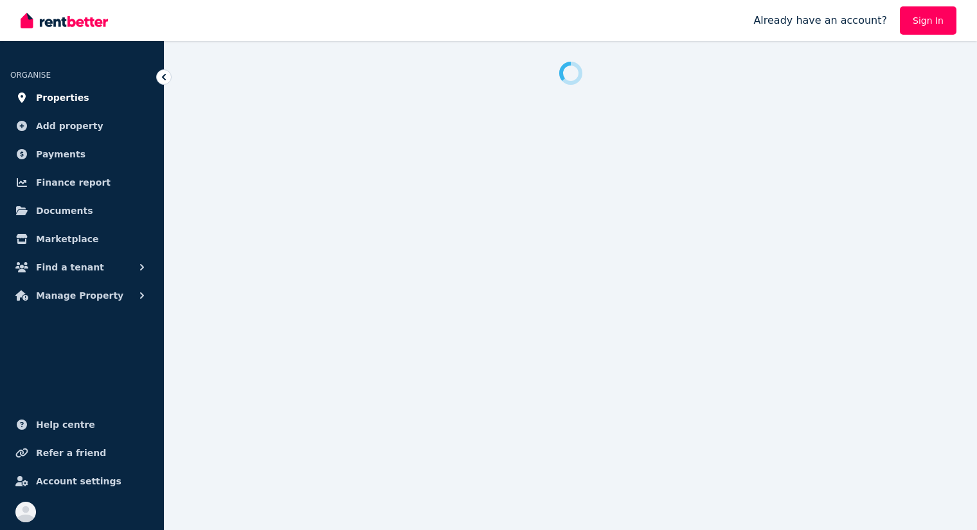
click at [62, 104] on span "Properties" at bounding box center [62, 97] width 53 height 15
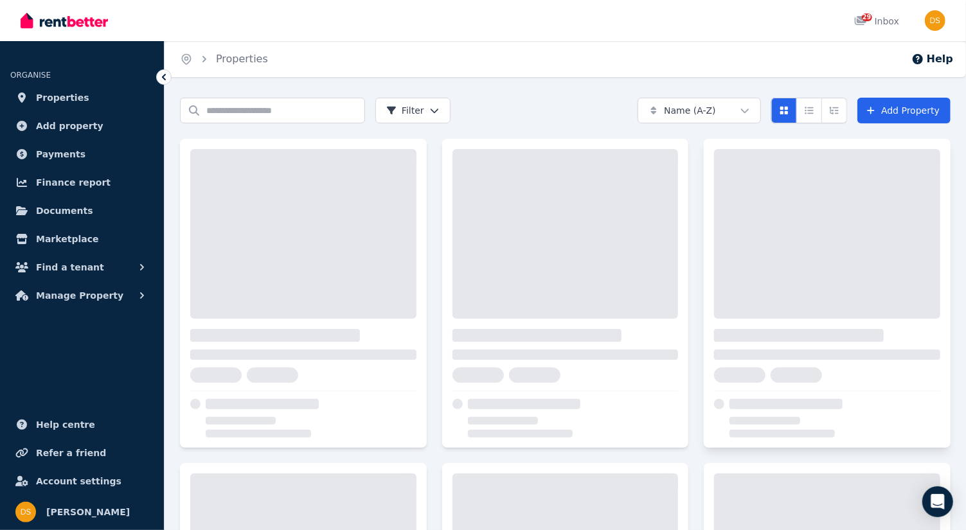
click at [777, 226] on div at bounding box center [827, 234] width 226 height 170
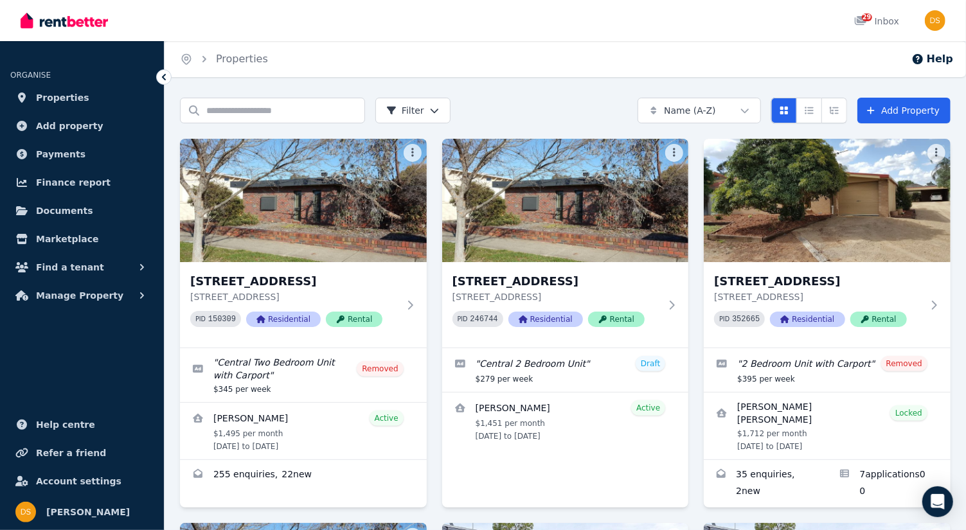
click at [777, 226] on img at bounding box center [827, 200] width 247 height 123
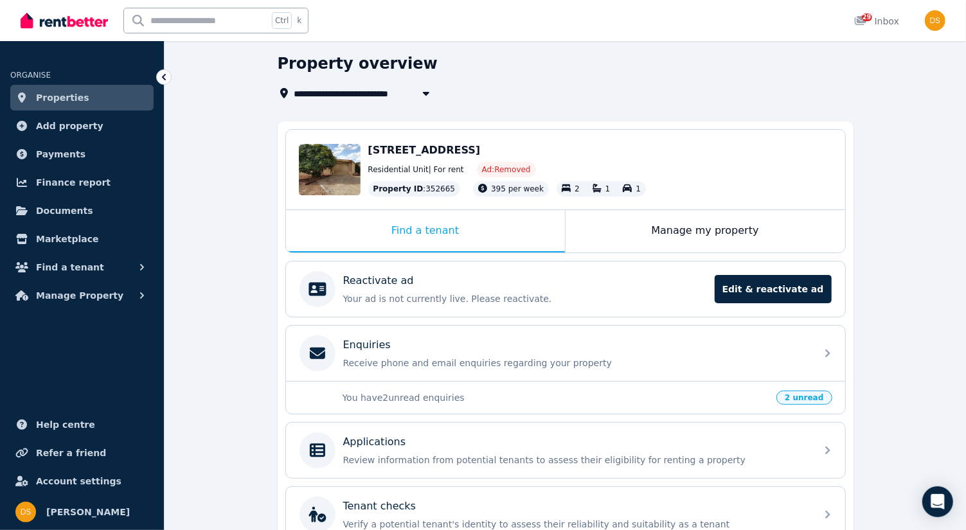
scroll to position [45, 0]
click at [726, 239] on div "Manage my property" at bounding box center [706, 231] width 280 height 42
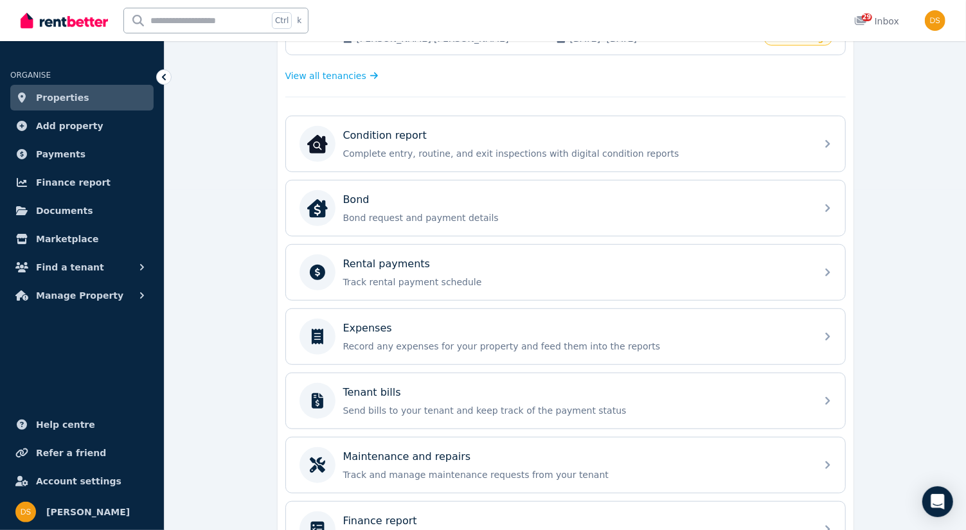
scroll to position [348, 0]
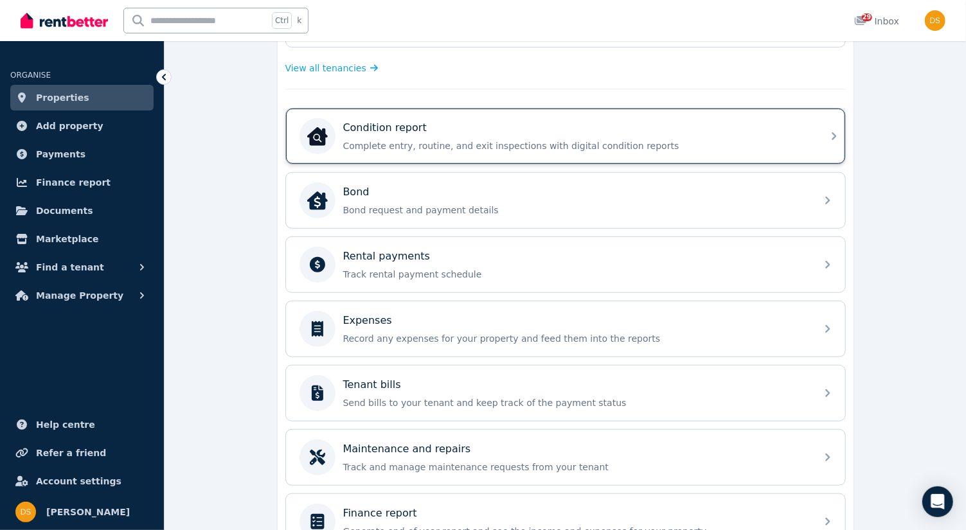
click at [832, 131] on icon at bounding box center [834, 136] width 15 height 15
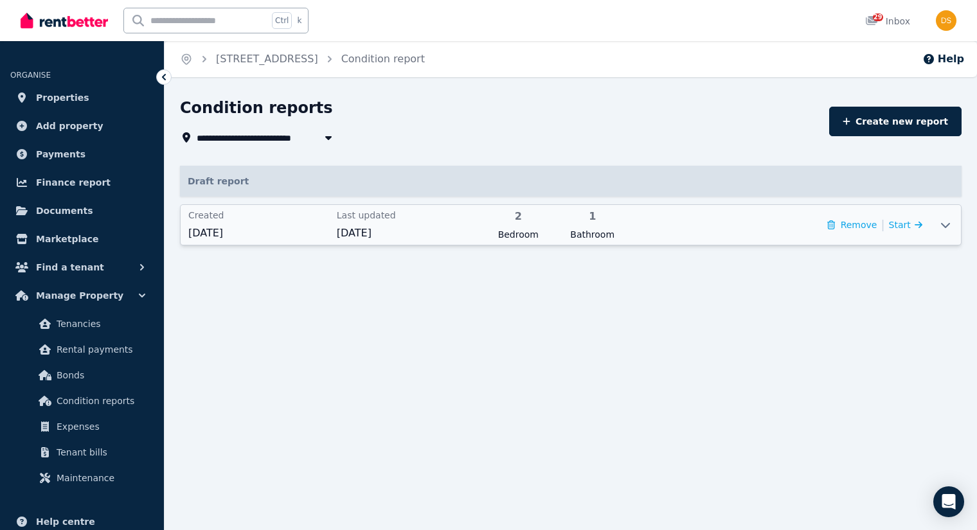
click at [948, 226] on icon at bounding box center [945, 225] width 15 height 10
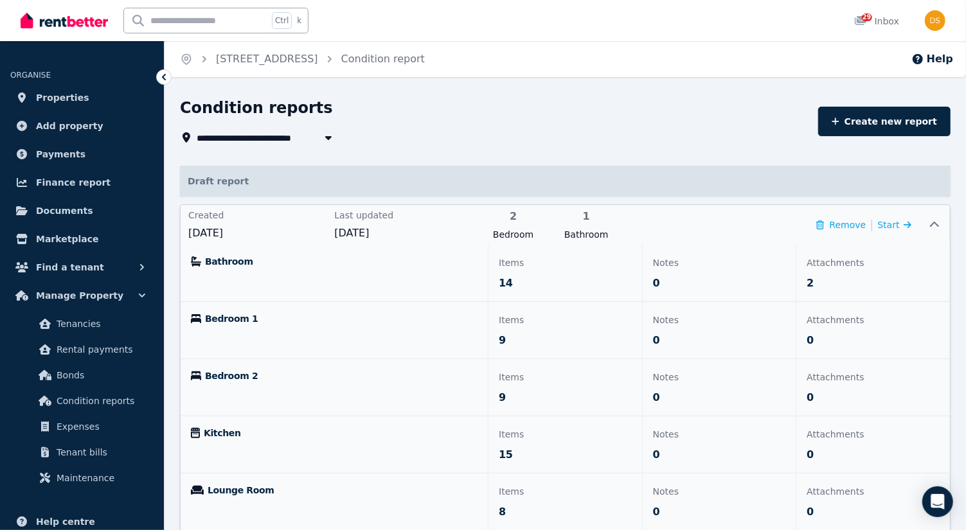
click at [410, 278] on div "Bathroom" at bounding box center [334, 273] width 307 height 57
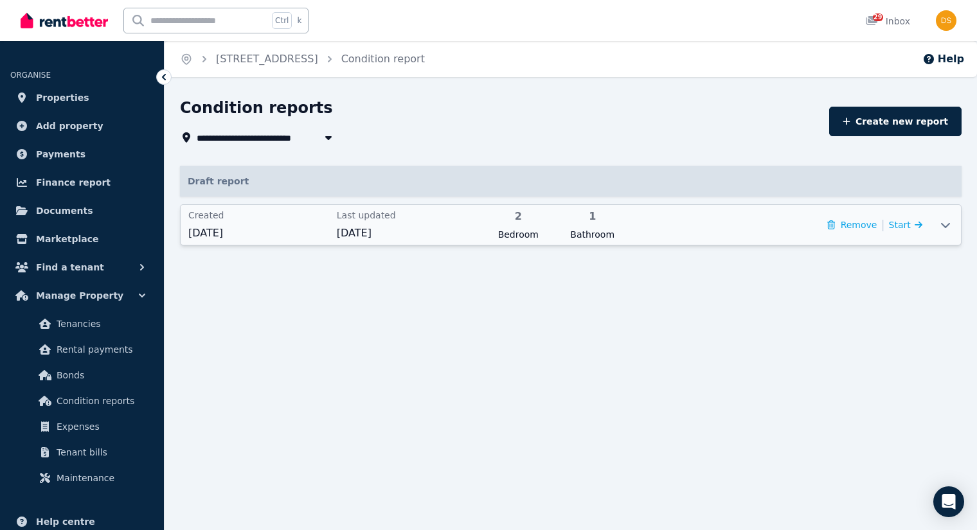
click at [588, 233] on span "Bathroom" at bounding box center [592, 234] width 66 height 13
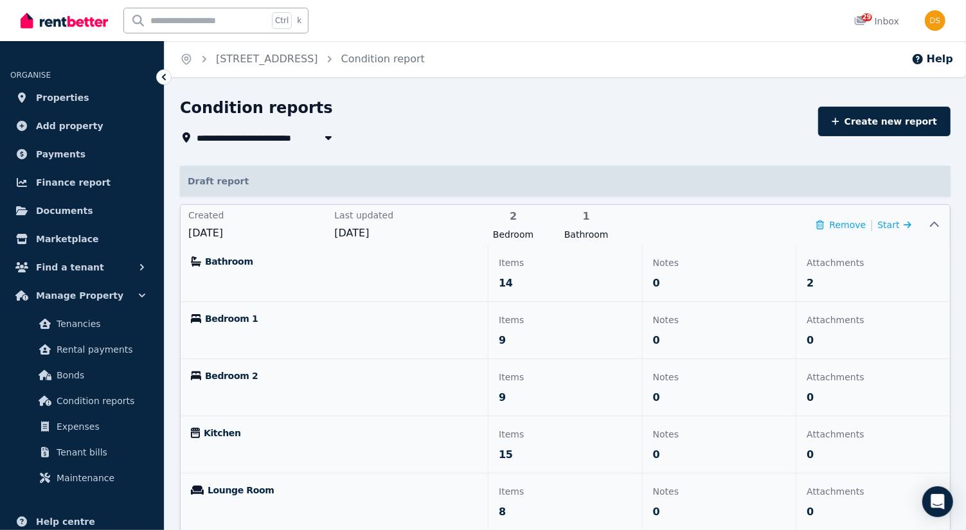
click at [245, 265] on p "Bathroom" at bounding box center [334, 261] width 287 height 13
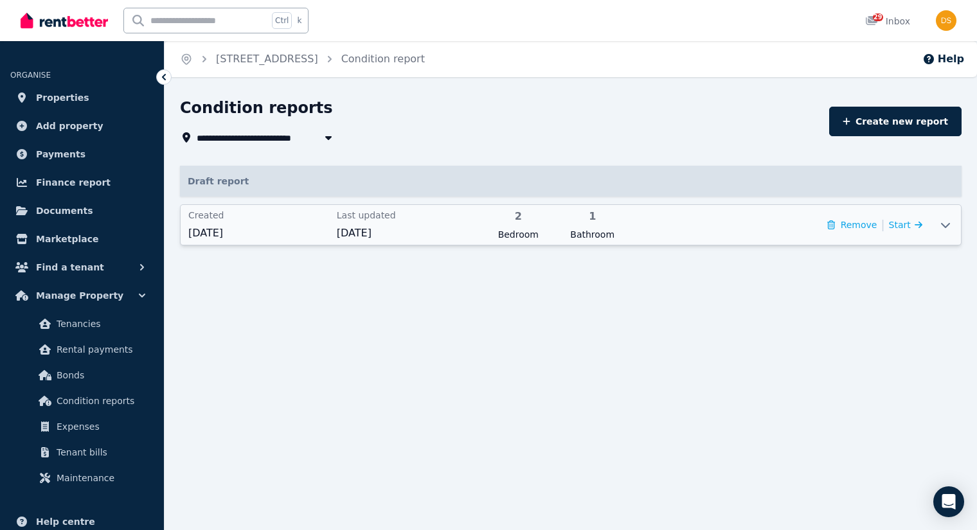
click at [251, 267] on div at bounding box center [571, 257] width 782 height 23
click at [599, 225] on div "1 Bathroom" at bounding box center [592, 225] width 66 height 32
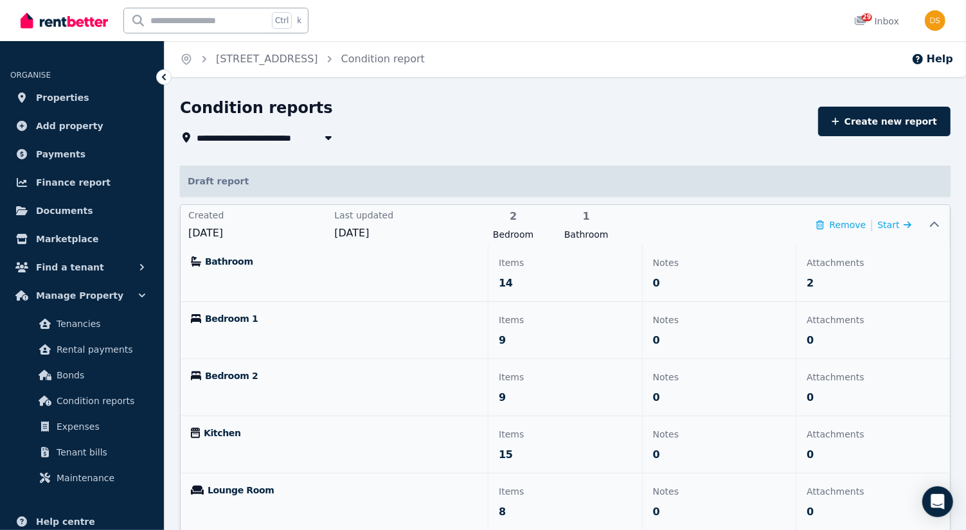
click at [831, 275] on div "Attachments 2" at bounding box center [874, 273] width 154 height 57
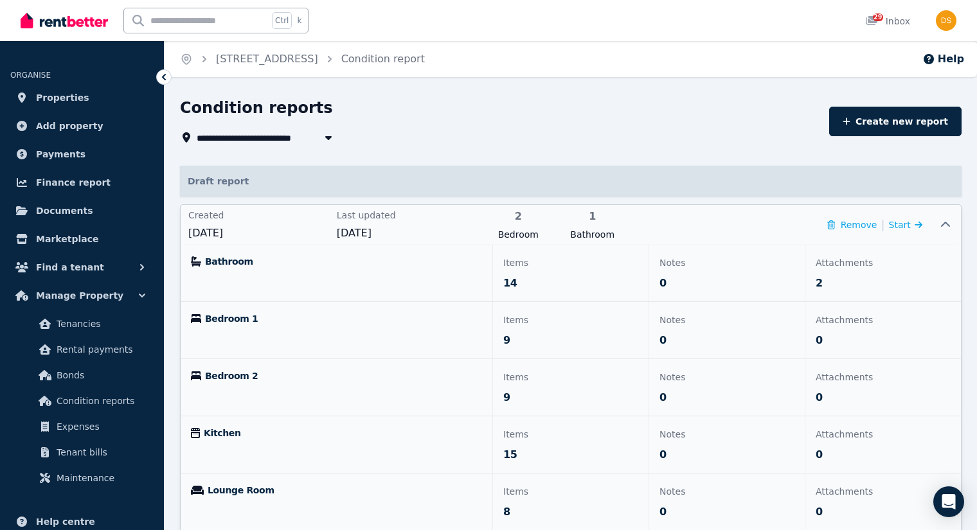
click at [831, 275] on div "**********" at bounding box center [571, 423] width 813 height 651
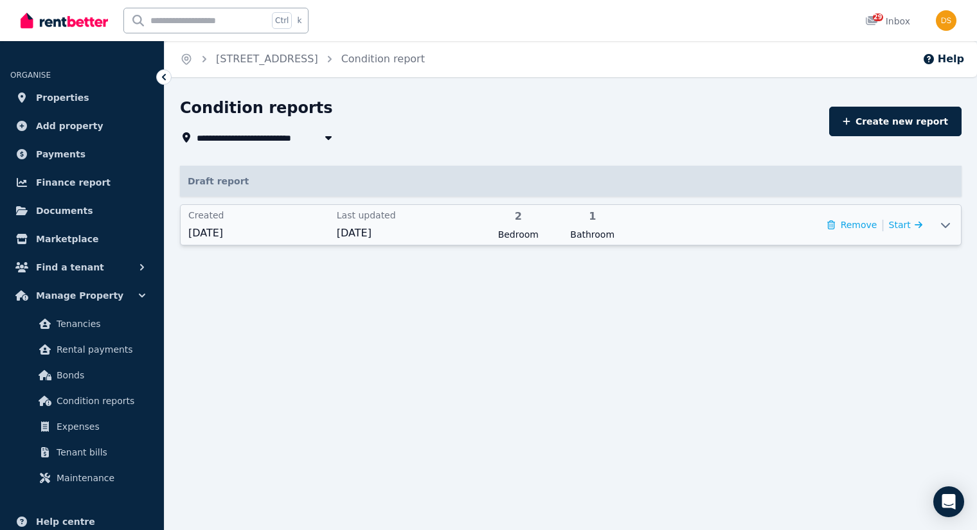
click at [945, 224] on icon at bounding box center [945, 225] width 15 height 10
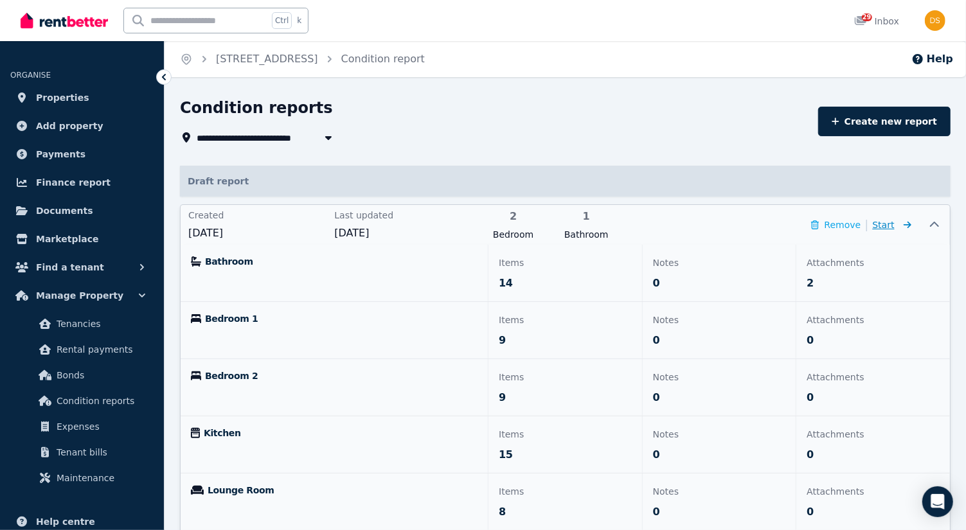
click at [886, 225] on span "Start" at bounding box center [884, 225] width 22 height 10
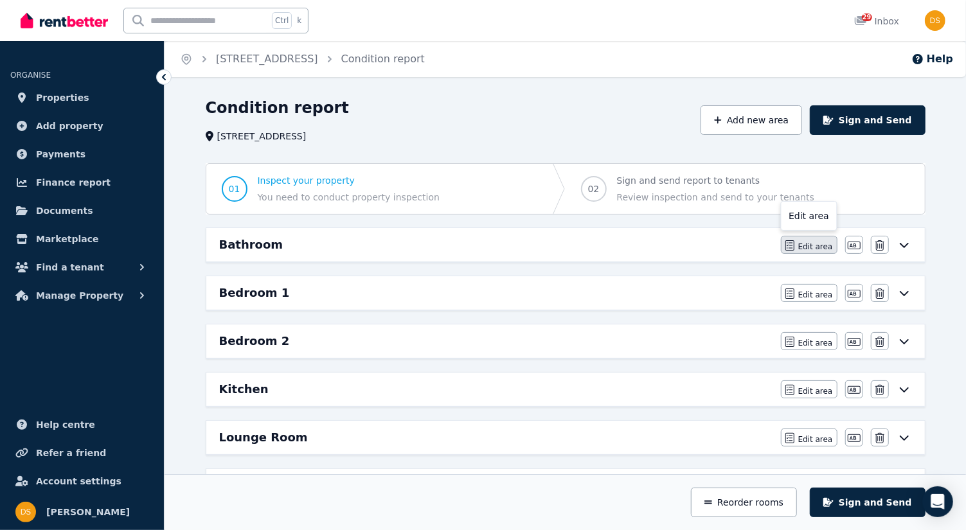
click at [810, 247] on span "Edit area" at bounding box center [815, 247] width 35 height 10
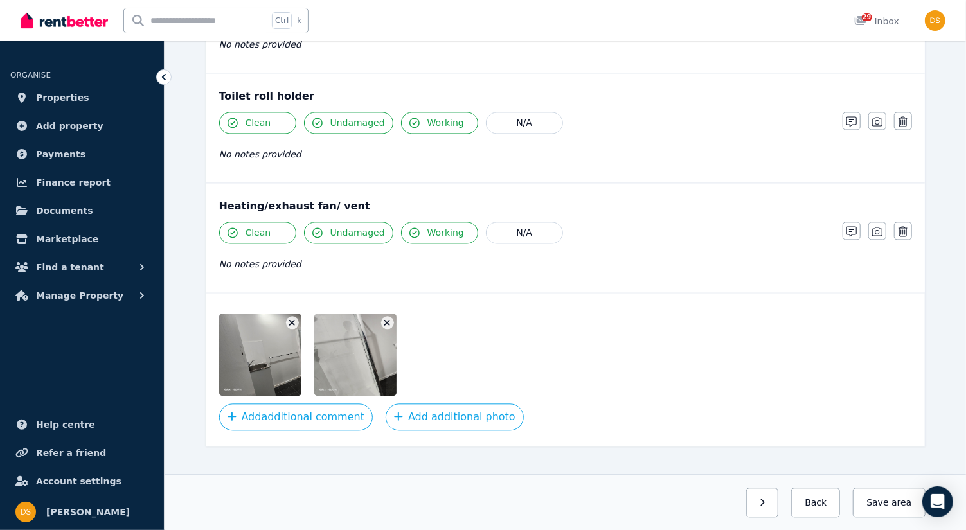
scroll to position [1524, 0]
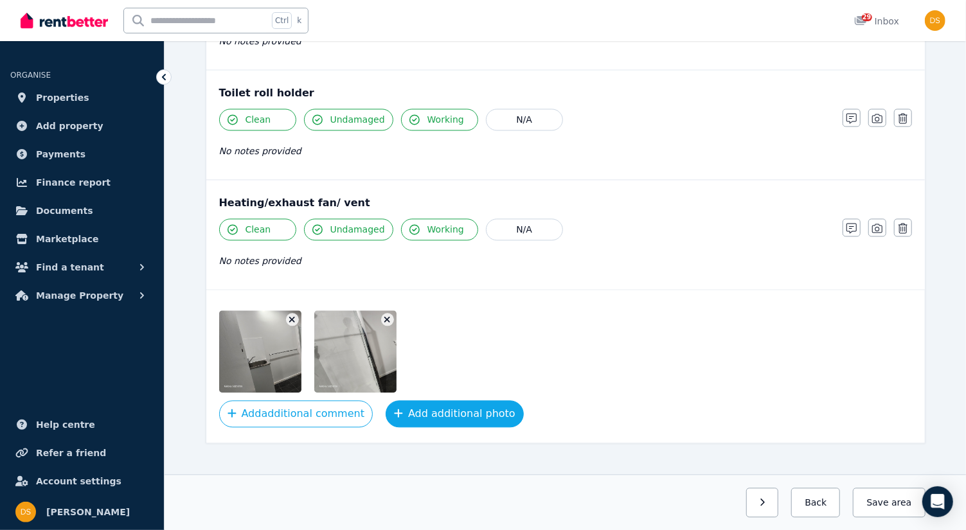
click at [424, 401] on button "Add additional photo" at bounding box center [455, 414] width 138 height 27
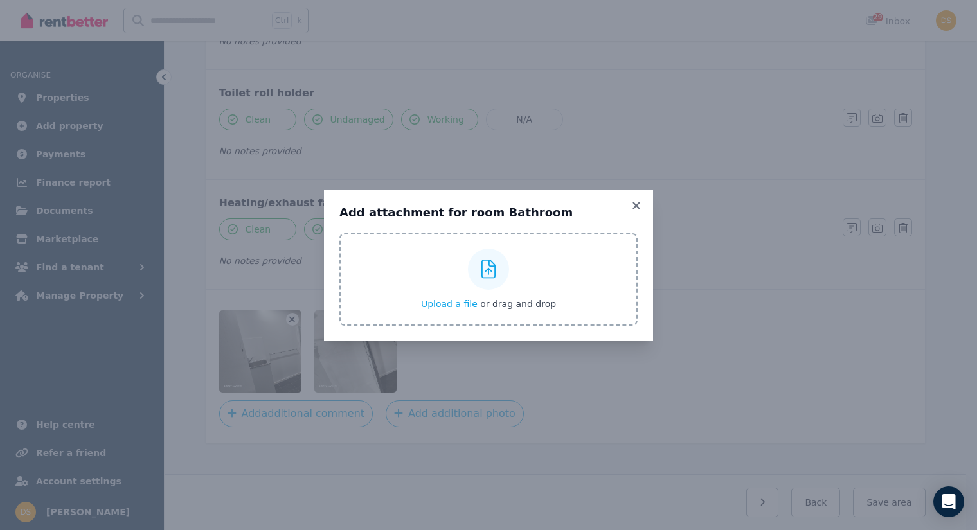
click at [489, 268] on icon at bounding box center [489, 269] width 15 height 19
click at [0, 0] on input "Upload a file or drag and drop" at bounding box center [0, 0] width 0 height 0
click at [482, 267] on icon at bounding box center [489, 269] width 15 height 19
click at [0, 0] on input "Upload a file or drag and drop" at bounding box center [0, 0] width 0 height 0
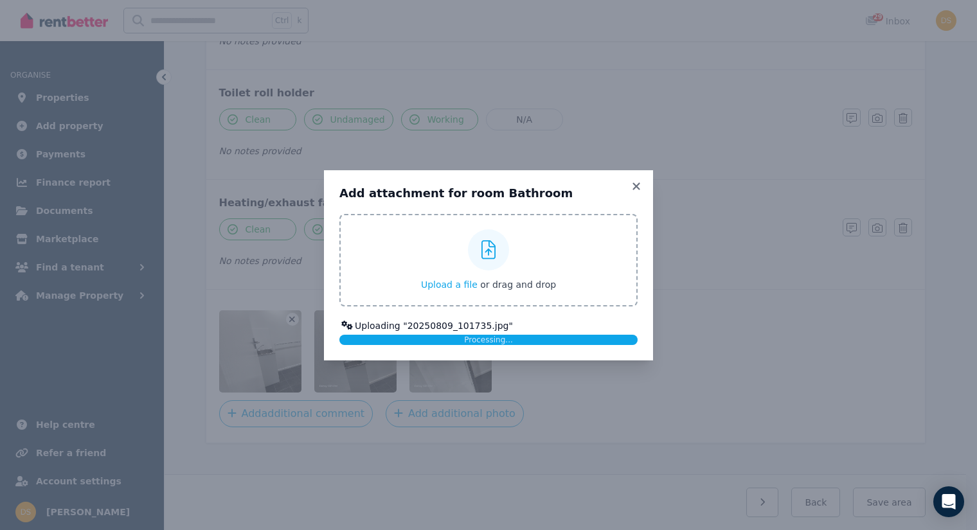
click at [483, 264] on div at bounding box center [488, 250] width 41 height 41
click at [0, 0] on input "Upload a file or drag and drop" at bounding box center [0, 0] width 0 height 0
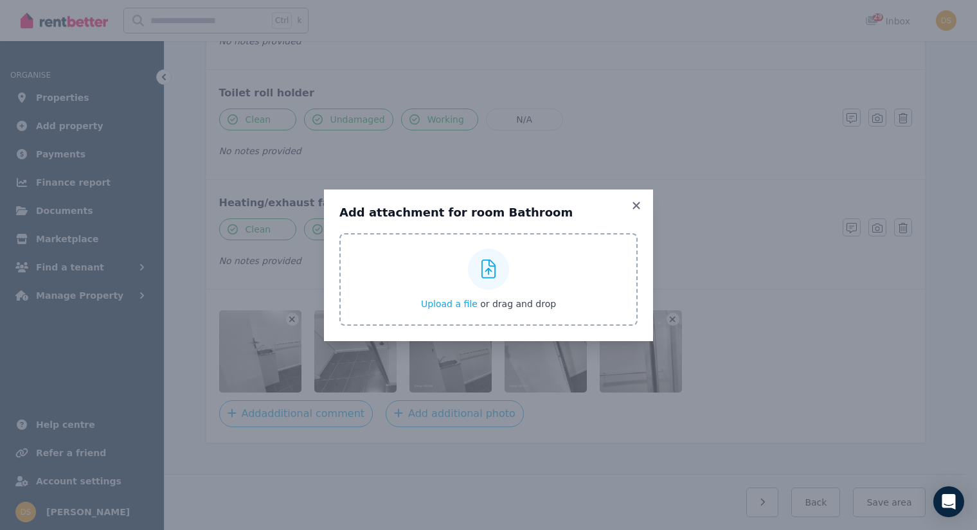
click at [480, 252] on div at bounding box center [488, 269] width 41 height 41
click at [0, 0] on input "Upload a file or drag and drop" at bounding box center [0, 0] width 0 height 0
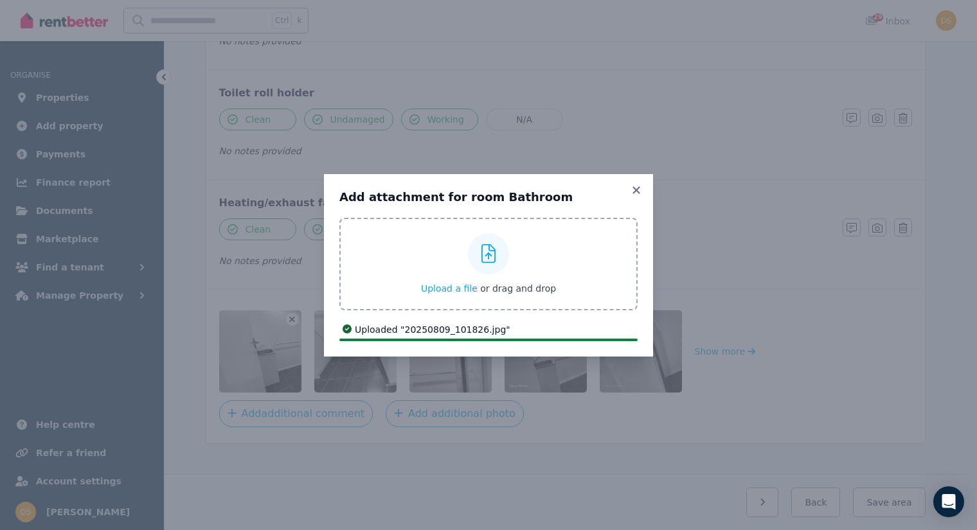
click at [480, 252] on div at bounding box center [488, 253] width 41 height 41
click at [0, 0] on input "Upload a file or drag and drop" at bounding box center [0, 0] width 0 height 0
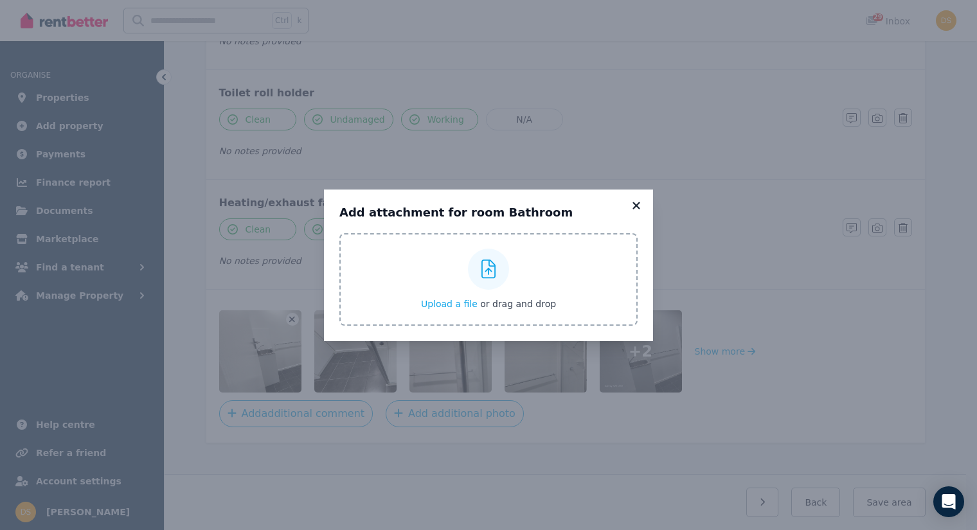
click at [636, 206] on icon at bounding box center [636, 205] width 7 height 7
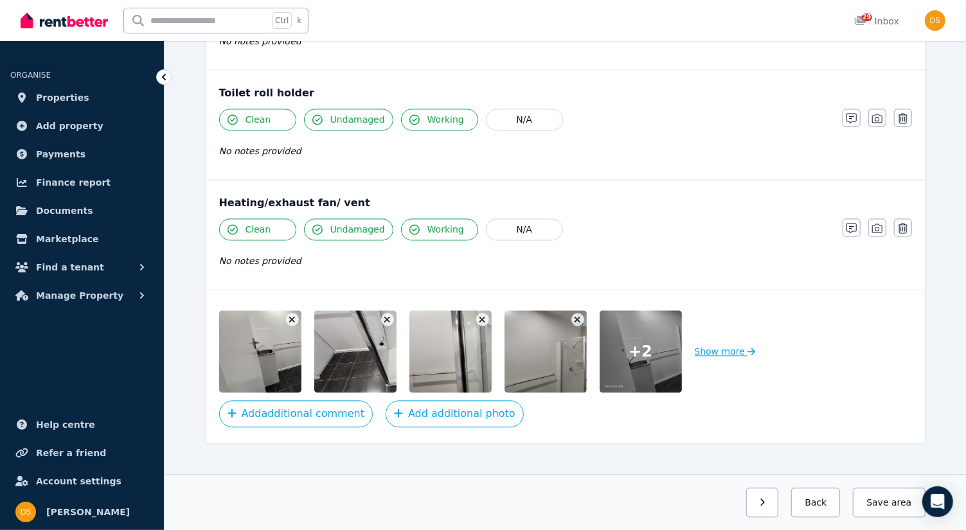
click at [741, 339] on button "Show more" at bounding box center [725, 352] width 61 height 82
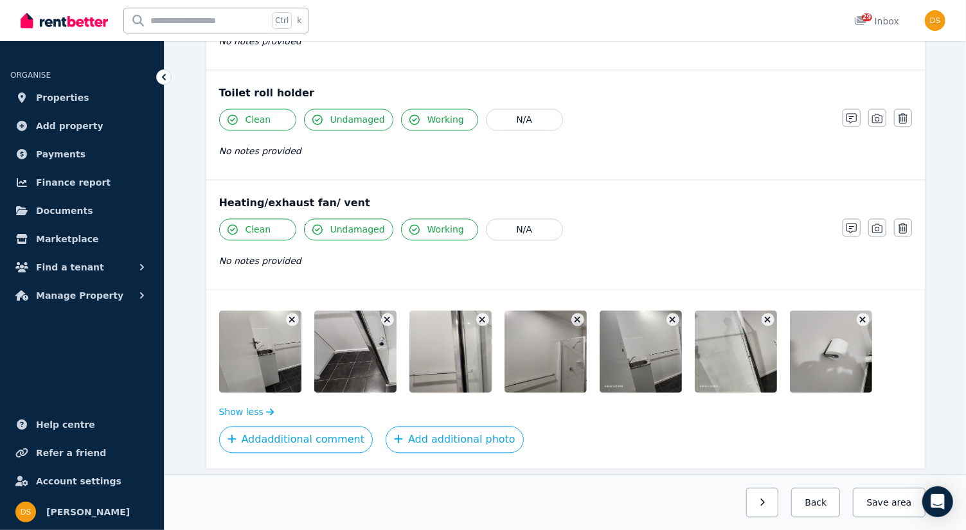
click at [669, 313] on button "button" at bounding box center [673, 319] width 13 height 13
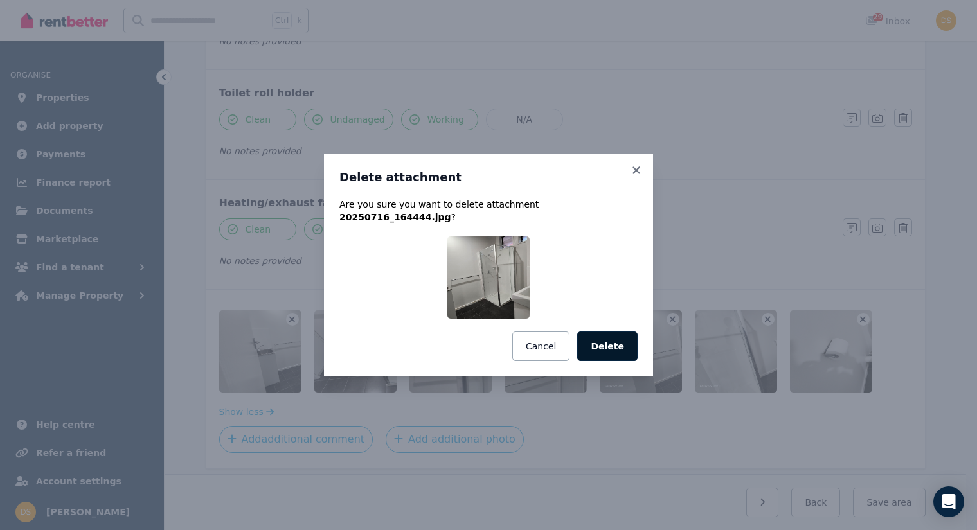
click at [606, 336] on button "Delete" at bounding box center [607, 347] width 60 height 30
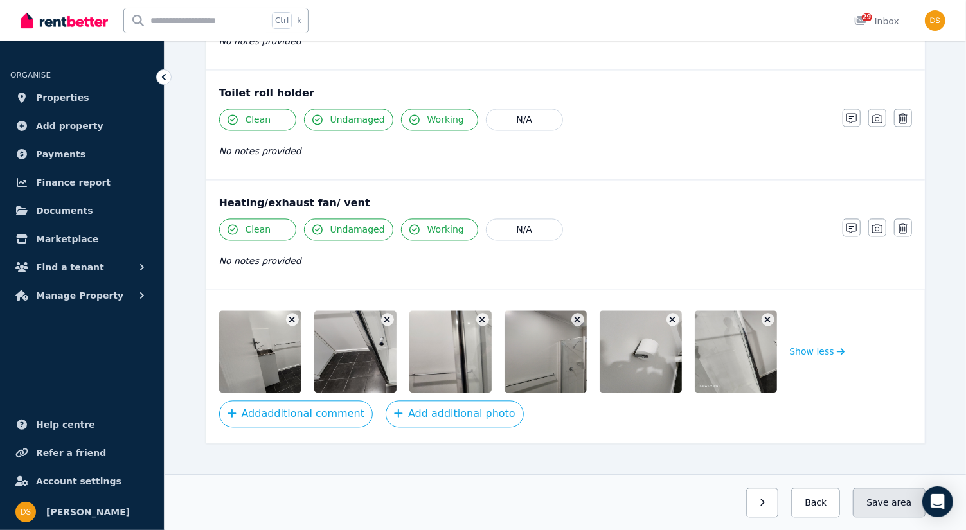
click at [872, 503] on button "Save area" at bounding box center [889, 503] width 72 height 30
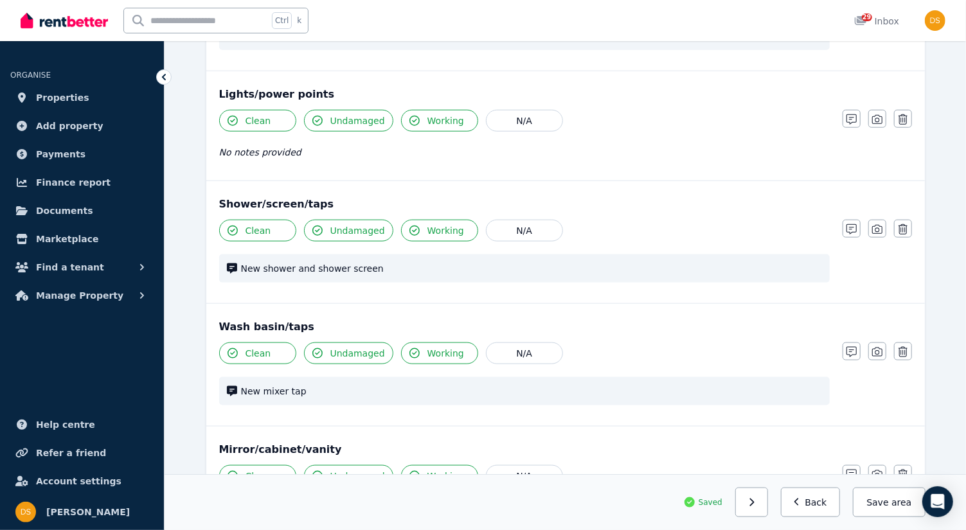
scroll to position [791, 0]
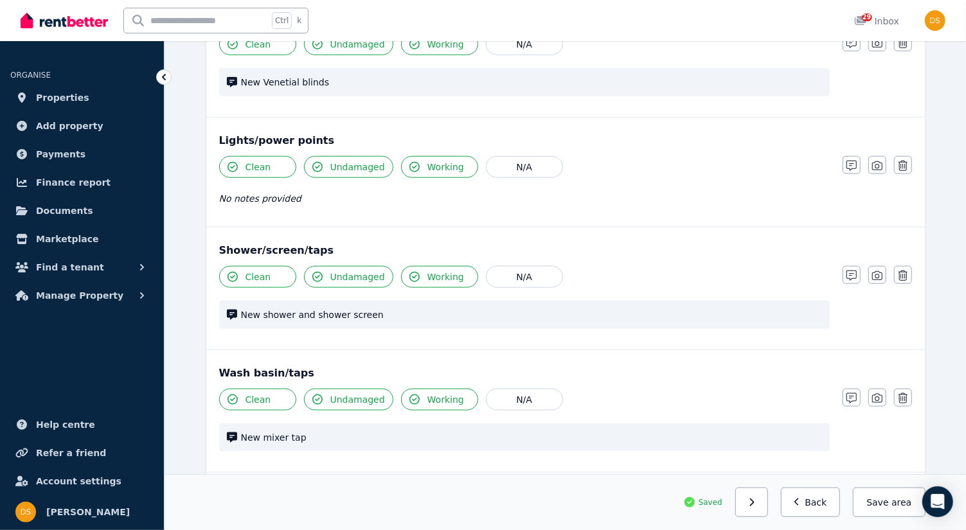
click at [291, 309] on span "New shower and shower screen" at bounding box center [531, 315] width 581 height 13
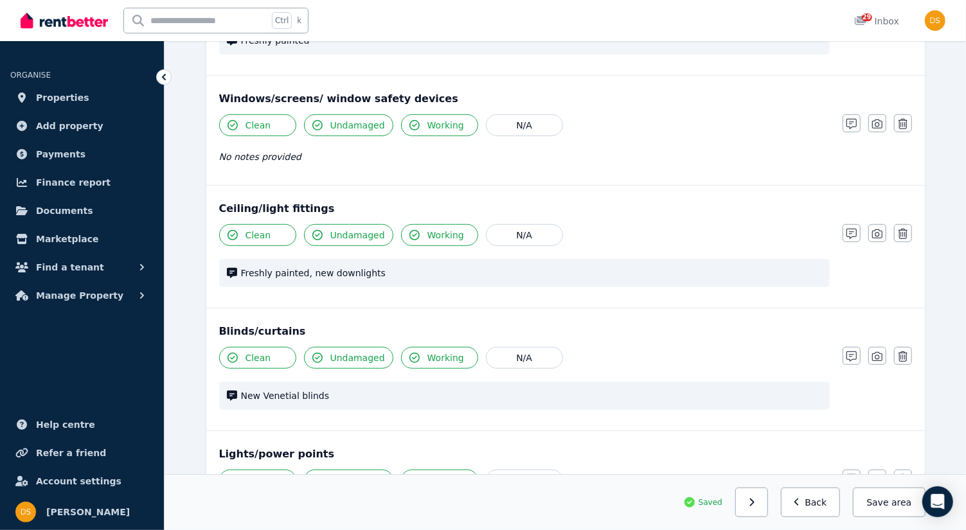
scroll to position [499, 0]
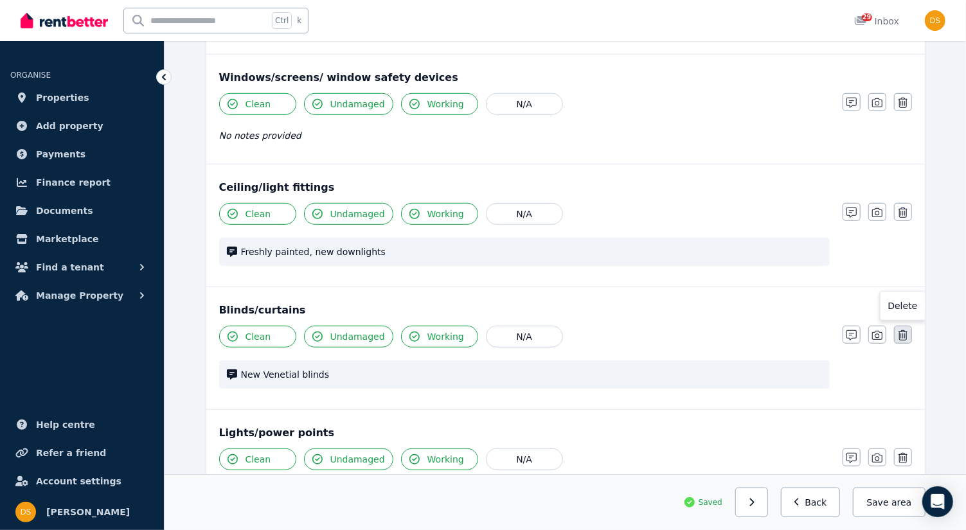
click at [908, 331] on button "button" at bounding box center [903, 335] width 18 height 18
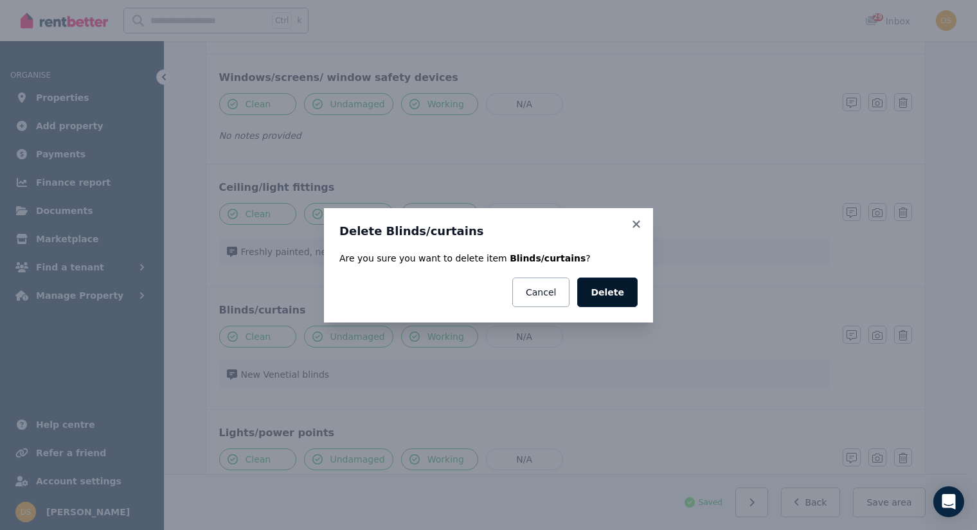
click at [612, 290] on button "Delete" at bounding box center [607, 293] width 60 height 30
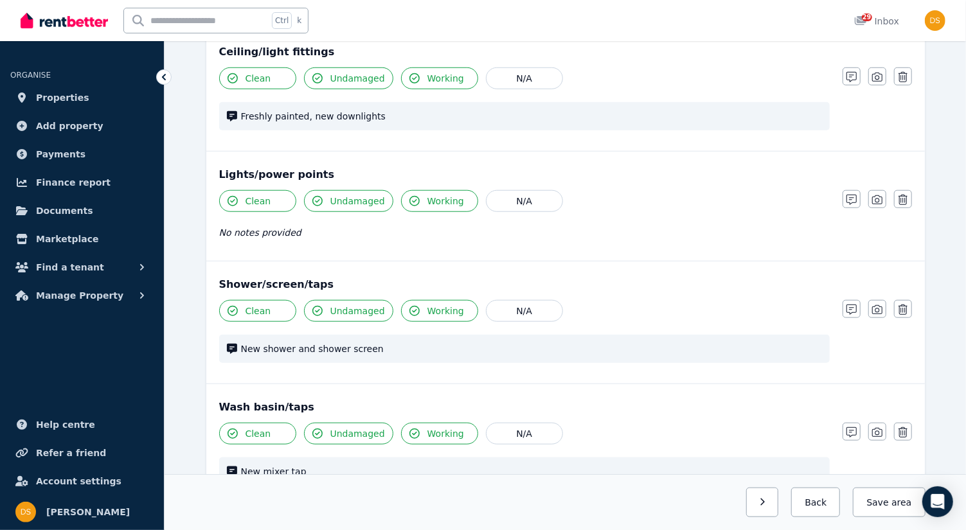
scroll to position [638, 0]
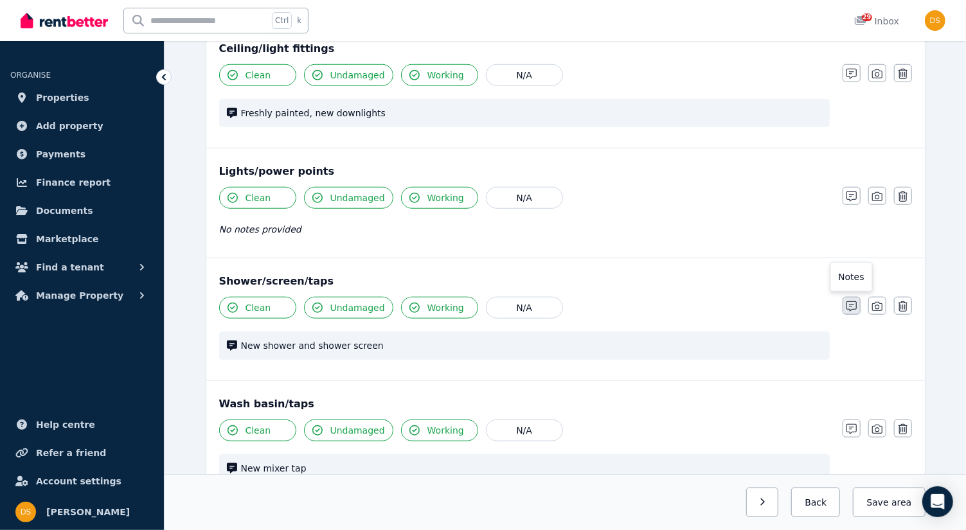
click at [847, 302] on icon "button" at bounding box center [852, 307] width 10 height 10
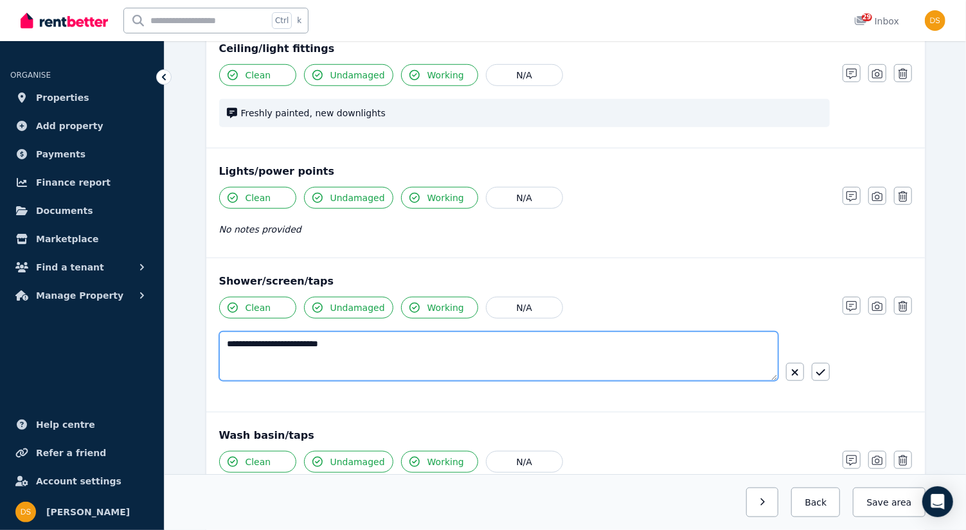
click at [277, 339] on textarea "**********" at bounding box center [499, 357] width 560 height 50
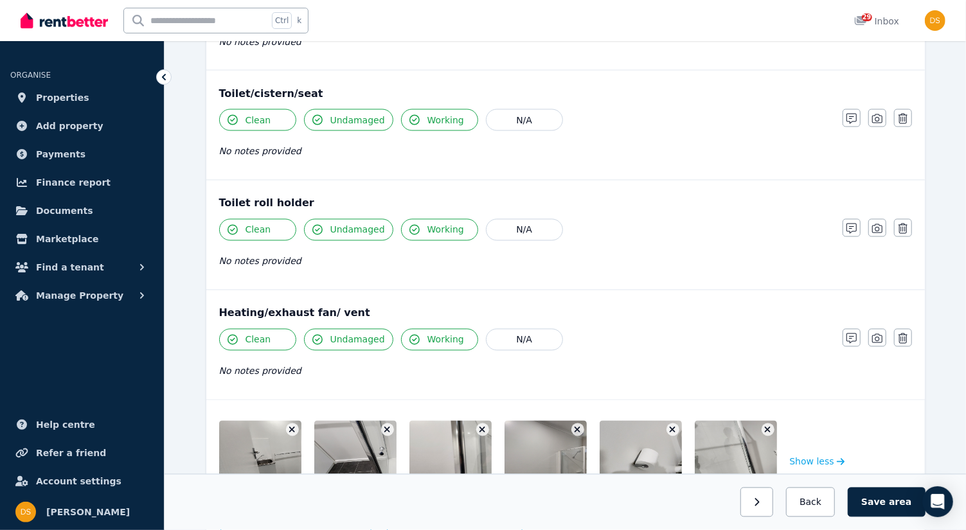
scroll to position [1323, 0]
type textarea "**********"
click at [852, 333] on icon "button" at bounding box center [852, 338] width 10 height 10
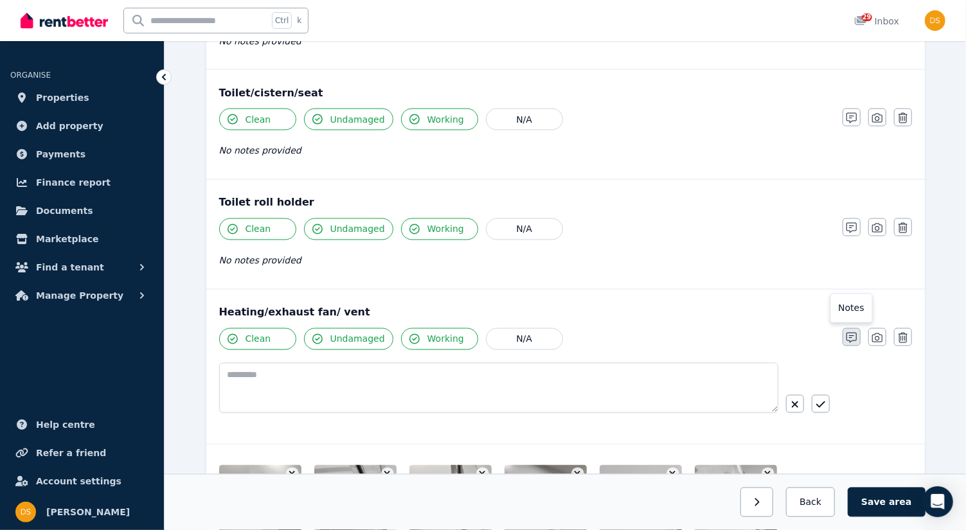
scroll to position [1368, 0]
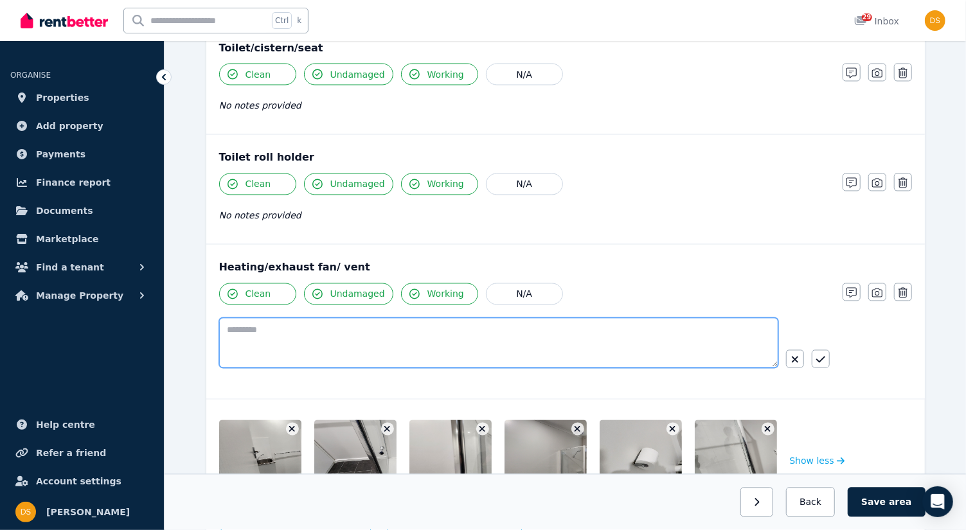
click at [303, 318] on textarea at bounding box center [498, 343] width 559 height 50
type textarea "**********"
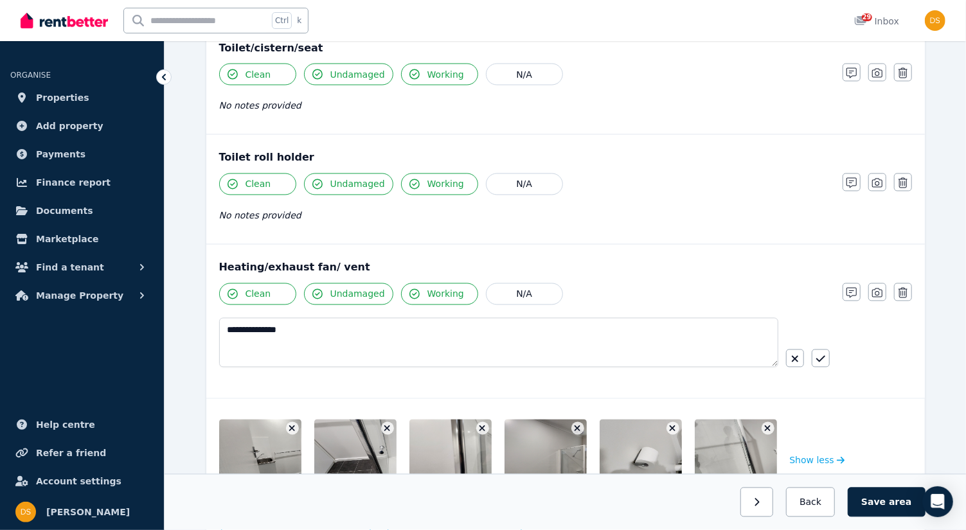
click at [852, 313] on div "**********" at bounding box center [565, 337] width 693 height 107
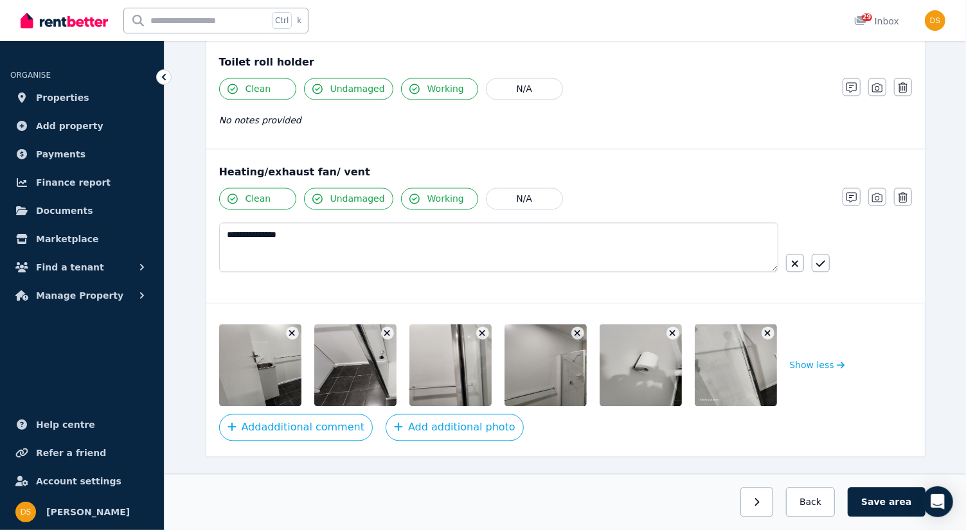
scroll to position [1479, 0]
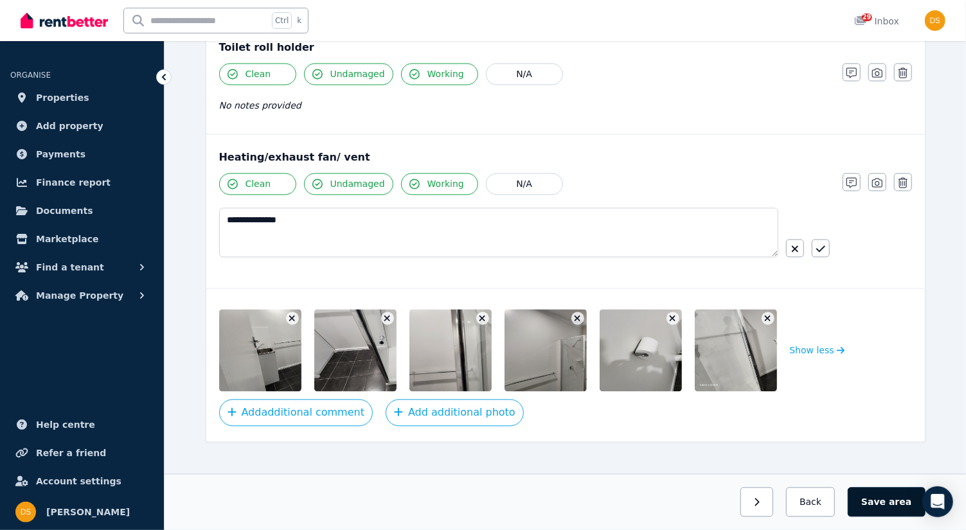
click at [881, 503] on button "Save area" at bounding box center [886, 503] width 77 height 30
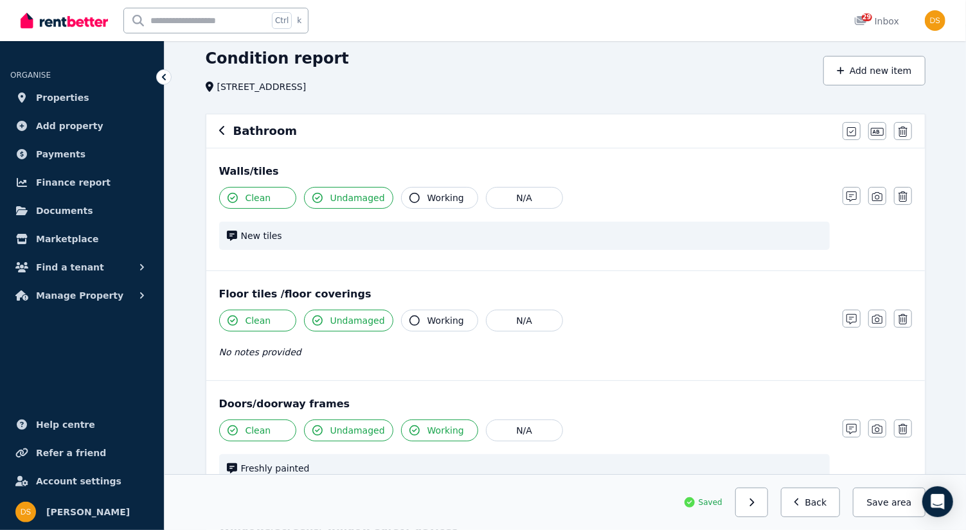
scroll to position [0, 0]
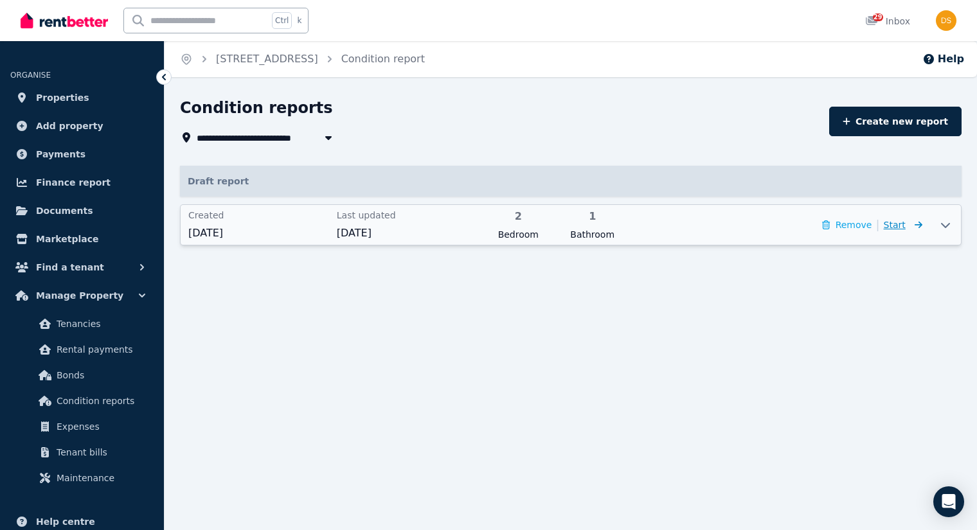
click at [912, 225] on icon at bounding box center [916, 225] width 13 height 9
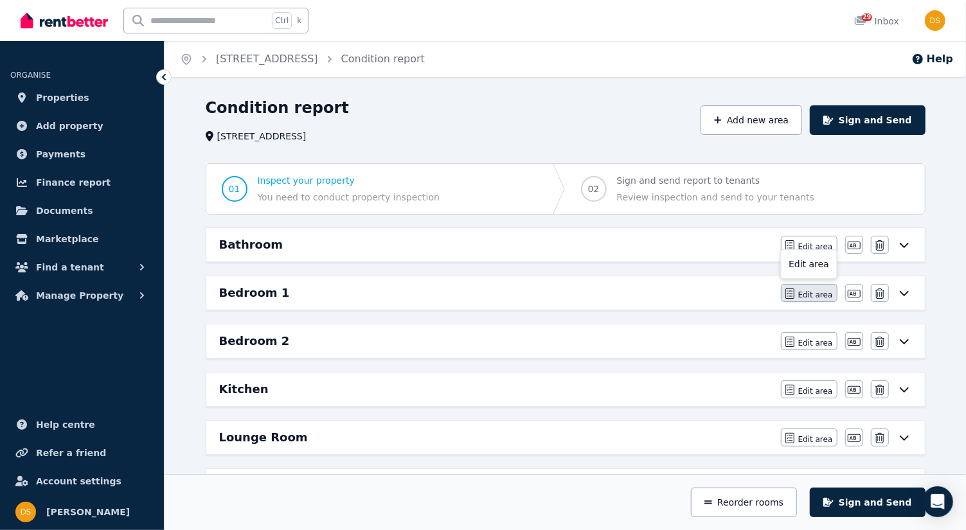
click at [821, 290] on span "Edit area" at bounding box center [815, 295] width 35 height 10
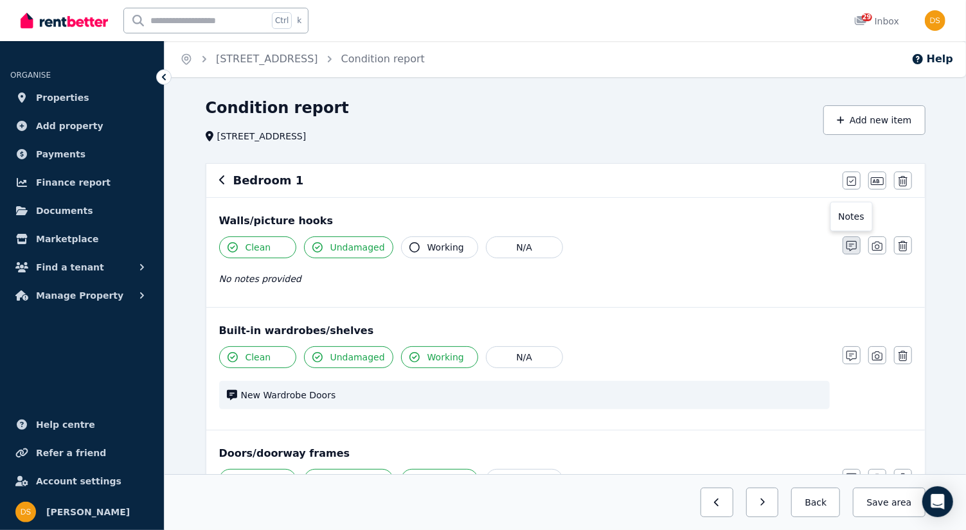
click at [847, 242] on icon "button" at bounding box center [852, 246] width 10 height 10
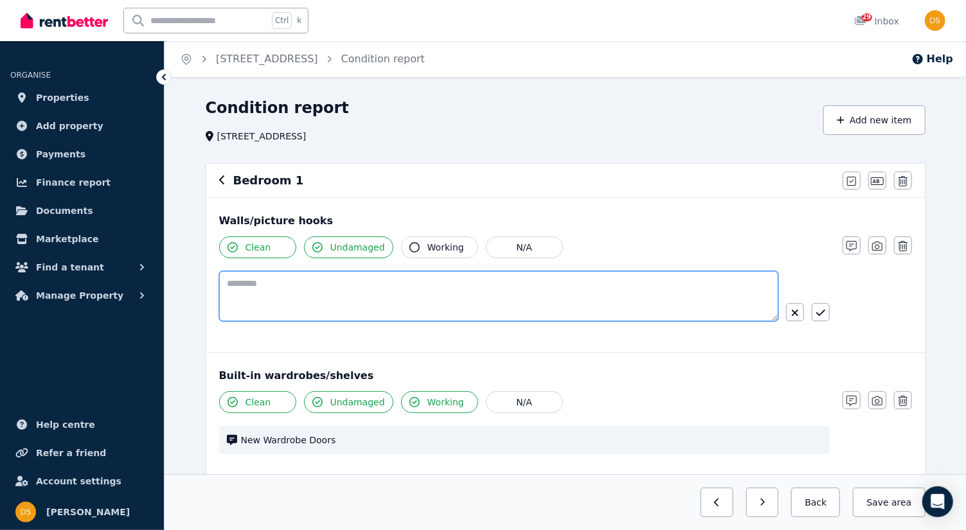
click at [278, 291] on textarea at bounding box center [498, 296] width 559 height 50
type textarea "**********"
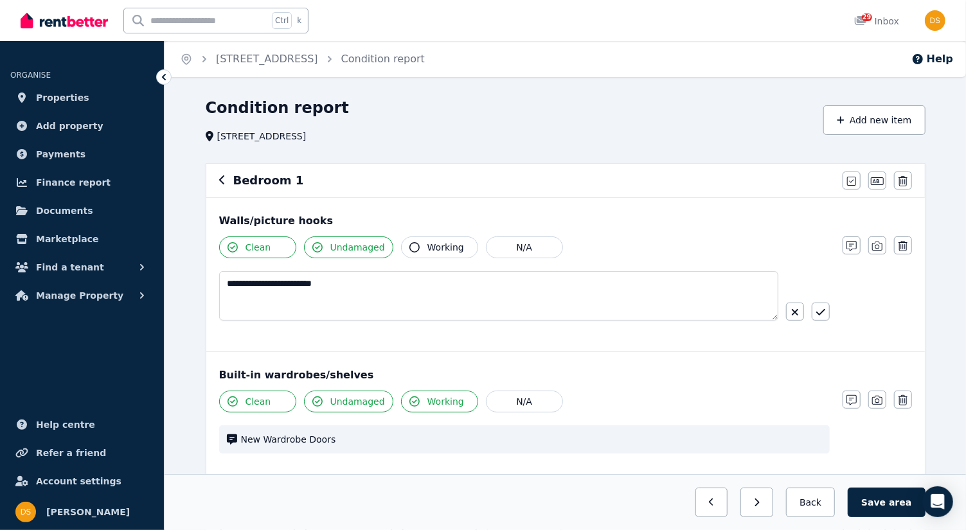
click at [765, 368] on div "Built-in wardrobes/shelves" at bounding box center [565, 375] width 693 height 15
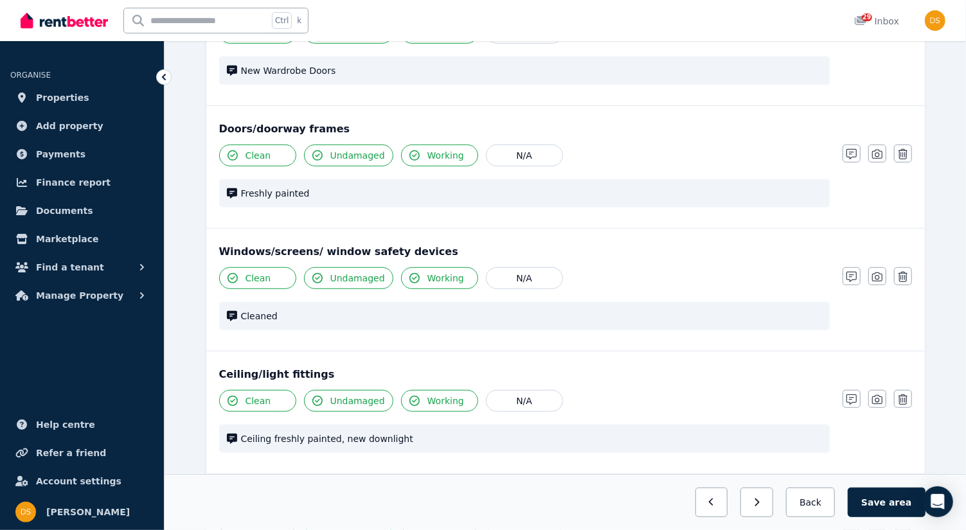
scroll to position [370, 0]
click at [851, 276] on icon "button" at bounding box center [852, 276] width 10 height 10
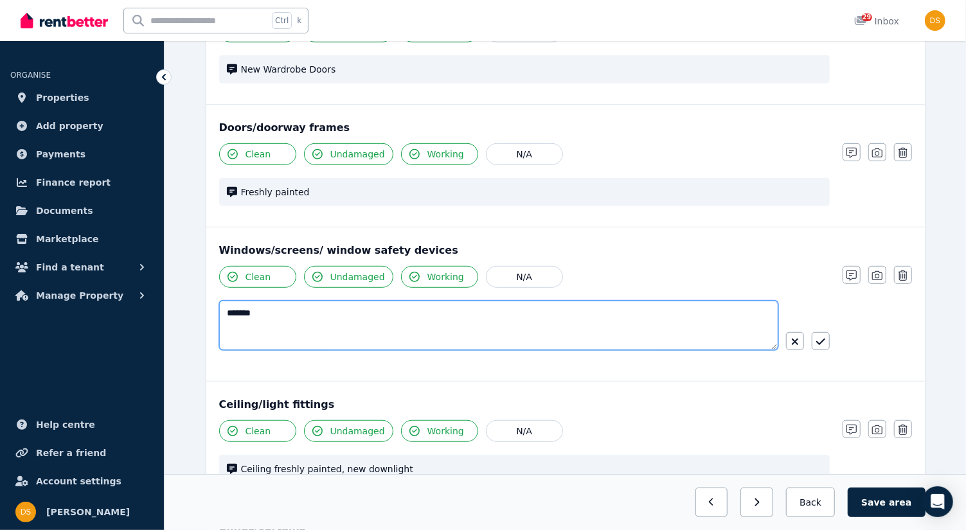
click at [226, 309] on textarea "*******" at bounding box center [499, 326] width 560 height 50
click at [303, 309] on textarea "**********" at bounding box center [499, 326] width 560 height 50
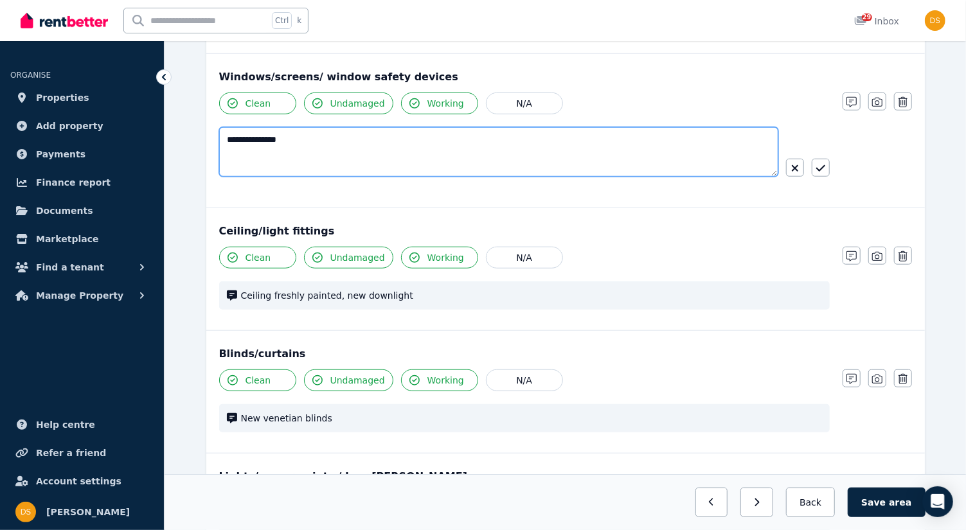
scroll to position [545, 0]
type textarea "**********"
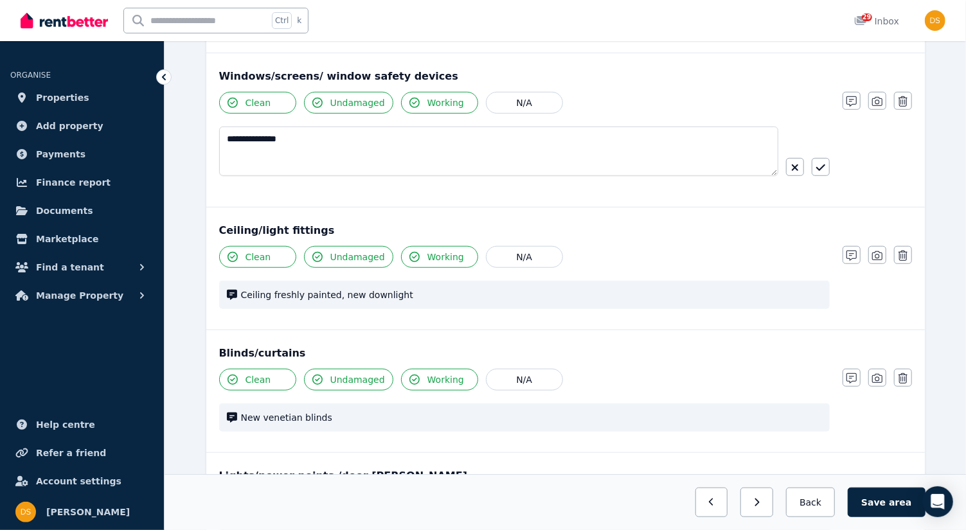
click at [335, 411] on span "New venetian blinds" at bounding box center [531, 417] width 581 height 13
click at [327, 411] on span "New venetian blinds" at bounding box center [531, 417] width 581 height 13
click at [326, 418] on span "New venetian blinds" at bounding box center [531, 417] width 581 height 13
click at [852, 374] on icon "button" at bounding box center [852, 379] width 10 height 10
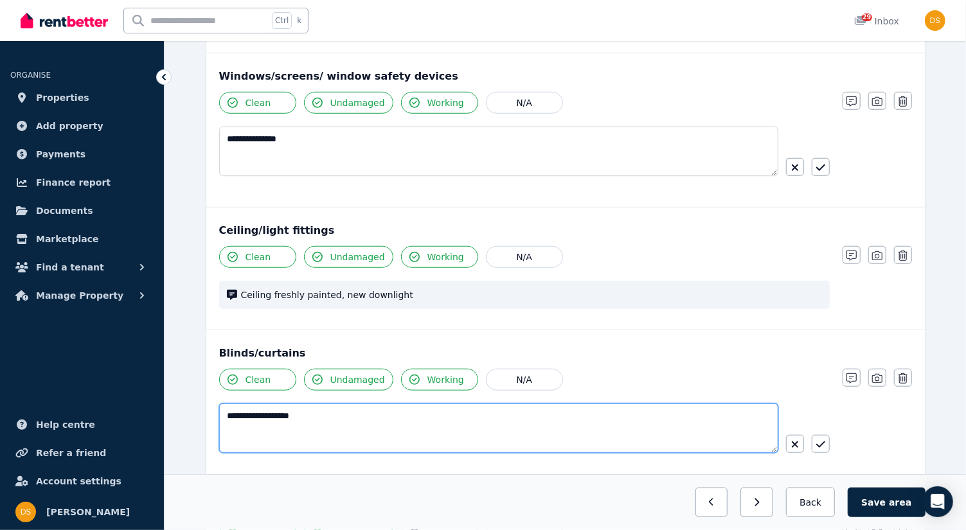
click at [332, 407] on textarea "**********" at bounding box center [499, 429] width 560 height 50
type textarea "**********"
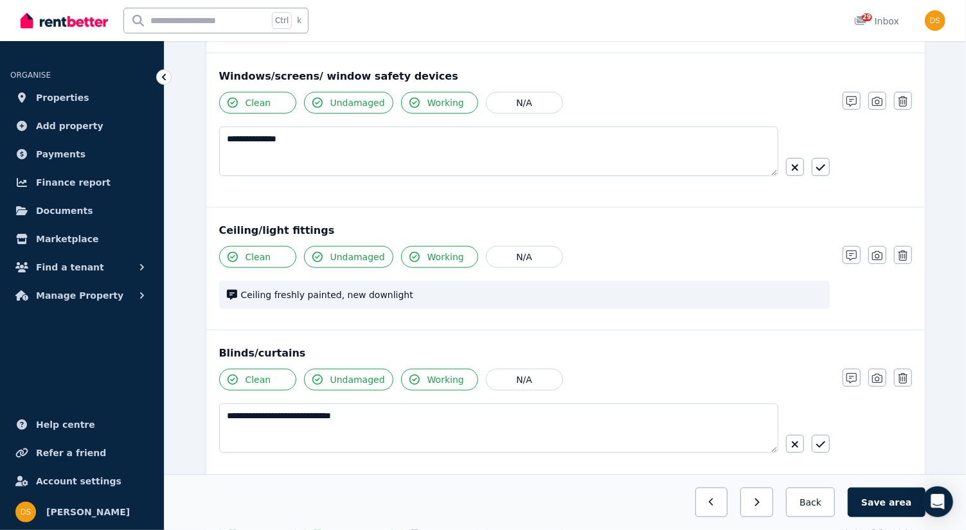
click at [728, 459] on div "**********" at bounding box center [524, 422] width 611 height 107
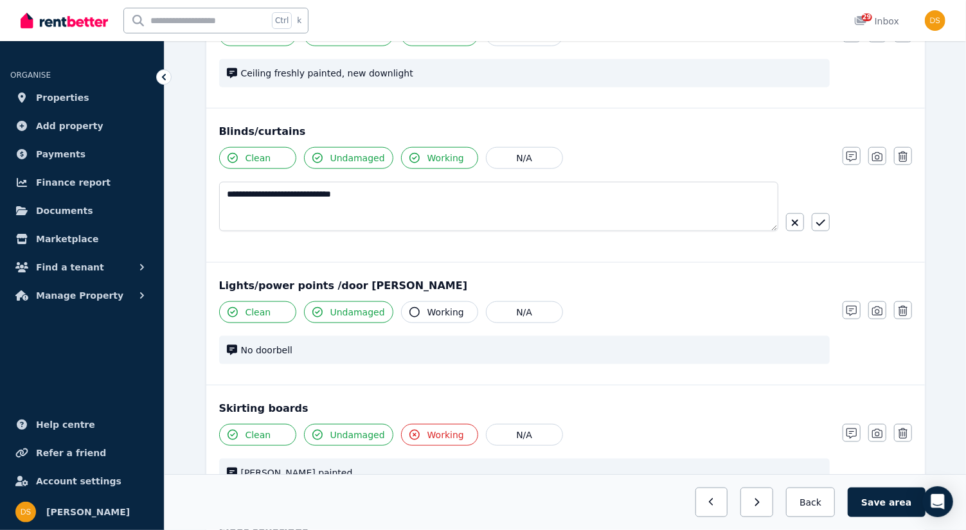
scroll to position [811, 0]
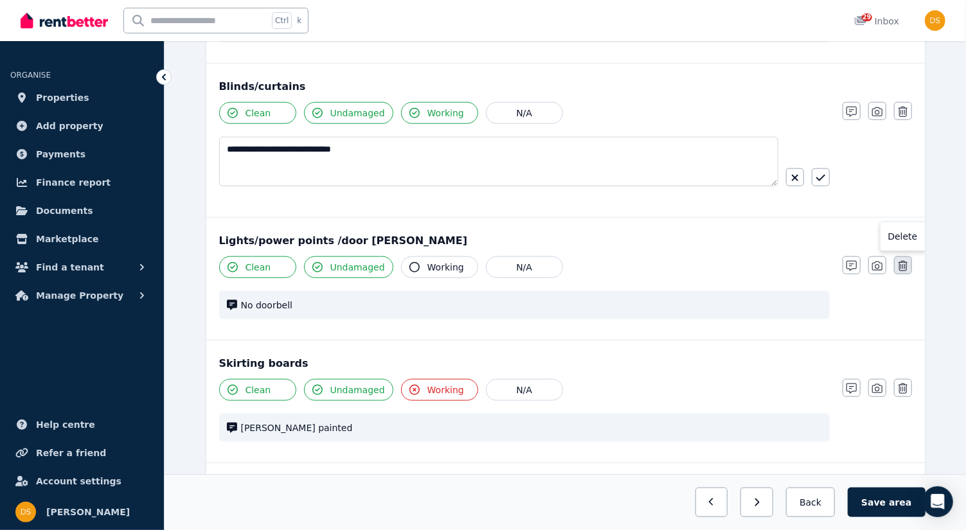
click at [908, 257] on button "button" at bounding box center [903, 266] width 18 height 18
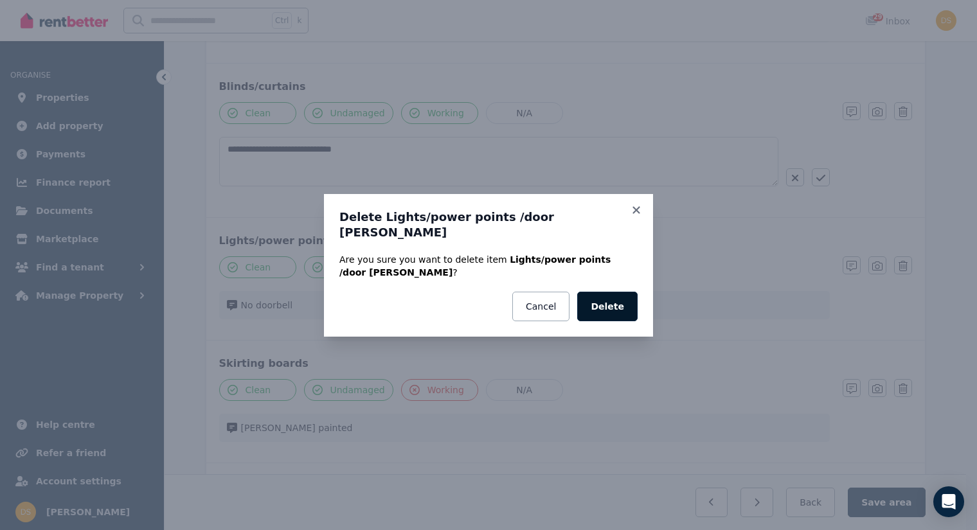
click at [619, 292] on button "Delete" at bounding box center [607, 307] width 60 height 30
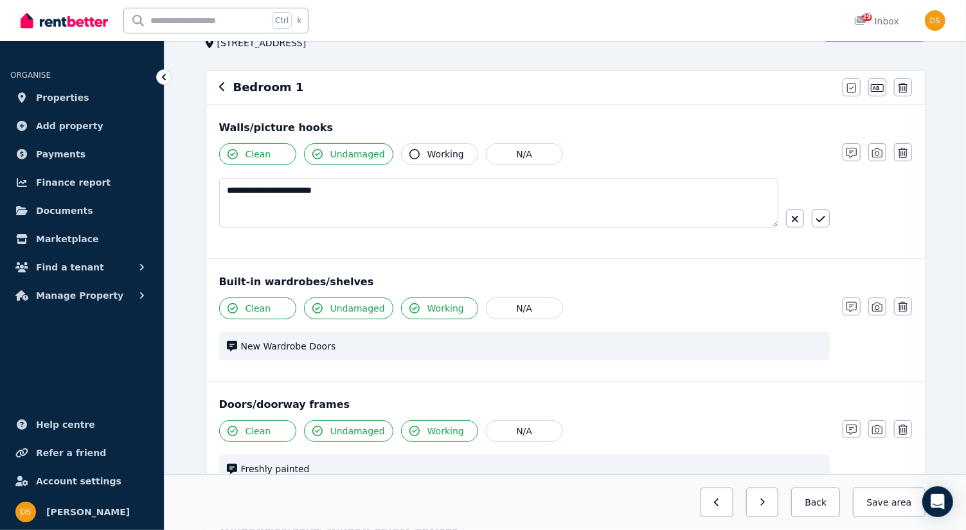
scroll to position [0, 0]
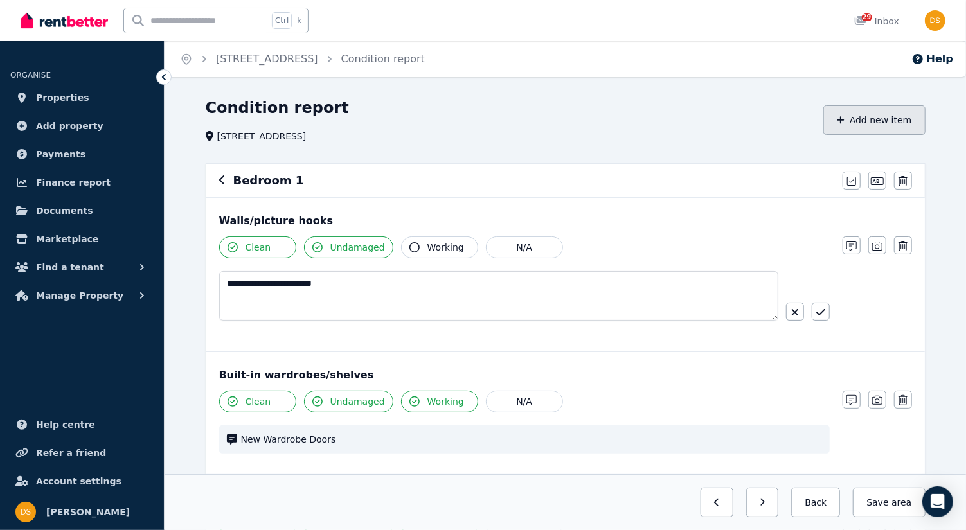
click at [892, 115] on button "Add new item" at bounding box center [875, 120] width 102 height 30
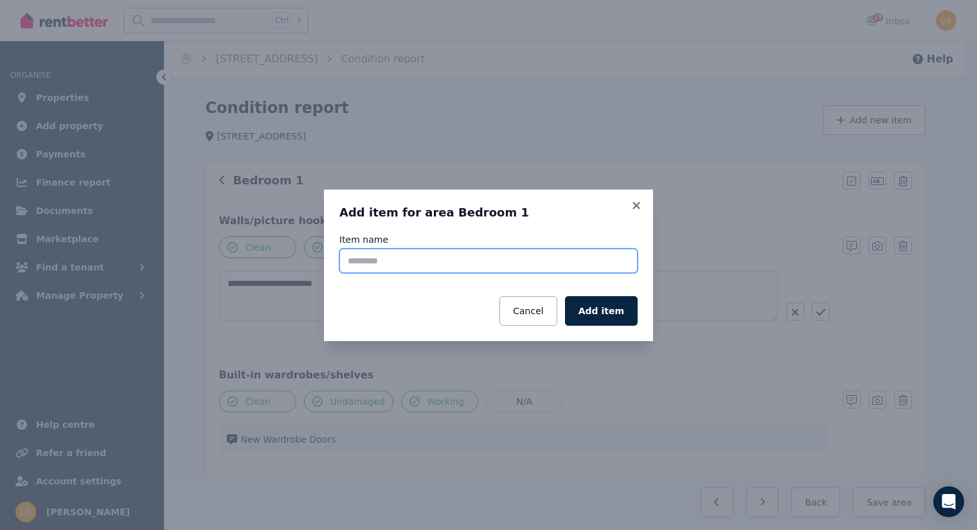
click at [469, 263] on input "Item name" at bounding box center [488, 261] width 298 height 24
type input "**********"
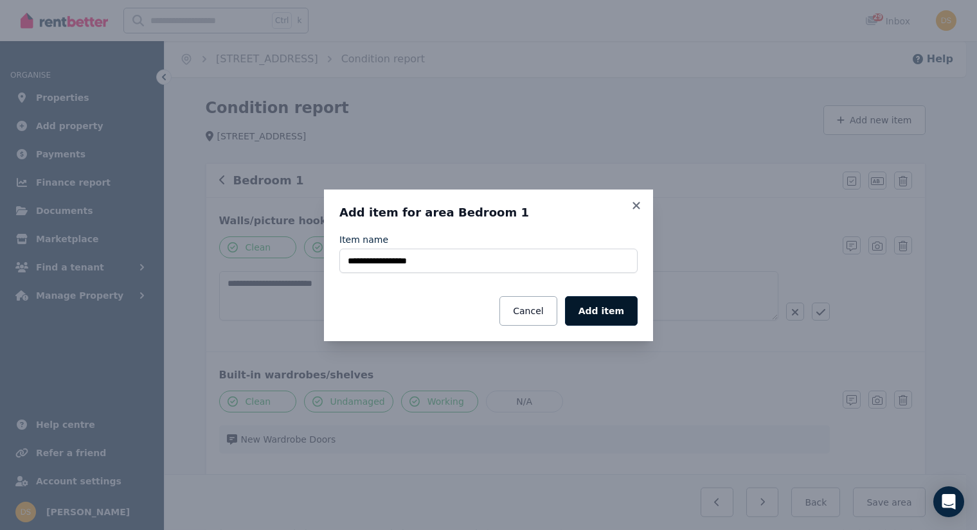
click at [613, 315] on button "Add item" at bounding box center [601, 311] width 73 height 30
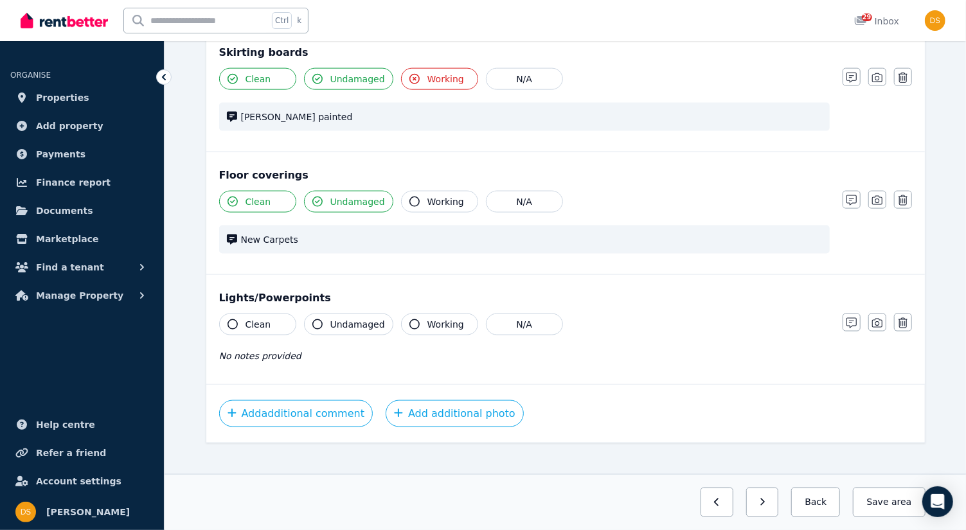
scroll to position [1004, 0]
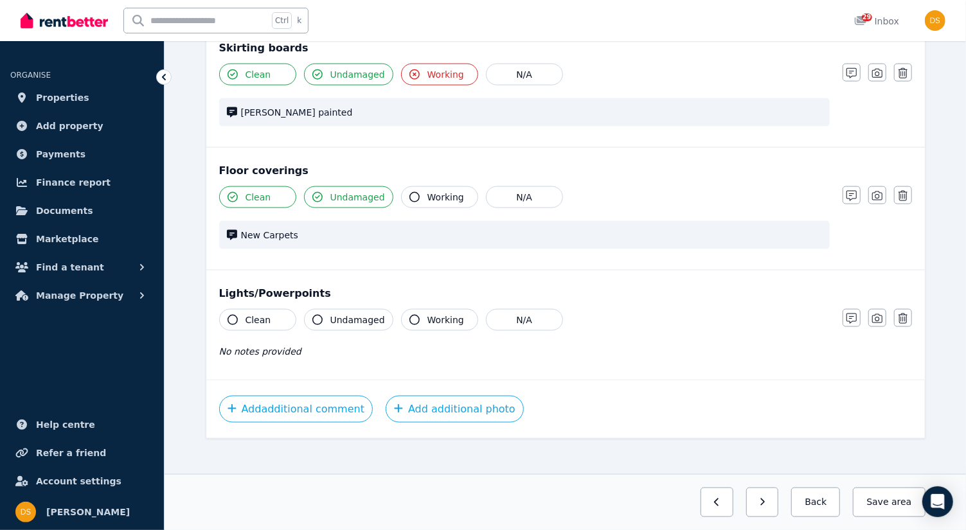
click at [280, 347] on span "No notes provided" at bounding box center [260, 352] width 82 height 10
click at [226, 309] on button "Clean" at bounding box center [257, 320] width 77 height 22
click at [312, 315] on icon "button" at bounding box center [317, 320] width 10 height 10
click at [410, 315] on icon "button" at bounding box center [415, 320] width 10 height 10
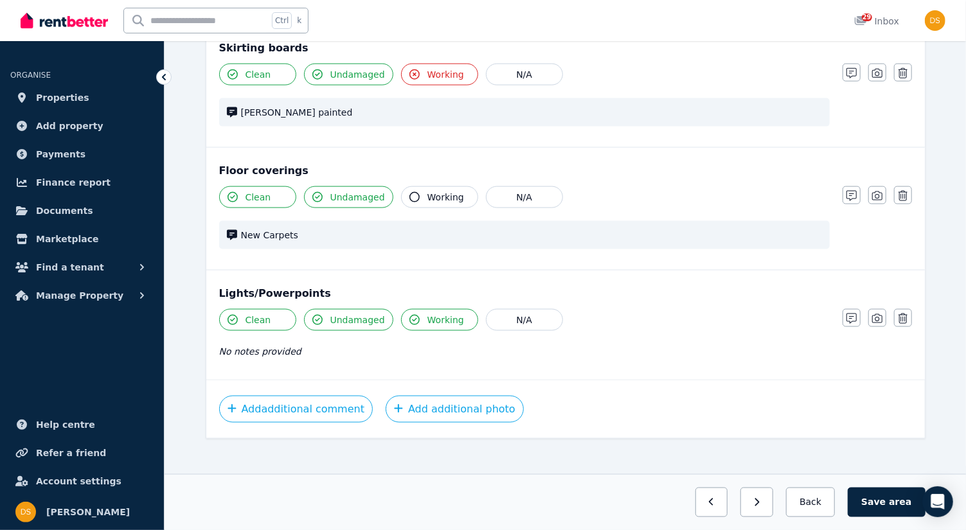
click at [224, 347] on span "No notes provided" at bounding box center [260, 352] width 82 height 10
click at [852, 314] on icon "button" at bounding box center [852, 319] width 10 height 10
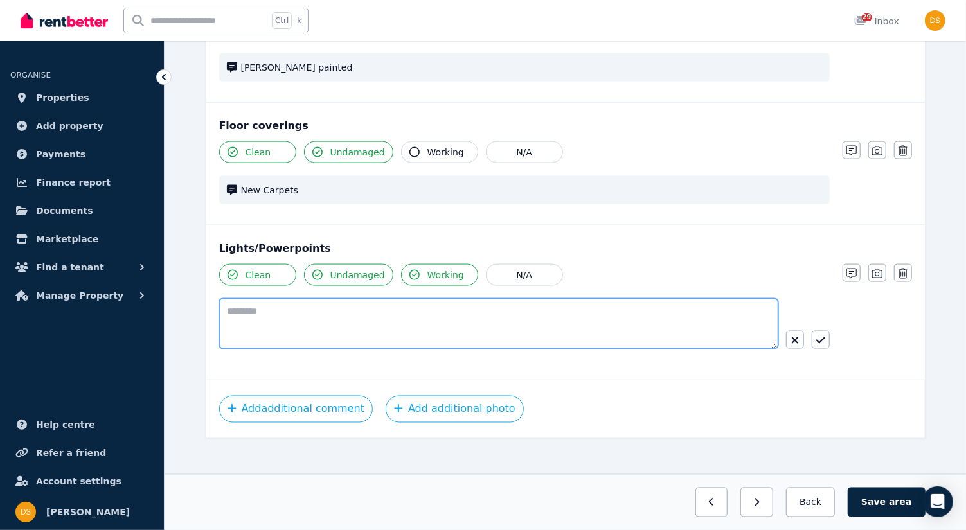
click at [288, 307] on textarea at bounding box center [498, 324] width 559 height 50
type textarea "**********"
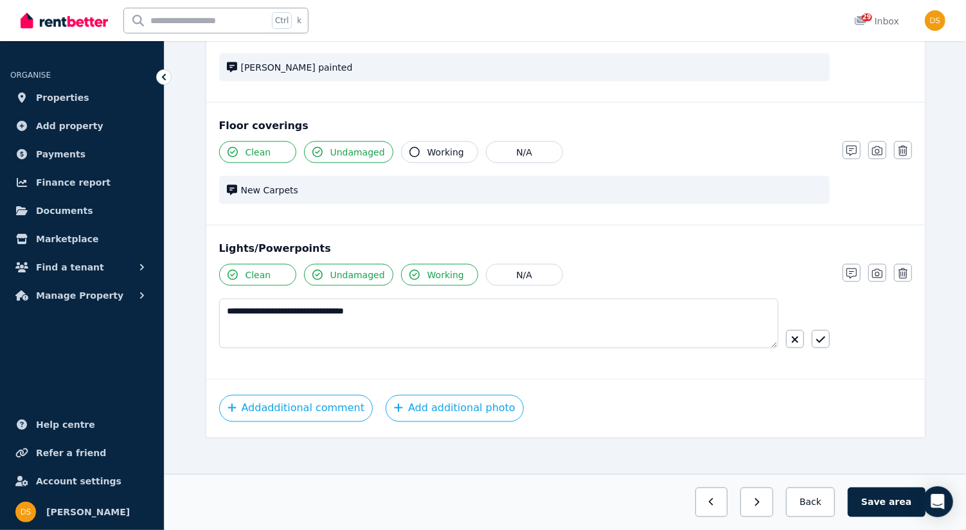
click at [637, 399] on div "Add additional comment Add additional photo" at bounding box center [565, 408] width 693 height 27
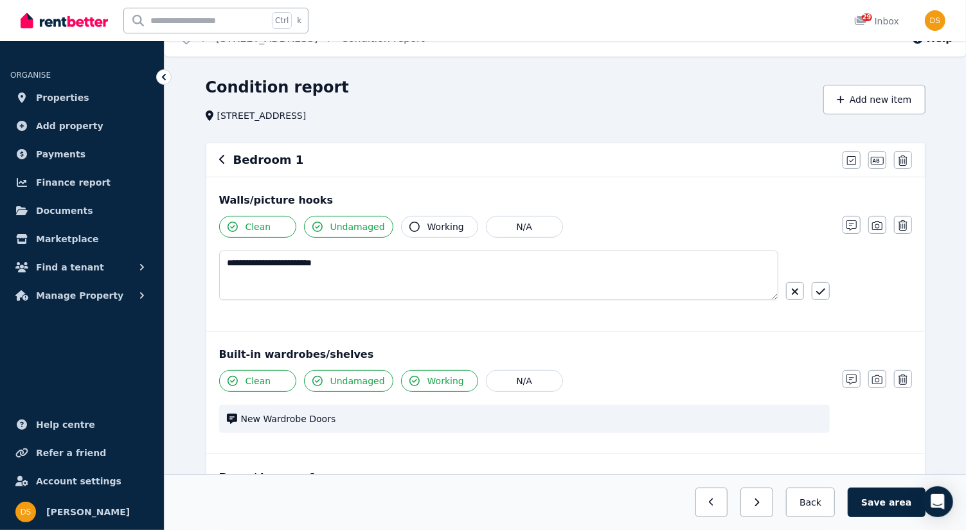
scroll to position [0, 0]
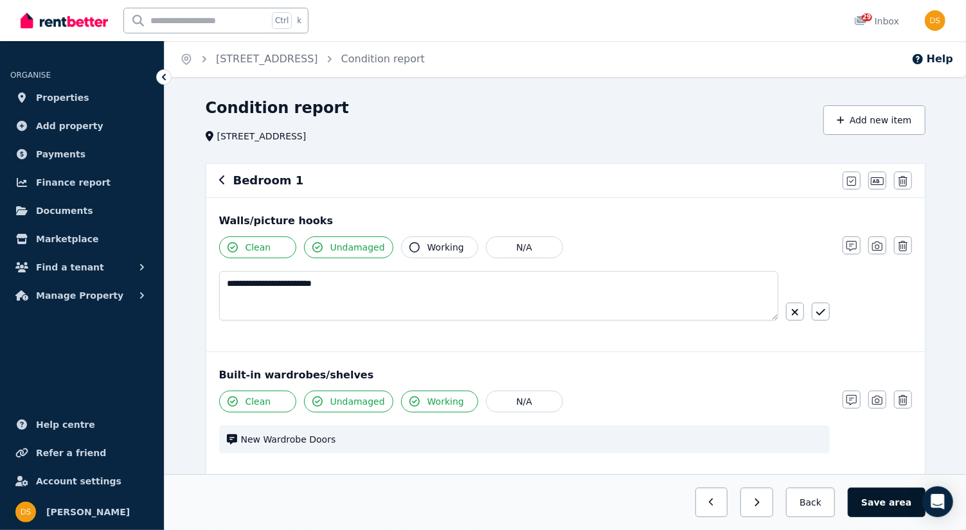
click at [889, 505] on button "Save area" at bounding box center [886, 503] width 77 height 30
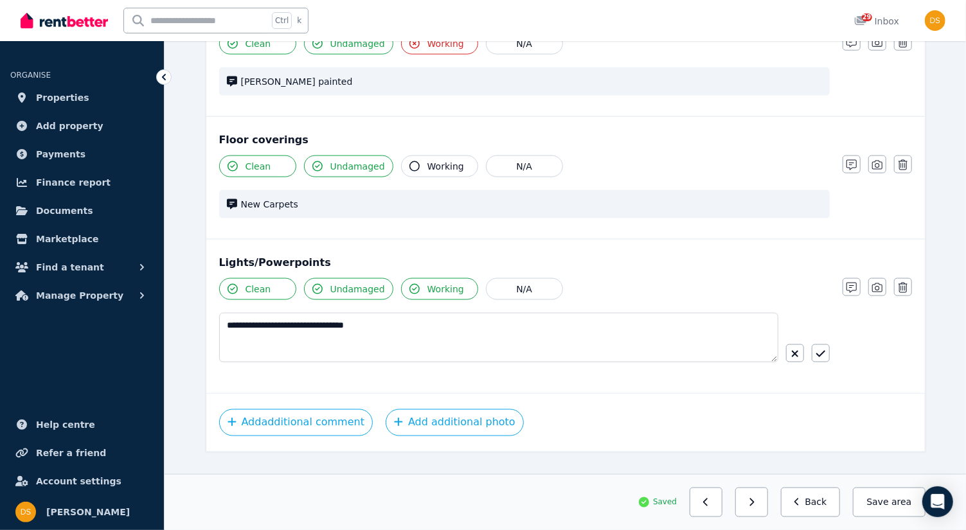
scroll to position [1049, 0]
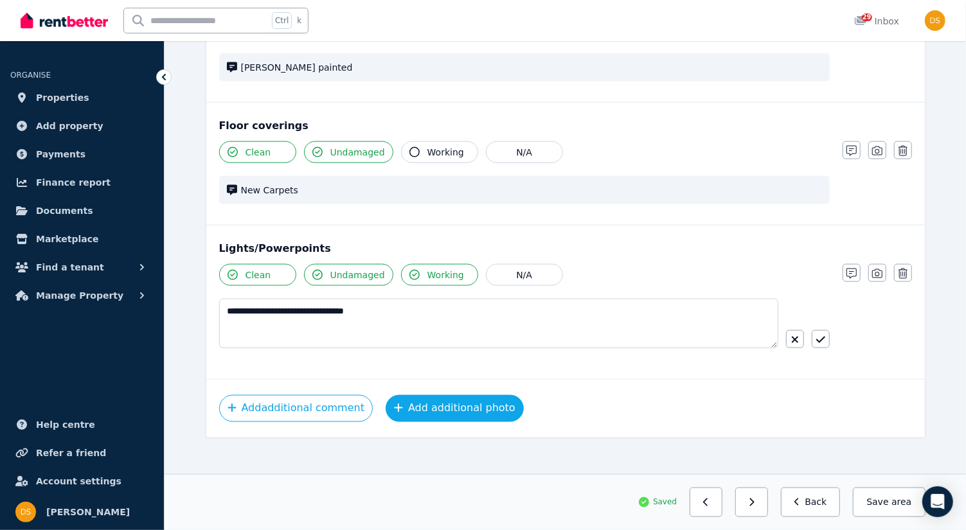
click at [482, 397] on button "Add additional photo" at bounding box center [455, 408] width 138 height 27
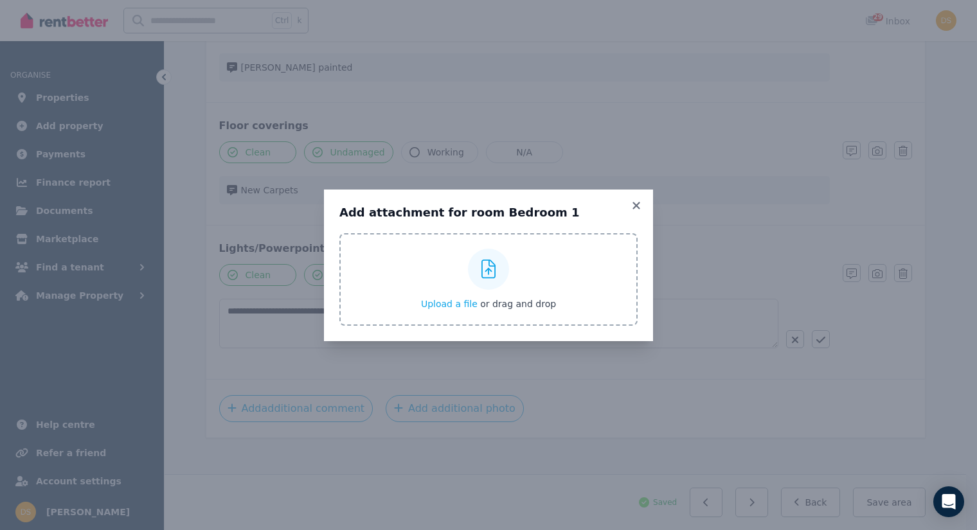
click at [485, 278] on icon at bounding box center [489, 269] width 15 height 19
click at [0, 0] on input "Upload a file or drag and drop" at bounding box center [0, 0] width 0 height 0
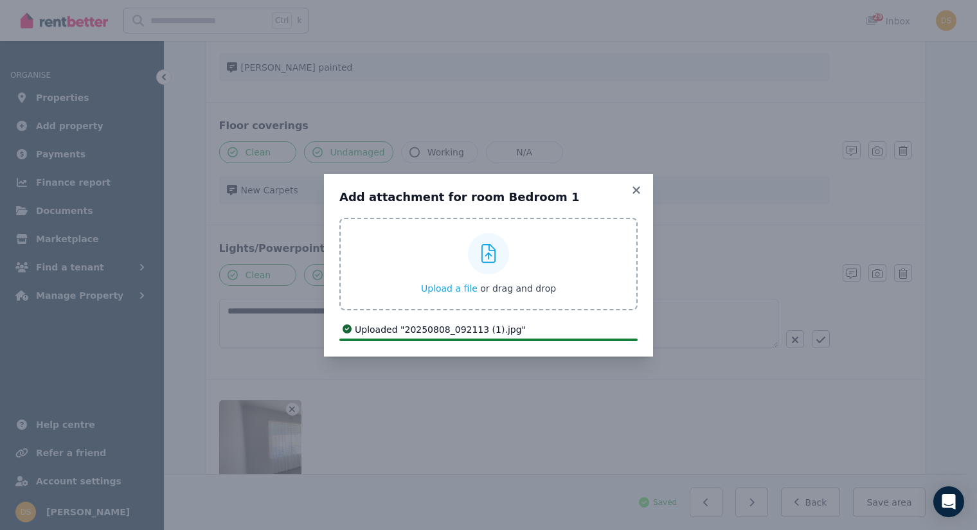
click at [487, 254] on icon at bounding box center [489, 253] width 15 height 19
click at [0, 0] on input "Upload a file or drag and drop" at bounding box center [0, 0] width 0 height 0
click at [482, 255] on icon at bounding box center [489, 253] width 15 height 19
click at [0, 0] on input "Upload a file or drag and drop" at bounding box center [0, 0] width 0 height 0
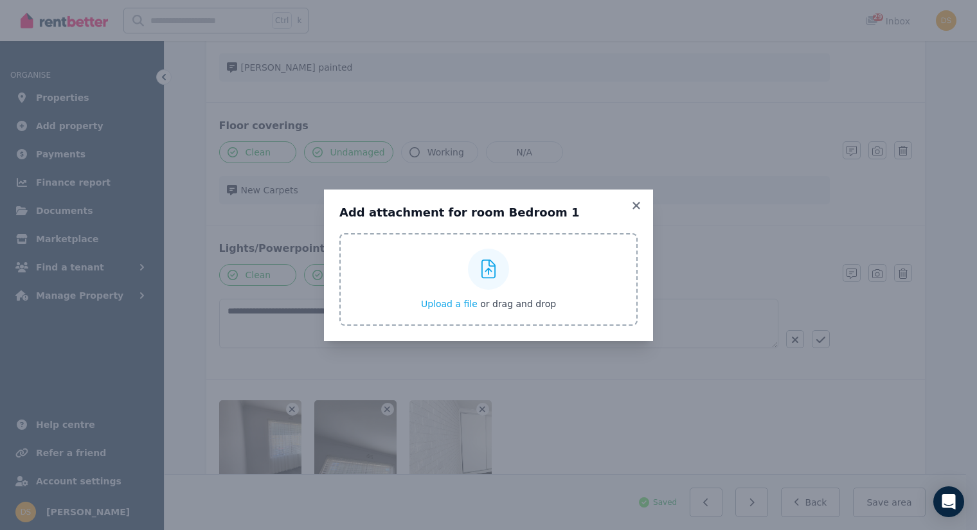
click at [487, 283] on div at bounding box center [488, 269] width 41 height 41
click at [0, 0] on input "Upload a file or drag and drop" at bounding box center [0, 0] width 0 height 0
click at [483, 291] on div "Upload a file or drag and drop" at bounding box center [488, 279] width 135 height 77
click at [0, 0] on input "Upload a file or drag and drop" at bounding box center [0, 0] width 0 height 0
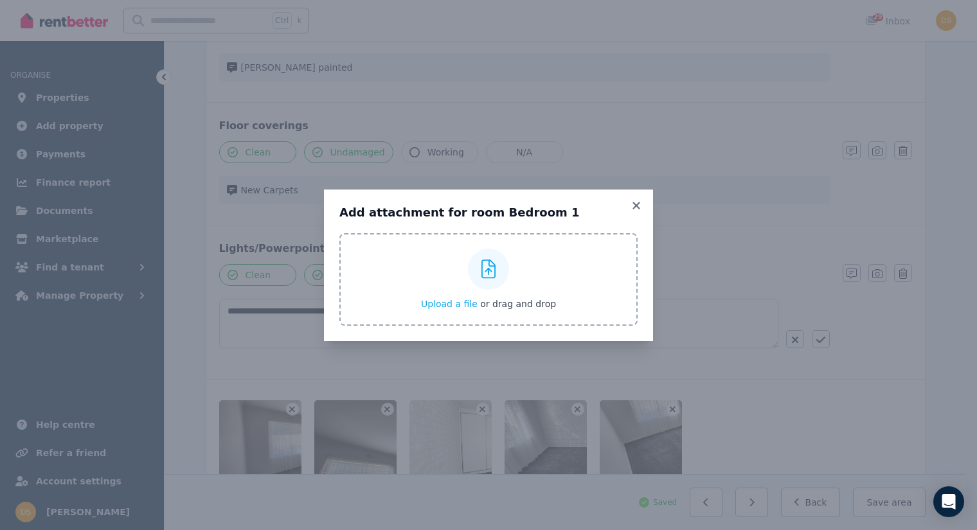
click at [478, 272] on div at bounding box center [488, 269] width 41 height 41
click at [0, 0] on input "Upload a file or drag and drop" at bounding box center [0, 0] width 0 height 0
click at [501, 267] on div at bounding box center [488, 269] width 41 height 41
click at [0, 0] on input "Upload a file or drag and drop" at bounding box center [0, 0] width 0 height 0
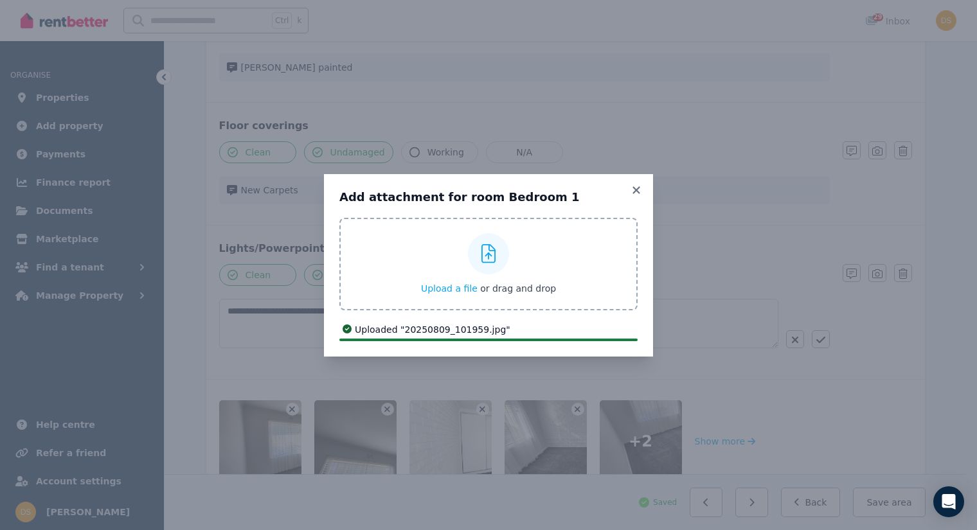
click at [483, 258] on icon at bounding box center [489, 253] width 15 height 19
click at [0, 0] on input "Upload a file or drag and drop" at bounding box center [0, 0] width 0 height 0
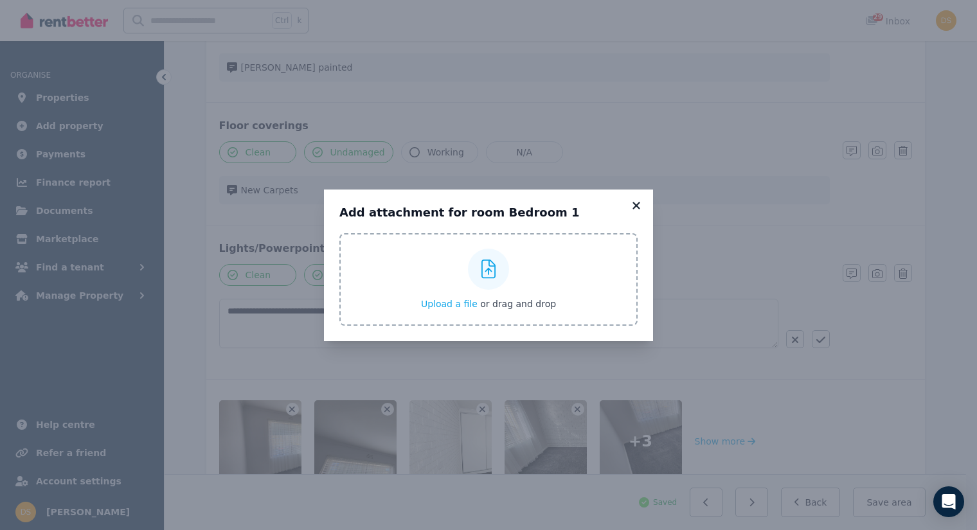
click at [635, 204] on icon at bounding box center [636, 205] width 7 height 7
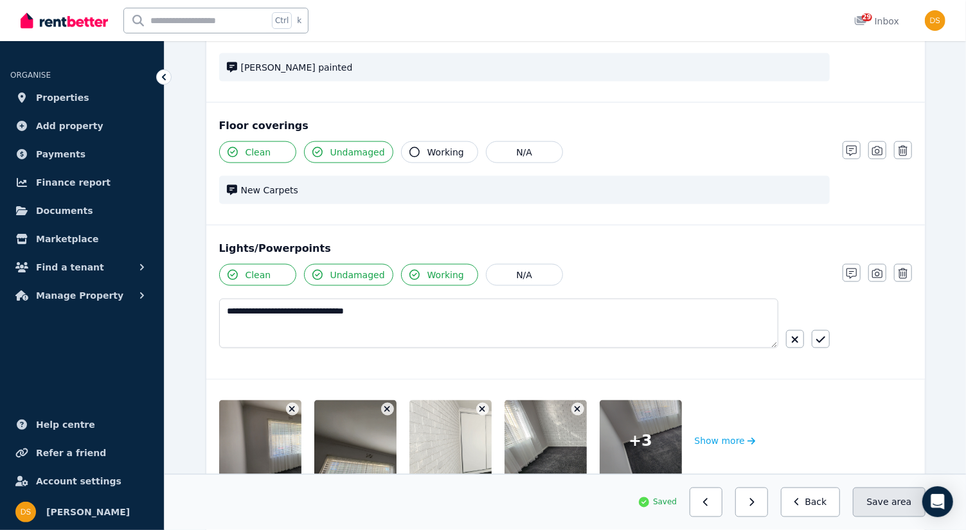
click at [888, 504] on button "Save area" at bounding box center [889, 503] width 72 height 30
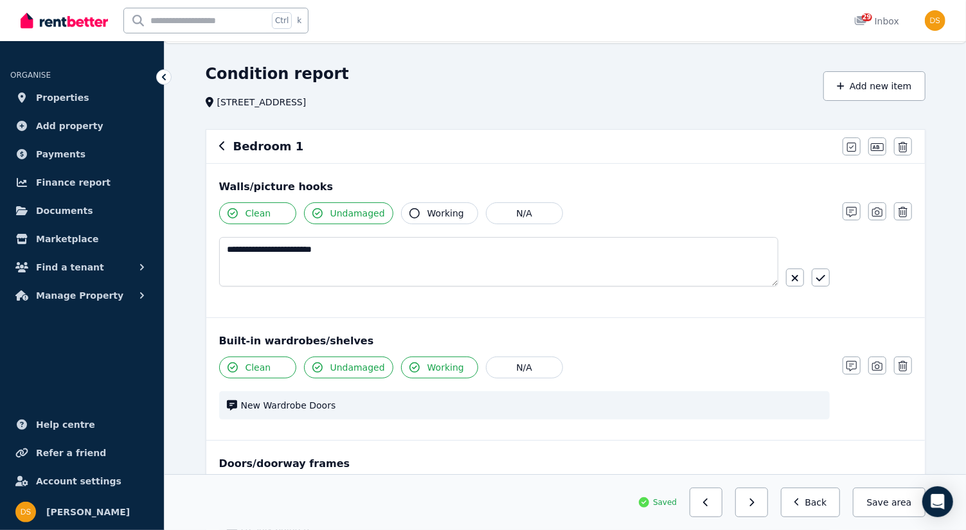
scroll to position [0, 0]
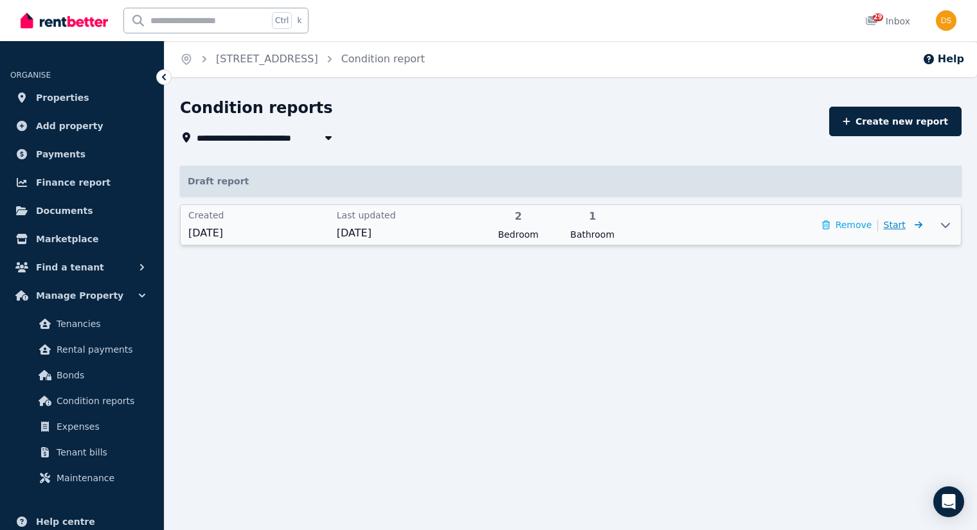
click at [900, 222] on span "Start" at bounding box center [895, 225] width 22 height 10
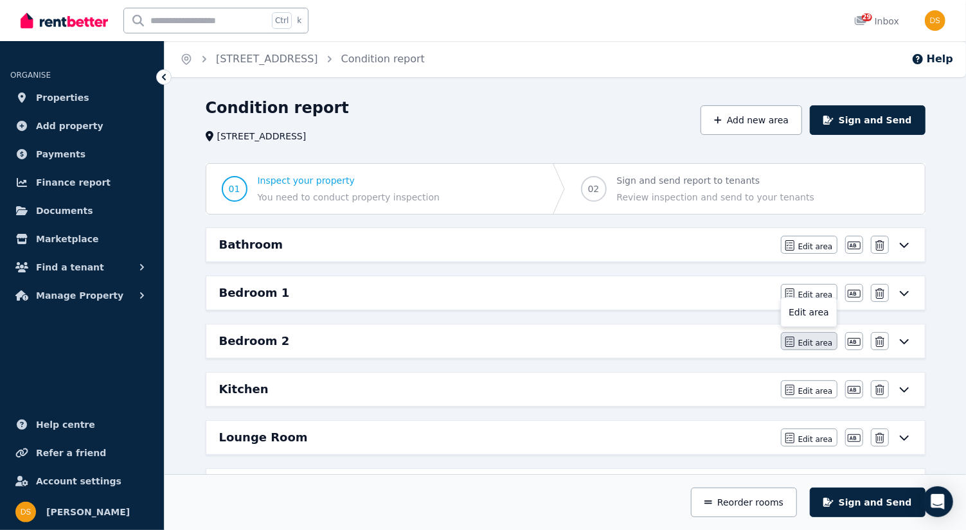
click at [812, 341] on span "Edit area" at bounding box center [815, 343] width 35 height 10
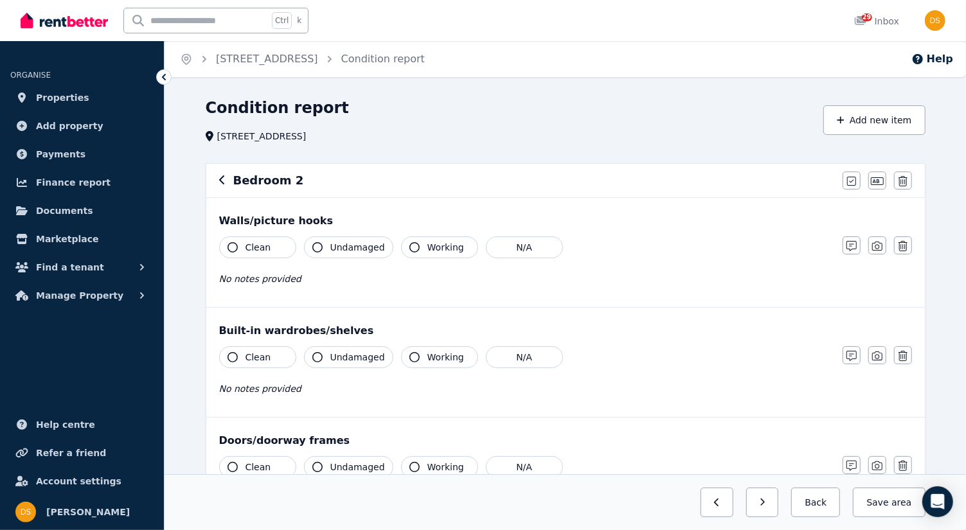
click at [231, 241] on button "Clean" at bounding box center [257, 248] width 77 height 22
click at [320, 245] on icon "button" at bounding box center [317, 247] width 10 height 10
click at [269, 282] on span "No notes provided" at bounding box center [260, 279] width 82 height 10
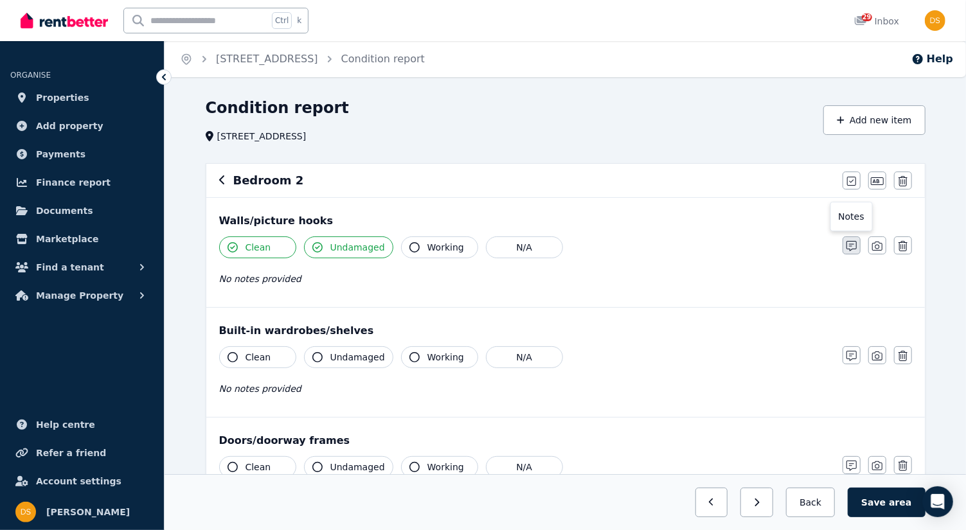
click at [856, 242] on icon "button" at bounding box center [852, 246] width 10 height 10
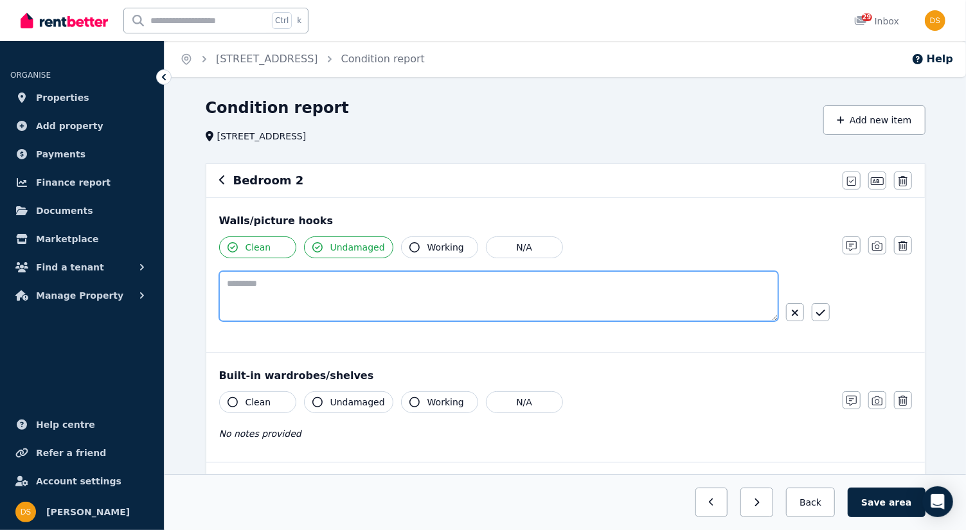
click at [347, 285] on textarea at bounding box center [498, 296] width 559 height 50
type textarea "**********"
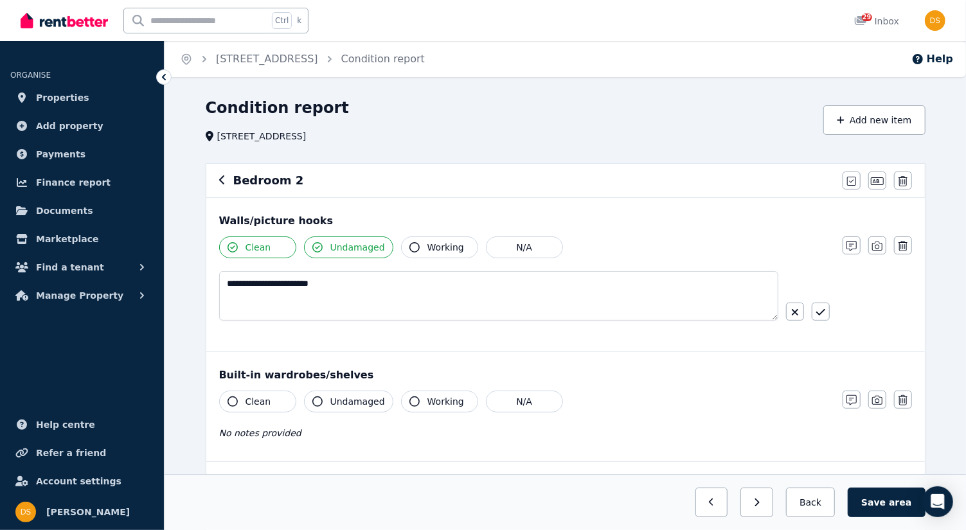
click at [878, 307] on div "**********" at bounding box center [565, 290] width 693 height 107
click at [231, 399] on icon "button" at bounding box center [233, 402] width 10 height 10
click at [319, 398] on icon "button" at bounding box center [317, 402] width 10 height 10
click at [410, 400] on icon "button" at bounding box center [415, 402] width 10 height 10
click at [246, 429] on span "No notes provided" at bounding box center [260, 433] width 82 height 10
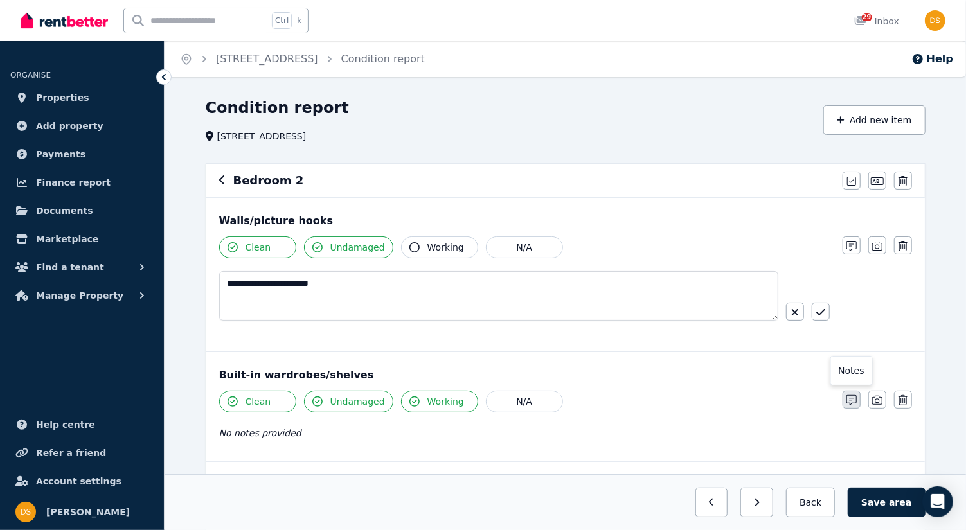
click at [851, 393] on button "button" at bounding box center [852, 400] width 18 height 18
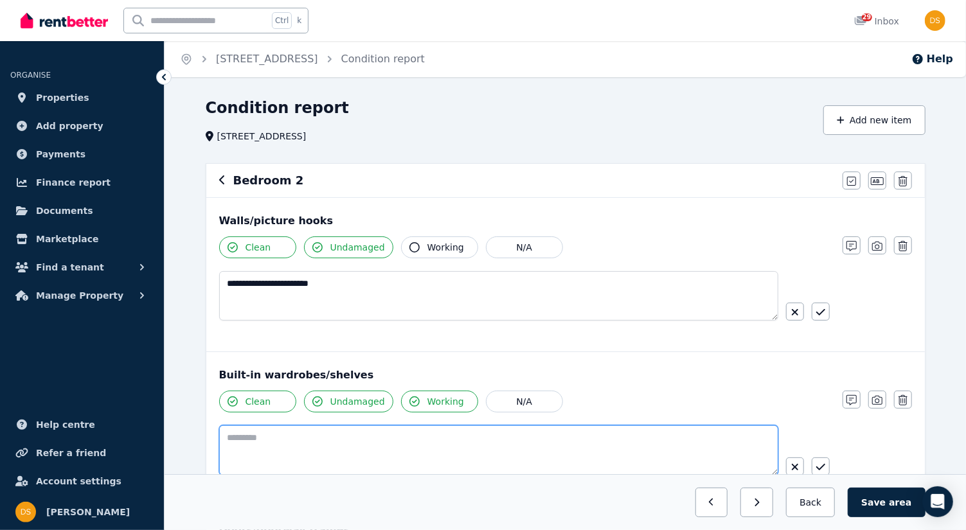
click at [269, 447] on textarea at bounding box center [498, 451] width 559 height 50
type textarea "**********"
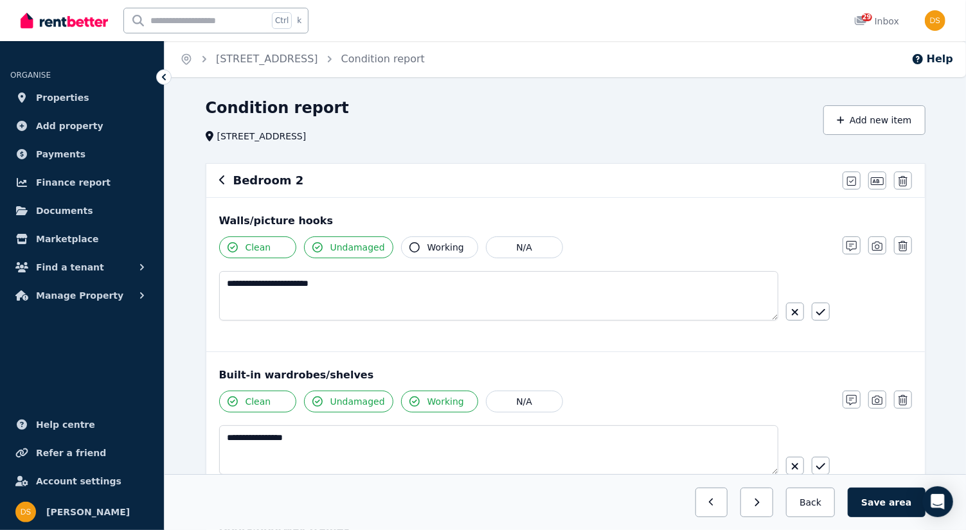
click at [702, 393] on div "Clean Undamaged Working N/A" at bounding box center [524, 402] width 611 height 22
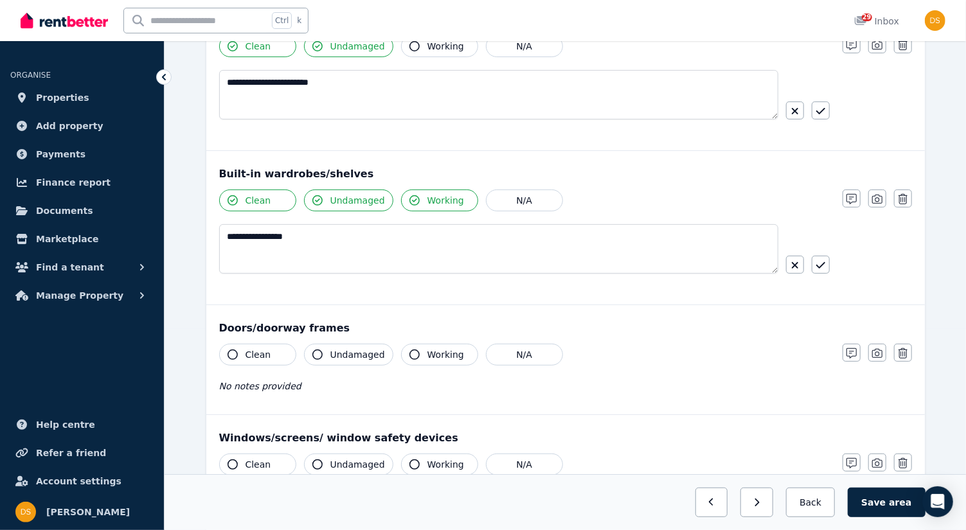
scroll to position [235, 0]
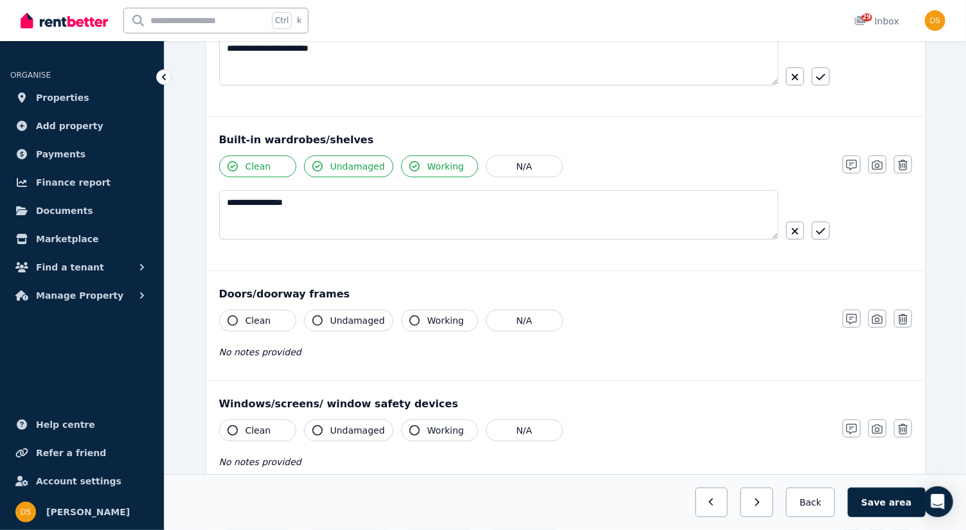
click at [235, 318] on icon "button" at bounding box center [233, 321] width 10 height 10
click at [326, 317] on button "Undamaged" at bounding box center [348, 321] width 89 height 22
click at [410, 320] on icon "button" at bounding box center [415, 321] width 10 height 10
click at [332, 358] on div "Clean Undamaged Working N/A No notes provided" at bounding box center [524, 341] width 611 height 63
click at [852, 316] on icon "button" at bounding box center [852, 319] width 10 height 10
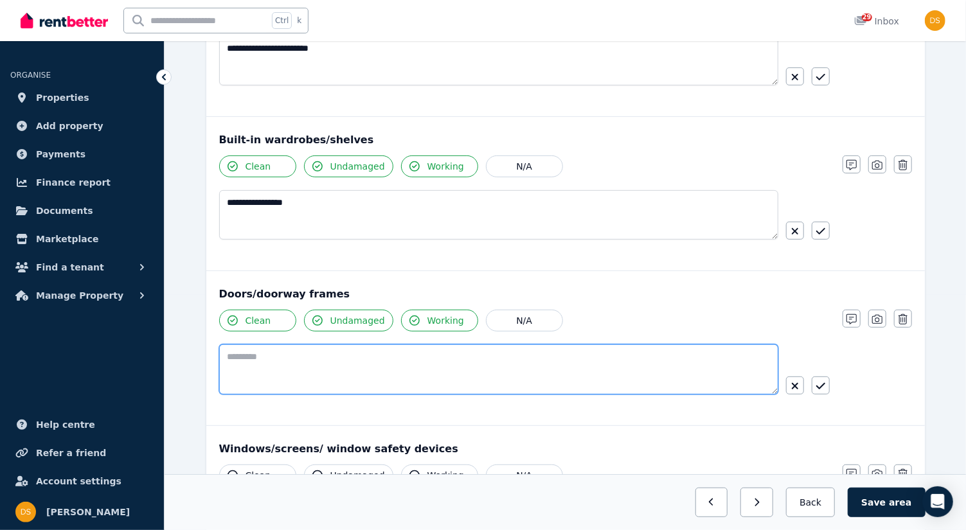
click at [377, 357] on textarea at bounding box center [498, 370] width 559 height 50
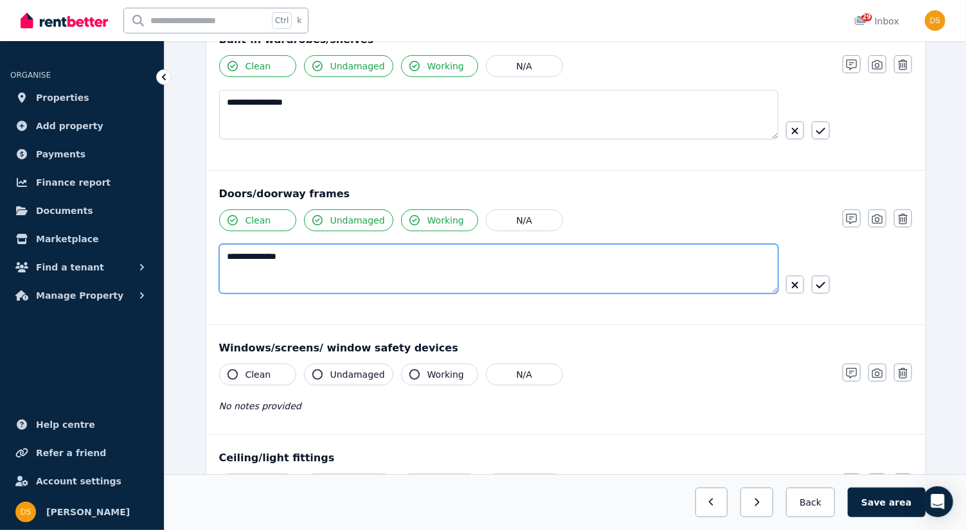
scroll to position [336, 0]
type textarea "**********"
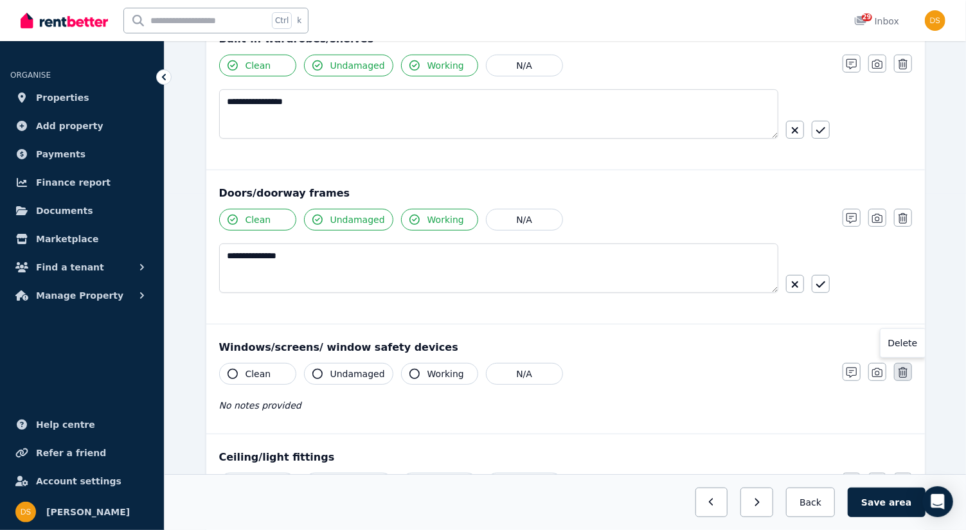
click at [907, 374] on icon "button" at bounding box center [903, 373] width 9 height 10
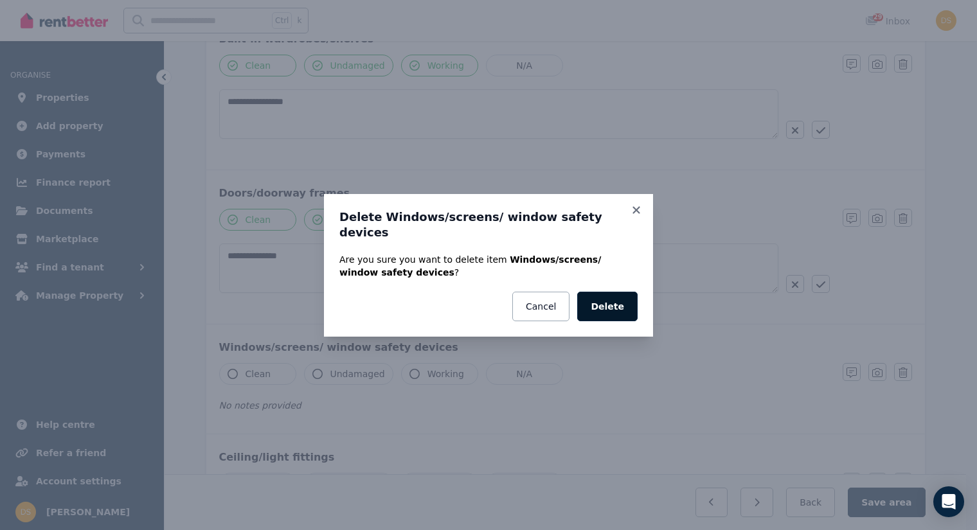
click at [613, 309] on button "Delete" at bounding box center [607, 307] width 60 height 30
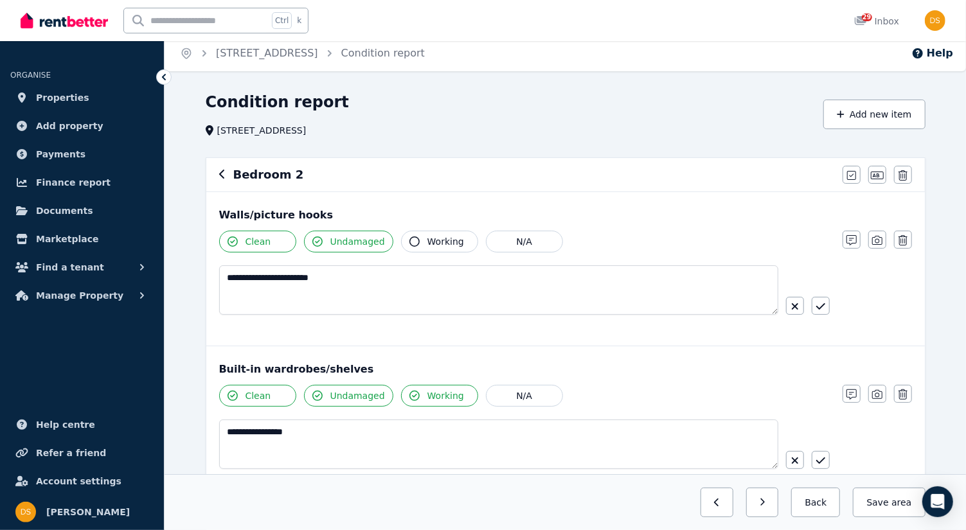
scroll to position [14, 0]
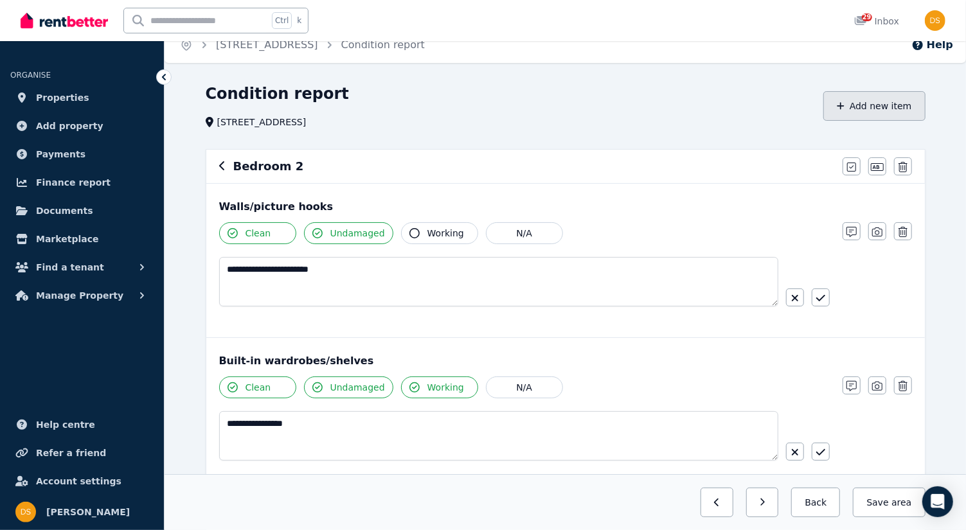
click at [893, 117] on button "Add new item" at bounding box center [875, 106] width 102 height 30
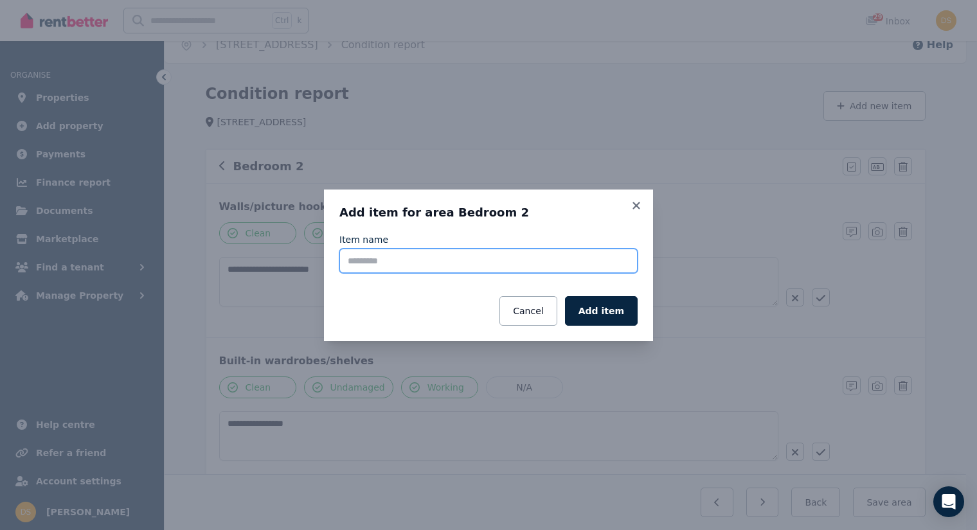
click at [423, 266] on input "Item name" at bounding box center [488, 261] width 298 height 24
click at [391, 267] on input "**********" at bounding box center [488, 261] width 298 height 24
click at [381, 258] on input "**********" at bounding box center [488, 261] width 298 height 24
click at [386, 265] on input "**********" at bounding box center [488, 261] width 298 height 24
type input "**********"
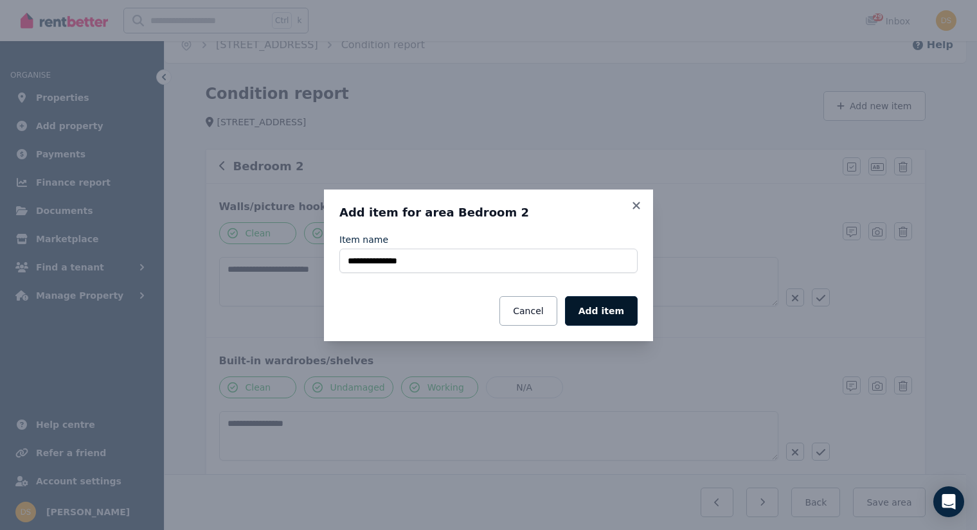
click at [622, 313] on button "Add item" at bounding box center [601, 311] width 73 height 30
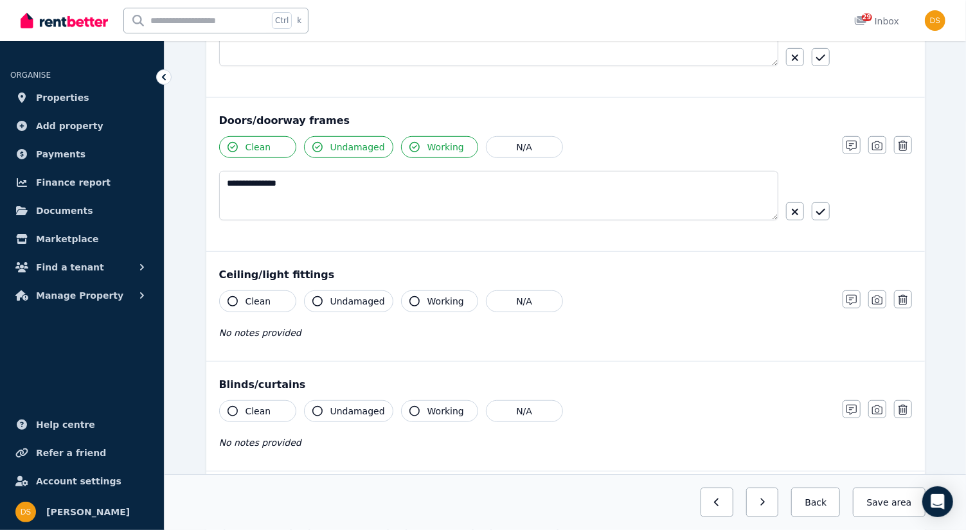
scroll to position [411, 0]
click at [231, 300] on icon "button" at bounding box center [233, 299] width 10 height 10
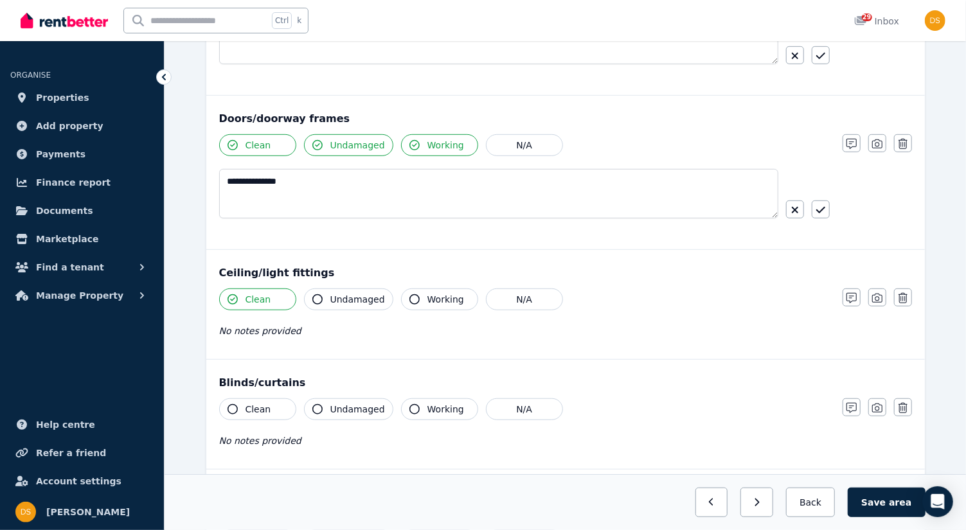
click at [320, 296] on icon "button" at bounding box center [317, 299] width 10 height 10
click at [410, 289] on button "Working" at bounding box center [439, 300] width 77 height 22
click at [312, 332] on div "No notes provided" at bounding box center [524, 330] width 611 height 15
click at [348, 341] on div "Clean Undamaged Working N/A No notes provided" at bounding box center [524, 320] width 611 height 63
click at [854, 295] on icon "button" at bounding box center [852, 298] width 10 height 10
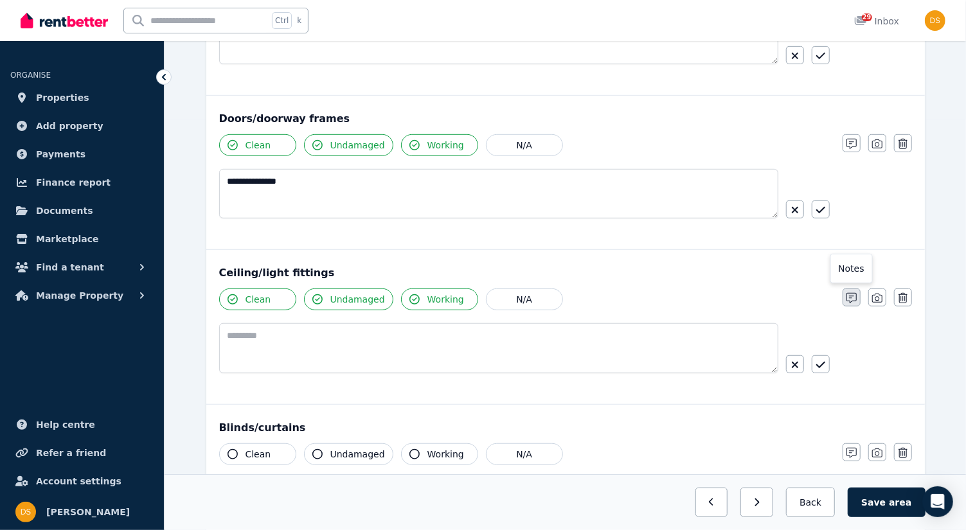
click at [843, 289] on button "button" at bounding box center [852, 298] width 18 height 18
click at [795, 365] on icon "button" at bounding box center [795, 365] width 8 height 10
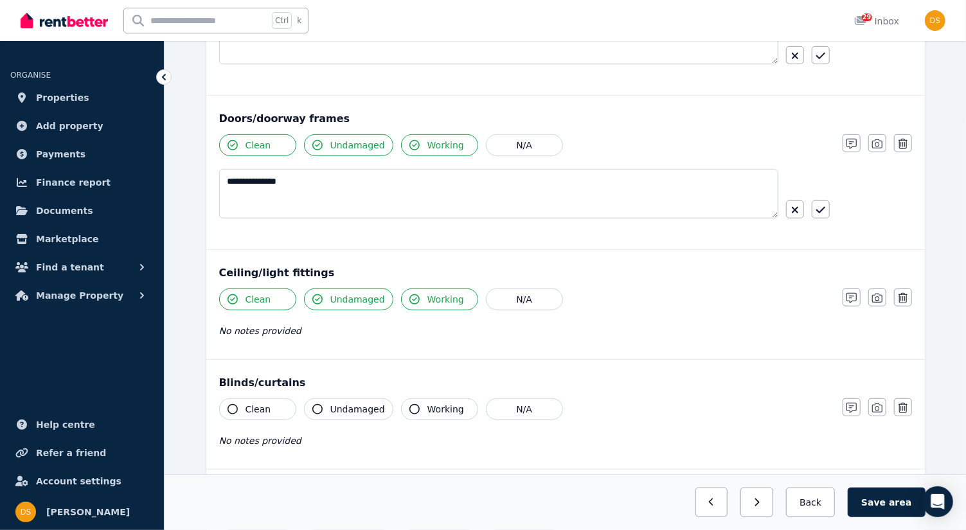
click at [552, 330] on div "No notes provided" at bounding box center [524, 330] width 611 height 15
click at [357, 341] on div "Clean Undamaged Working N/A No notes provided" at bounding box center [524, 320] width 611 height 63
click at [850, 293] on icon "button" at bounding box center [852, 298] width 10 height 10
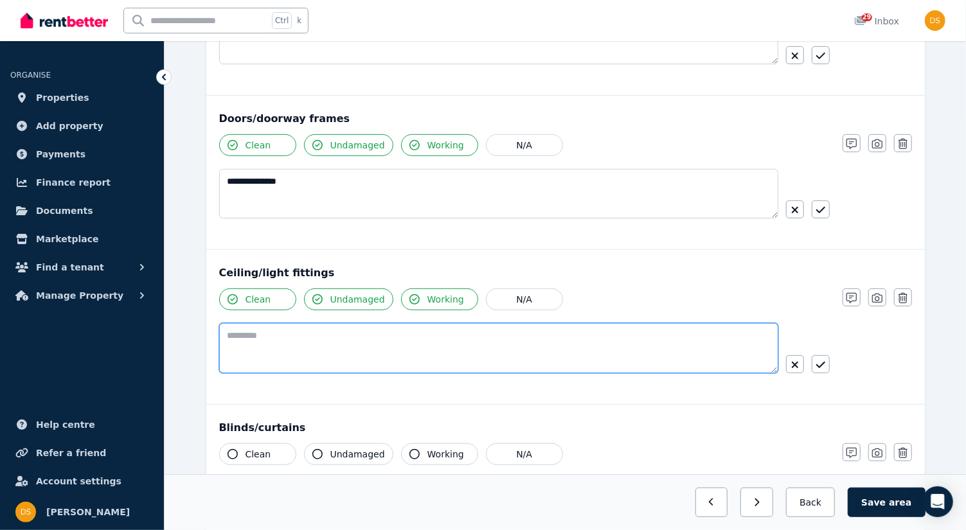
click at [379, 336] on textarea at bounding box center [498, 348] width 559 height 50
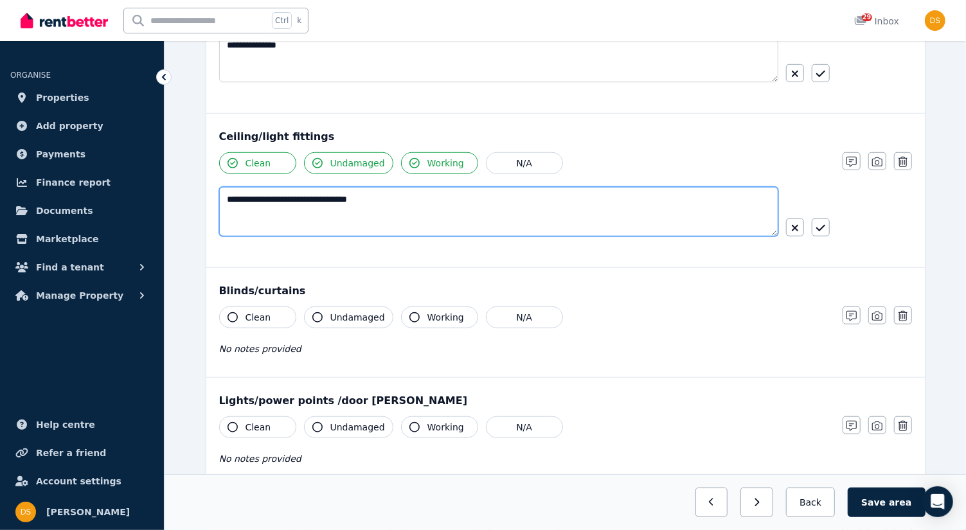
scroll to position [550, 0]
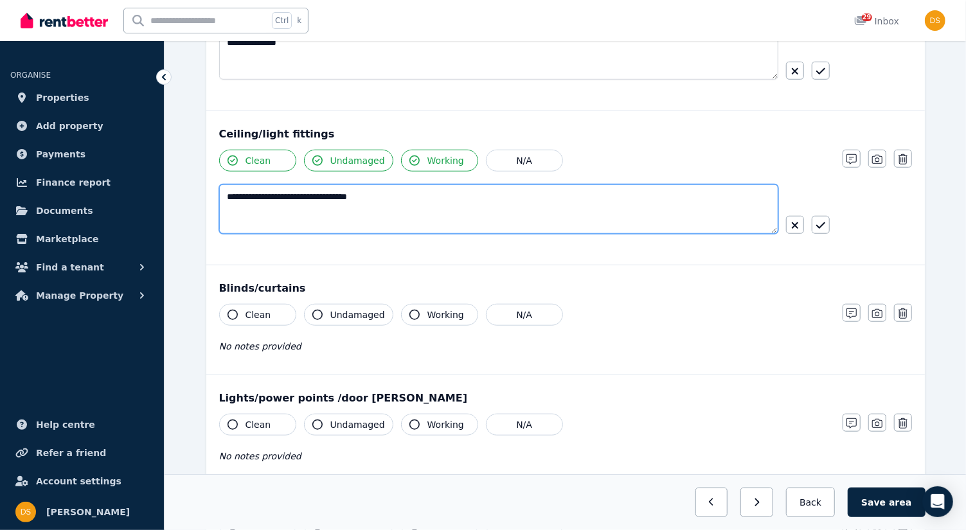
type textarea "**********"
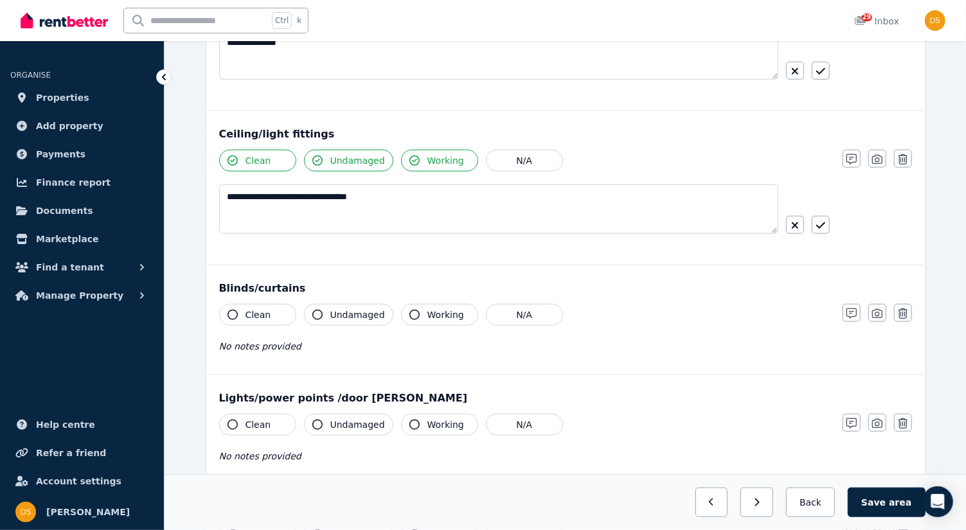
click at [231, 310] on icon "button" at bounding box center [233, 315] width 10 height 10
click at [327, 317] on button "Undamaged" at bounding box center [348, 315] width 89 height 22
click at [410, 312] on icon "button" at bounding box center [415, 315] width 10 height 10
click at [325, 348] on div "No notes provided" at bounding box center [524, 346] width 611 height 15
click at [851, 310] on icon "button" at bounding box center [852, 314] width 10 height 10
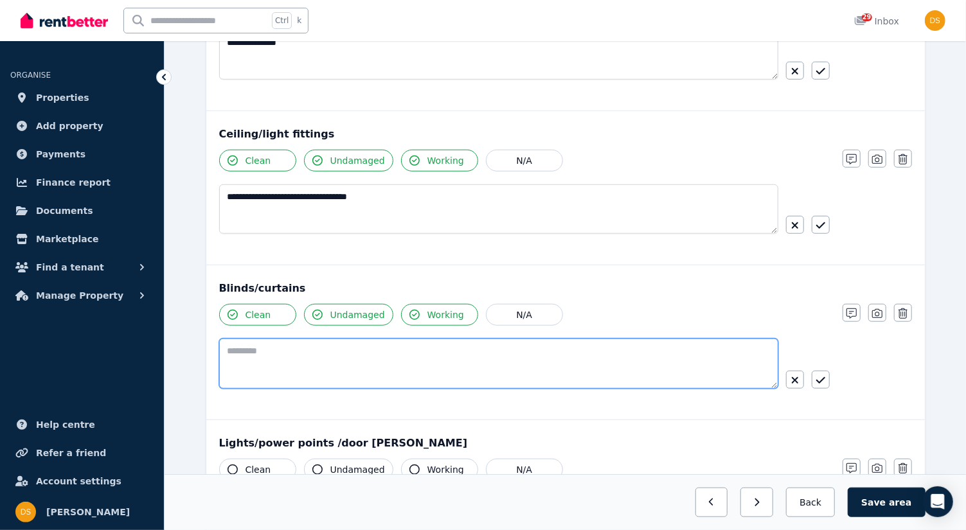
click at [368, 364] on textarea at bounding box center [498, 364] width 559 height 50
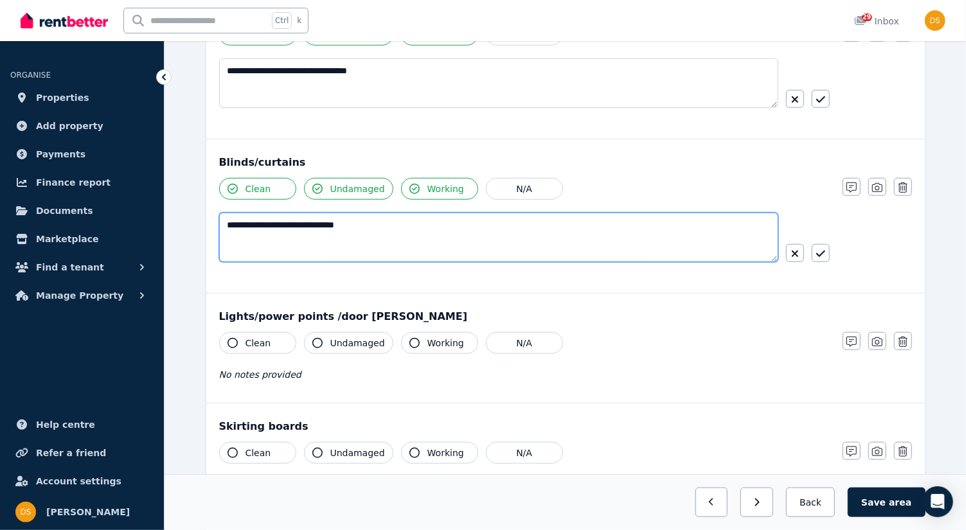
scroll to position [702, 0]
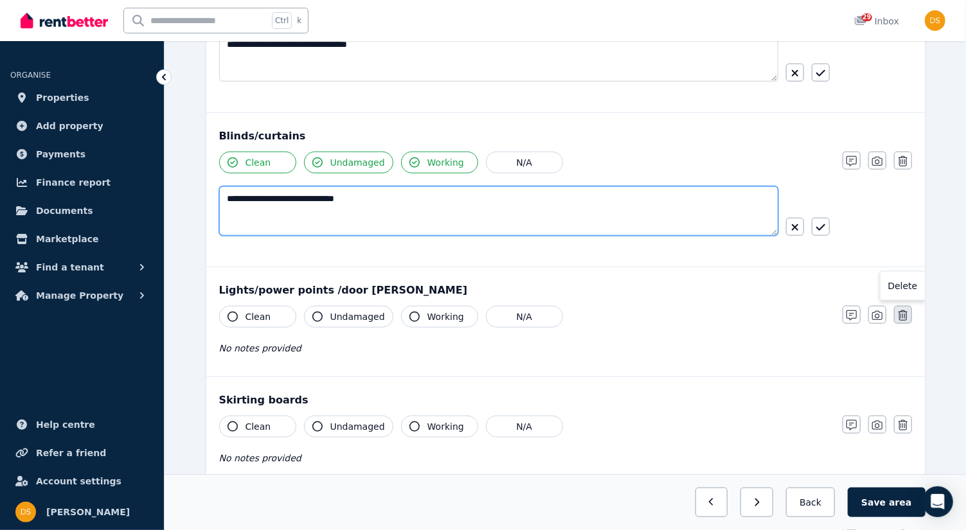
type textarea "**********"
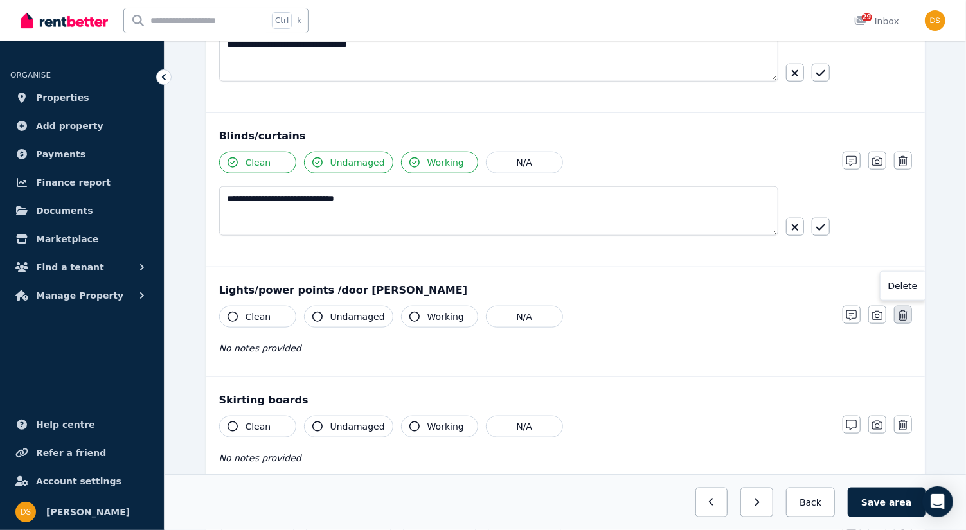
click at [904, 311] on icon "button" at bounding box center [903, 316] width 9 height 10
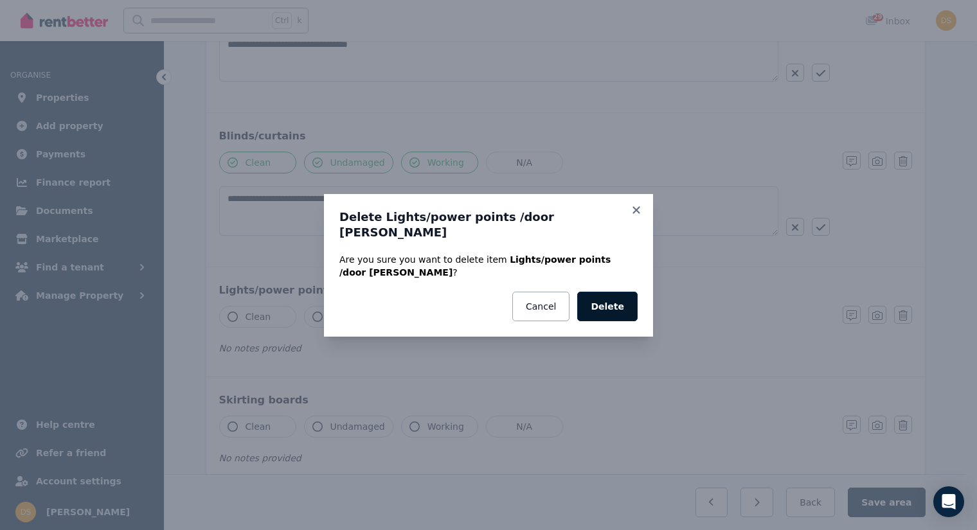
click at [617, 301] on button "Delete" at bounding box center [607, 307] width 60 height 30
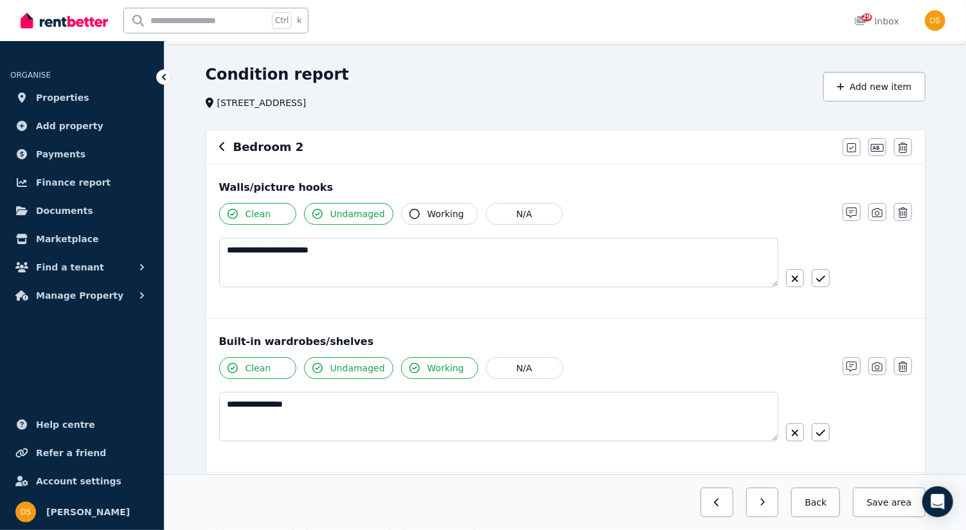
scroll to position [0, 0]
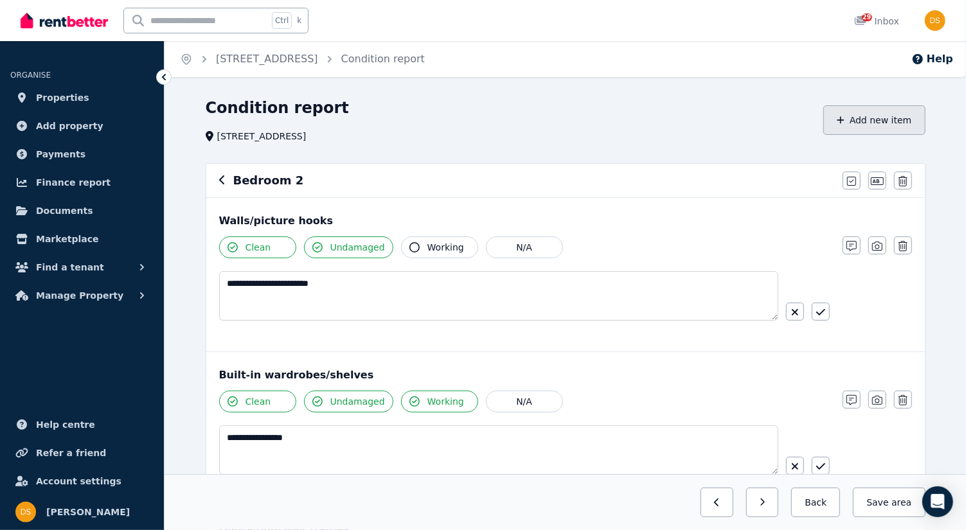
click at [887, 123] on button "Add new item" at bounding box center [875, 120] width 102 height 30
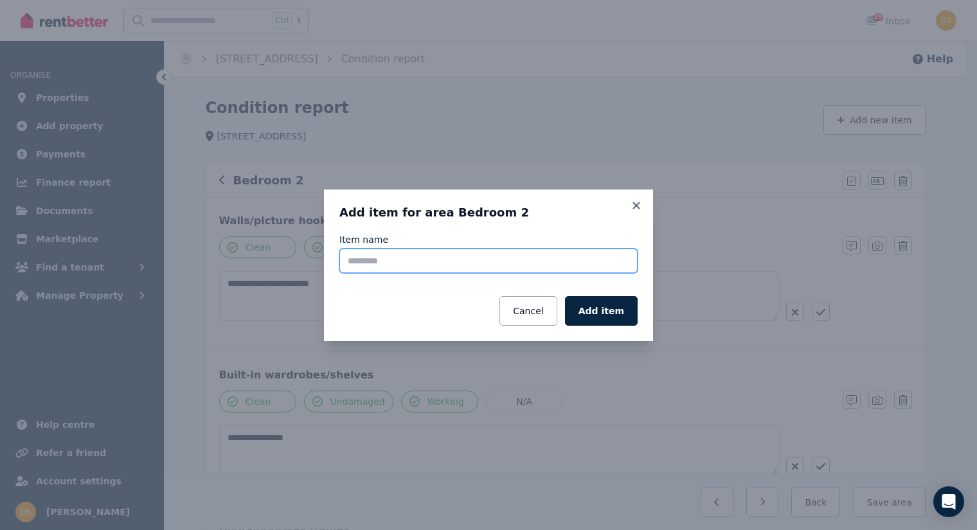
click at [491, 263] on input "Item name" at bounding box center [488, 261] width 298 height 24
type input "**********"
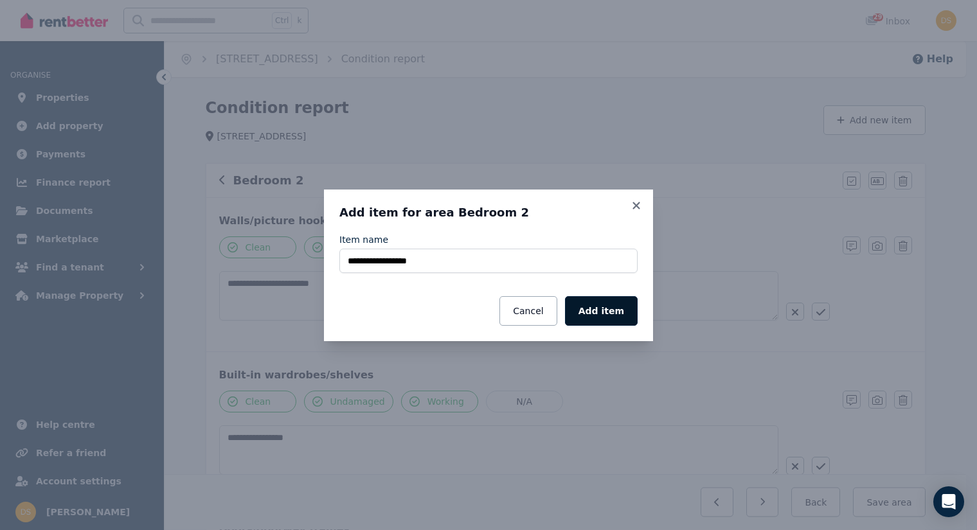
click at [604, 308] on button "Add item" at bounding box center [601, 311] width 73 height 30
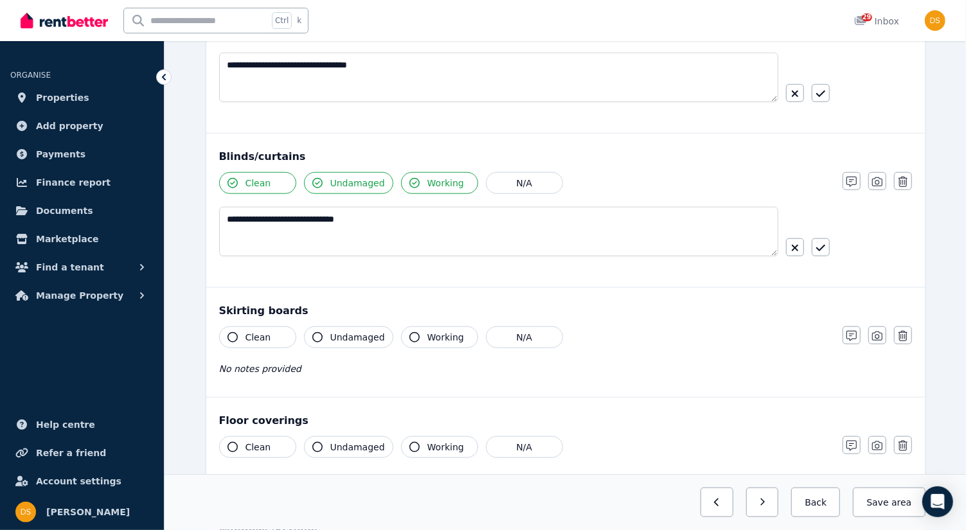
scroll to position [684, 0]
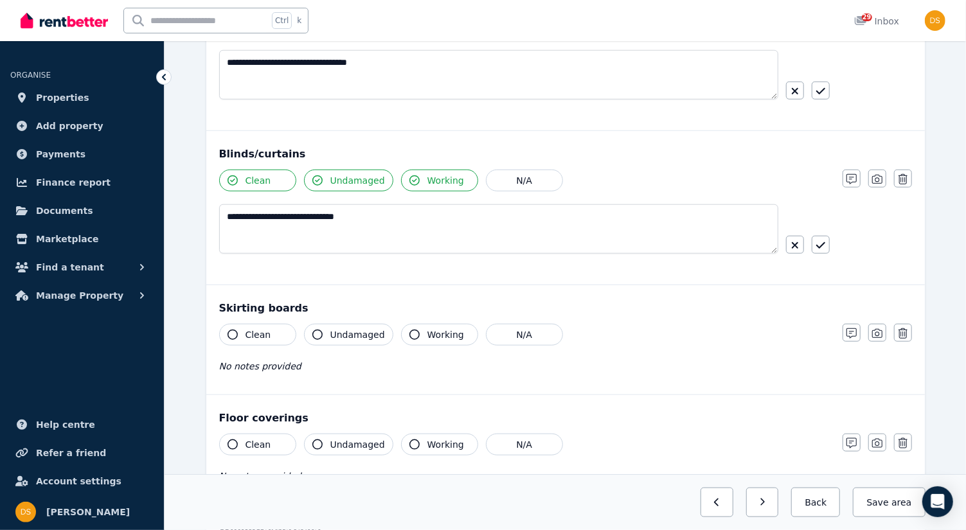
click at [231, 330] on icon "button" at bounding box center [233, 335] width 10 height 10
click at [327, 329] on button "Undamaged" at bounding box center [348, 335] width 89 height 22
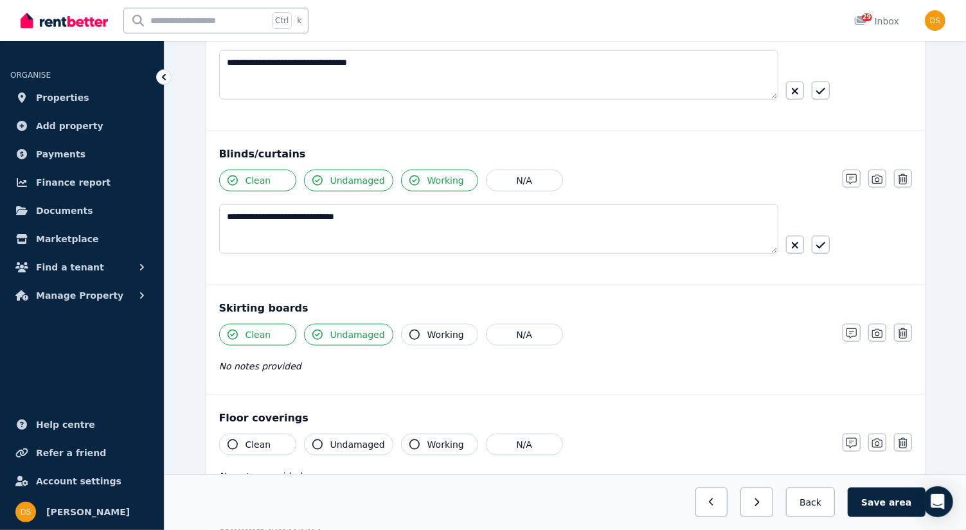
click at [360, 372] on div "Clean Undamaged Working N/A No notes provided" at bounding box center [524, 355] width 611 height 63
click at [844, 329] on button "button" at bounding box center [852, 333] width 18 height 18
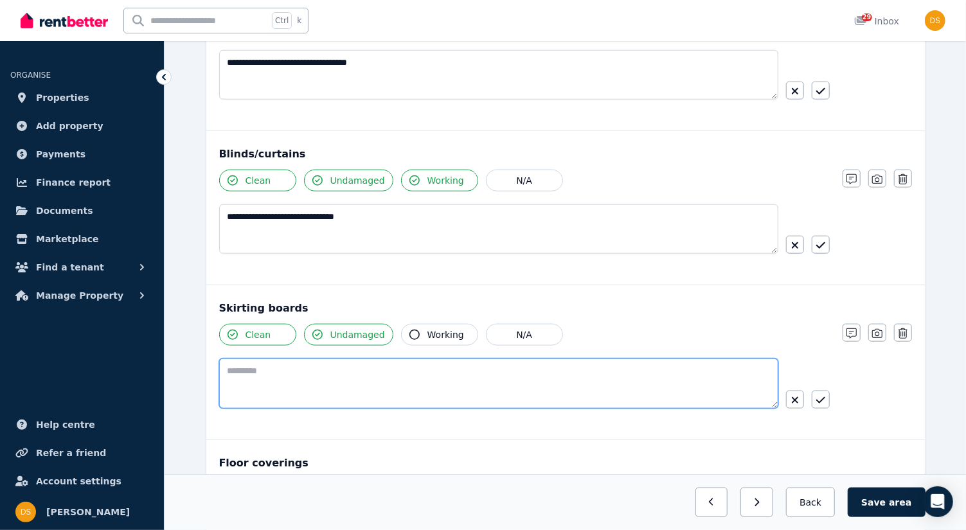
click at [437, 367] on textarea at bounding box center [498, 384] width 559 height 50
type textarea "**********"
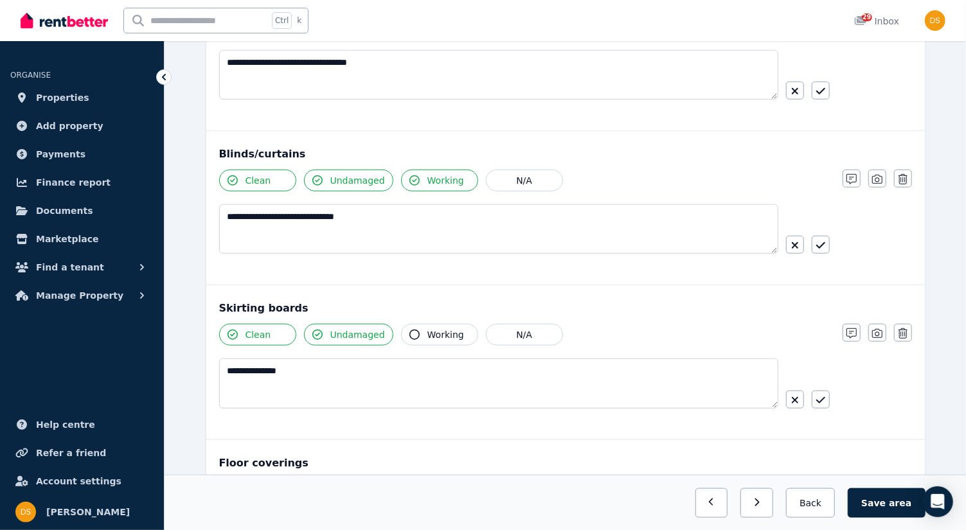
click at [584, 440] on div "Floor coverings Clean Undamaged Working N/A No notes provided Notes Photo Delete" at bounding box center [565, 494] width 719 height 109
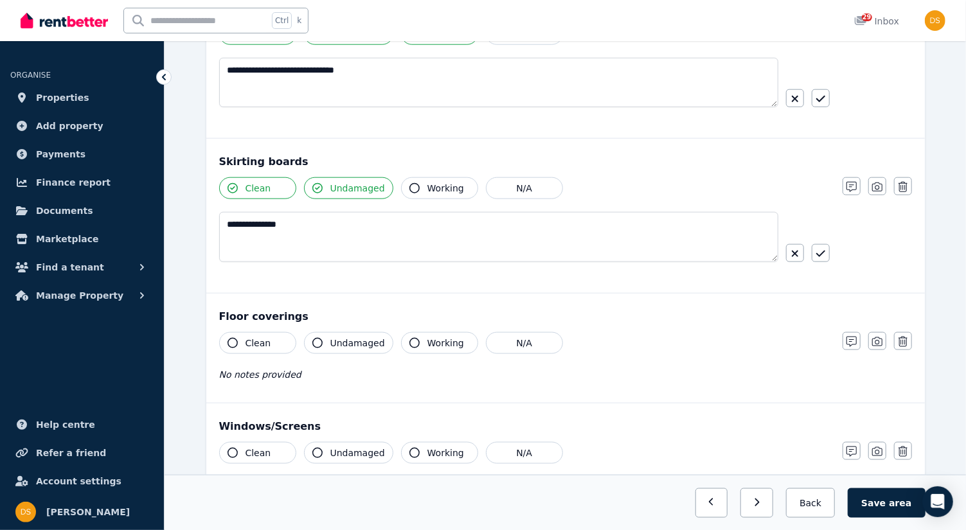
scroll to position [831, 0]
click at [746, 186] on div "Clean Undamaged Working N/A" at bounding box center [524, 188] width 611 height 22
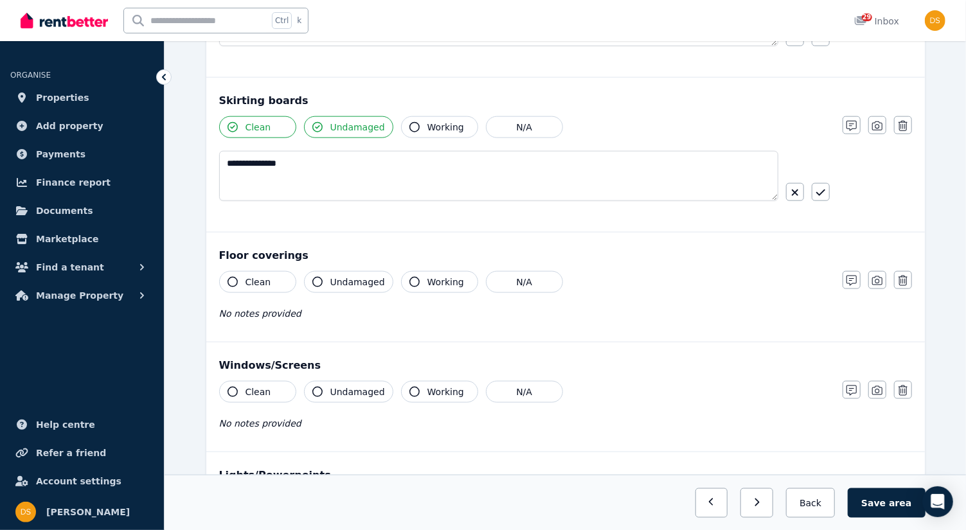
scroll to position [888, 0]
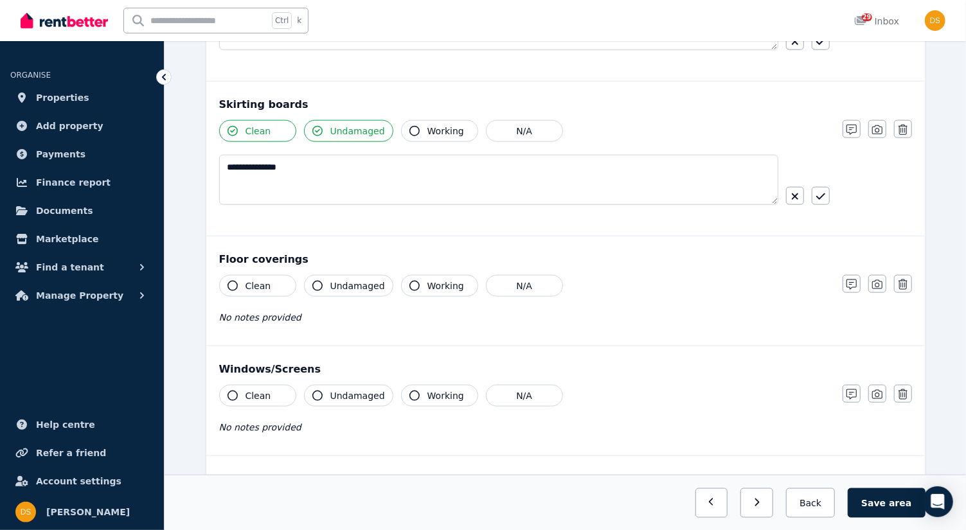
click at [230, 281] on icon "button" at bounding box center [233, 286] width 10 height 10
click at [319, 283] on icon "button" at bounding box center [317, 286] width 10 height 10
click at [302, 325] on div "Clean Undamaged Working N/A No notes provided" at bounding box center [524, 306] width 611 height 63
click at [854, 280] on icon "button" at bounding box center [852, 285] width 10 height 10
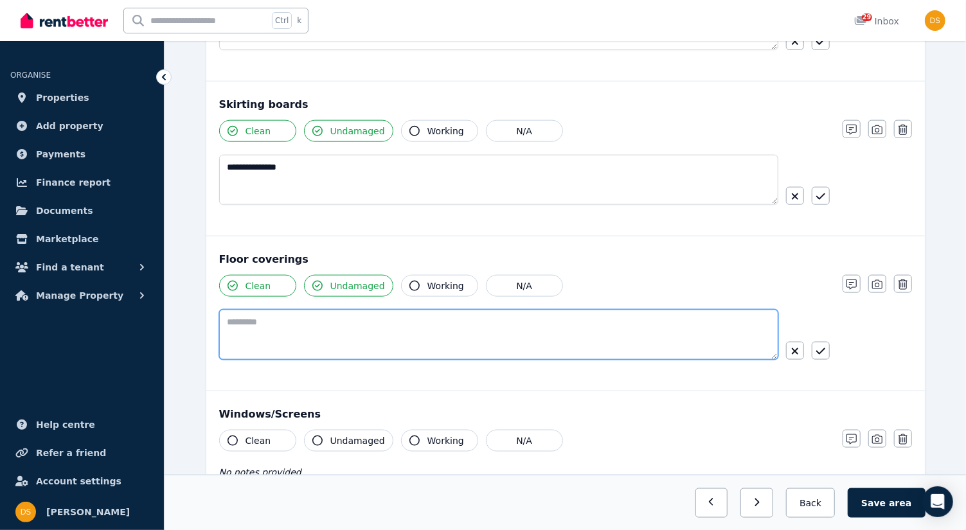
click at [421, 321] on textarea at bounding box center [498, 335] width 559 height 50
type textarea "**********"
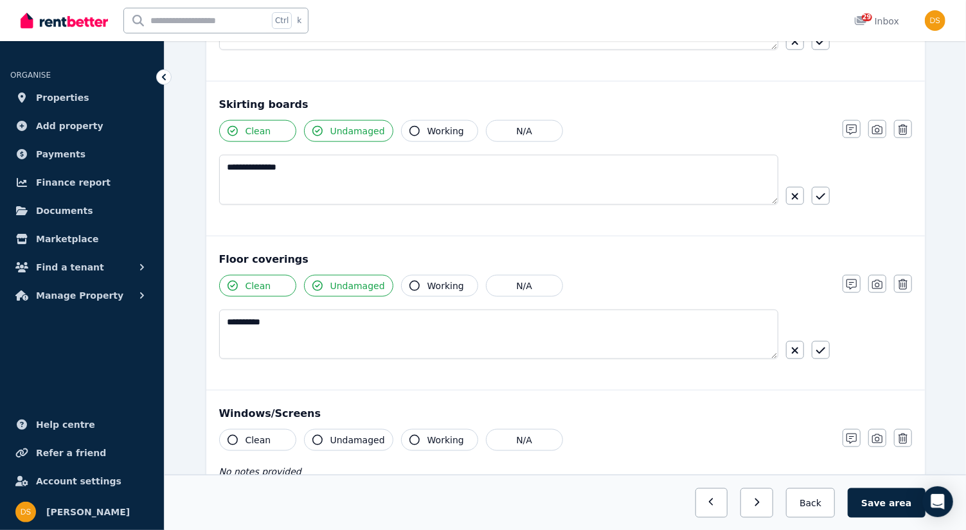
click at [709, 391] on div "Windows/Screens Clean Undamaged Working N/A No notes provided Notes Photo Delete" at bounding box center [565, 445] width 719 height 109
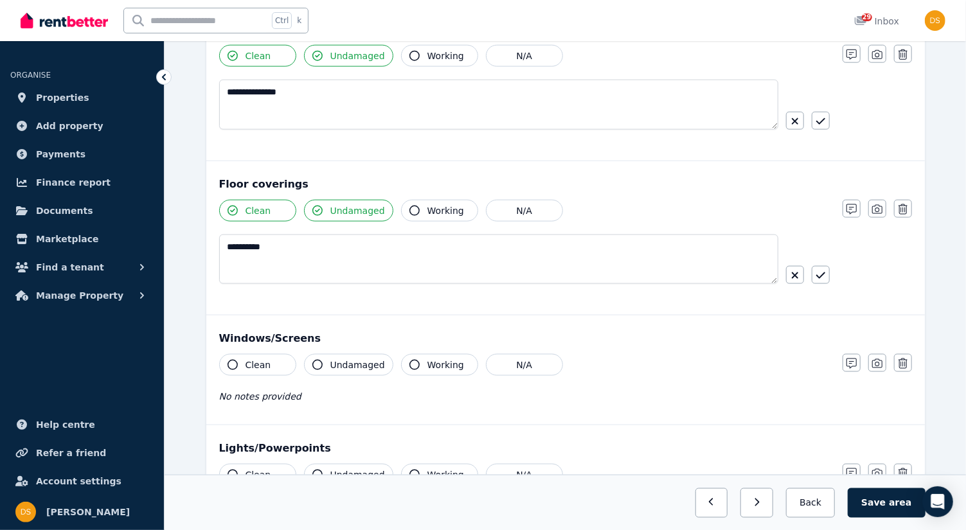
scroll to position [1014, 0]
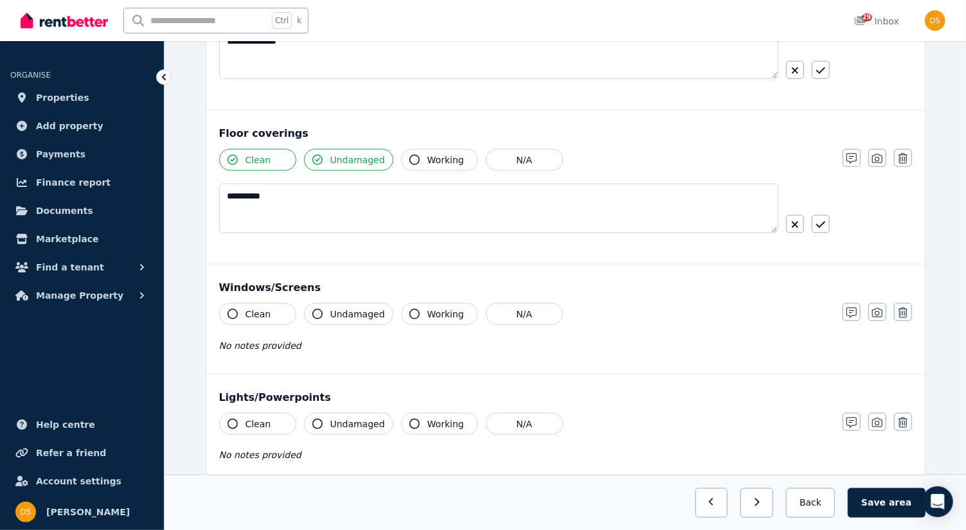
click at [222, 312] on button "Clean" at bounding box center [257, 314] width 77 height 22
click at [318, 312] on button "Undamaged" at bounding box center [348, 314] width 89 height 22
click at [410, 309] on icon "button" at bounding box center [415, 314] width 10 height 10
click at [366, 347] on div "Clean Undamaged Working N/A No notes provided" at bounding box center [524, 334] width 611 height 63
click at [852, 308] on icon "button" at bounding box center [852, 313] width 10 height 10
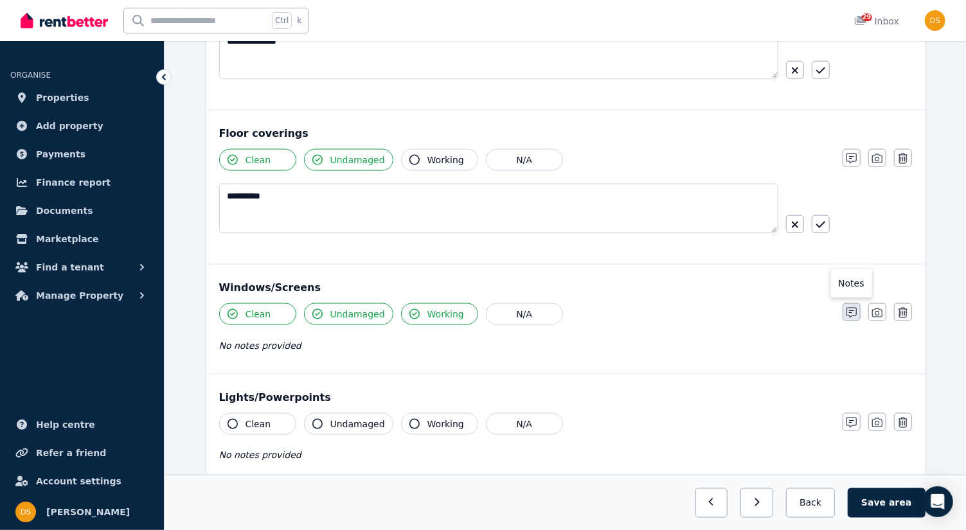
scroll to position [1058, 0]
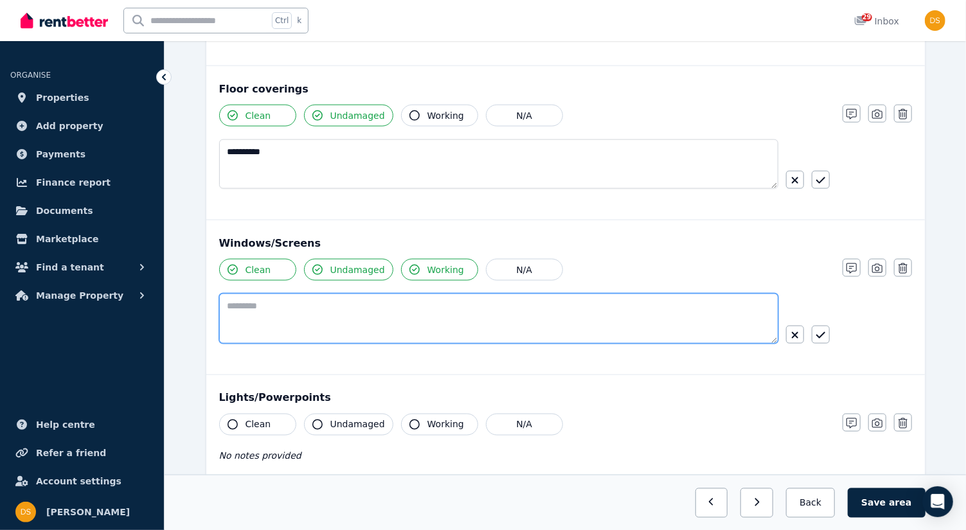
click at [470, 320] on textarea at bounding box center [498, 319] width 559 height 50
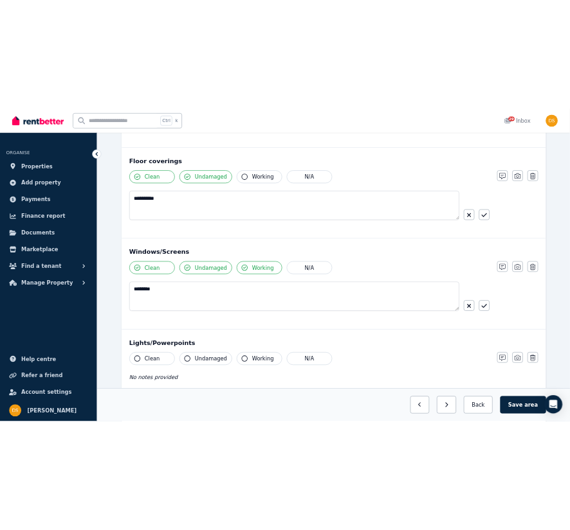
scroll to position [1185, 0]
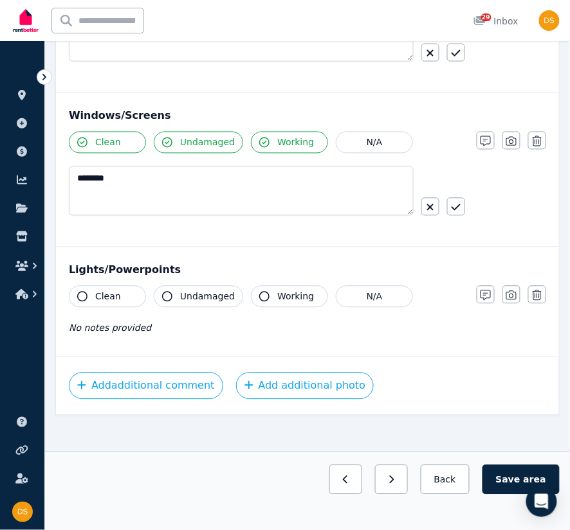
click at [532, 109] on div "Windows/Screens" at bounding box center [307, 116] width 477 height 15
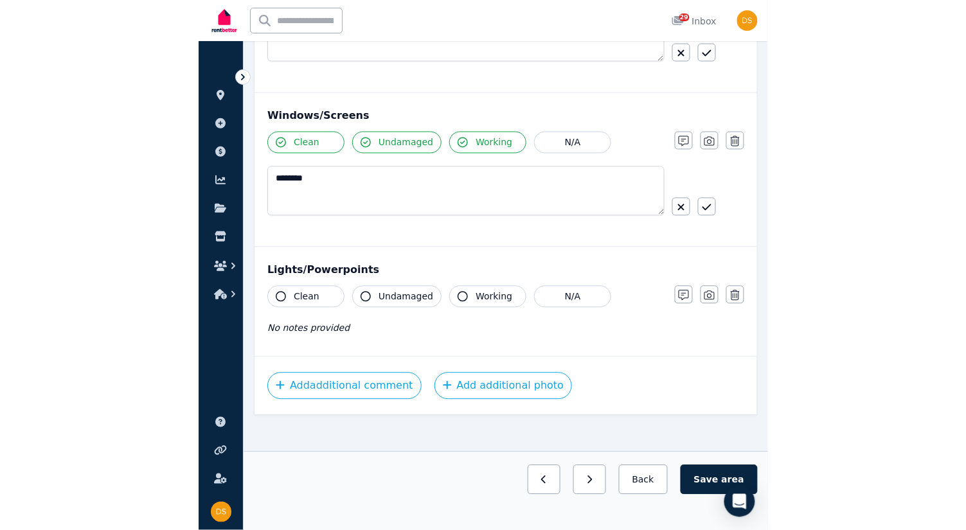
scroll to position [1162, 0]
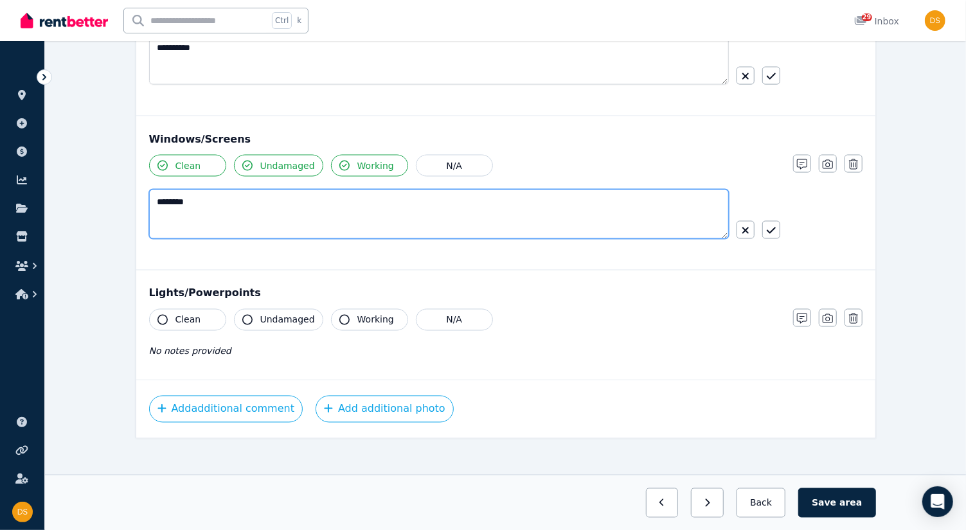
click at [214, 195] on textarea "*******" at bounding box center [439, 215] width 581 height 50
type textarea "**********"
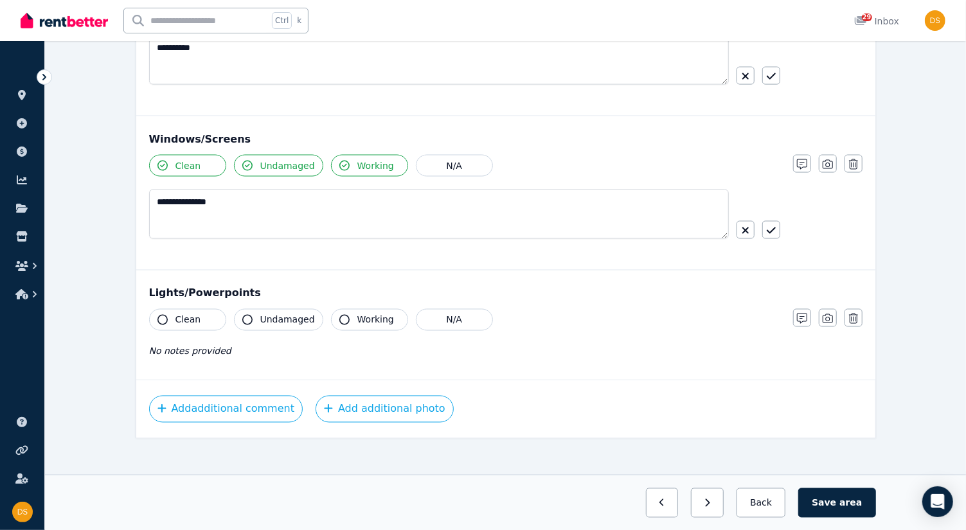
click at [458, 243] on div "**********" at bounding box center [464, 208] width 631 height 107
click at [159, 315] on icon "button" at bounding box center [163, 320] width 10 height 10
click at [244, 315] on icon "button" at bounding box center [247, 320] width 10 height 10
click at [339, 315] on icon "button" at bounding box center [344, 320] width 10 height 10
click at [209, 347] on span "No notes provided" at bounding box center [190, 352] width 82 height 10
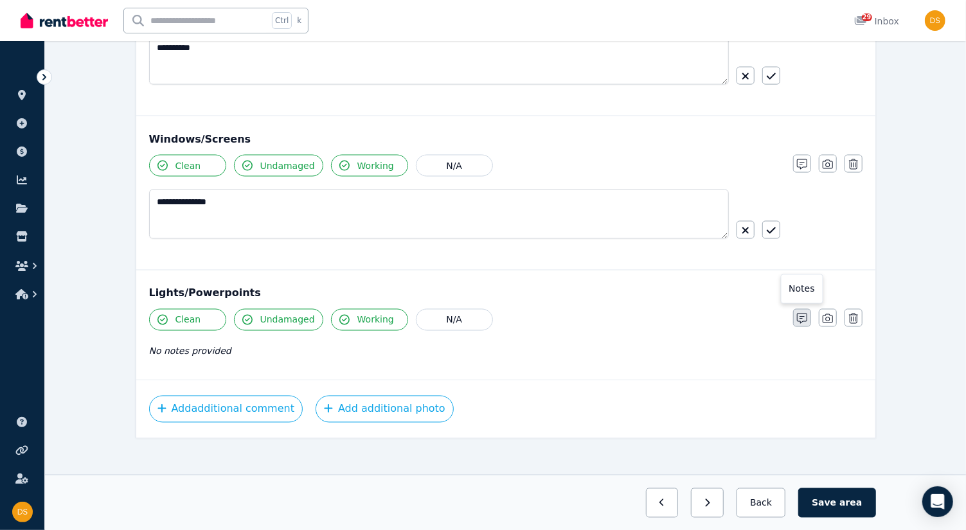
click at [804, 309] on button "button" at bounding box center [802, 318] width 18 height 18
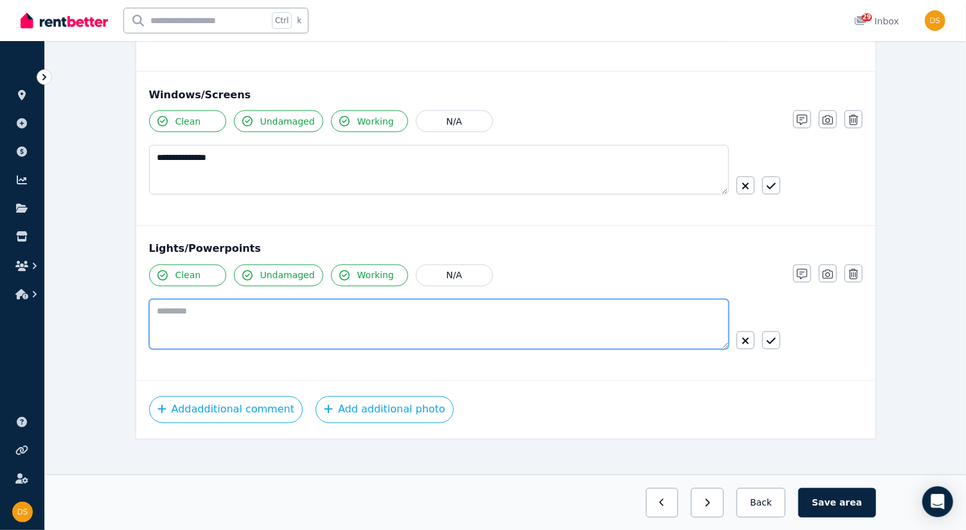
click at [320, 313] on textarea at bounding box center [439, 325] width 580 height 50
type textarea "**********"
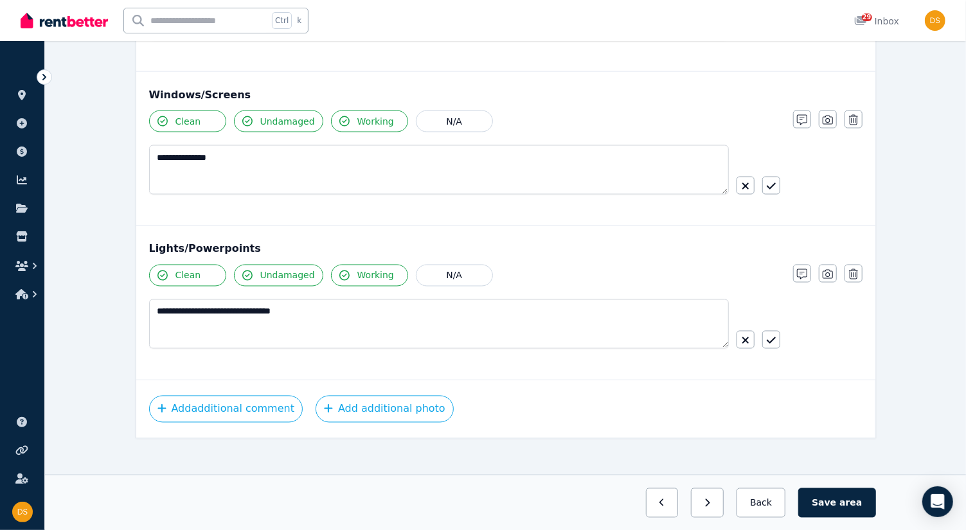
click at [420, 368] on div "**********" at bounding box center [505, 303] width 739 height 154
click at [829, 499] on button "Save area" at bounding box center [836, 503] width 77 height 30
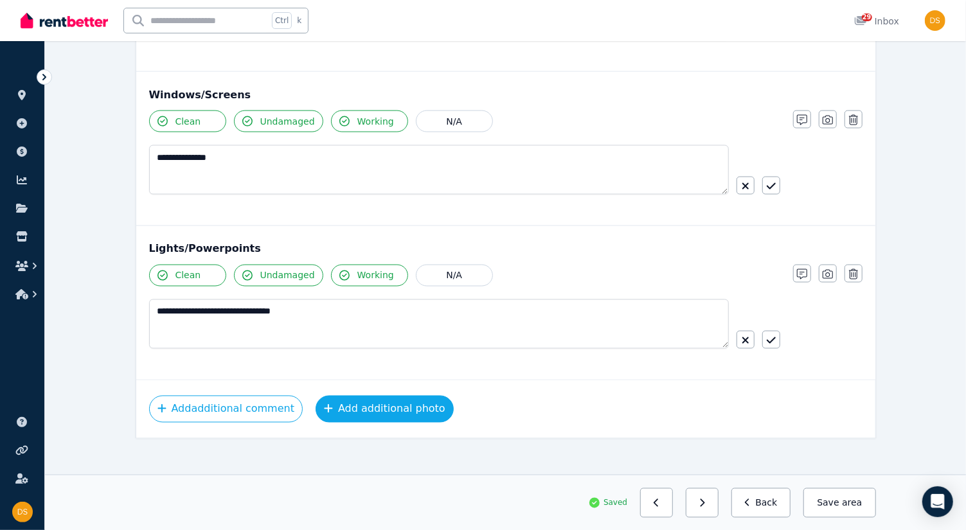
click at [406, 399] on button "Add additional photo" at bounding box center [385, 409] width 138 height 27
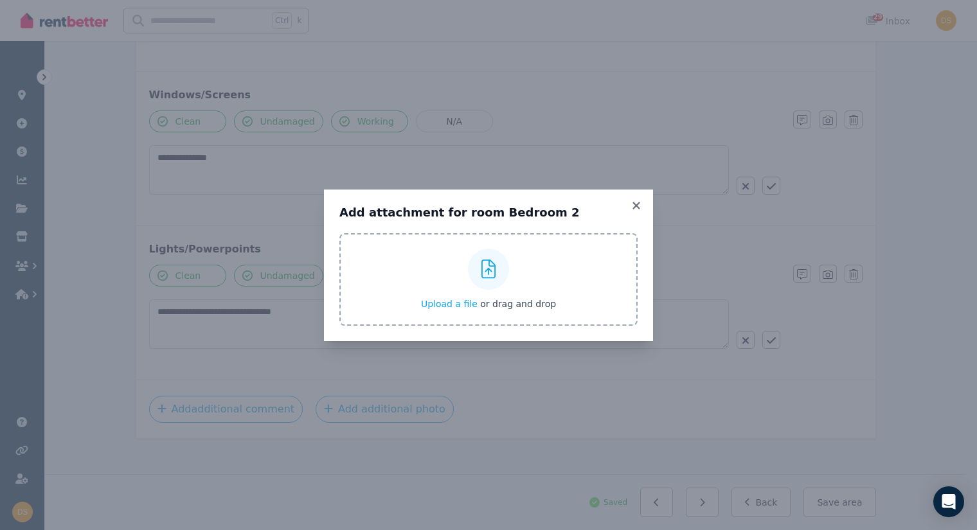
click at [491, 269] on icon at bounding box center [489, 269] width 15 height 19
click at [0, 0] on input "Upload a file or drag and drop" at bounding box center [0, 0] width 0 height 0
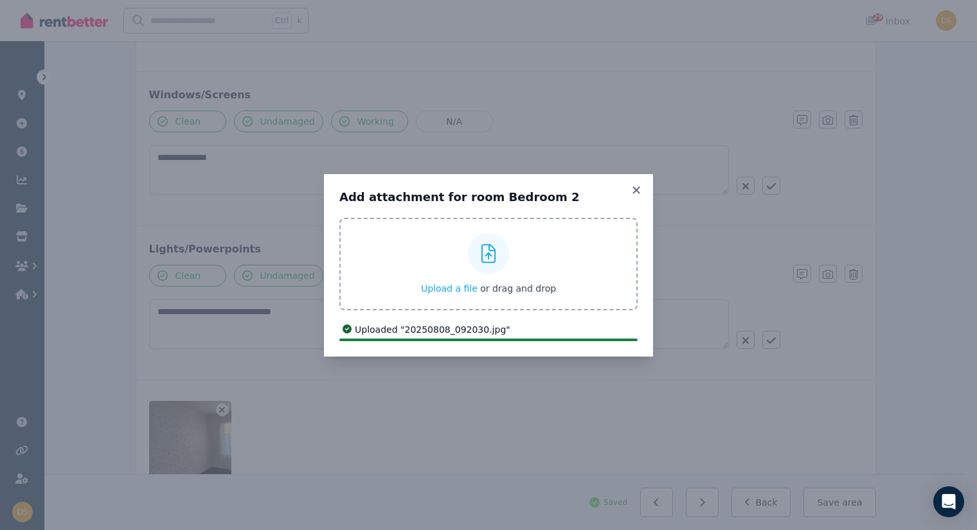
click at [482, 258] on icon at bounding box center [489, 253] width 15 height 19
click at [0, 0] on input "Upload a file or drag and drop" at bounding box center [0, 0] width 0 height 0
click at [483, 248] on icon at bounding box center [489, 253] width 15 height 19
click at [0, 0] on input "Upload a file or drag and drop" at bounding box center [0, 0] width 0 height 0
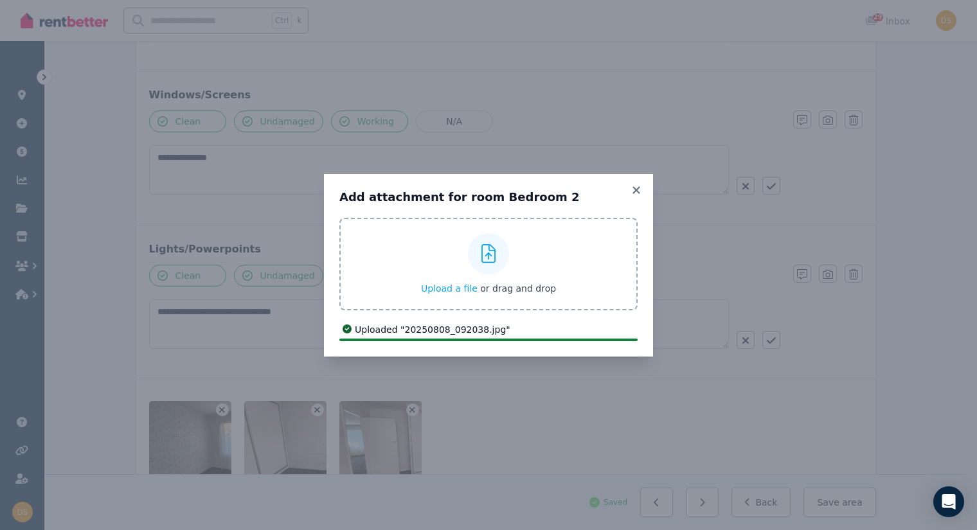
click at [498, 259] on div at bounding box center [488, 253] width 41 height 41
click at [0, 0] on input "Upload a file or drag and drop" at bounding box center [0, 0] width 0 height 0
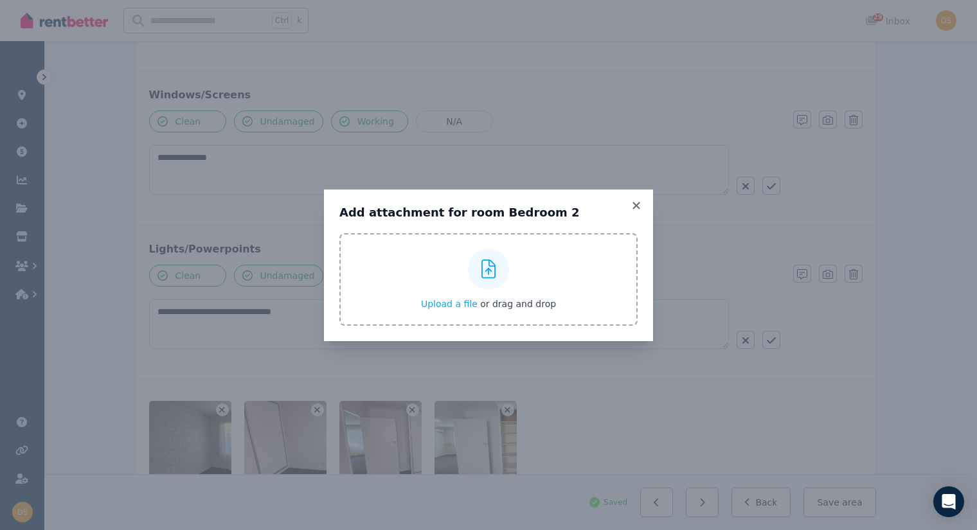
click at [490, 255] on div at bounding box center [488, 269] width 41 height 41
click at [0, 0] on input "Upload a file or drag and drop" at bounding box center [0, 0] width 0 height 0
click at [487, 257] on div at bounding box center [488, 269] width 41 height 41
click at [0, 0] on input "Upload a file or drag and drop" at bounding box center [0, 0] width 0 height 0
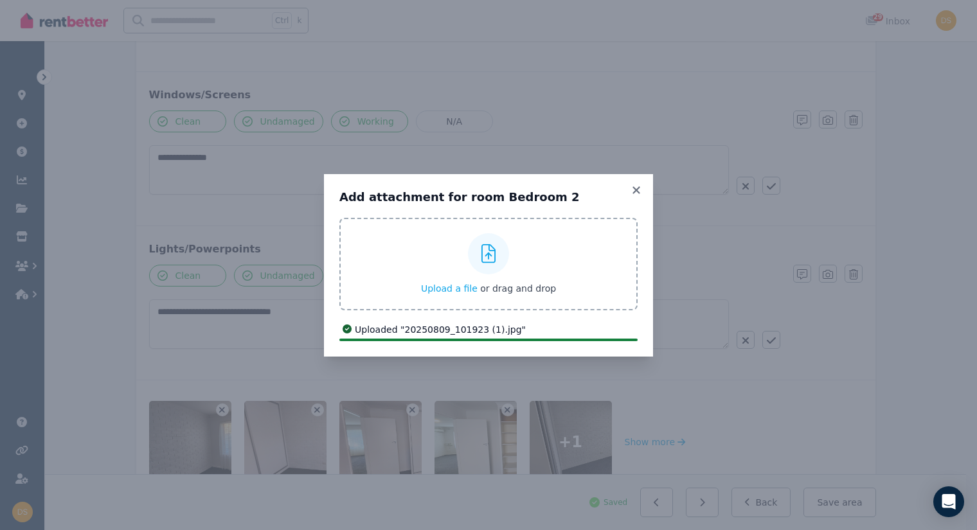
click at [493, 260] on icon at bounding box center [489, 253] width 15 height 19
click at [0, 0] on input "Upload a file or drag and drop" at bounding box center [0, 0] width 0 height 0
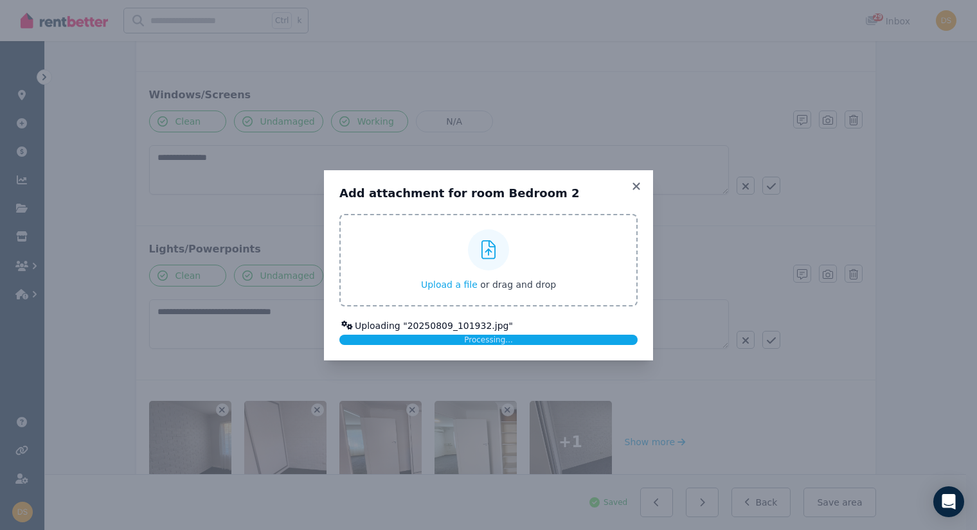
click at [776, 425] on div "Add attachment for room Bedroom 2 Upload a file or drag and drop Uploaded " 202…" at bounding box center [488, 265] width 977 height 530
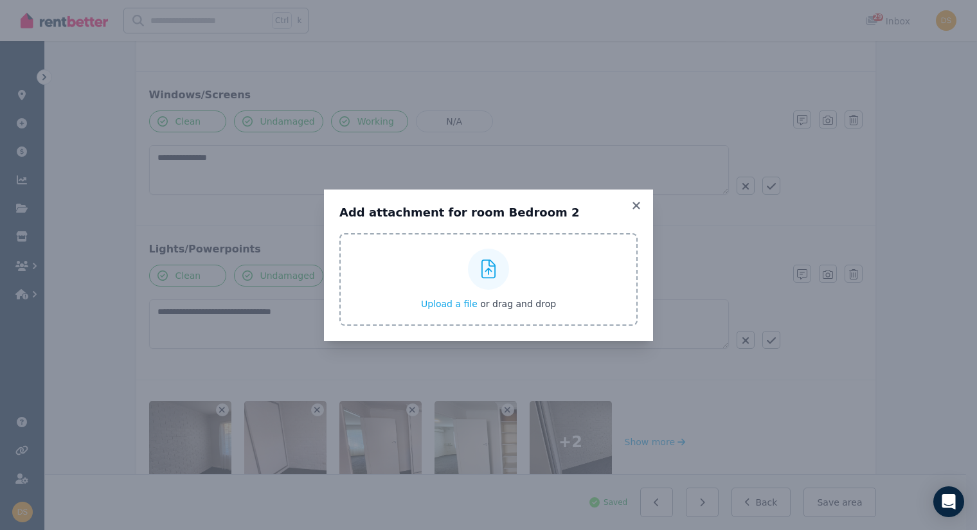
click at [492, 252] on div at bounding box center [488, 269] width 41 height 41
click at [0, 0] on input "Upload a file or drag and drop" at bounding box center [0, 0] width 0 height 0
click at [636, 204] on icon at bounding box center [636, 205] width 7 height 7
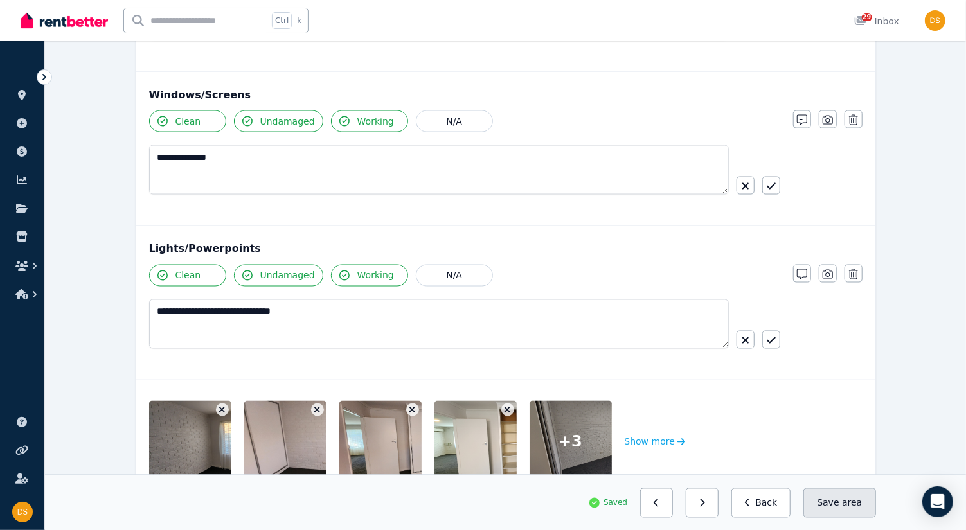
click at [833, 504] on button "Save area" at bounding box center [840, 503] width 72 height 30
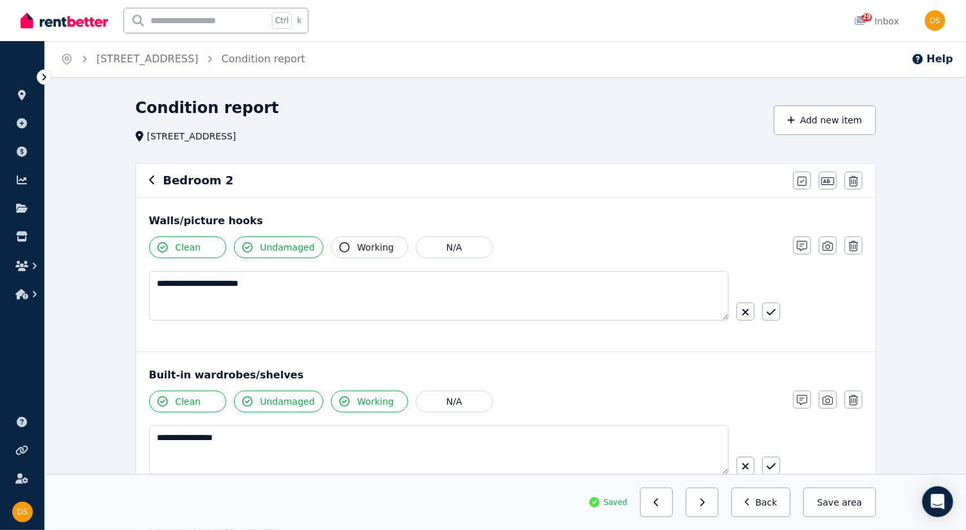
scroll to position [0, 0]
click at [833, 504] on button "Save area" at bounding box center [840, 503] width 72 height 30
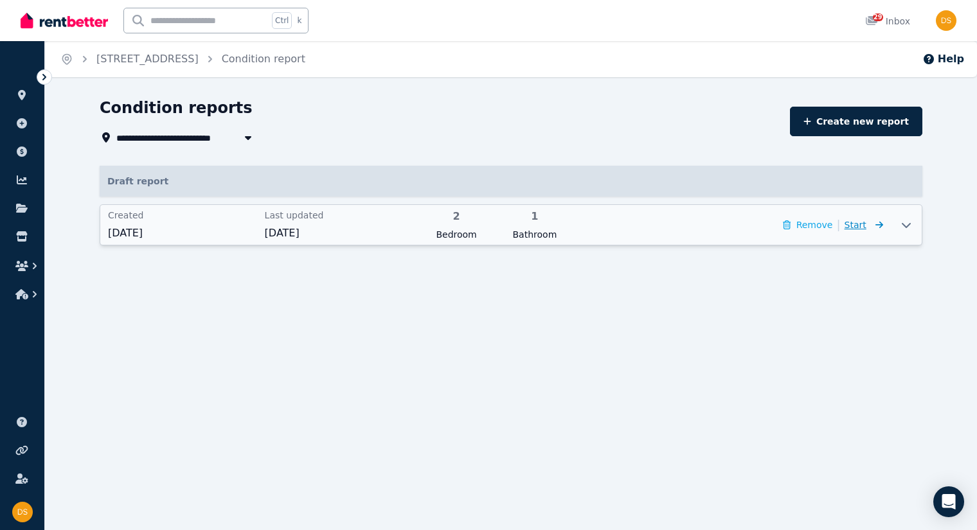
click at [863, 224] on span "Start" at bounding box center [856, 225] width 22 height 10
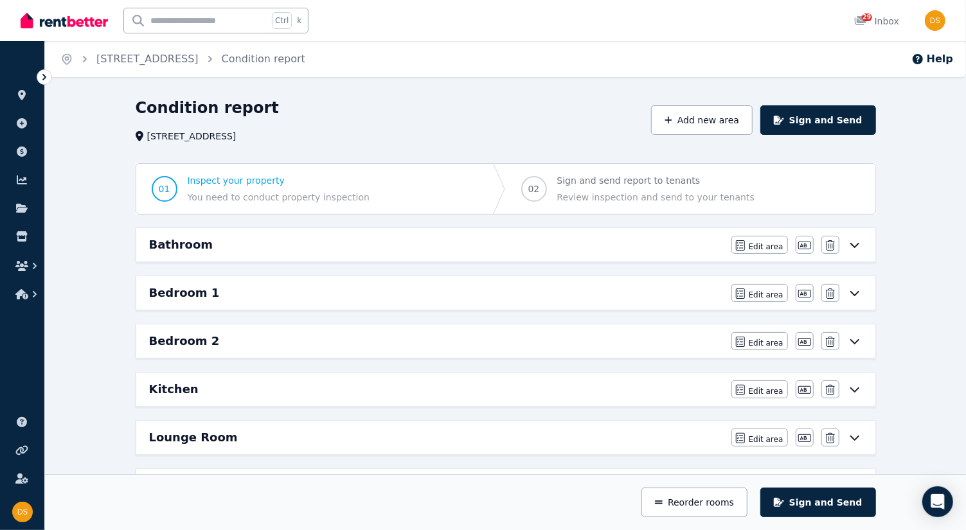
click at [182, 386] on h6 "Kitchen" at bounding box center [174, 390] width 50 height 18
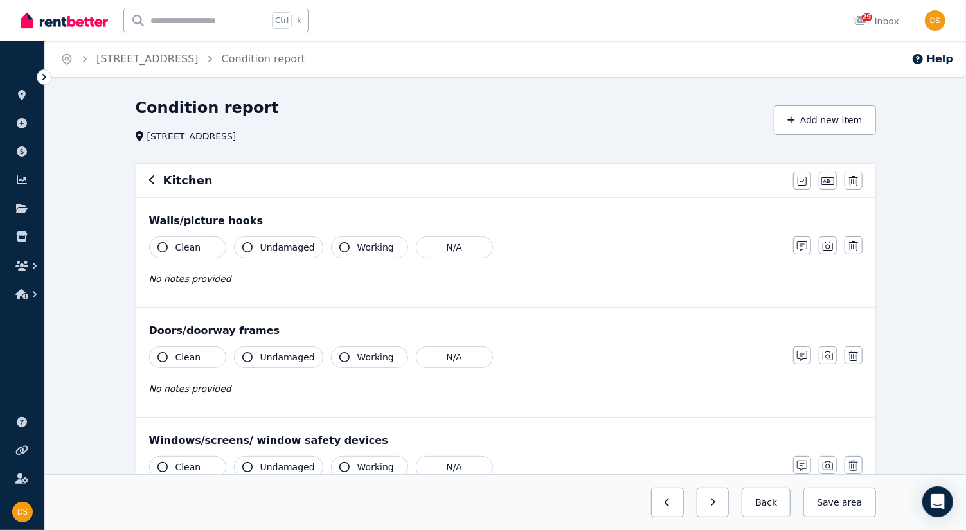
click at [158, 248] on icon "button" at bounding box center [163, 247] width 10 height 10
click at [246, 247] on icon "button" at bounding box center [247, 247] width 10 height 10
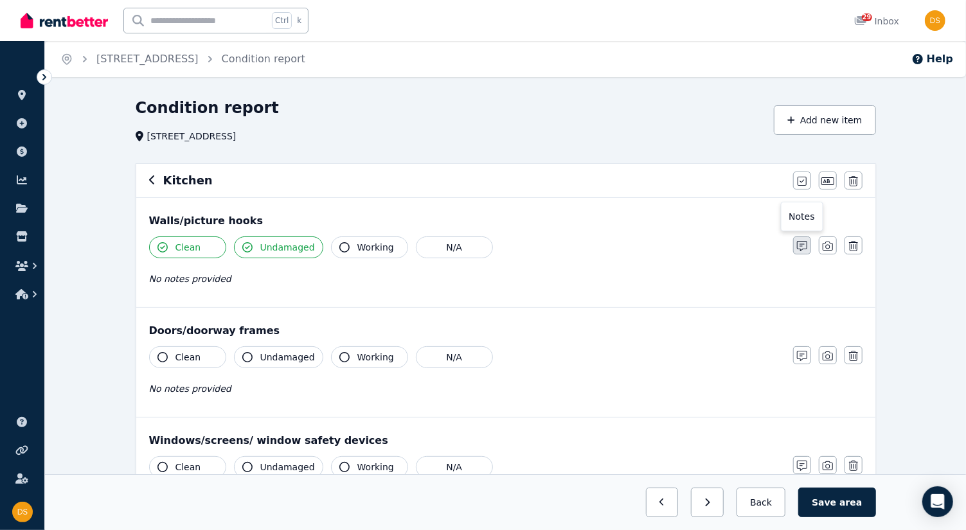
click at [805, 248] on icon "button" at bounding box center [802, 246] width 10 height 10
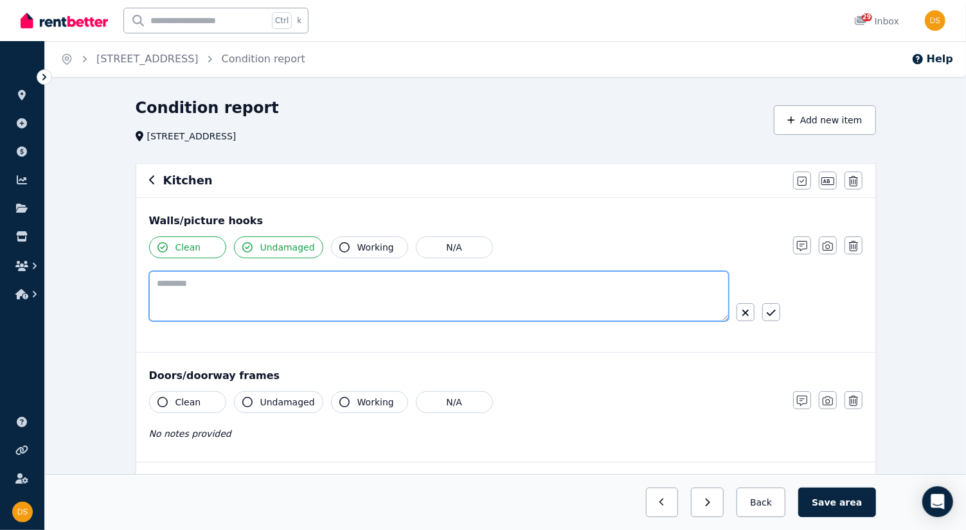
click at [219, 298] on textarea at bounding box center [439, 296] width 580 height 50
type textarea "**********"
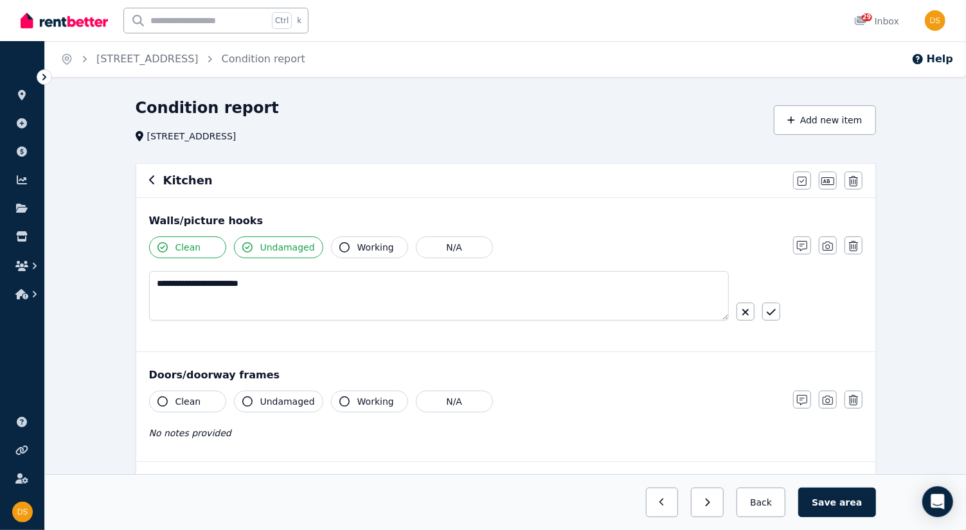
click at [273, 348] on div "**********" at bounding box center [505, 275] width 739 height 154
click at [163, 397] on icon "button" at bounding box center [163, 402] width 10 height 10
click at [252, 401] on button "Undamaged" at bounding box center [278, 402] width 89 height 22
click at [339, 401] on icon "button" at bounding box center [344, 402] width 10 height 10
click at [803, 399] on icon "button" at bounding box center [802, 400] width 10 height 10
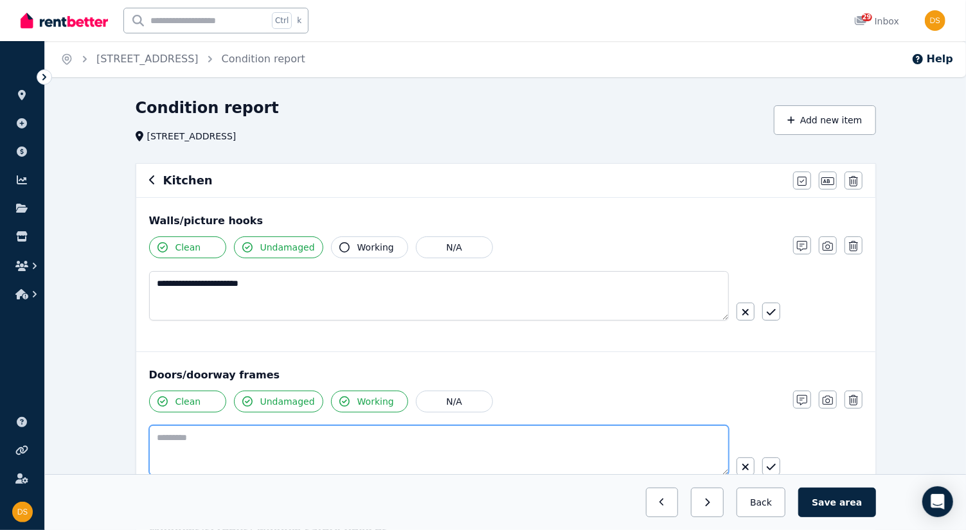
click at [176, 439] on textarea at bounding box center [439, 451] width 580 height 50
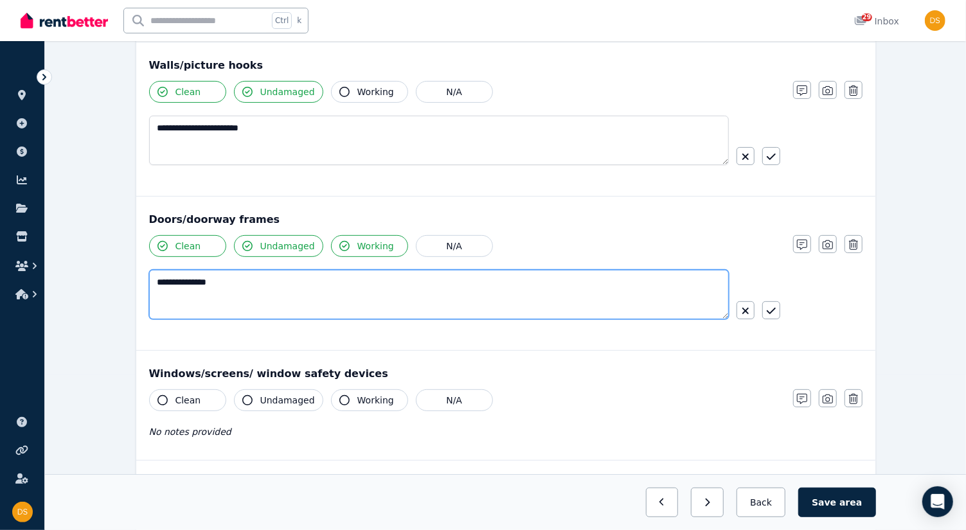
type textarea "**********"
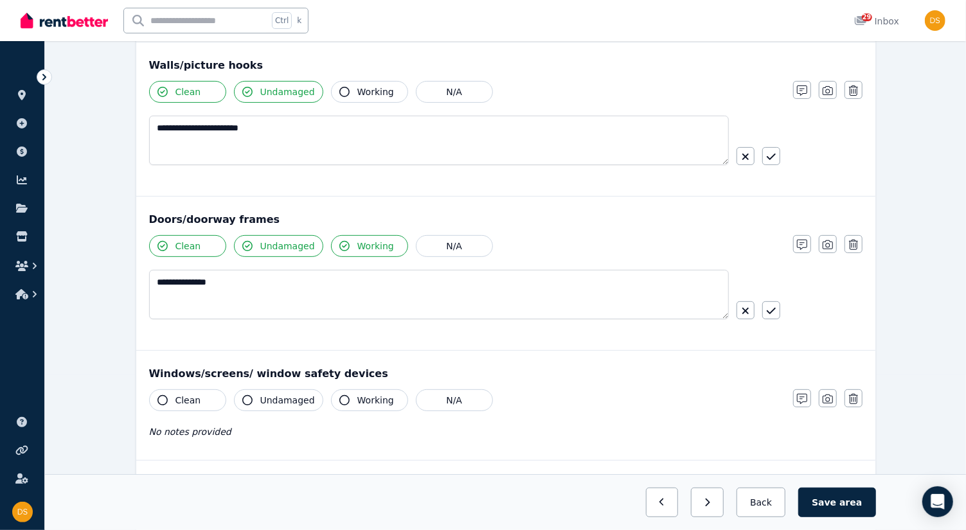
click at [556, 342] on div "**********" at bounding box center [505, 274] width 739 height 154
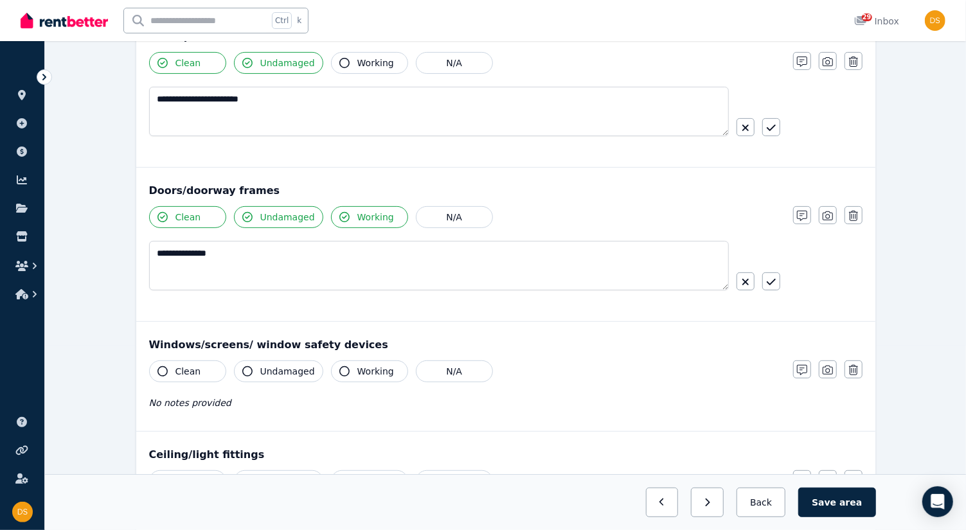
scroll to position [188, 0]
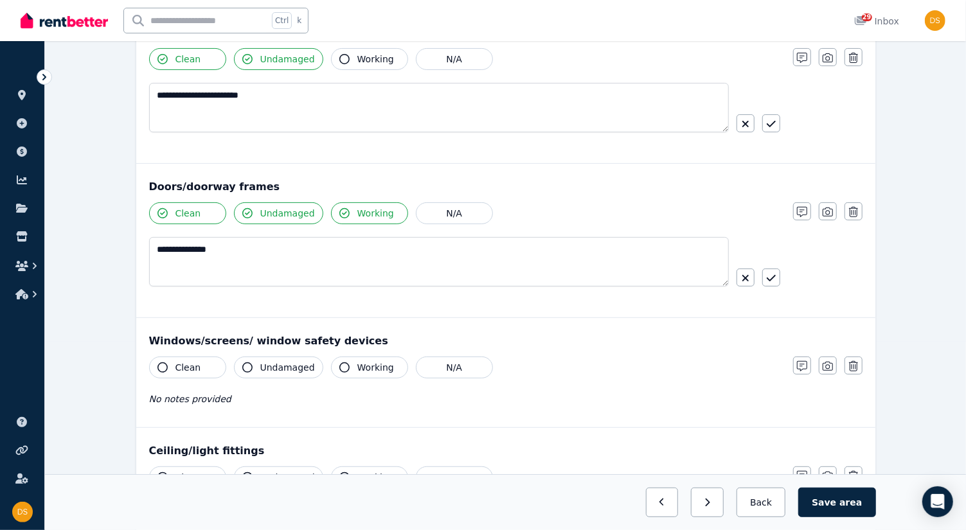
click at [167, 362] on button "Clean" at bounding box center [187, 368] width 77 height 22
click at [249, 363] on icon "button" at bounding box center [247, 368] width 10 height 10
click at [341, 366] on icon "button" at bounding box center [344, 368] width 10 height 10
click at [199, 394] on span "No notes provided" at bounding box center [190, 399] width 82 height 10
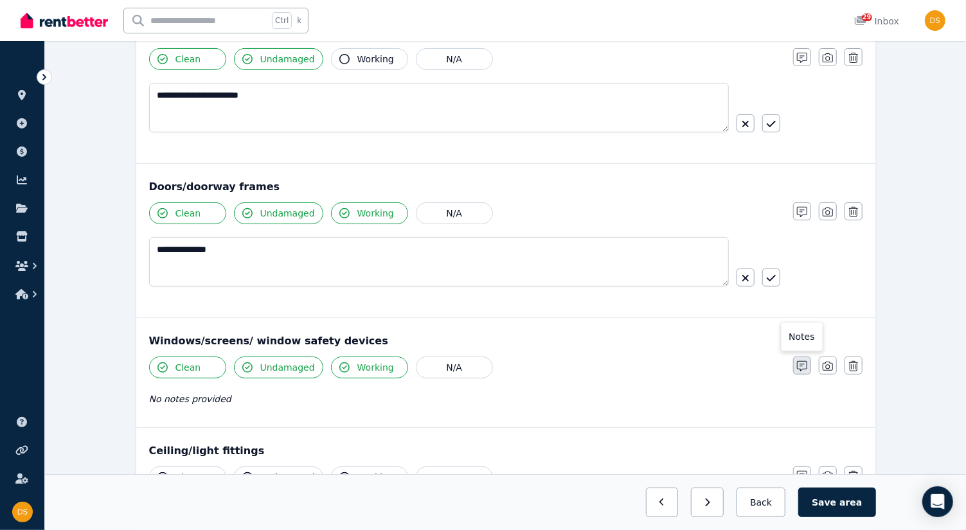
click at [798, 365] on icon "button" at bounding box center [802, 366] width 10 height 10
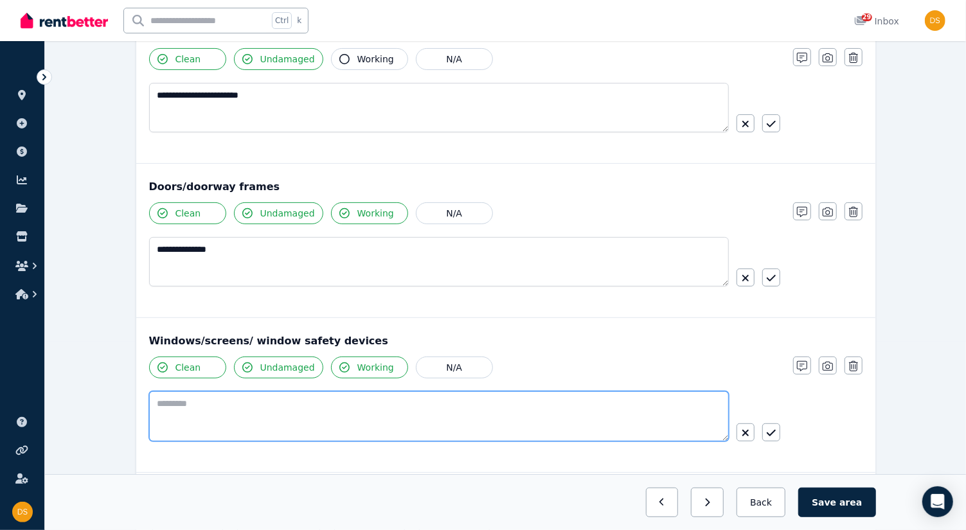
click at [253, 415] on textarea at bounding box center [439, 417] width 580 height 50
type textarea "**********"
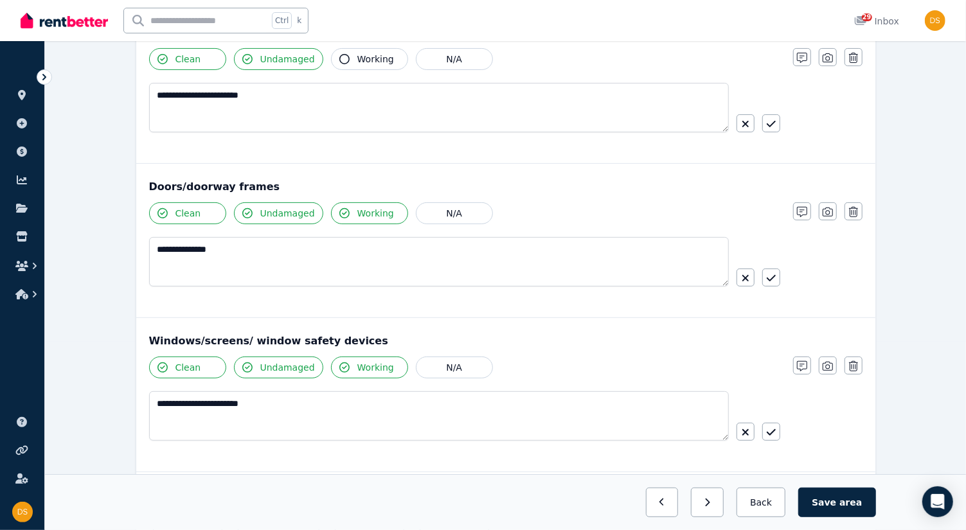
click at [653, 467] on div "**********" at bounding box center [505, 395] width 739 height 154
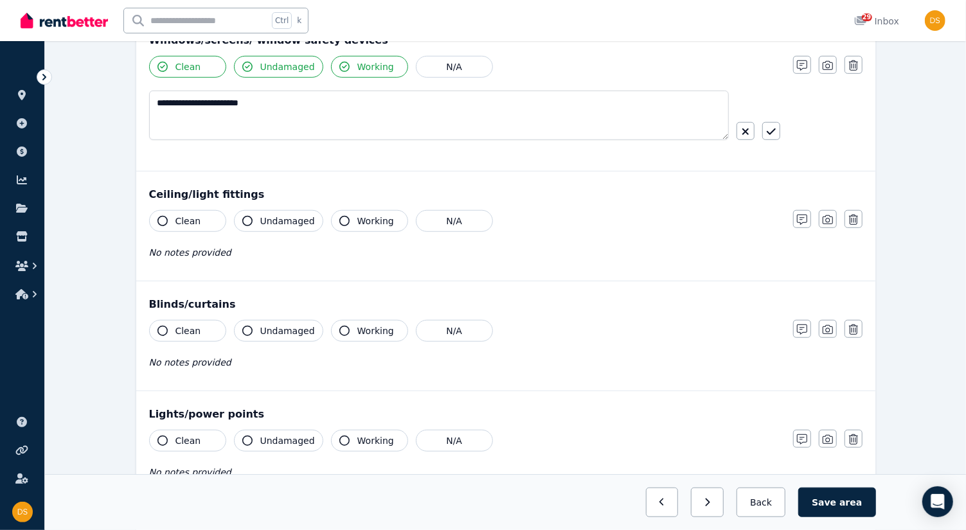
scroll to position [491, 0]
click at [161, 203] on div "Ceiling/light fittings Clean Undamaged Working N/A No notes provided Notes Phot…" at bounding box center [505, 224] width 739 height 109
click at [250, 215] on icon "button" at bounding box center [247, 220] width 10 height 10
click at [339, 215] on icon "button" at bounding box center [344, 220] width 10 height 10
click at [239, 255] on div "Clean Undamaged Working N/A No notes provided" at bounding box center [464, 240] width 631 height 63
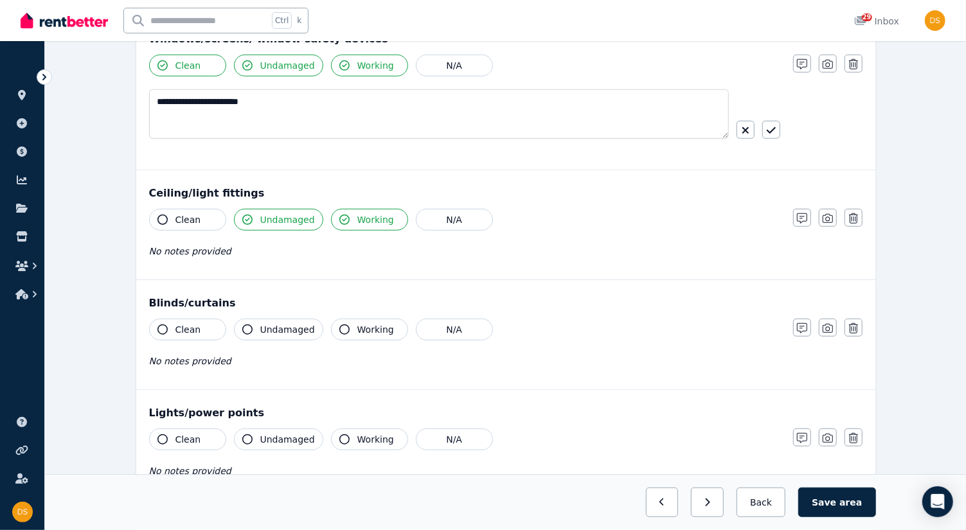
click at [239, 255] on div "Clean Undamaged Working N/A No notes provided" at bounding box center [464, 240] width 631 height 63
click at [800, 213] on icon "button" at bounding box center [802, 218] width 10 height 10
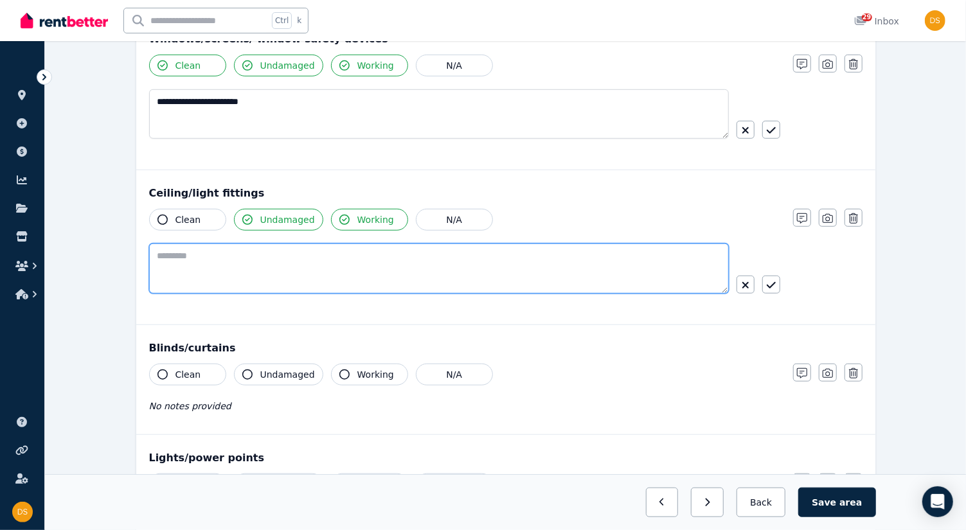
click at [194, 254] on textarea at bounding box center [439, 269] width 580 height 50
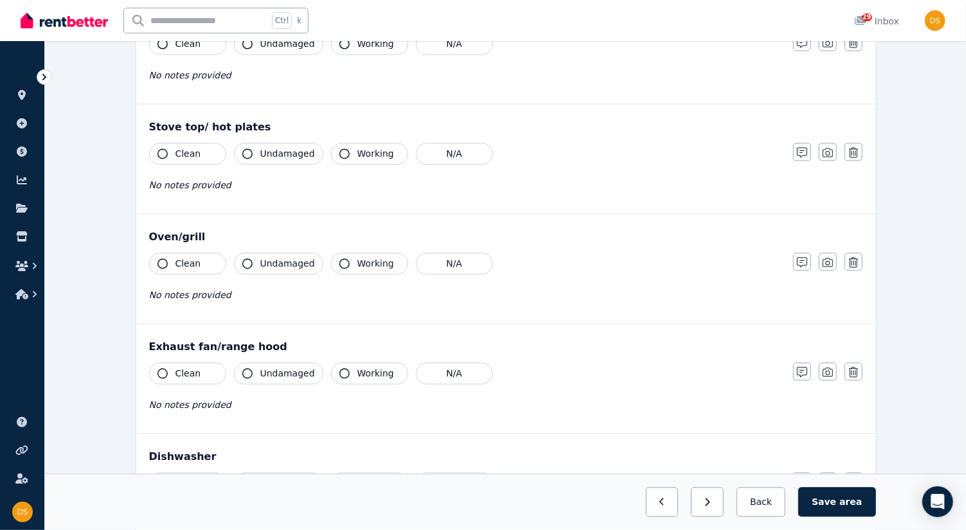
scroll to position [1485, 0]
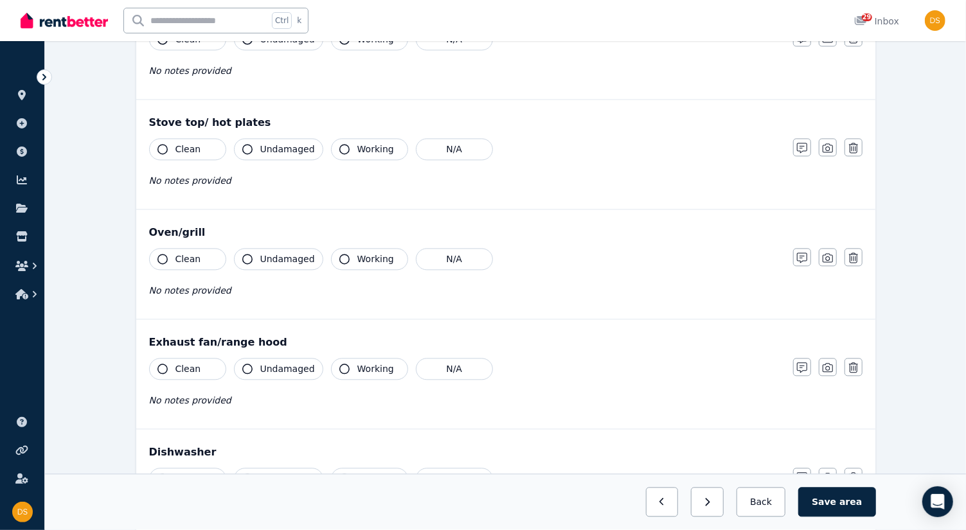
type textarea "**********"
click at [152, 364] on button "Clean" at bounding box center [187, 369] width 77 height 22
click at [257, 364] on button "Undamaged" at bounding box center [278, 369] width 89 height 22
click at [339, 363] on button "Working" at bounding box center [369, 369] width 77 height 22
click at [797, 363] on icon "button" at bounding box center [802, 368] width 10 height 10
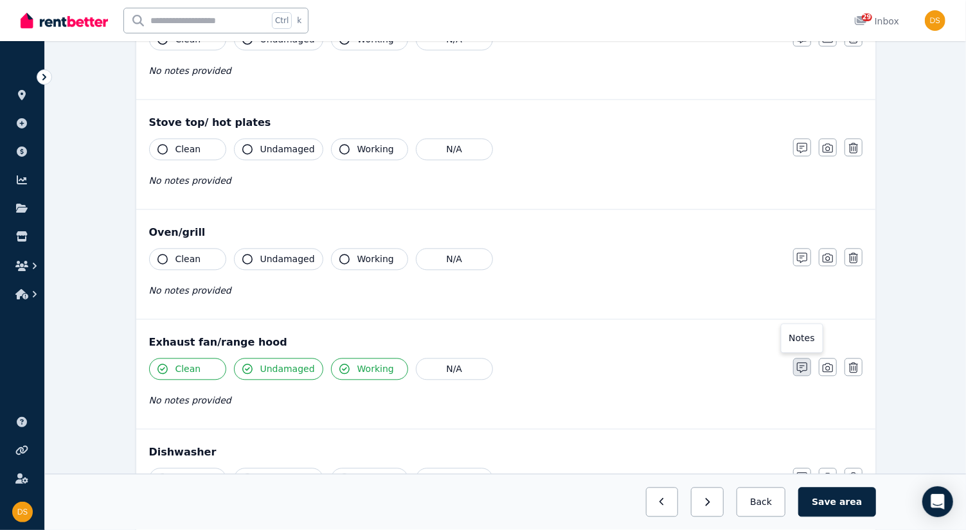
scroll to position [1529, 0]
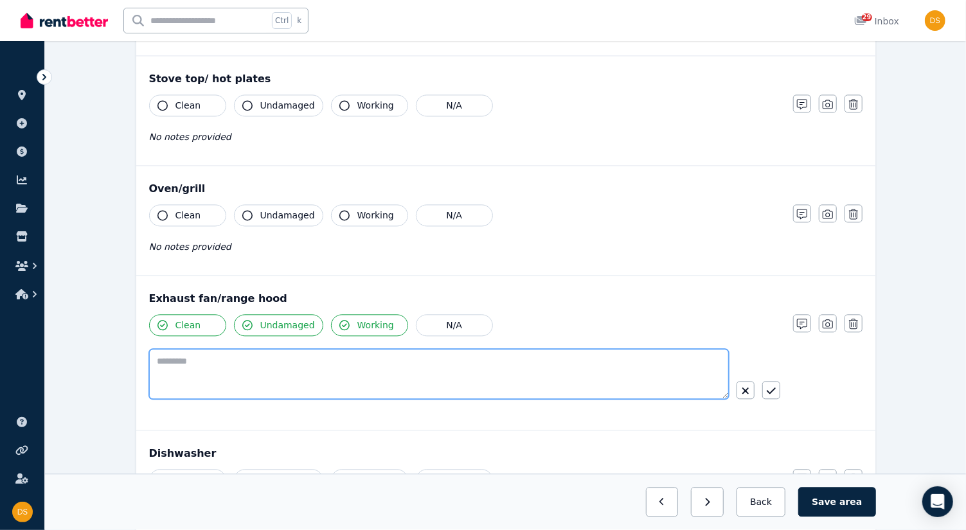
click at [322, 370] on textarea at bounding box center [439, 374] width 580 height 50
type textarea "**********"
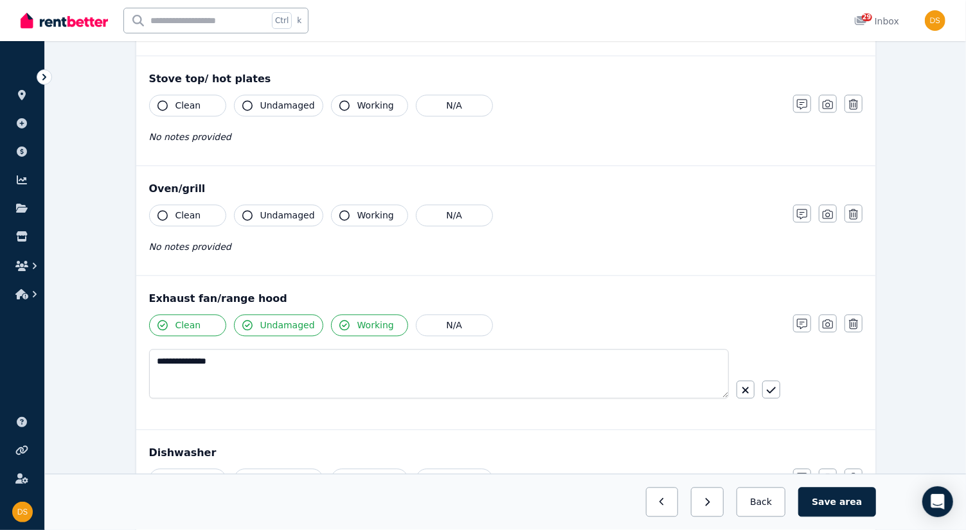
click at [164, 210] on icon "button" at bounding box center [163, 215] width 10 height 10
click at [246, 210] on icon "button" at bounding box center [247, 215] width 10 height 10
click at [341, 210] on icon "button" at bounding box center [344, 215] width 10 height 10
click at [181, 242] on span "No notes provided" at bounding box center [190, 247] width 82 height 10
click at [806, 209] on icon "button" at bounding box center [802, 214] width 10 height 10
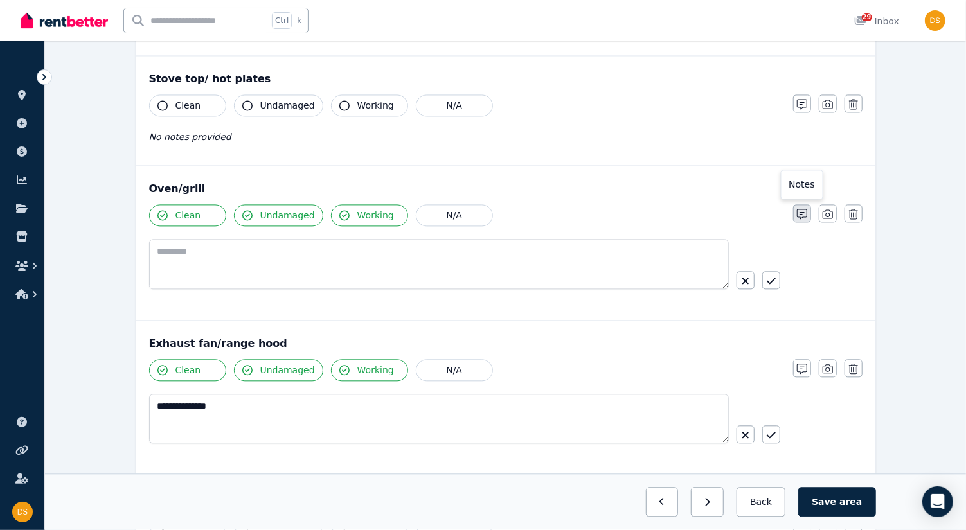
scroll to position [1573, 0]
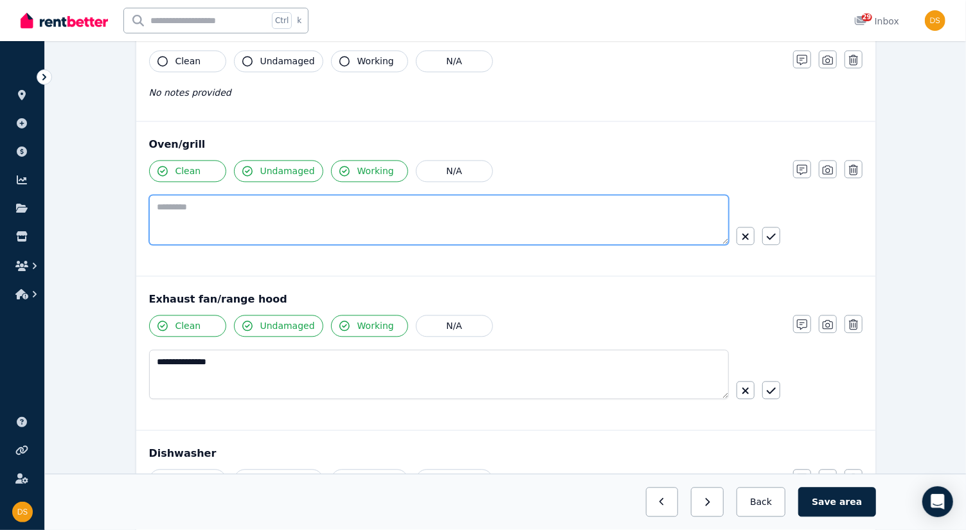
click at [265, 195] on textarea at bounding box center [439, 220] width 580 height 50
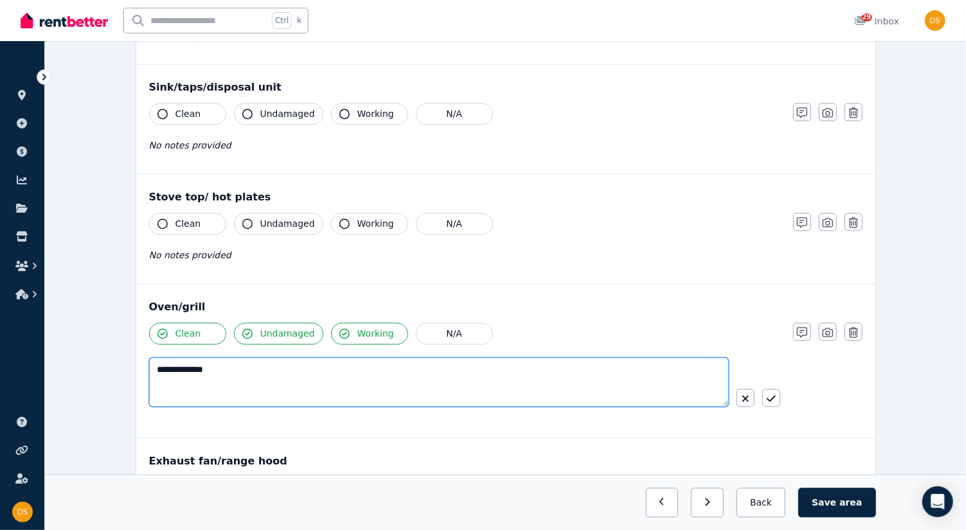
scroll to position [1408, 0]
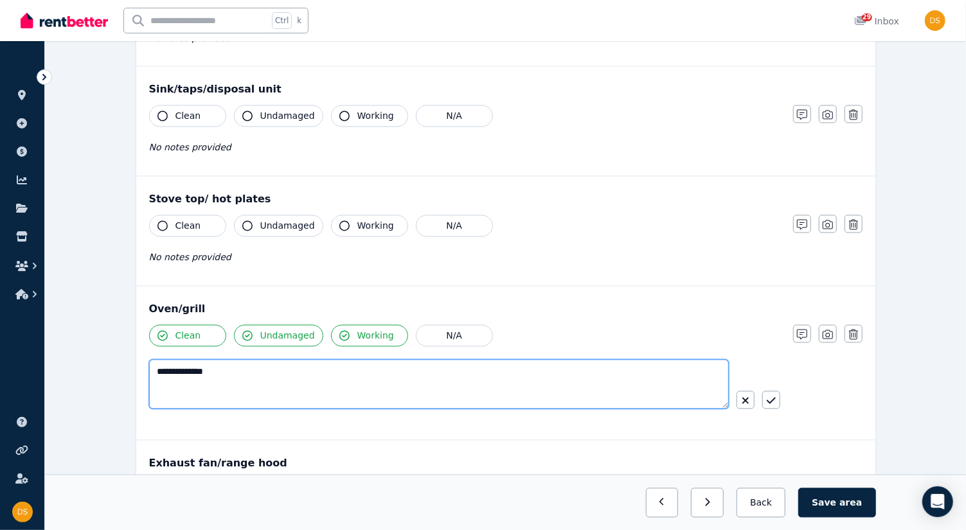
type textarea "**********"
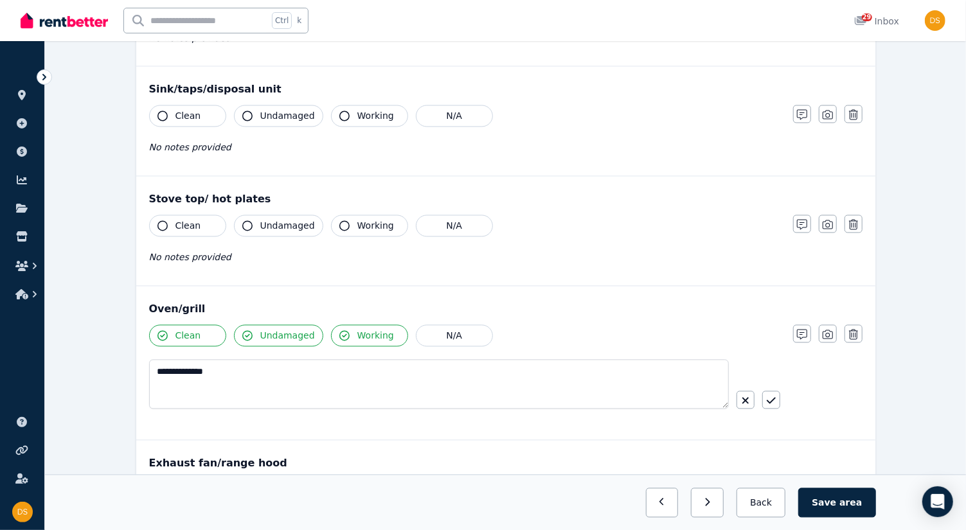
click at [157, 219] on button "Clean" at bounding box center [187, 226] width 77 height 22
click at [246, 221] on icon "button" at bounding box center [247, 226] width 10 height 10
click at [339, 221] on icon "button" at bounding box center [344, 226] width 10 height 10
click at [805, 220] on icon "button" at bounding box center [802, 225] width 10 height 10
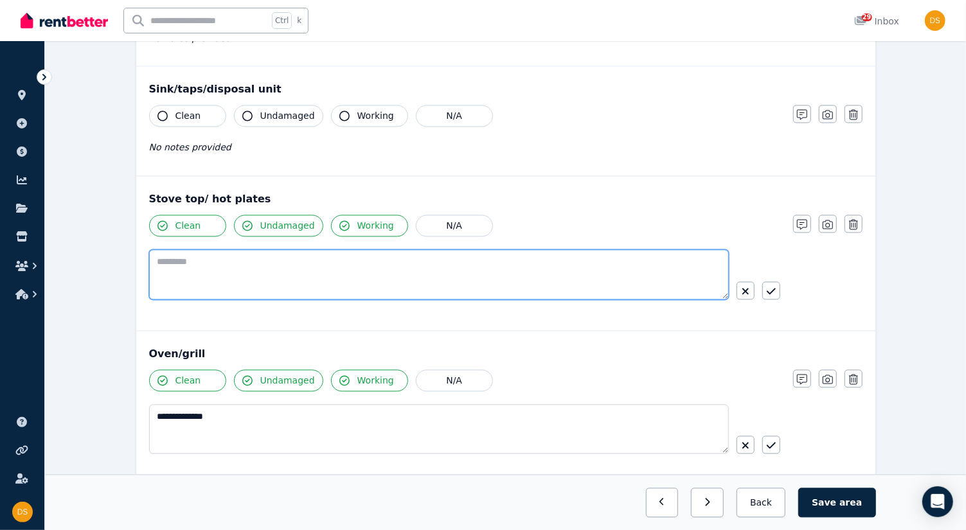
click at [359, 256] on textarea at bounding box center [439, 275] width 580 height 50
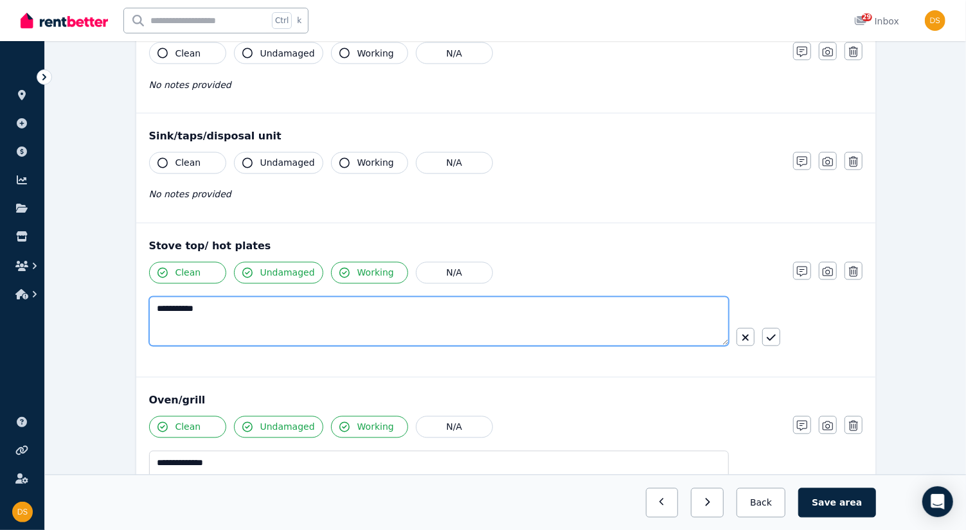
scroll to position [1300, 0]
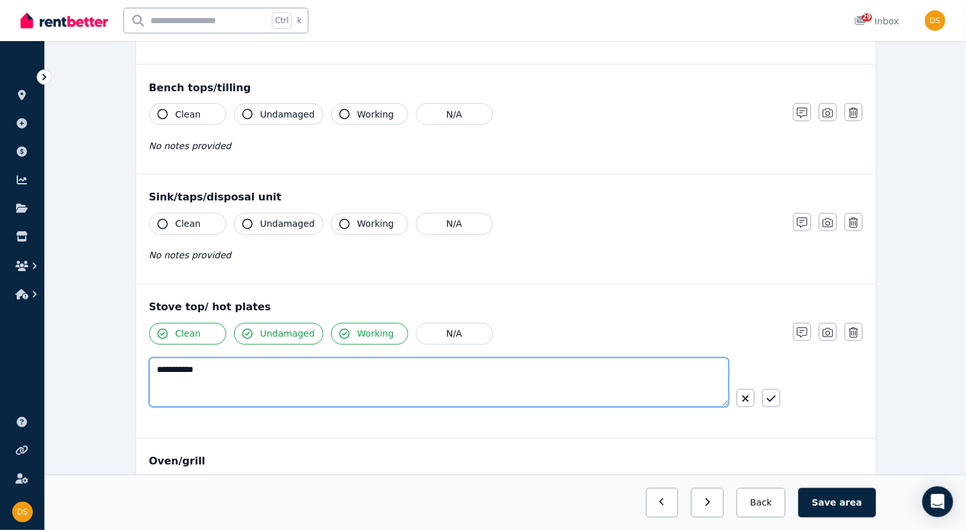
type textarea "**********"
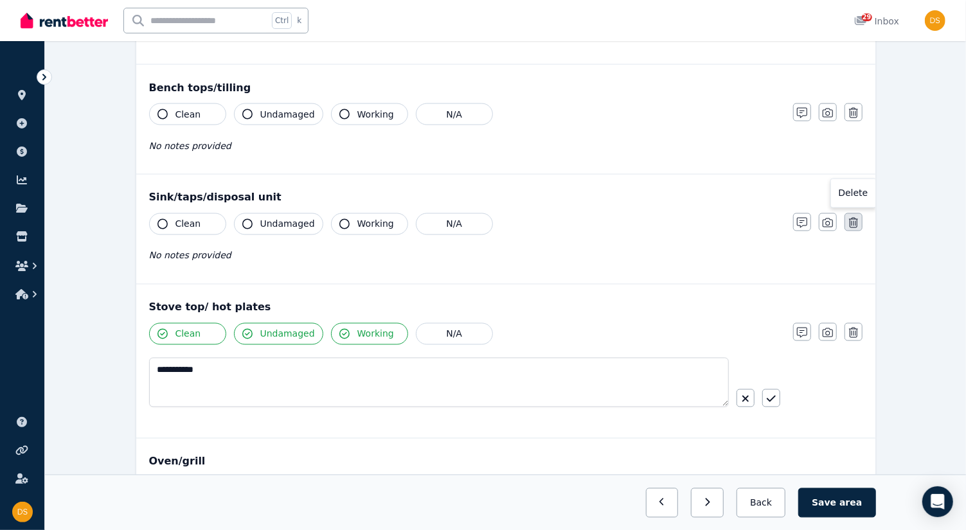
click at [859, 213] on button "button" at bounding box center [854, 222] width 18 height 18
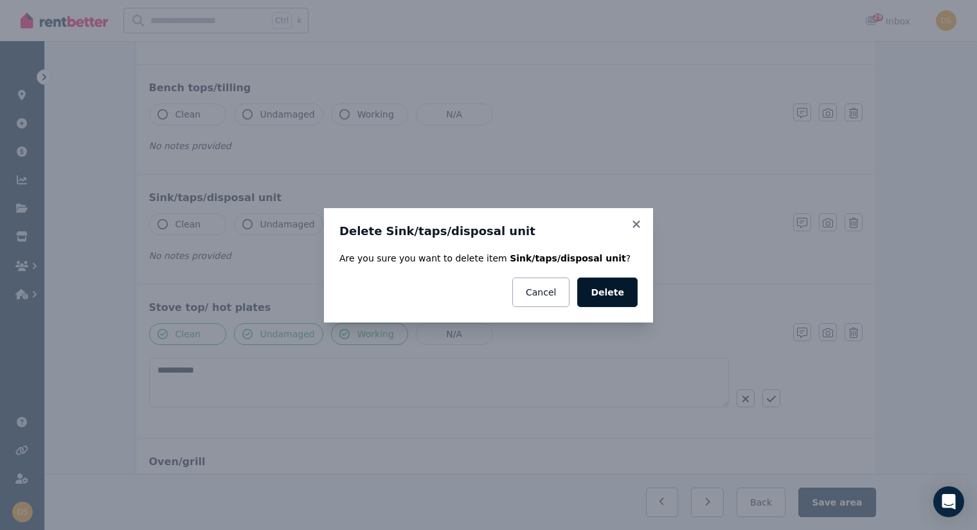
click at [618, 296] on button "Delete" at bounding box center [607, 293] width 60 height 30
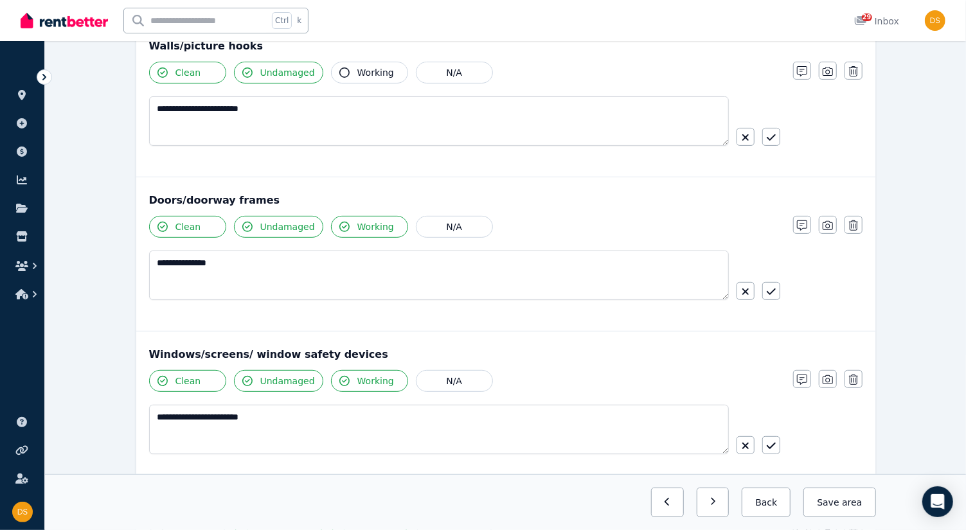
scroll to position [0, 0]
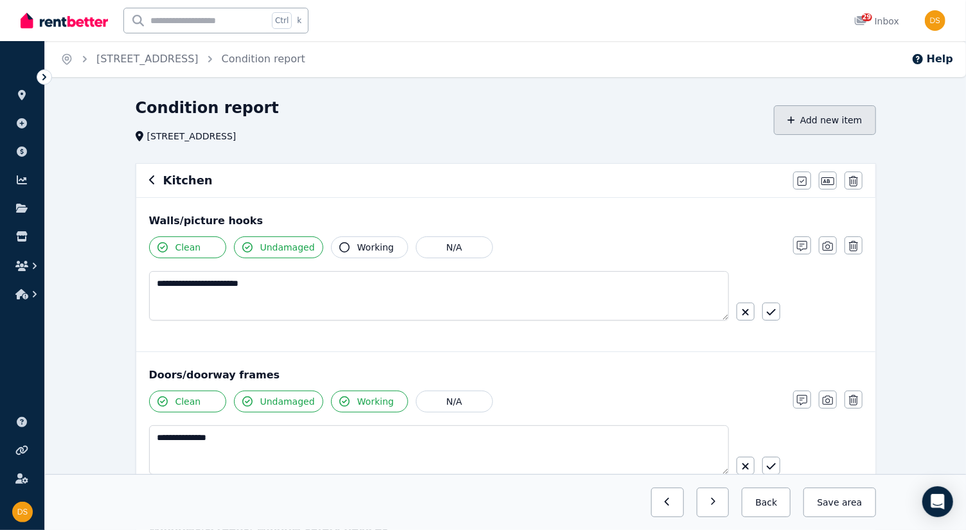
click at [842, 125] on button "Add new item" at bounding box center [825, 120] width 102 height 30
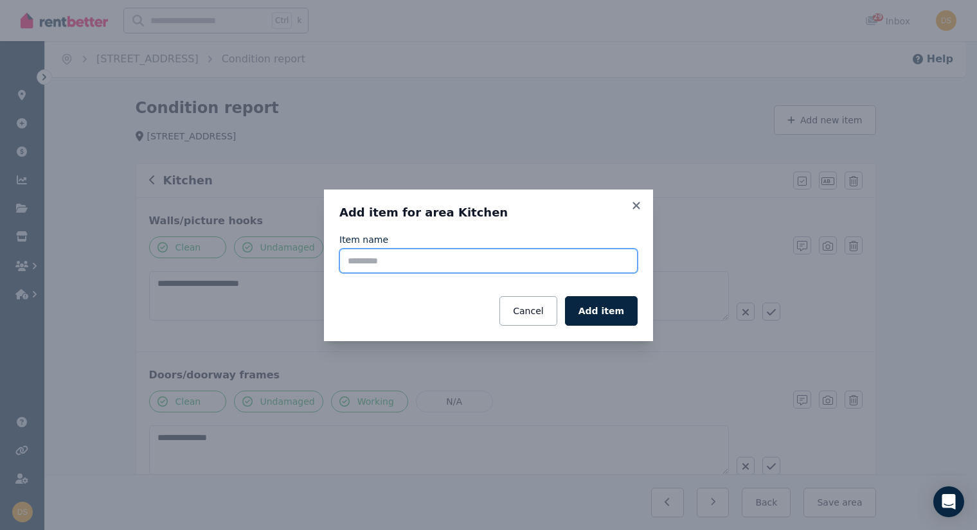
click at [506, 255] on input "Item name" at bounding box center [488, 261] width 298 height 24
type input "*********"
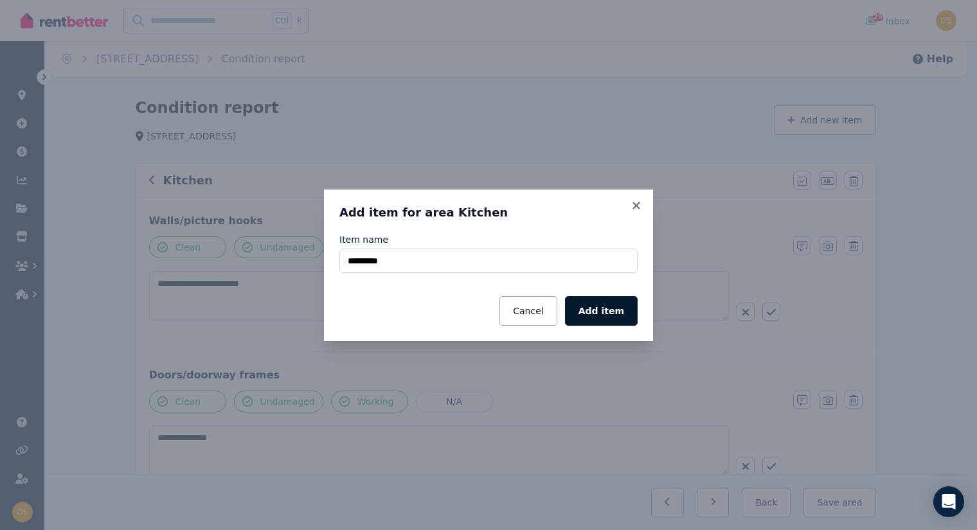
click at [622, 321] on button "Add item" at bounding box center [601, 311] width 73 height 30
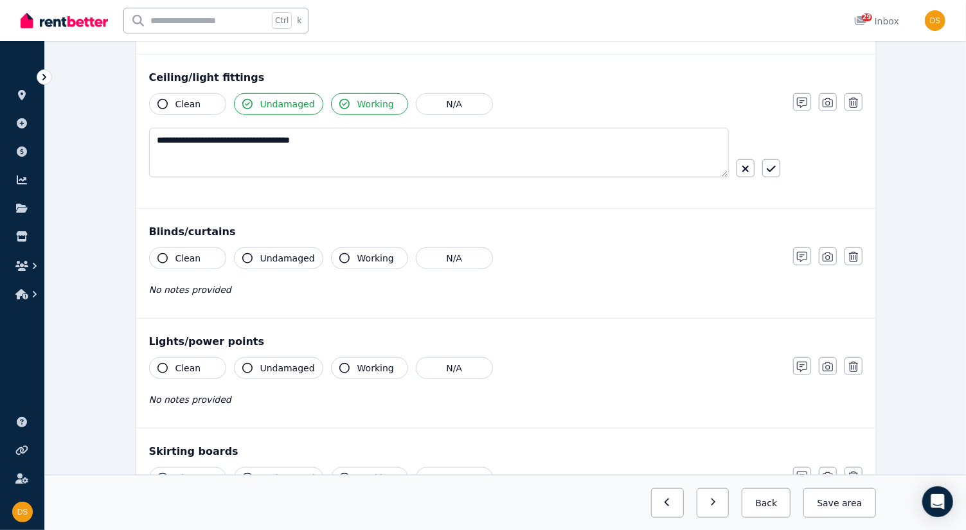
scroll to position [601, 0]
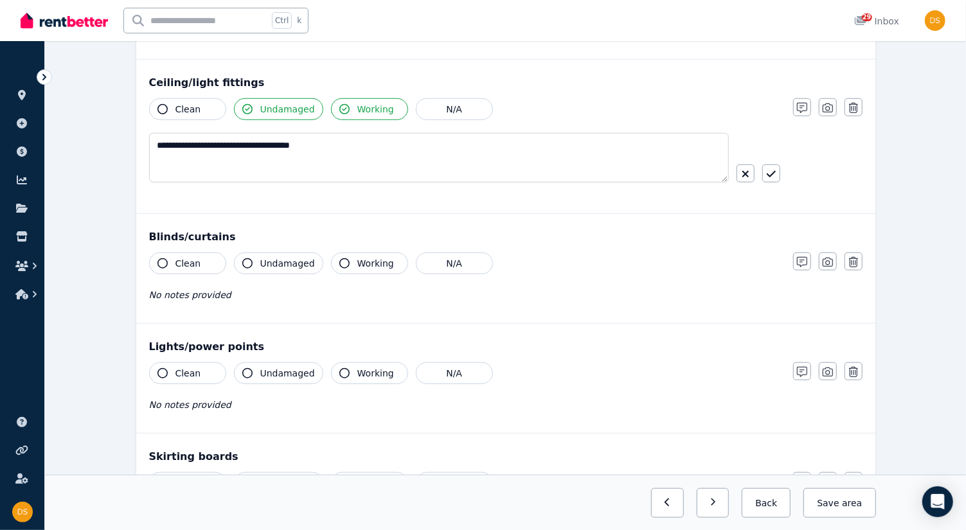
click at [163, 260] on icon "button" at bounding box center [163, 263] width 10 height 10
click at [256, 262] on button "Undamaged" at bounding box center [278, 264] width 89 height 22
click at [332, 263] on button "Working" at bounding box center [369, 264] width 77 height 22
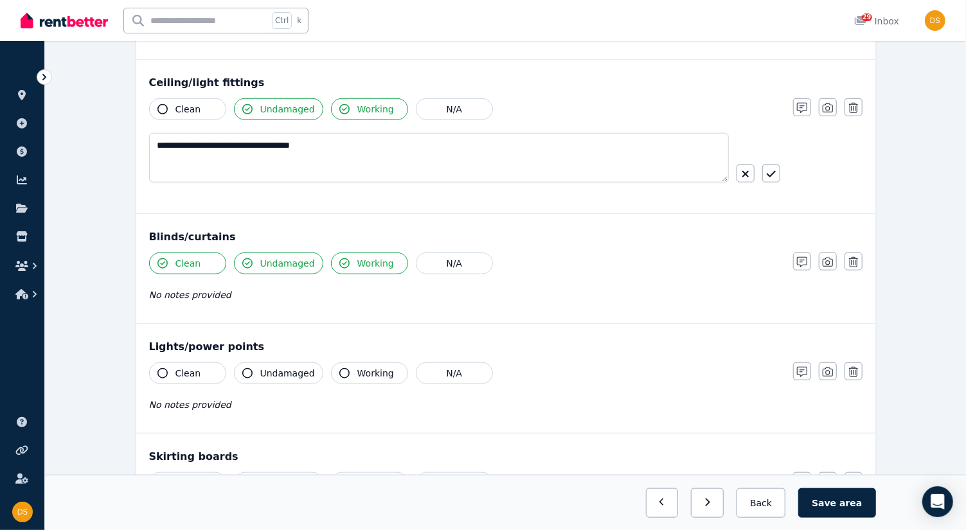
click at [177, 290] on span "No notes provided" at bounding box center [190, 295] width 82 height 10
click at [802, 258] on icon "button" at bounding box center [802, 262] width 10 height 10
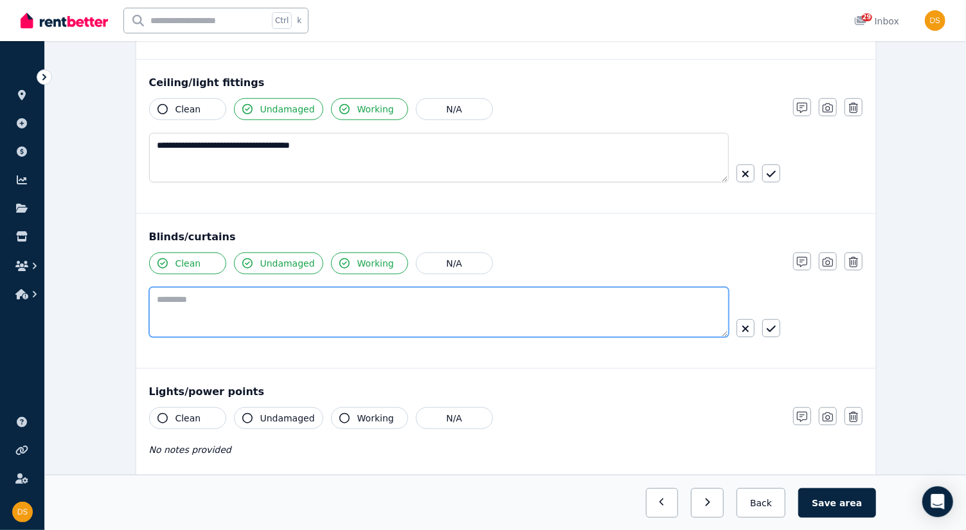
click at [367, 293] on textarea at bounding box center [439, 312] width 580 height 50
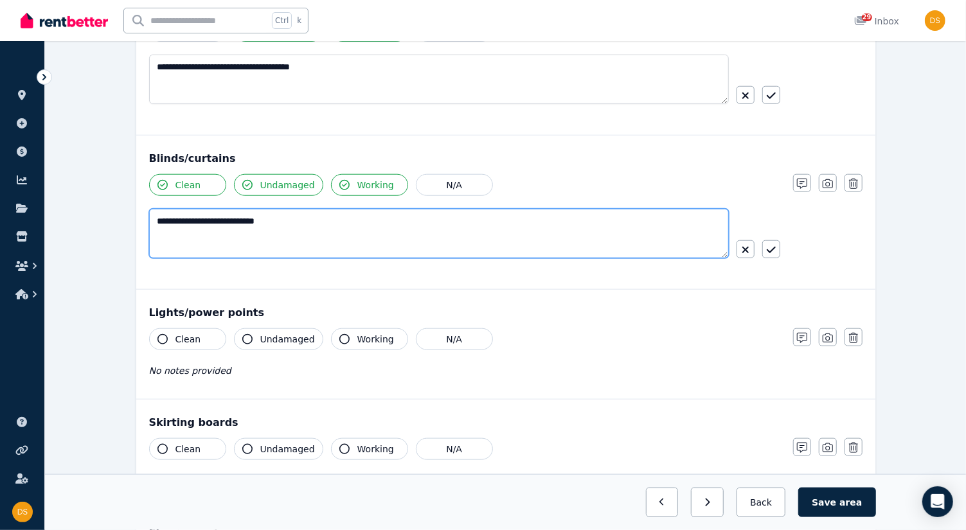
scroll to position [680, 0]
type textarea "**********"
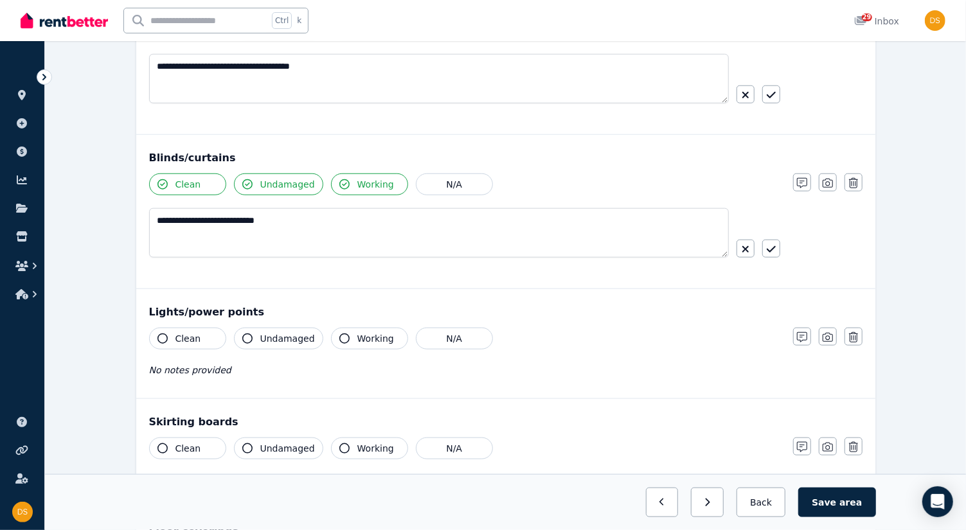
click at [152, 343] on div "Clean" at bounding box center [187, 339] width 77 height 22
click at [255, 332] on button "Undamaged" at bounding box center [278, 339] width 89 height 22
click at [365, 334] on span "Working" at bounding box center [375, 338] width 37 height 13
click at [150, 341] on div "Clean" at bounding box center [187, 339] width 77 height 22
click at [174, 328] on button "Clean" at bounding box center [187, 339] width 77 height 22
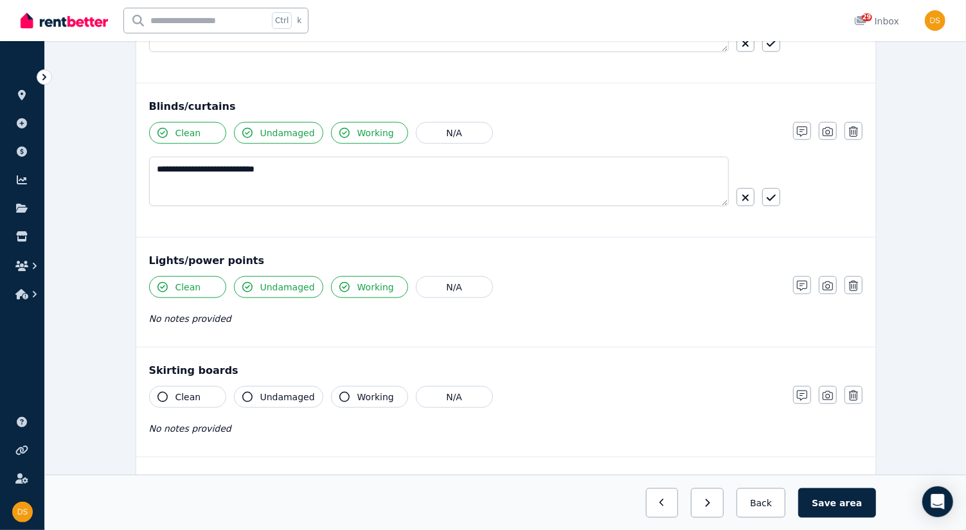
scroll to position [734, 0]
click at [417, 325] on div "Clean Undamaged Working N/A No notes provided" at bounding box center [464, 306] width 631 height 63
click at [802, 280] on icon "button" at bounding box center [802, 284] width 10 height 10
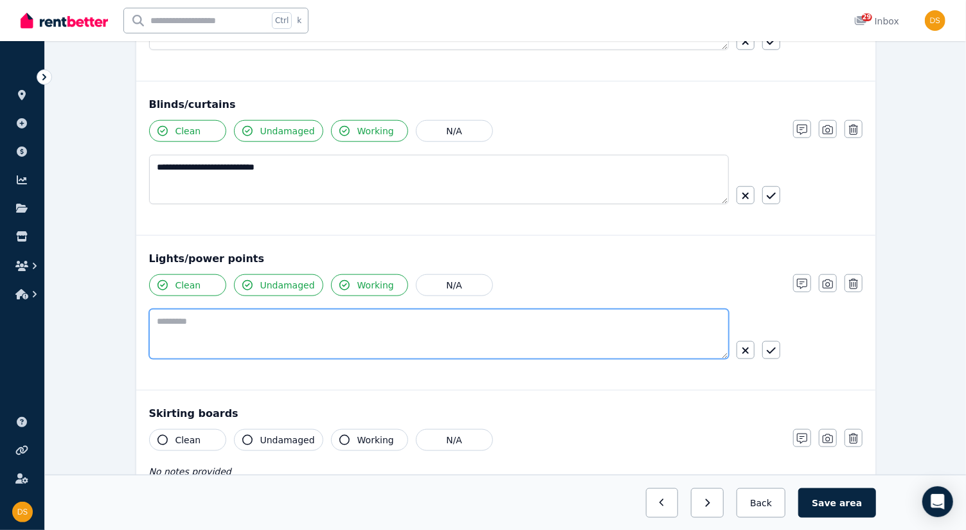
click at [491, 336] on textarea at bounding box center [439, 334] width 580 height 50
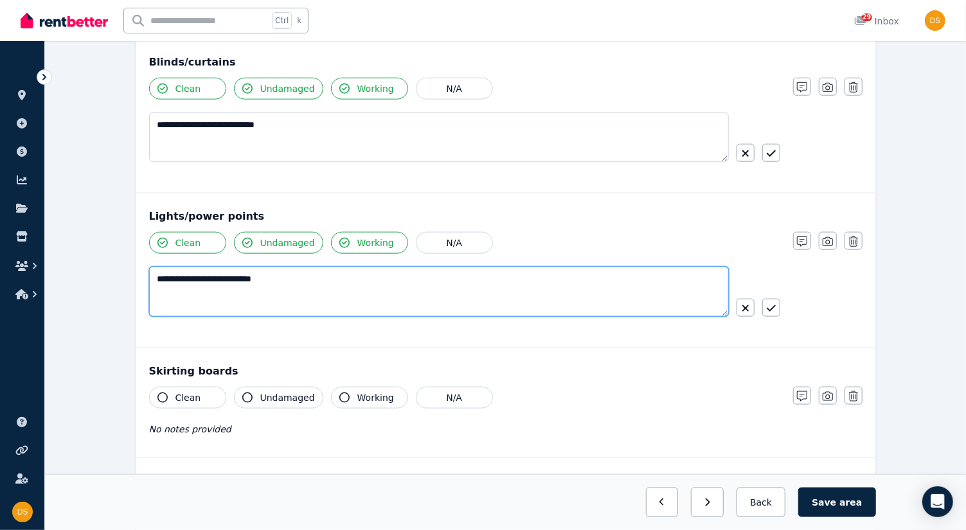
scroll to position [778, 0]
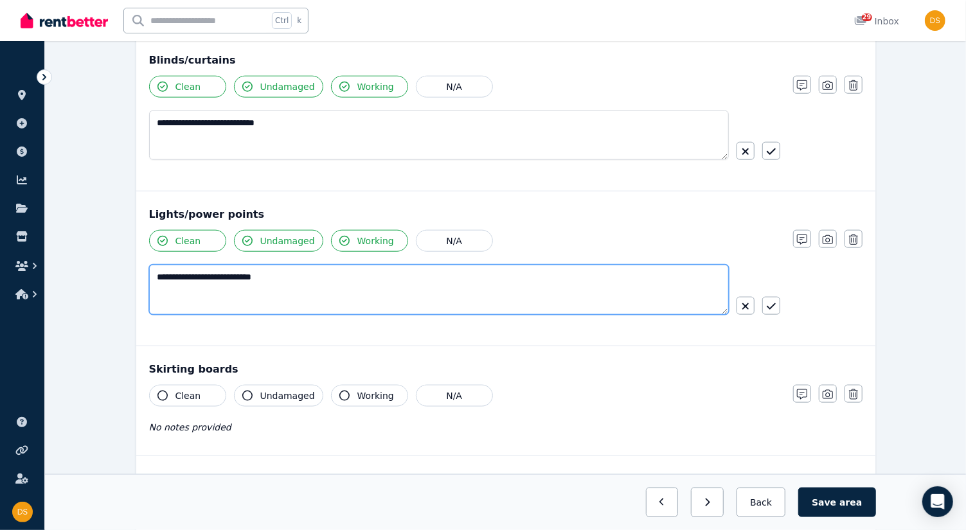
type textarea "**********"
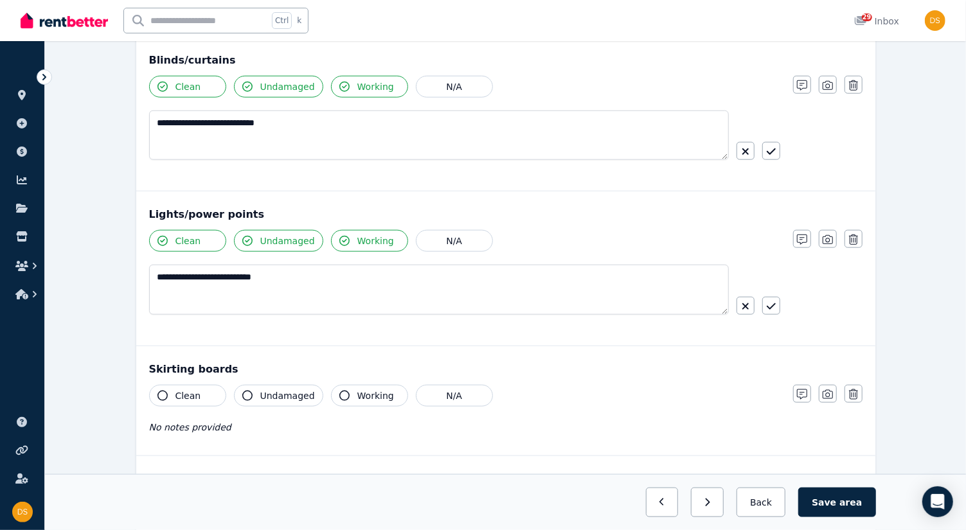
click at [154, 396] on button "Clean" at bounding box center [187, 396] width 77 height 22
click at [260, 398] on button "Undamaged" at bounding box center [278, 396] width 89 height 22
click at [804, 390] on icon "button" at bounding box center [802, 395] width 10 height 10
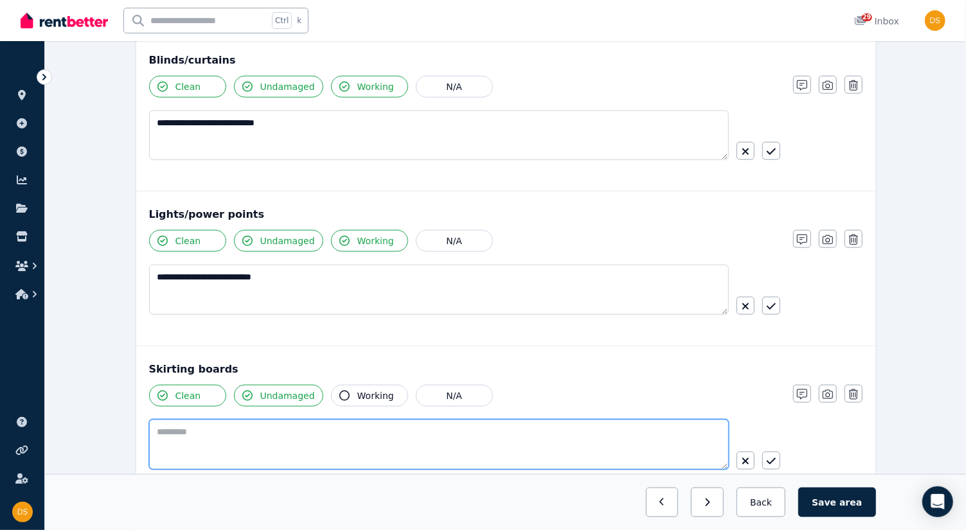
click at [593, 429] on textarea at bounding box center [439, 445] width 580 height 50
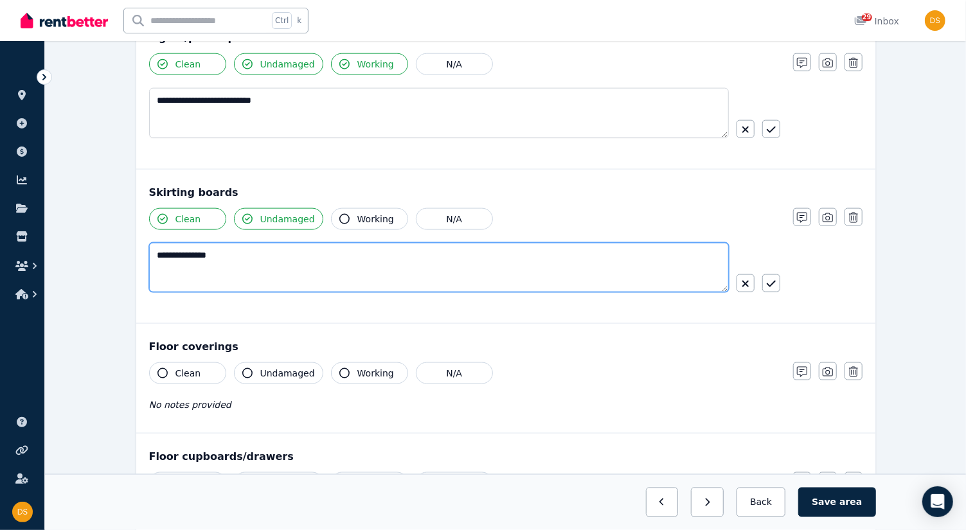
scroll to position [955, 0]
type textarea "**********"
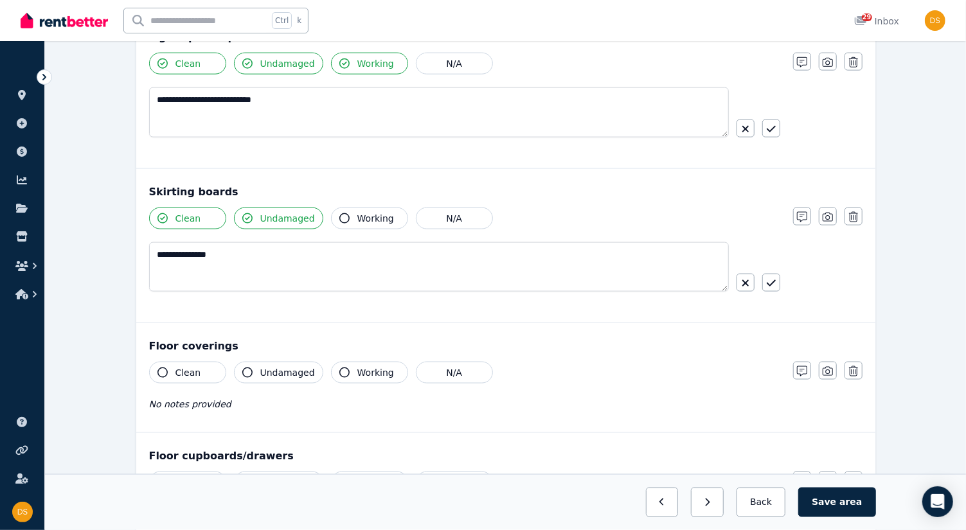
click at [149, 372] on div "Clean" at bounding box center [187, 373] width 77 height 22
click at [256, 368] on button "Undamaged" at bounding box center [278, 373] width 89 height 22
click at [404, 405] on div "Clean Undamaged Working N/A No notes provided" at bounding box center [464, 393] width 631 height 63
click at [226, 408] on div "Clean Undamaged Working N/A No notes provided" at bounding box center [464, 393] width 631 height 63
click at [281, 403] on div "No notes provided" at bounding box center [464, 404] width 631 height 15
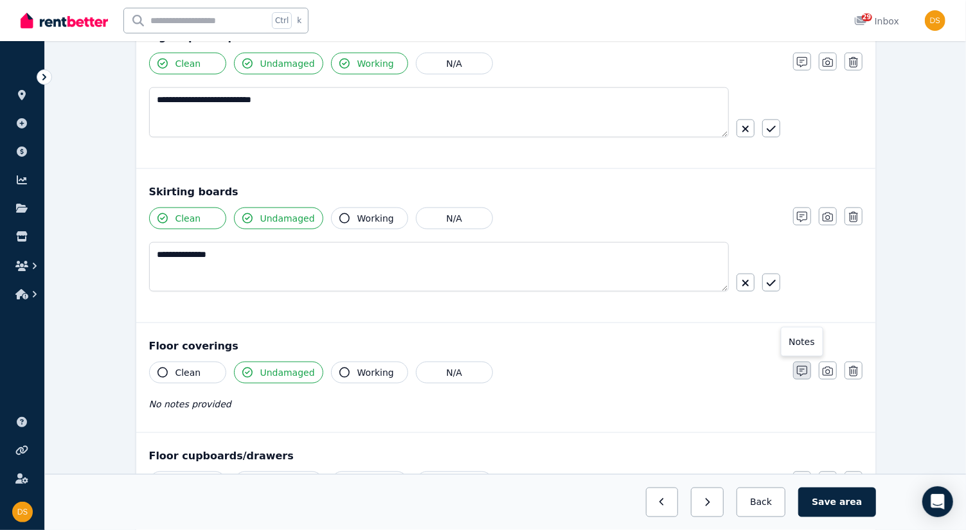
click at [802, 366] on icon "button" at bounding box center [802, 371] width 10 height 10
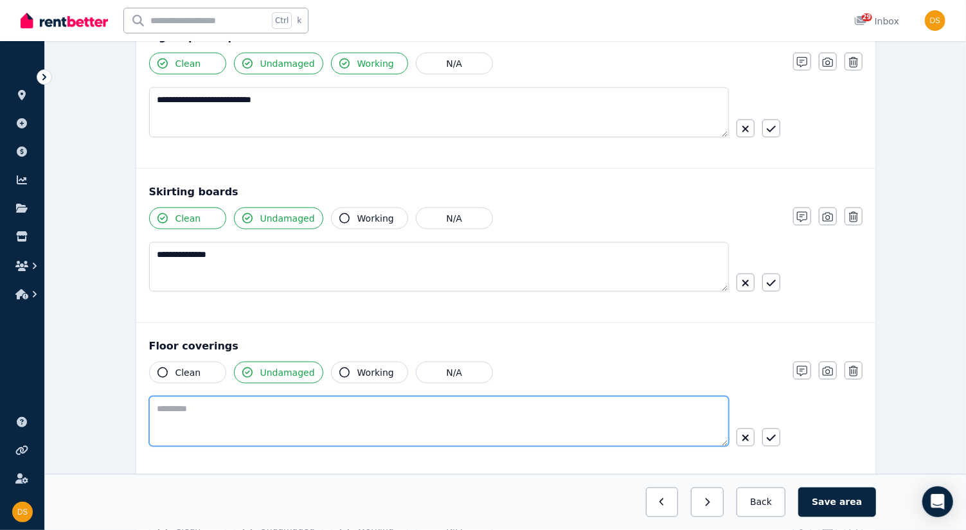
click at [374, 405] on textarea at bounding box center [439, 422] width 580 height 50
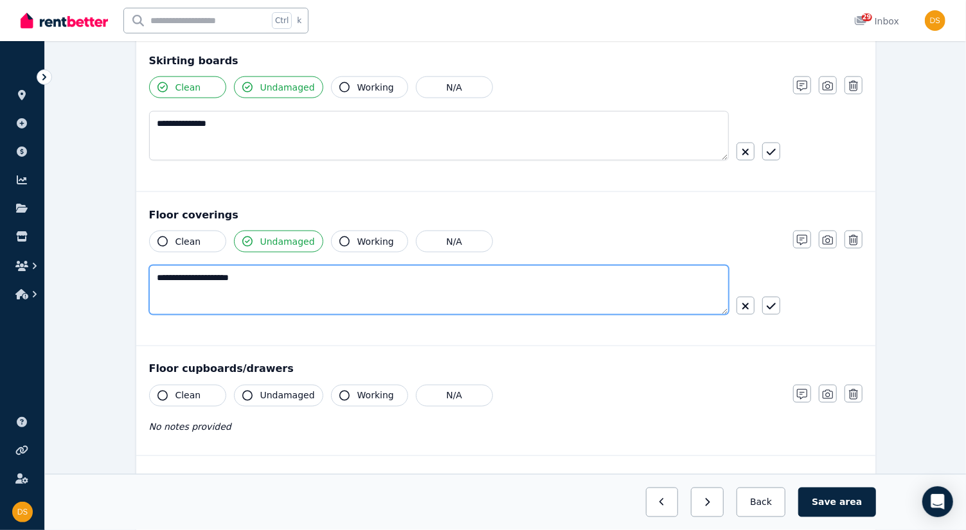
scroll to position [1100, 0]
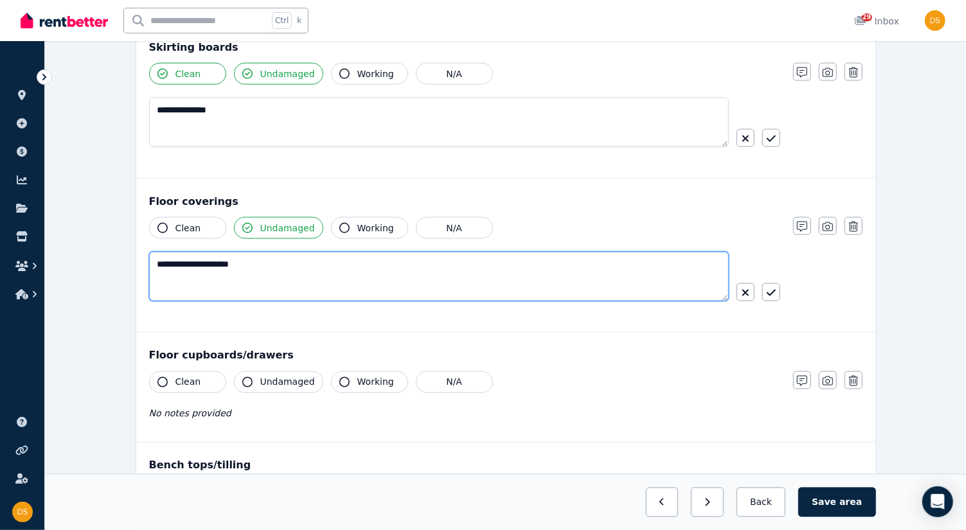
type textarea "**********"
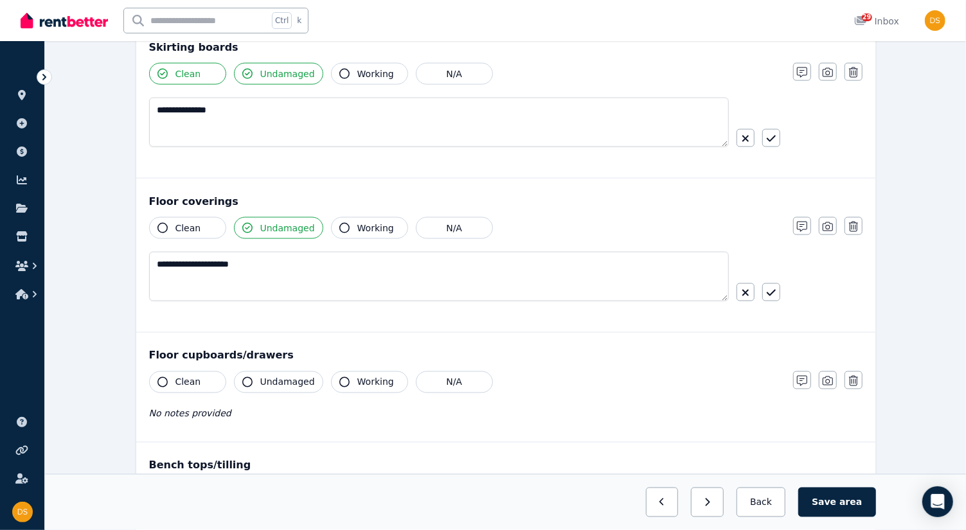
click at [149, 382] on div "Clean" at bounding box center [187, 383] width 77 height 22
click at [248, 377] on icon "button" at bounding box center [247, 382] width 10 height 10
click at [163, 377] on icon "button" at bounding box center [163, 382] width 10 height 10
click at [348, 378] on button "Working" at bounding box center [369, 383] width 77 height 22
click at [469, 423] on div "Clean Undamaged Working N/A No notes provided" at bounding box center [464, 403] width 631 height 63
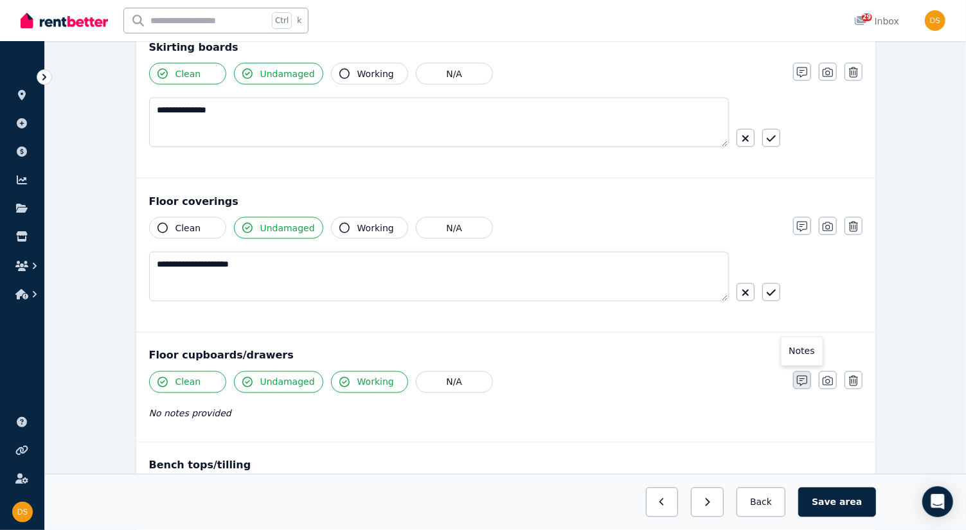
click at [802, 376] on icon "button" at bounding box center [802, 381] width 10 height 10
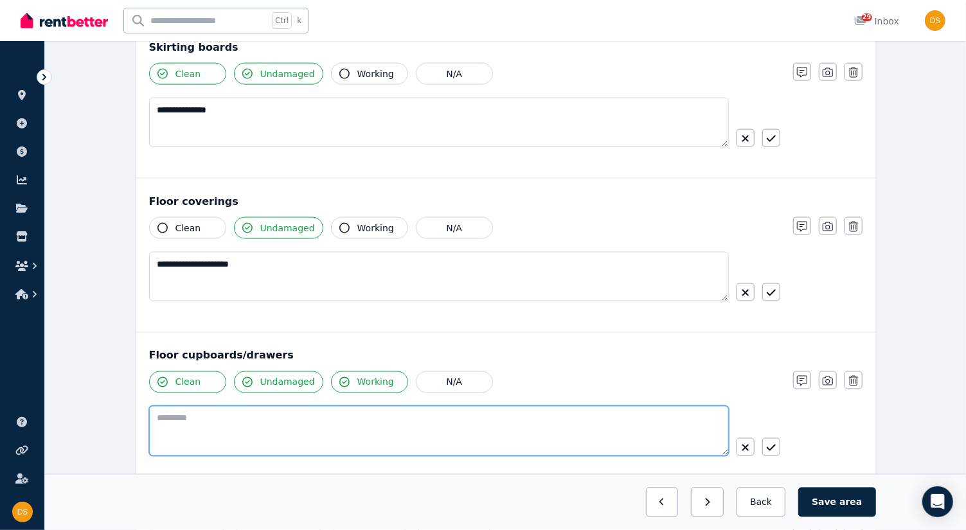
click at [461, 437] on textarea at bounding box center [439, 431] width 580 height 50
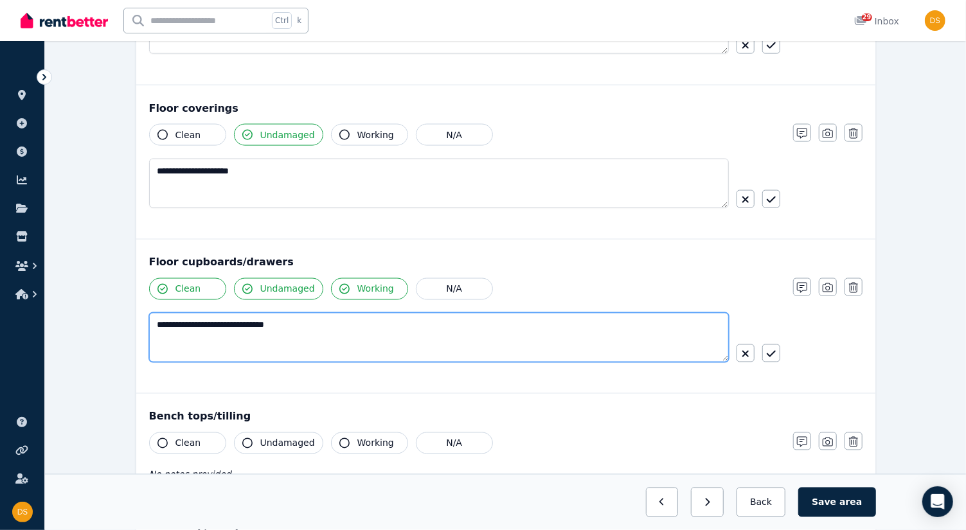
scroll to position [1191, 0]
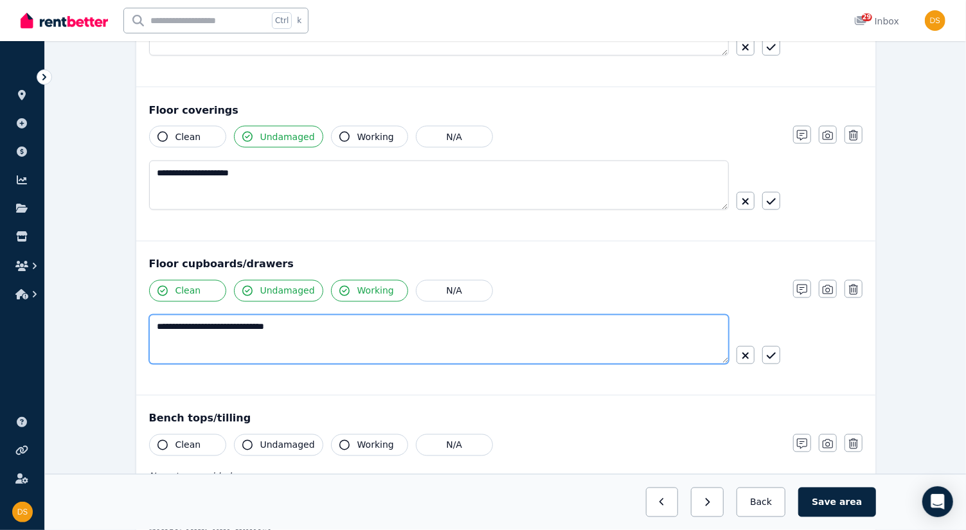
click at [268, 317] on textarea "**********" at bounding box center [439, 340] width 581 height 50
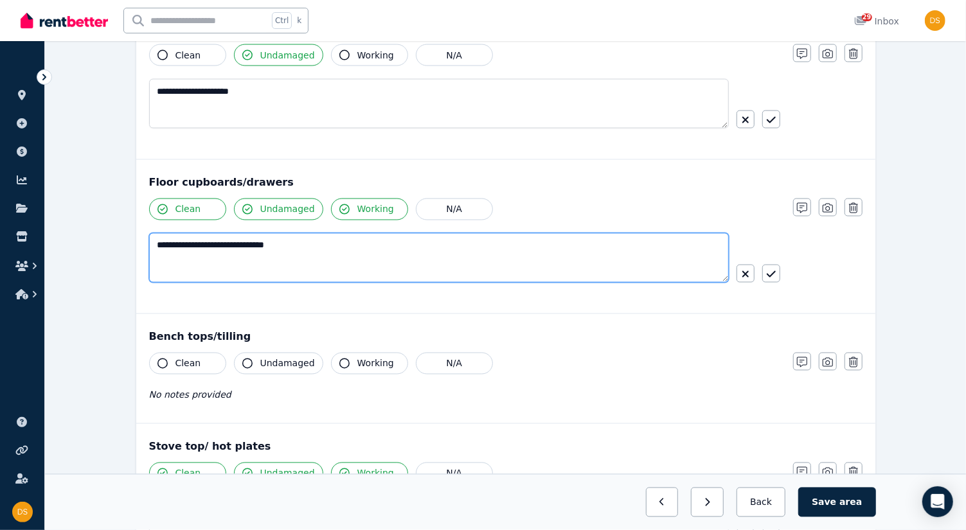
scroll to position [1275, 0]
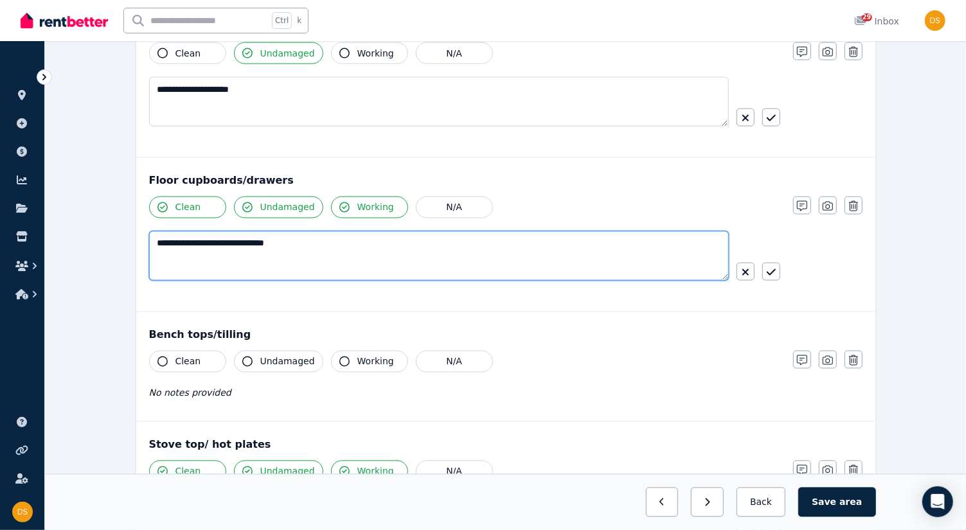
type textarea "**********"
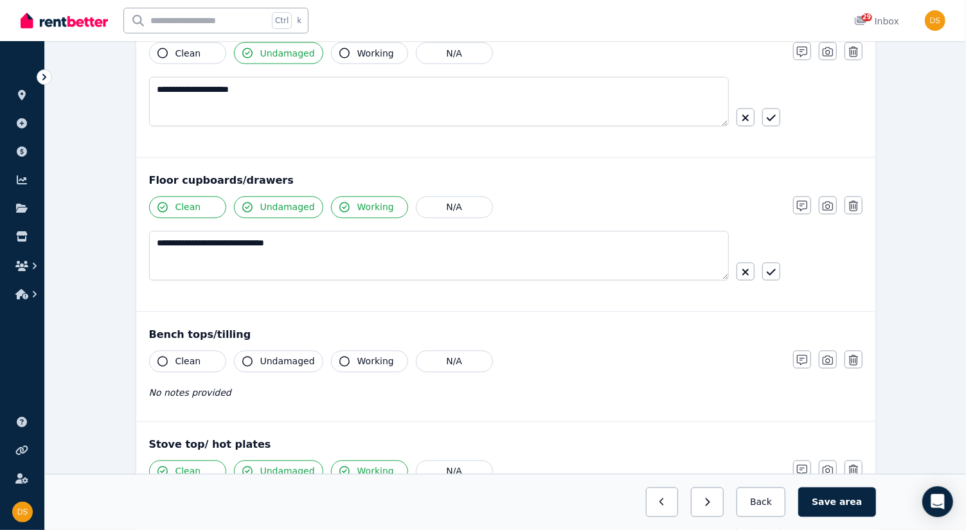
click at [159, 357] on icon "button" at bounding box center [163, 362] width 10 height 10
click at [248, 357] on icon "button" at bounding box center [247, 362] width 10 height 10
click at [339, 357] on icon "button" at bounding box center [344, 362] width 10 height 10
click at [260, 401] on div "Clean Undamaged Working N/A No notes provided" at bounding box center [464, 382] width 631 height 63
click at [804, 356] on icon "button" at bounding box center [802, 361] width 10 height 10
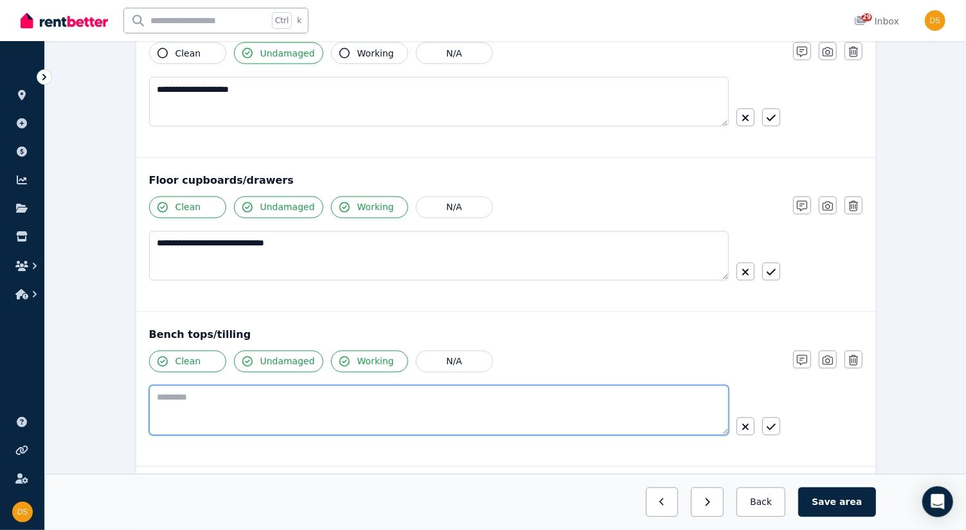
click at [458, 406] on textarea at bounding box center [439, 411] width 580 height 50
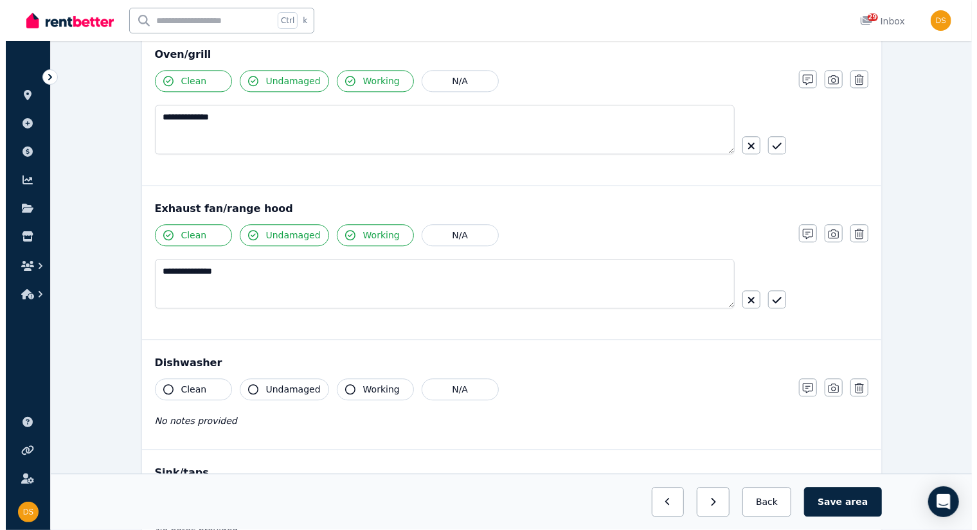
scroll to position [1885, 0]
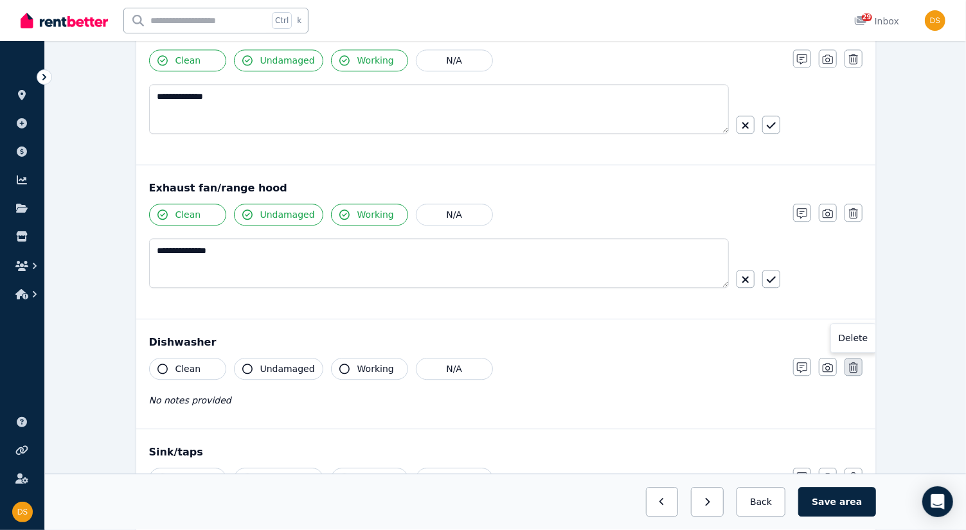
type textarea "**********"
click at [854, 363] on icon "button" at bounding box center [853, 368] width 9 height 10
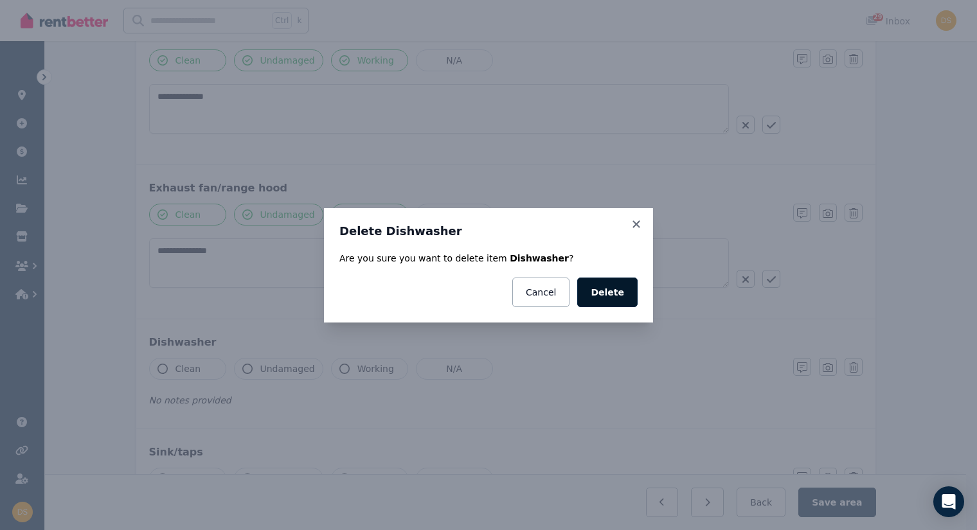
click at [622, 294] on button "Delete" at bounding box center [607, 293] width 60 height 30
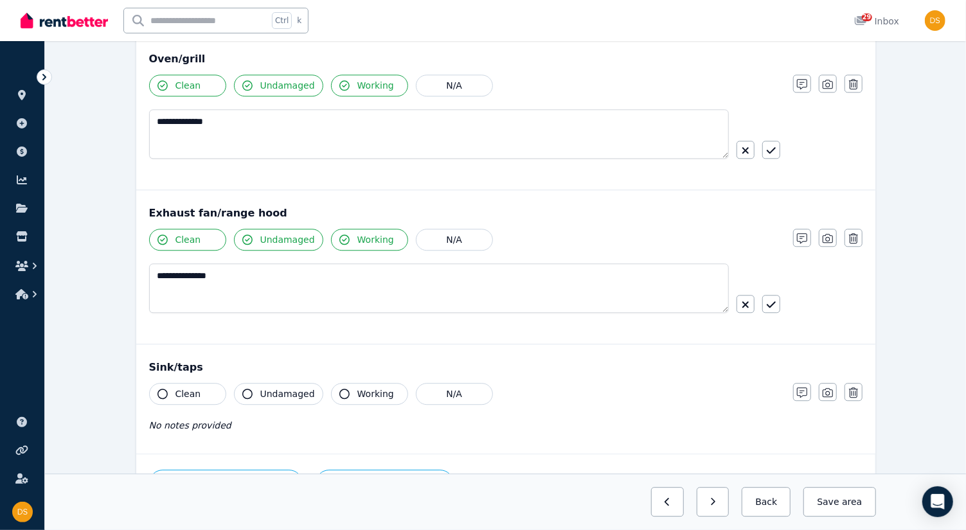
scroll to position [1874, 0]
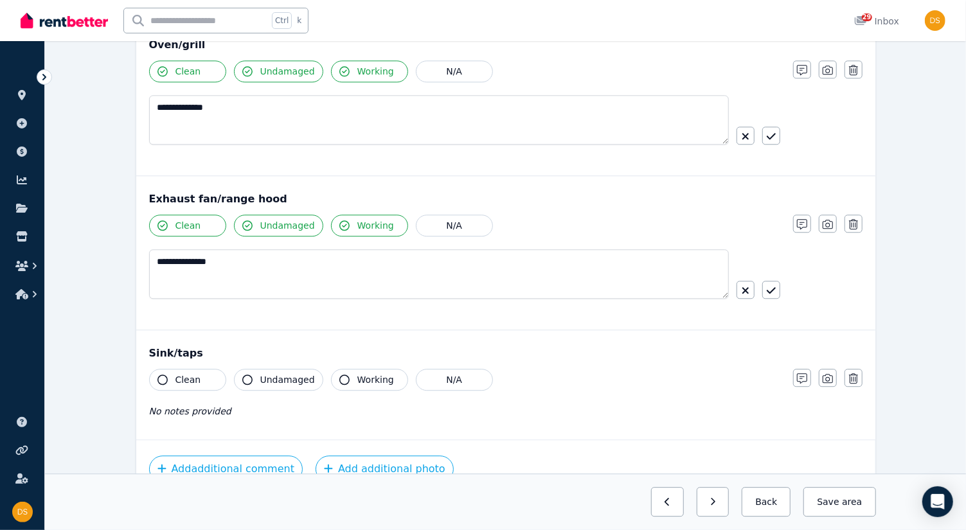
click at [161, 375] on icon "button" at bounding box center [163, 380] width 10 height 10
click at [248, 375] on icon "button" at bounding box center [247, 380] width 10 height 10
click at [357, 374] on span "Working" at bounding box center [375, 380] width 37 height 13
click at [329, 410] on div "Clean Undamaged Working N/A No notes provided" at bounding box center [464, 400] width 631 height 63
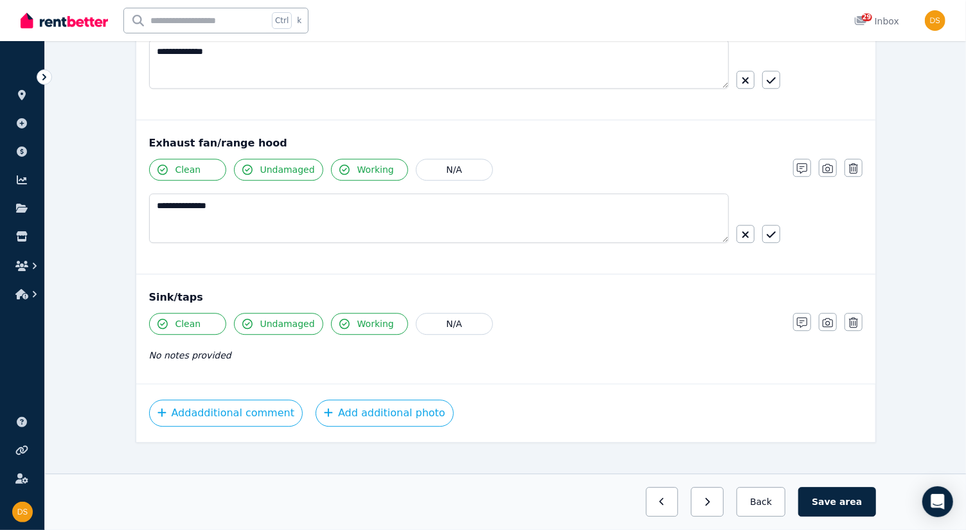
click at [415, 348] on div "No notes provided" at bounding box center [464, 355] width 631 height 15
click at [802, 318] on icon "button" at bounding box center [802, 323] width 10 height 10
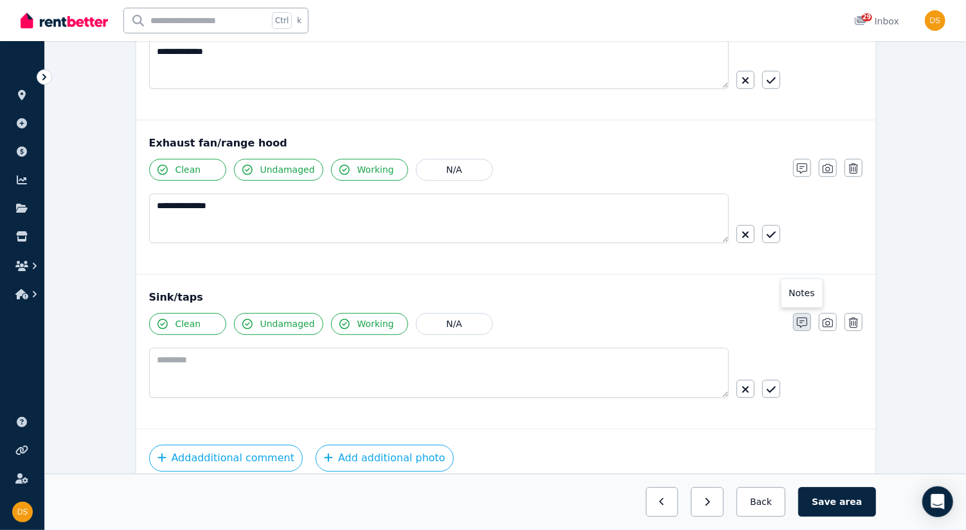
scroll to position [1974, 0]
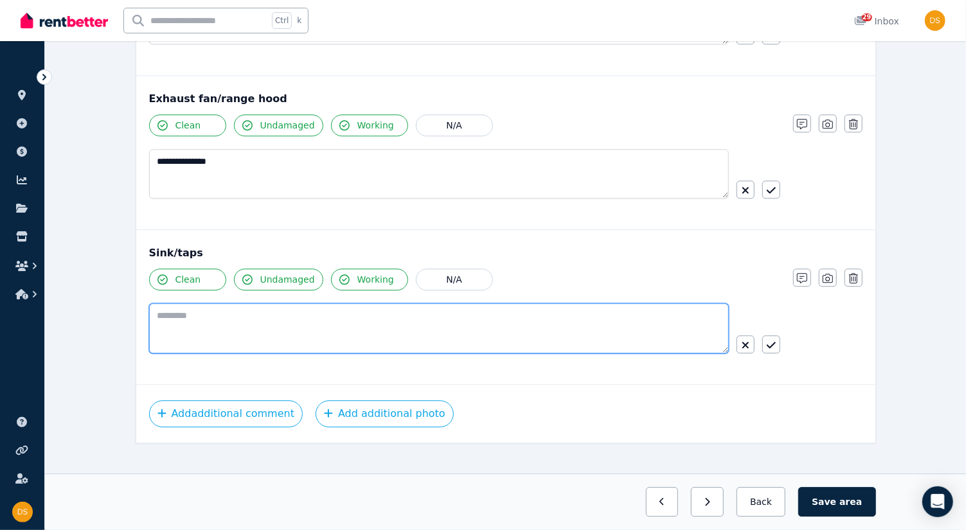
click at [412, 327] on textarea at bounding box center [439, 328] width 580 height 50
type textarea "**********"
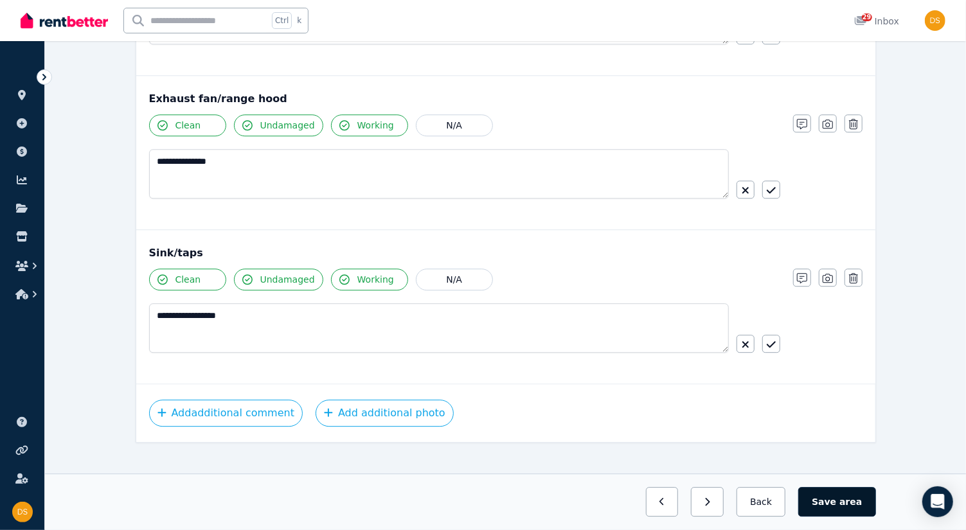
click at [849, 515] on button "Save area" at bounding box center [836, 503] width 77 height 30
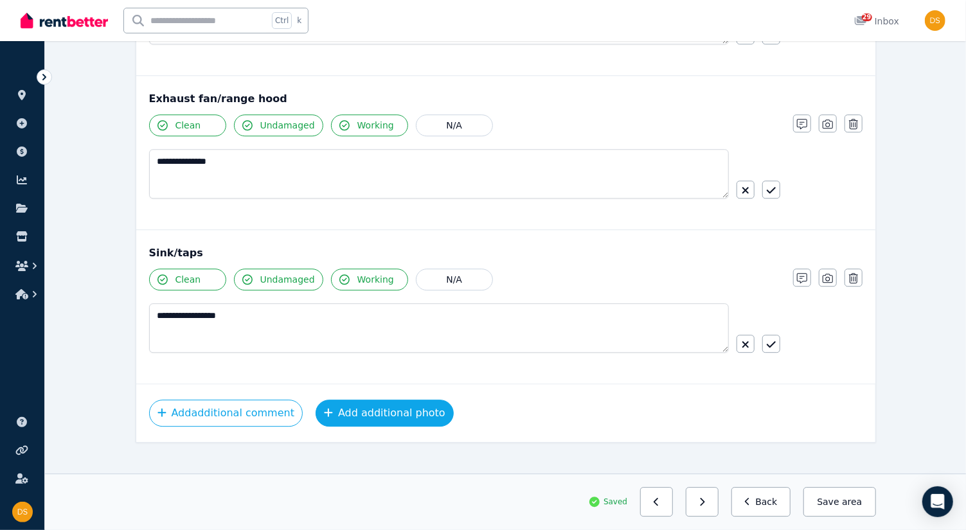
click at [394, 404] on button "Add additional photo" at bounding box center [385, 413] width 138 height 27
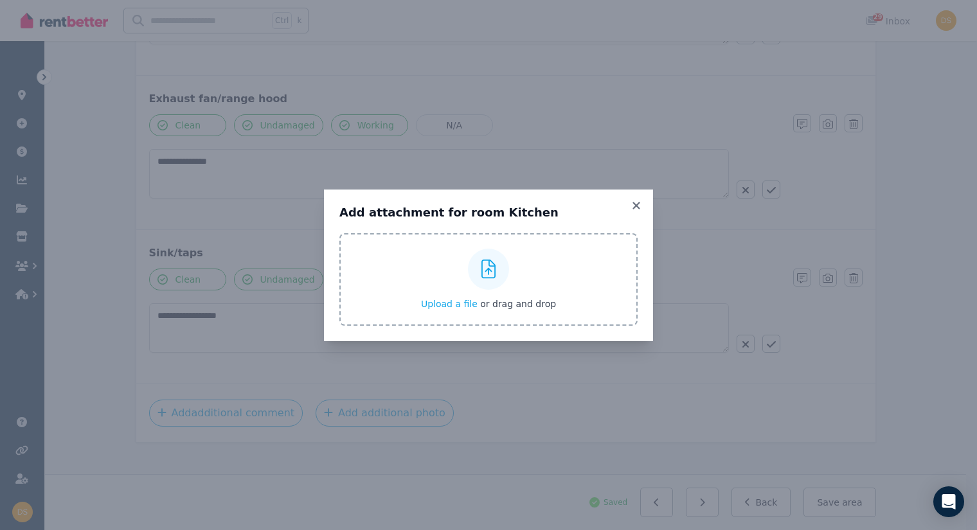
click at [492, 282] on div at bounding box center [488, 269] width 41 height 41
click at [0, 0] on input "Upload a file or drag and drop" at bounding box center [0, 0] width 0 height 0
click at [507, 270] on div at bounding box center [488, 269] width 41 height 41
click at [0, 0] on input "Upload a file or drag and drop" at bounding box center [0, 0] width 0 height 0
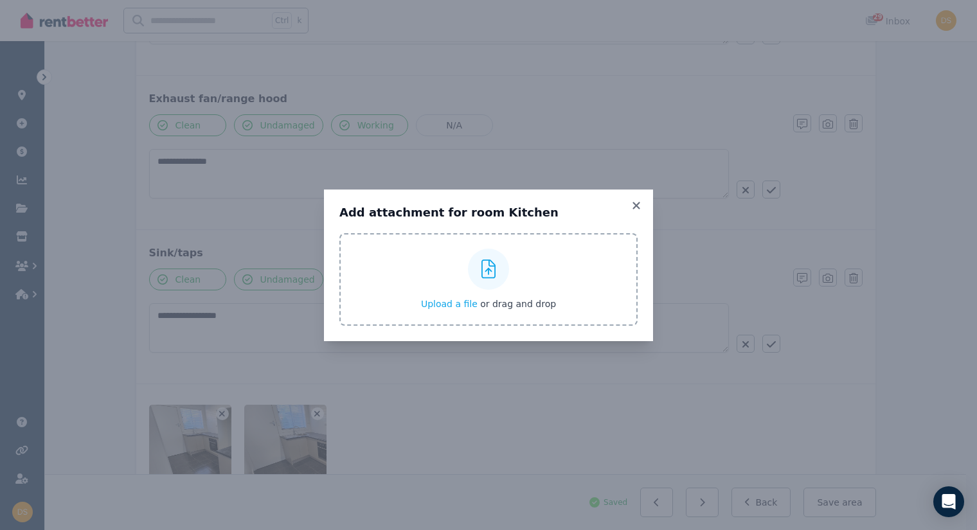
click at [494, 255] on div at bounding box center [488, 269] width 41 height 41
click at [0, 0] on input "Upload a file or drag and drop" at bounding box center [0, 0] width 0 height 0
click at [493, 260] on icon at bounding box center [489, 269] width 15 height 19
click at [0, 0] on input "Upload a file or drag and drop" at bounding box center [0, 0] width 0 height 0
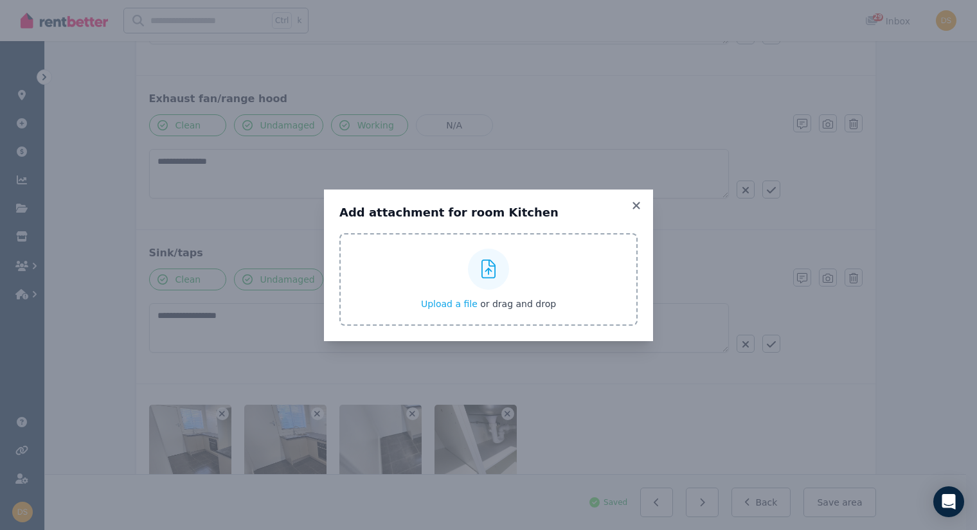
click at [487, 257] on div at bounding box center [488, 269] width 41 height 41
click at [0, 0] on input "Upload a file or drag and drop" at bounding box center [0, 0] width 0 height 0
click at [486, 249] on div at bounding box center [488, 269] width 41 height 41
click at [0, 0] on input "Upload a file or drag and drop" at bounding box center [0, 0] width 0 height 0
click at [489, 269] on icon at bounding box center [489, 269] width 15 height 19
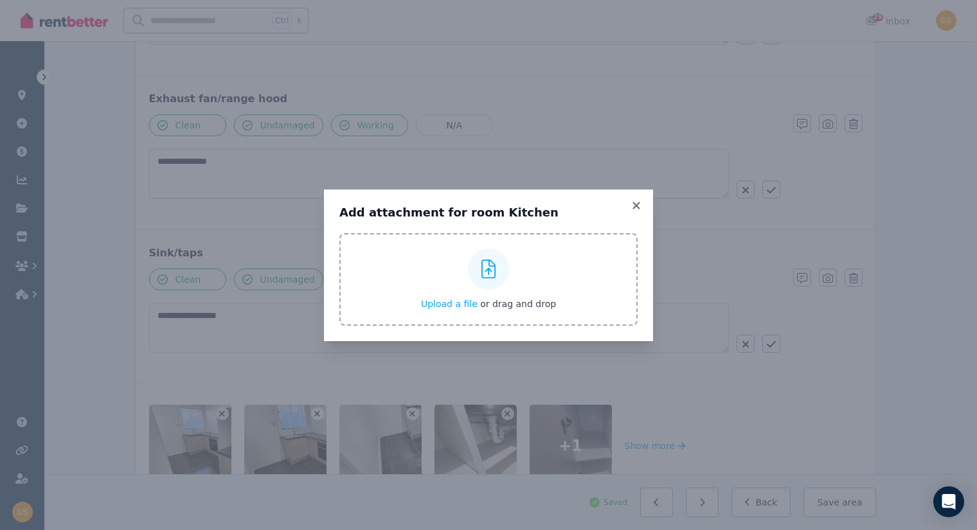
click at [0, 0] on input "Upload a file or drag and drop" at bounding box center [0, 0] width 0 height 0
click at [486, 268] on icon at bounding box center [489, 269] width 15 height 19
click at [0, 0] on input "Upload a file or drag and drop" at bounding box center [0, 0] width 0 height 0
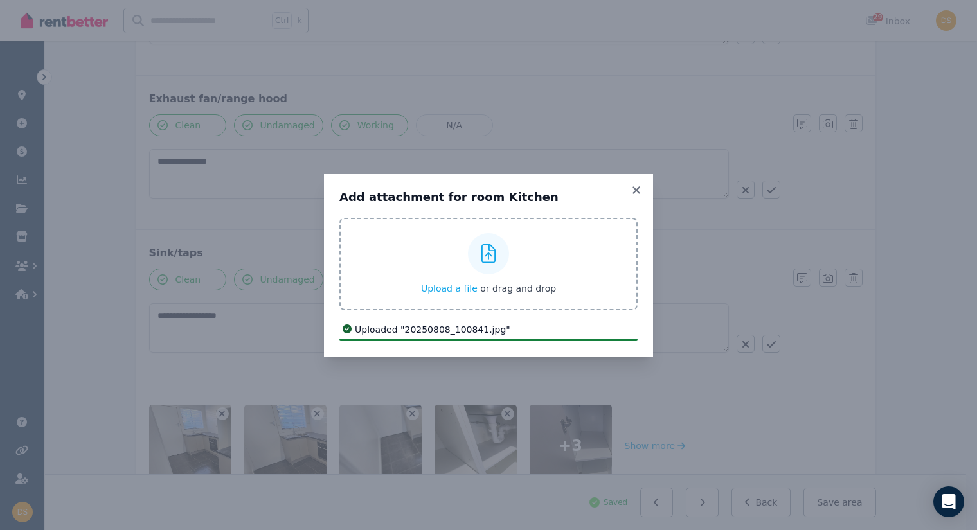
click at [489, 258] on icon at bounding box center [489, 253] width 15 height 19
click at [0, 0] on input "Upload a file or drag and drop" at bounding box center [0, 0] width 0 height 0
click at [536, 266] on div "Upload a file or drag and drop" at bounding box center [488, 264] width 135 height 77
click at [0, 0] on input "Upload a file or drag and drop" at bounding box center [0, 0] width 0 height 0
click at [514, 252] on div "Upload a file or drag and drop" at bounding box center [488, 264] width 135 height 77
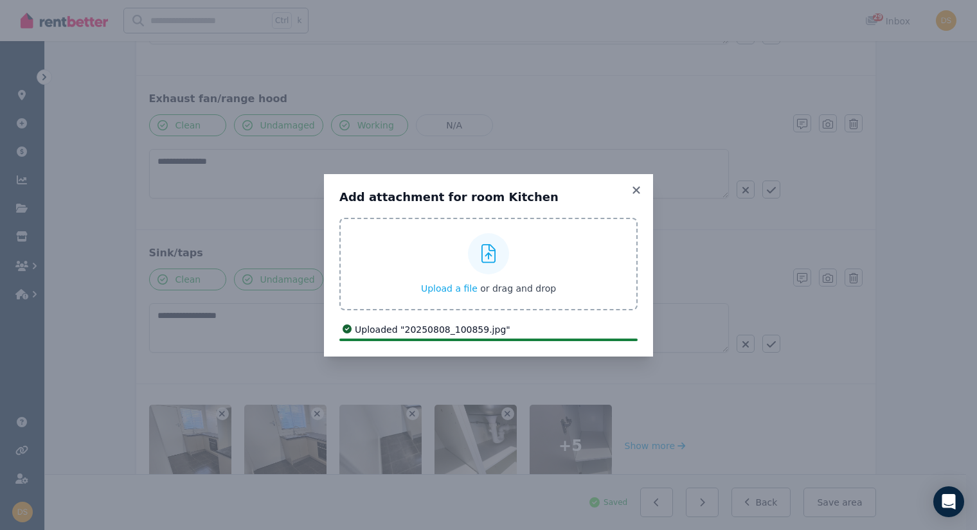
click at [0, 0] on input "Upload a file or drag and drop" at bounding box center [0, 0] width 0 height 0
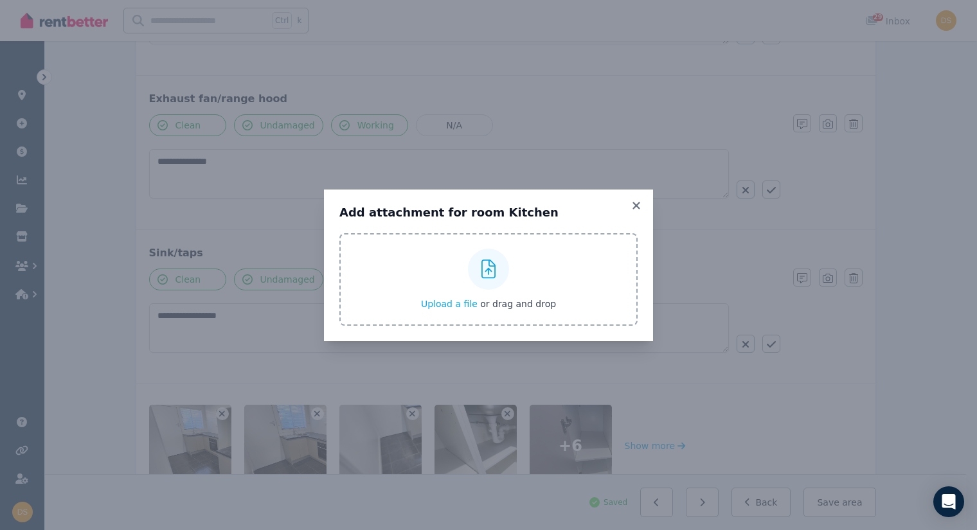
click at [492, 275] on icon at bounding box center [489, 269] width 15 height 19
click at [0, 0] on input "Upload a file or drag and drop" at bounding box center [0, 0] width 0 height 0
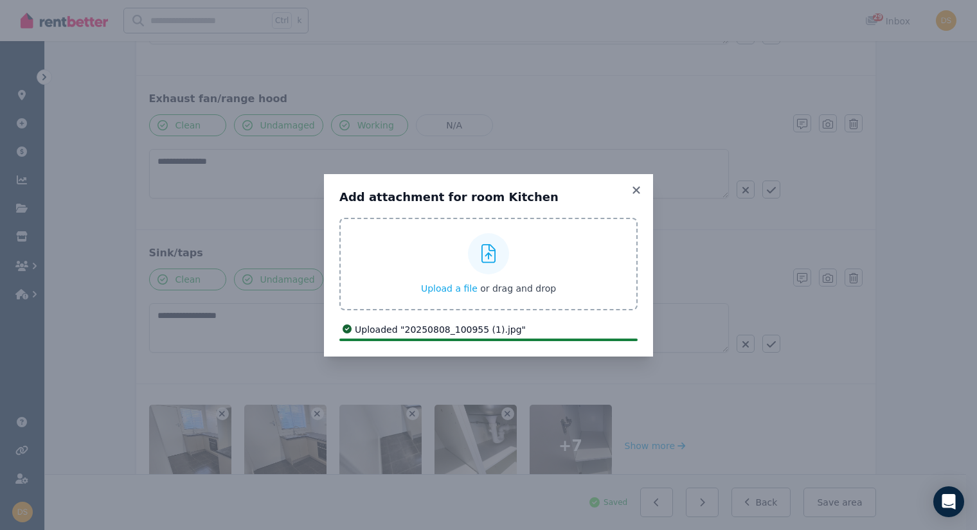
click at [493, 250] on icon at bounding box center [489, 253] width 15 height 19
click at [0, 0] on input "Upload a file or drag and drop" at bounding box center [0, 0] width 0 height 0
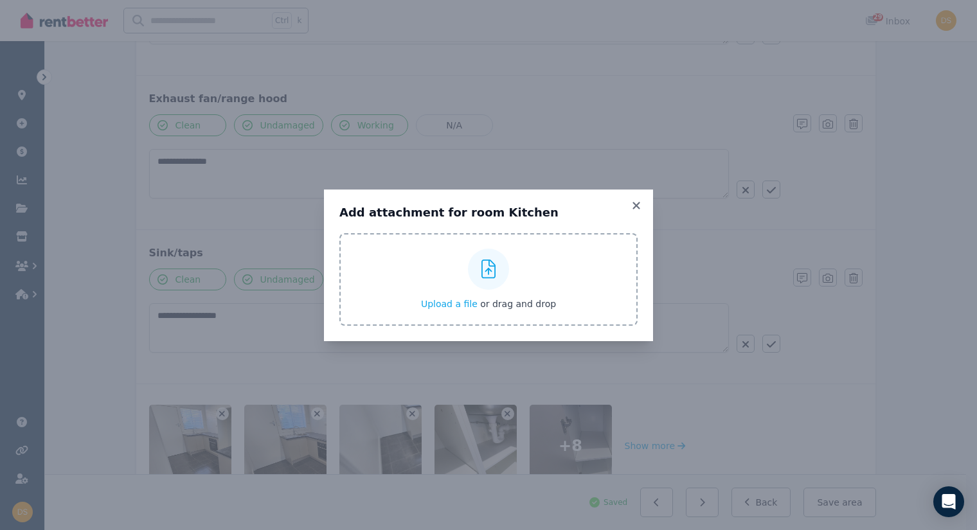
click at [490, 251] on div at bounding box center [488, 269] width 41 height 41
click at [0, 0] on input "Upload a file or drag and drop" at bounding box center [0, 0] width 0 height 0
click at [496, 274] on div at bounding box center [488, 269] width 41 height 41
click at [0, 0] on input "Upload a file or drag and drop" at bounding box center [0, 0] width 0 height 0
click at [511, 264] on div "Upload a file or drag and drop" at bounding box center [488, 279] width 135 height 77
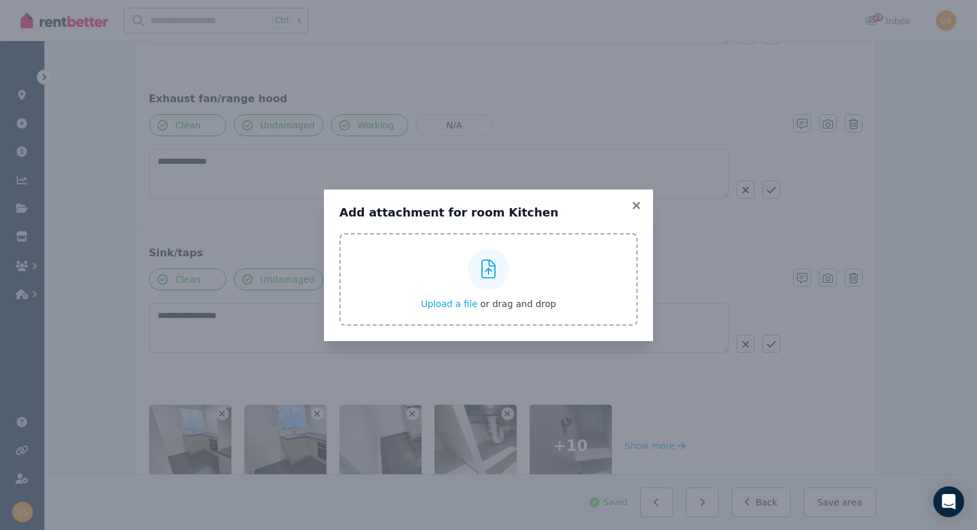
click at [0, 0] on input "Upload a file or drag and drop" at bounding box center [0, 0] width 0 height 0
click at [487, 267] on icon at bounding box center [489, 269] width 15 height 19
click at [0, 0] on input "Upload a file or drag and drop" at bounding box center [0, 0] width 0 height 0
click at [487, 255] on div at bounding box center [488, 269] width 41 height 41
click at [0, 0] on input "Upload a file or drag and drop" at bounding box center [0, 0] width 0 height 0
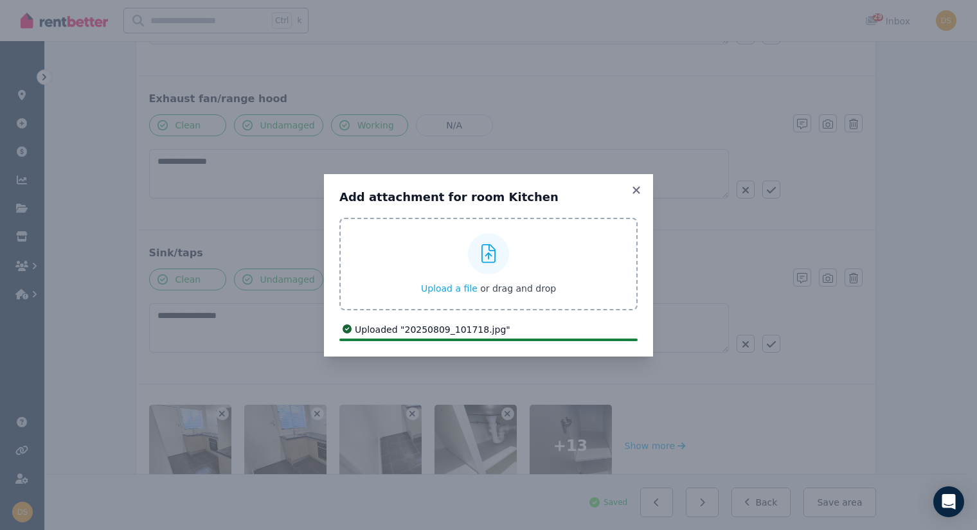
click at [496, 266] on div at bounding box center [488, 253] width 41 height 41
click at [0, 0] on input "Upload a file or drag and drop" at bounding box center [0, 0] width 0 height 0
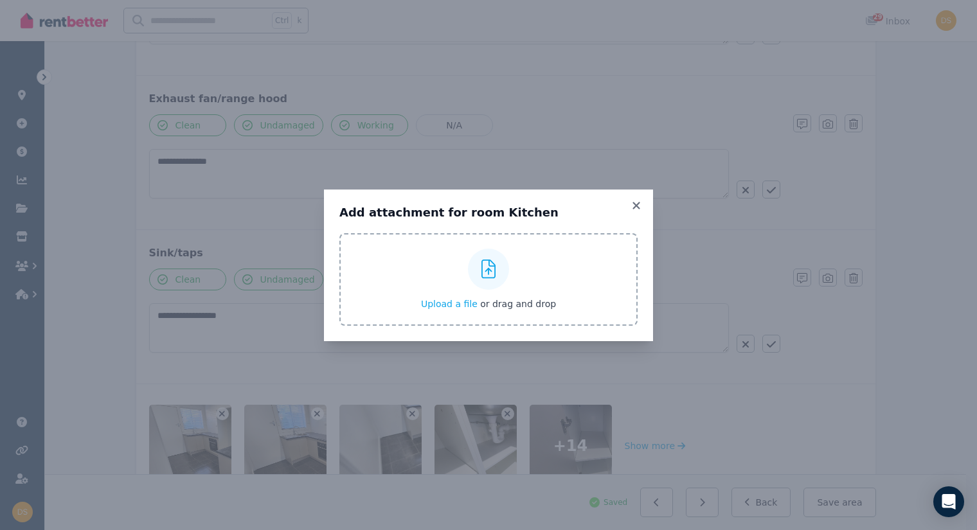
click at [490, 277] on icon at bounding box center [489, 269] width 15 height 19
click at [0, 0] on input "Upload a file or drag and drop" at bounding box center [0, 0] width 0 height 0
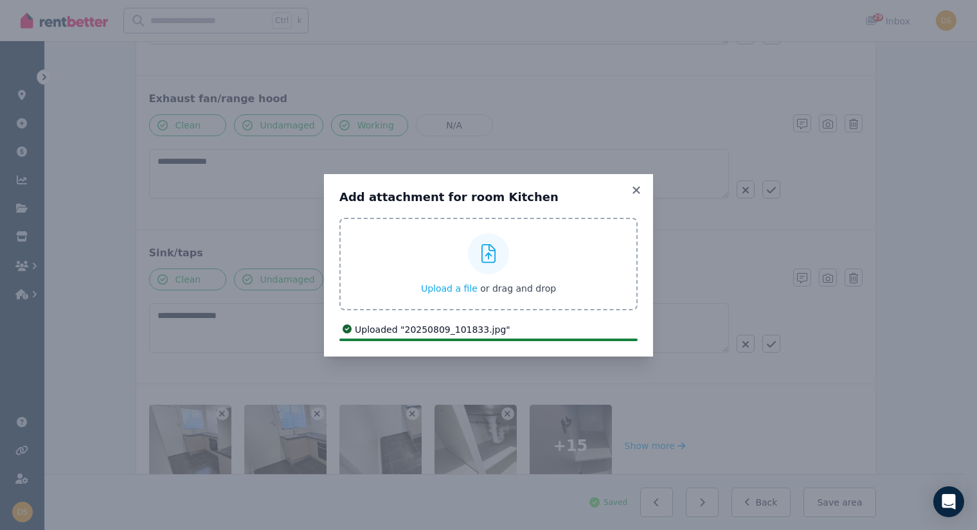
click at [496, 258] on icon at bounding box center [489, 253] width 15 height 19
click at [0, 0] on input "Upload a file or drag and drop" at bounding box center [0, 0] width 0 height 0
click at [497, 262] on div at bounding box center [488, 253] width 41 height 41
click at [0, 0] on input "Upload a file or drag and drop" at bounding box center [0, 0] width 0 height 0
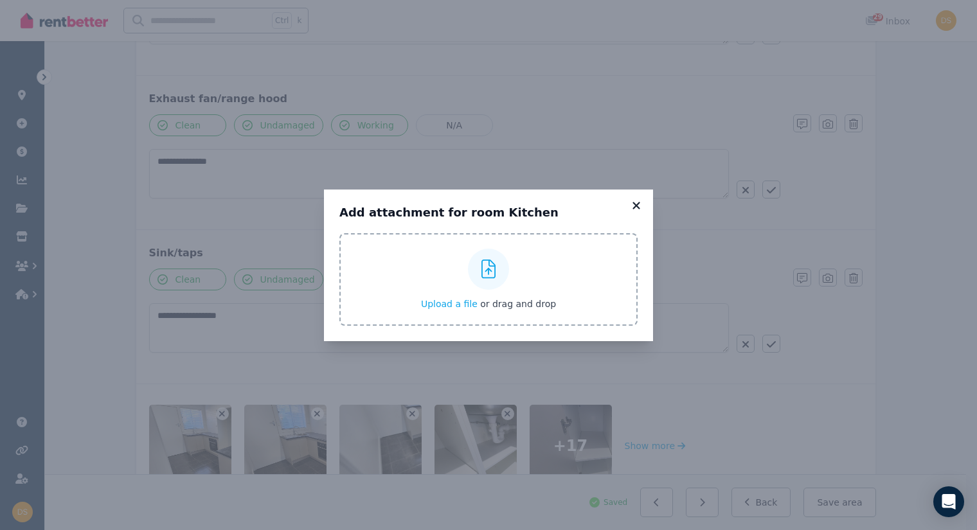
click at [635, 203] on icon at bounding box center [636, 206] width 13 height 12
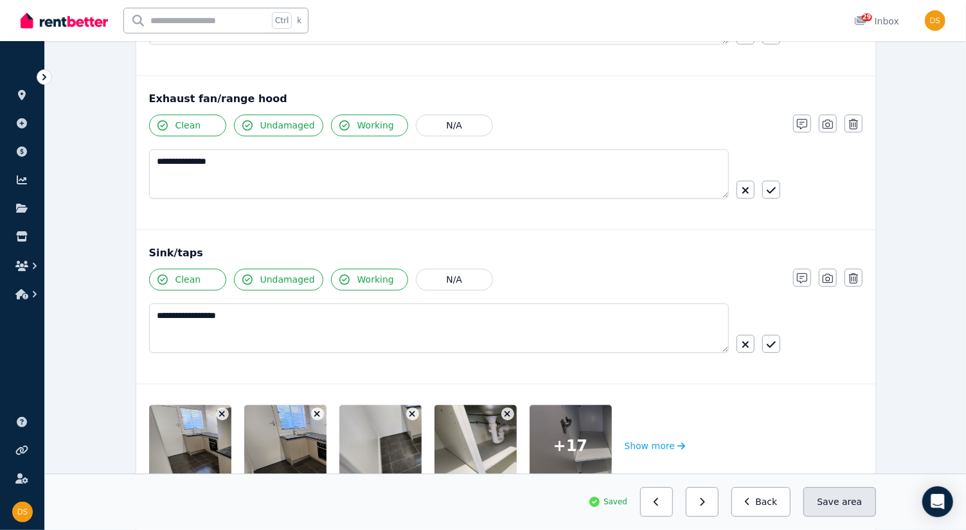
click at [833, 501] on button "Save area" at bounding box center [840, 503] width 72 height 30
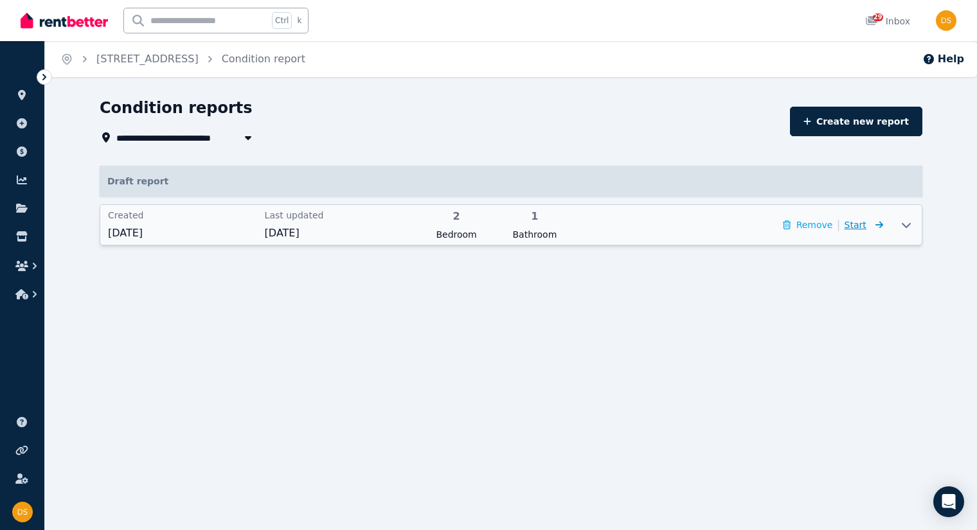
click at [863, 226] on span "Start" at bounding box center [856, 225] width 22 height 10
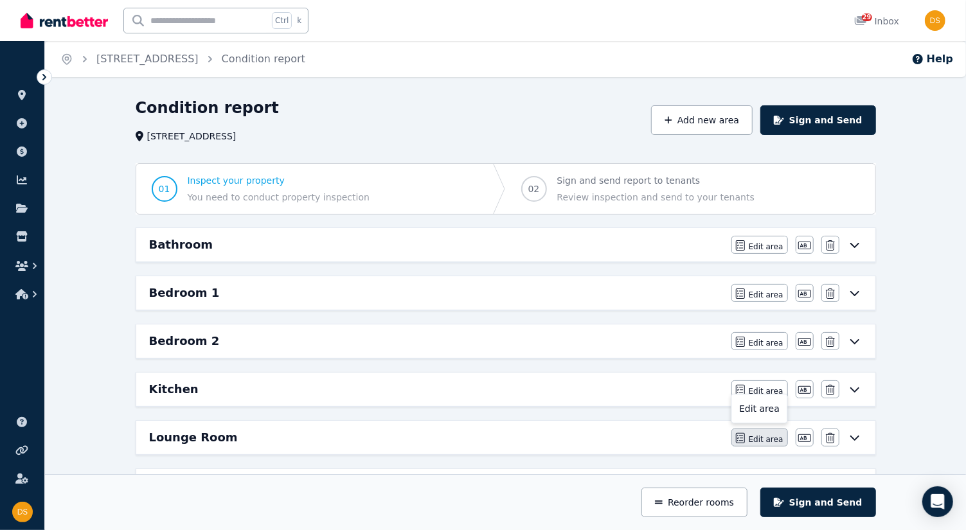
click at [775, 435] on span "Edit area" at bounding box center [766, 440] width 35 height 10
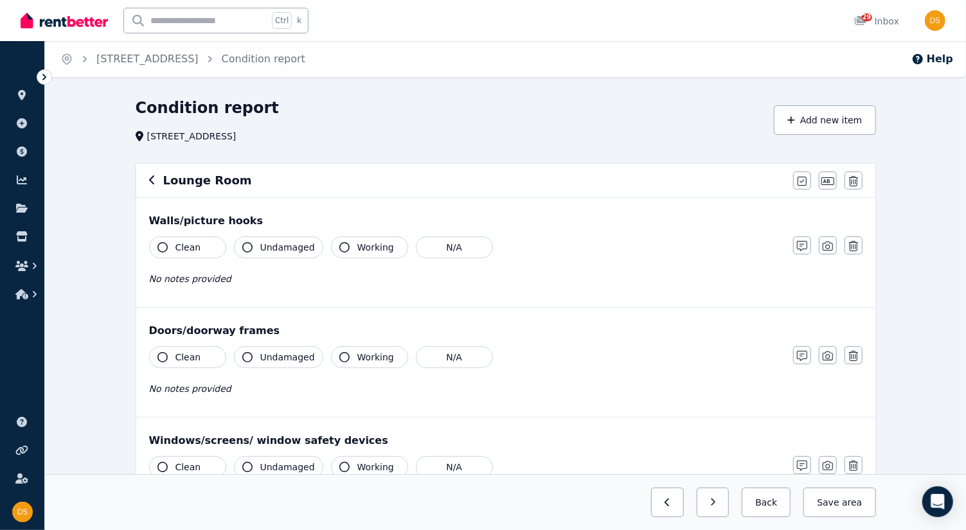
click at [162, 248] on icon "button" at bounding box center [163, 247] width 10 height 10
click at [248, 246] on icon "button" at bounding box center [247, 247] width 10 height 10
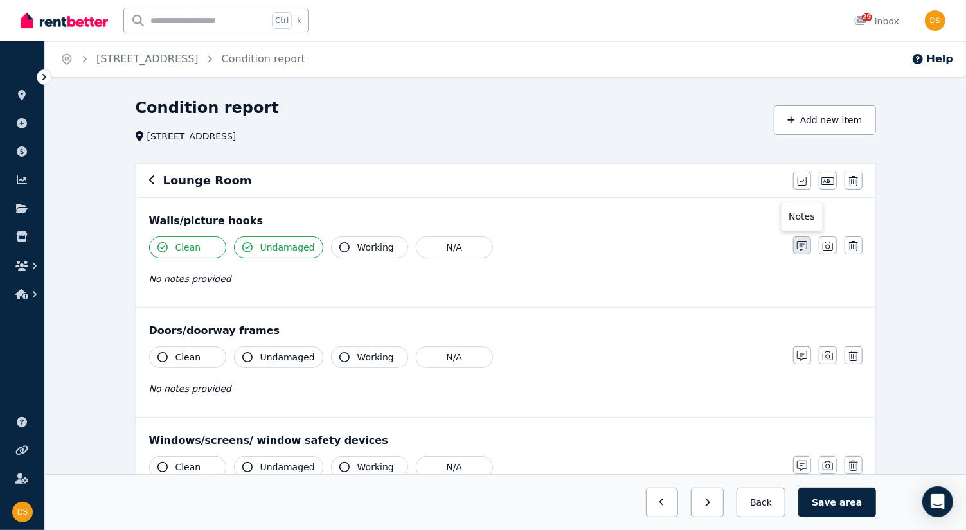
click at [801, 246] on icon "button" at bounding box center [802, 246] width 10 height 10
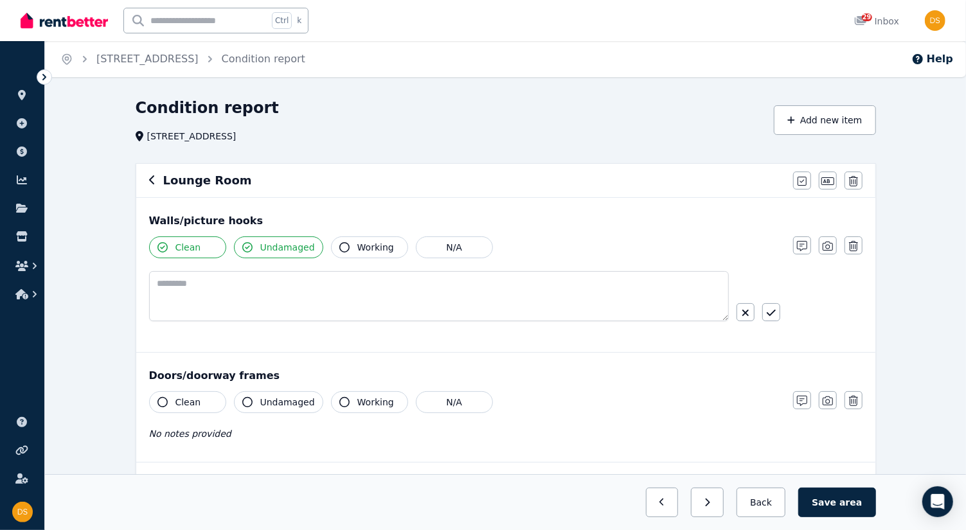
click at [793, 237] on button "button" at bounding box center [802, 246] width 18 height 18
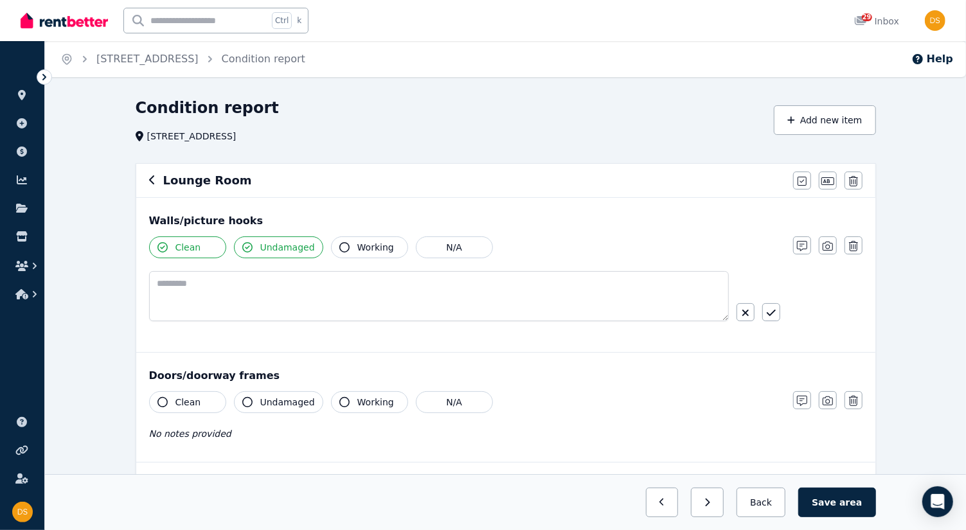
click at [636, 345] on div "Walls/picture hooks Clean Undamaged Working N/A Notes Photo Delete" at bounding box center [505, 275] width 739 height 154
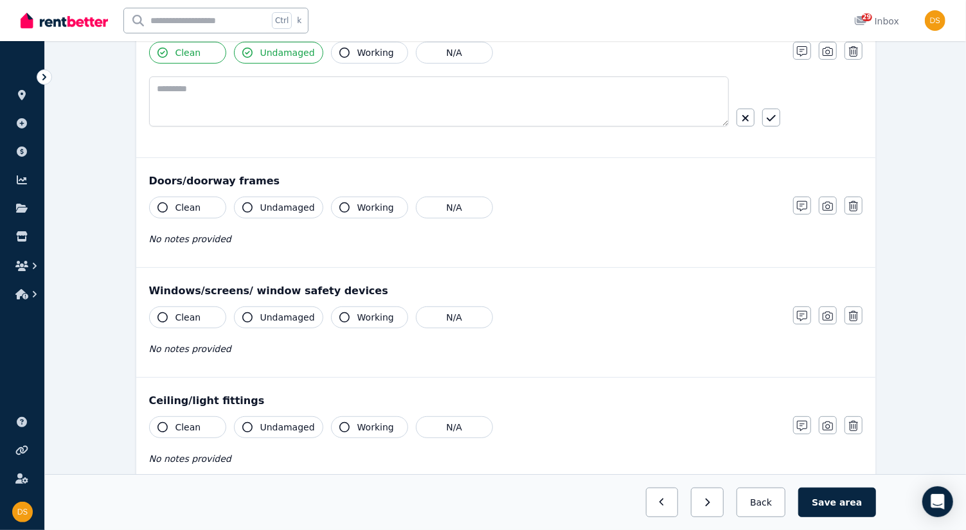
scroll to position [206, 0]
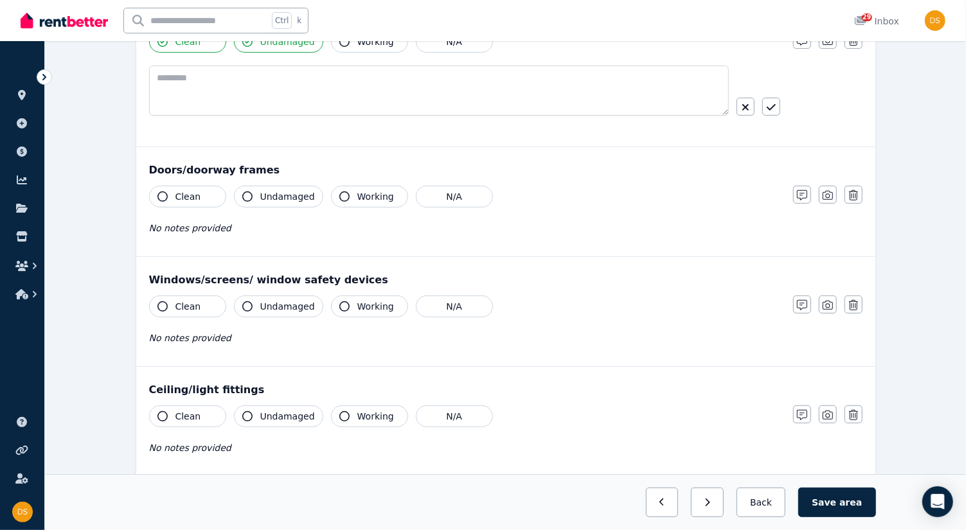
click at [159, 196] on icon "button" at bounding box center [163, 197] width 10 height 10
click at [254, 197] on button "Undamaged" at bounding box center [278, 197] width 89 height 22
click at [347, 196] on button "Working" at bounding box center [369, 197] width 77 height 22
click at [287, 229] on div "No notes provided" at bounding box center [464, 228] width 631 height 15
click at [805, 193] on icon "button" at bounding box center [802, 195] width 10 height 10
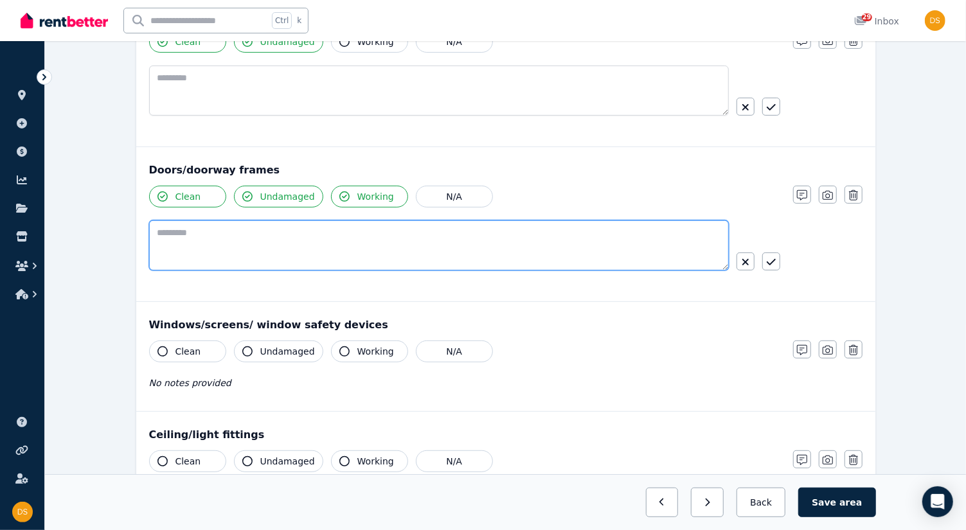
click at [426, 235] on textarea at bounding box center [439, 246] width 580 height 50
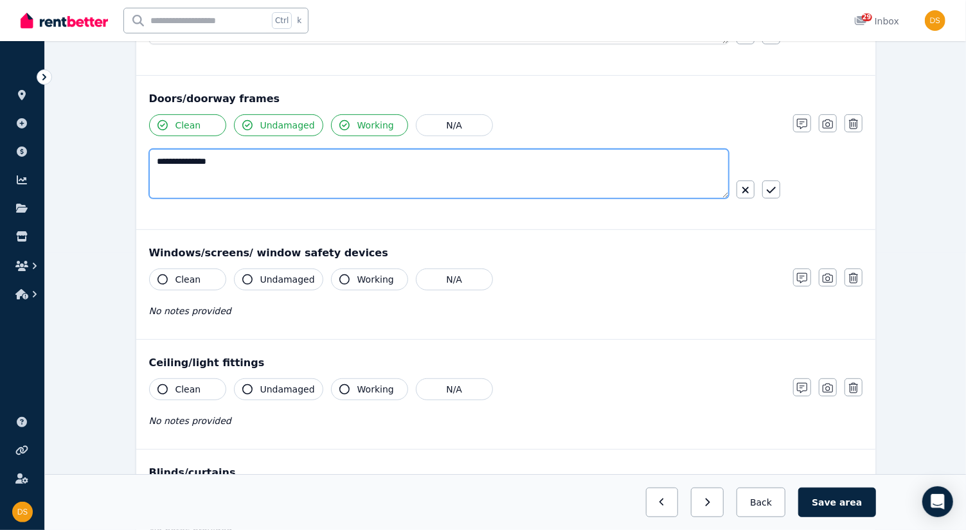
scroll to position [277, 0]
type textarea "**********"
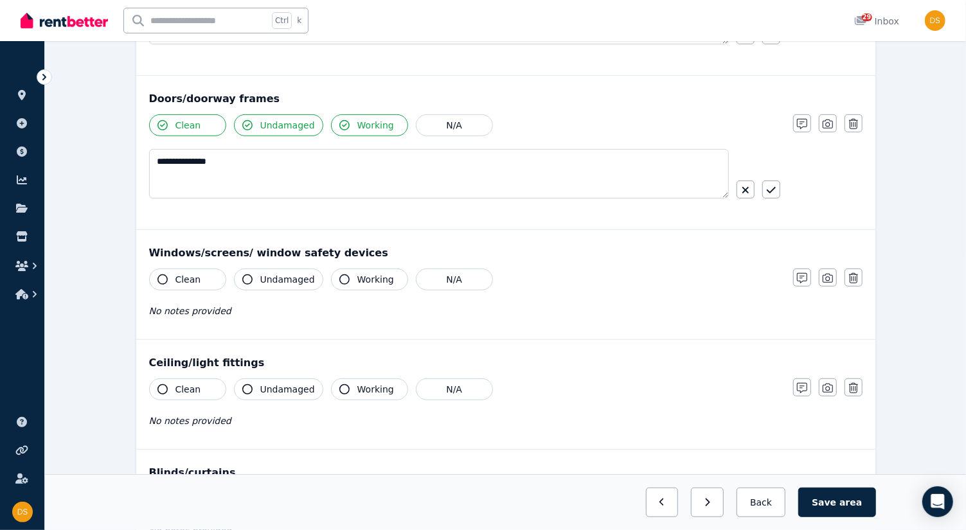
click at [707, 287] on div "Clean Undamaged Working N/A No notes provided" at bounding box center [464, 300] width 631 height 63
click at [854, 275] on icon "button" at bounding box center [853, 278] width 9 height 10
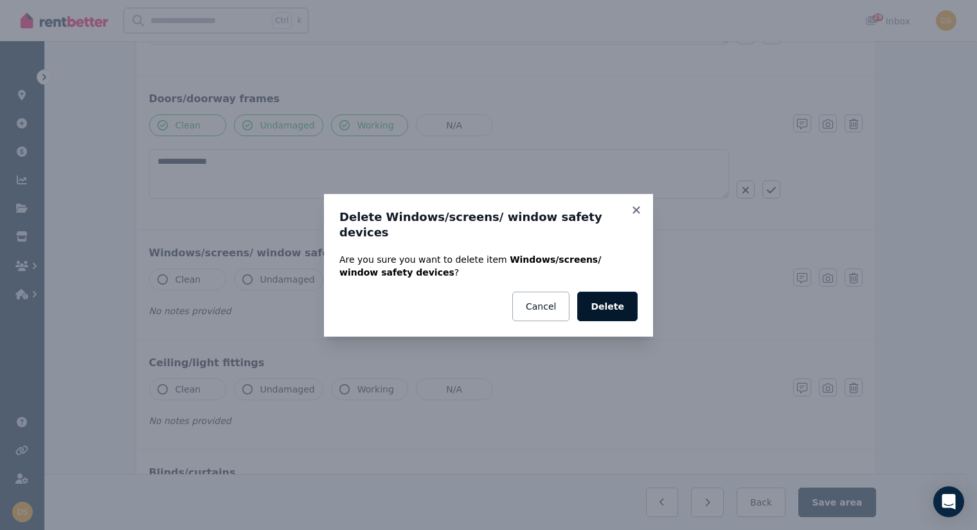
click at [615, 297] on button "Delete" at bounding box center [607, 307] width 60 height 30
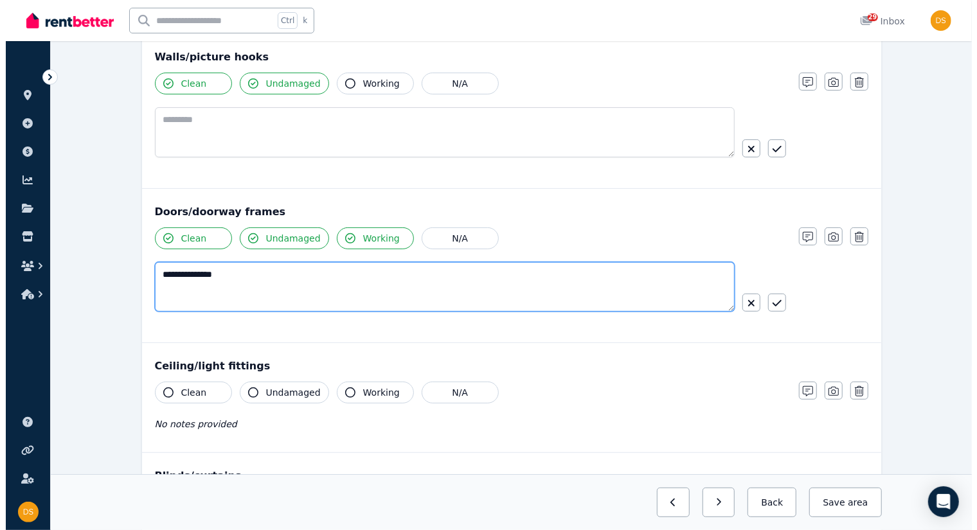
scroll to position [0, 0]
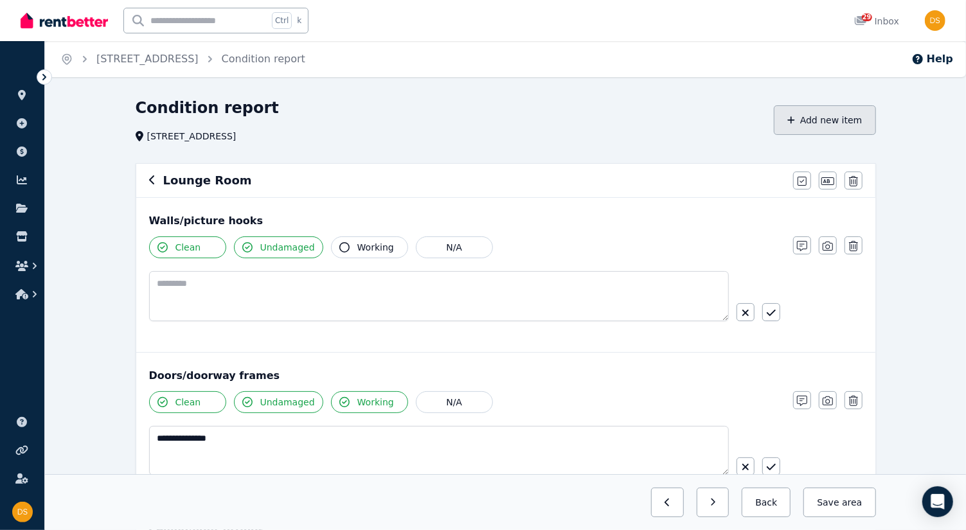
click at [840, 122] on button "Add new item" at bounding box center [825, 120] width 102 height 30
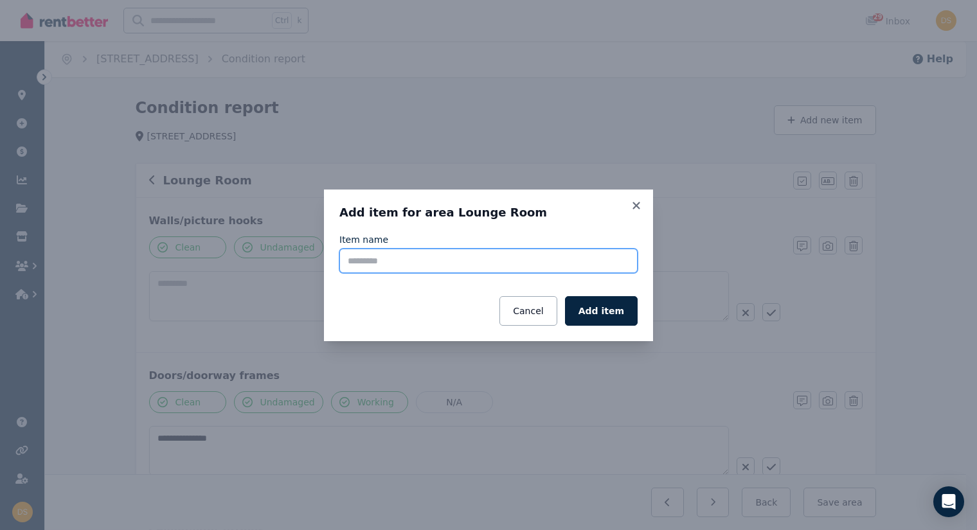
click at [543, 260] on input "Item name" at bounding box center [488, 261] width 298 height 24
type input "**********"
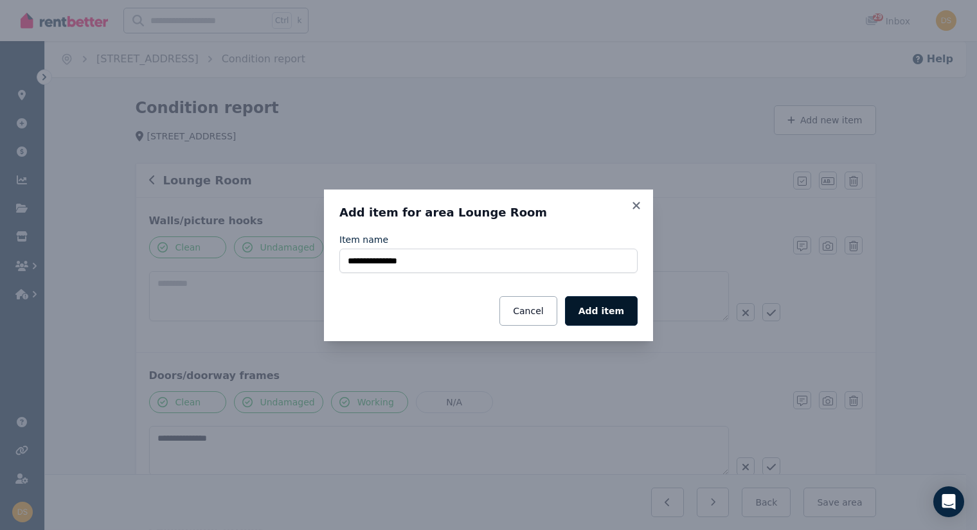
click at [612, 316] on button "Add item" at bounding box center [601, 311] width 73 height 30
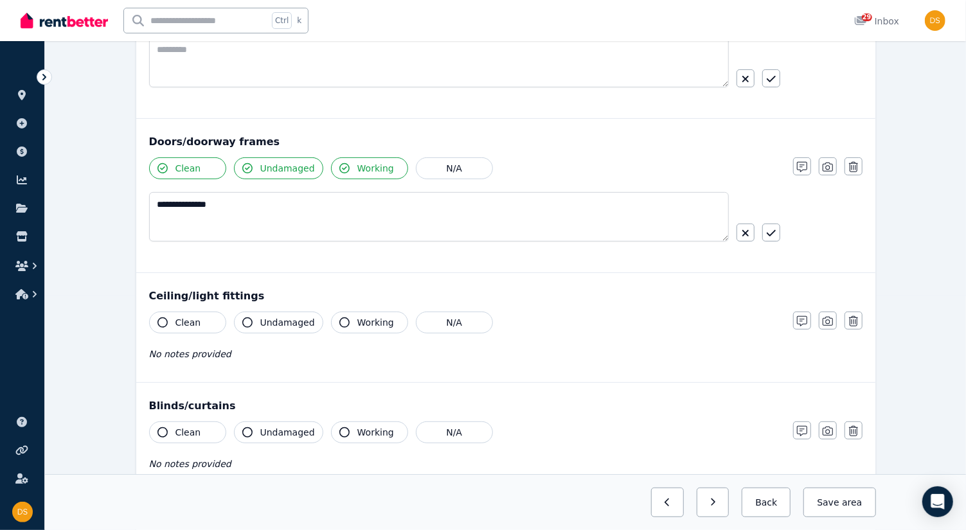
scroll to position [251, 0]
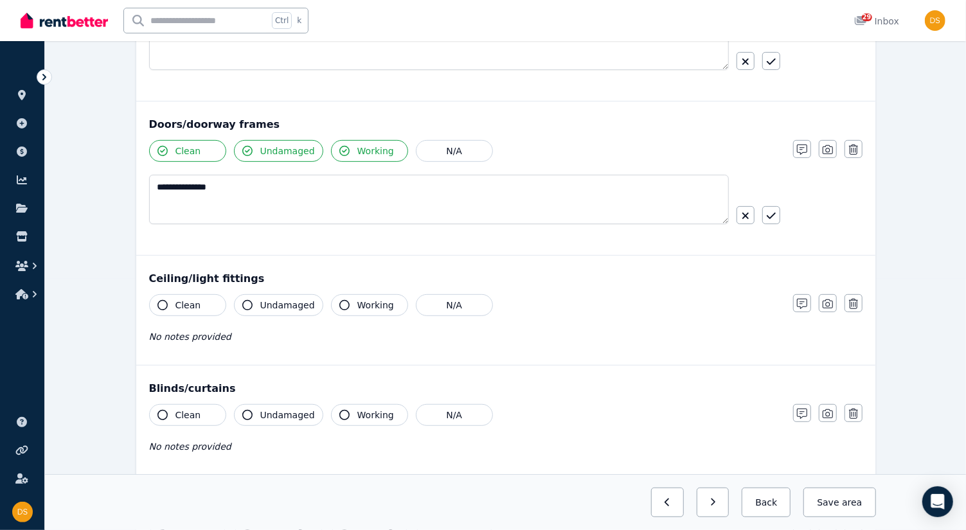
click at [156, 311] on button "Clean" at bounding box center [187, 305] width 77 height 22
click at [267, 307] on span "Undamaged" at bounding box center [287, 305] width 55 height 13
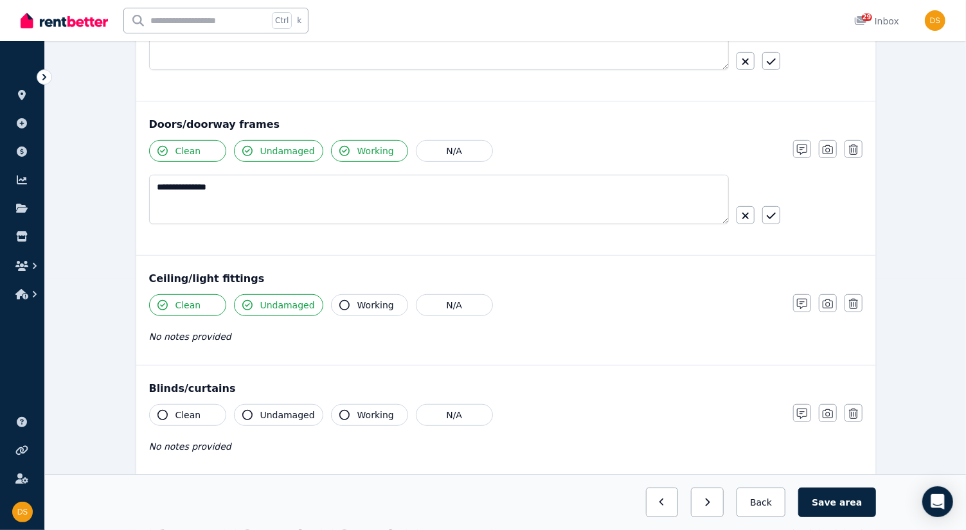
click at [339, 302] on icon "button" at bounding box center [344, 305] width 10 height 10
click at [279, 360] on div "Ceiling/light fittings Clean Undamaged Working N/A No notes provided Notes Phot…" at bounding box center [505, 310] width 739 height 109
click at [803, 301] on icon "button" at bounding box center [802, 304] width 10 height 10
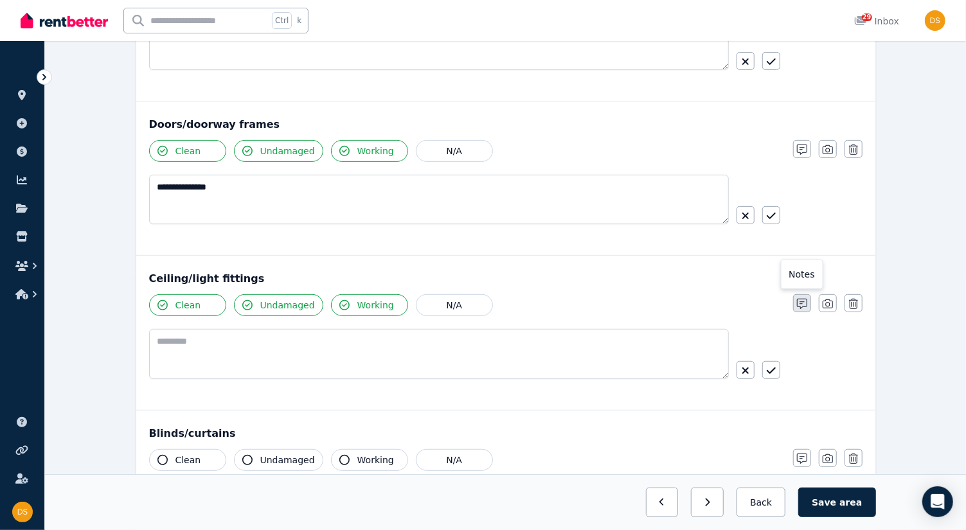
click at [793, 294] on button "button" at bounding box center [802, 303] width 18 height 18
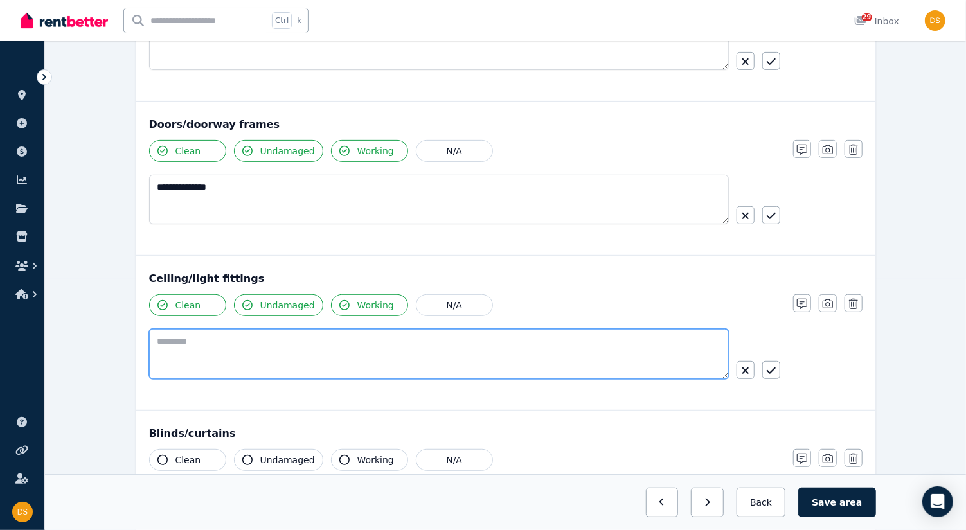
click at [594, 359] on textarea at bounding box center [439, 354] width 580 height 50
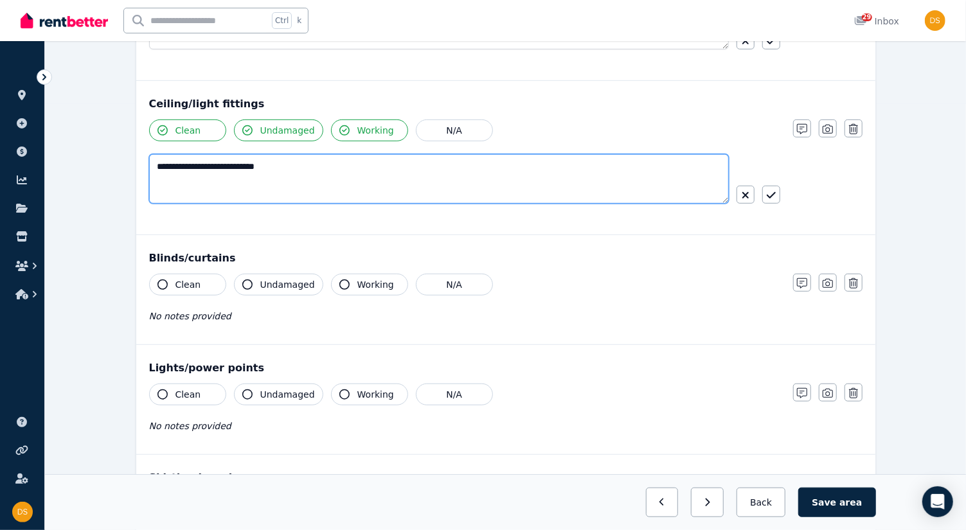
scroll to position [436, 0]
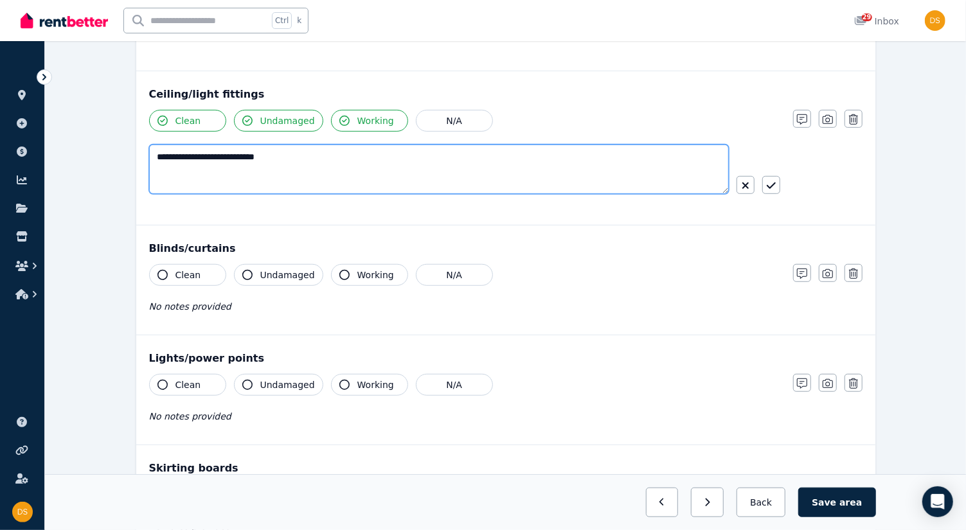
type textarea "**********"
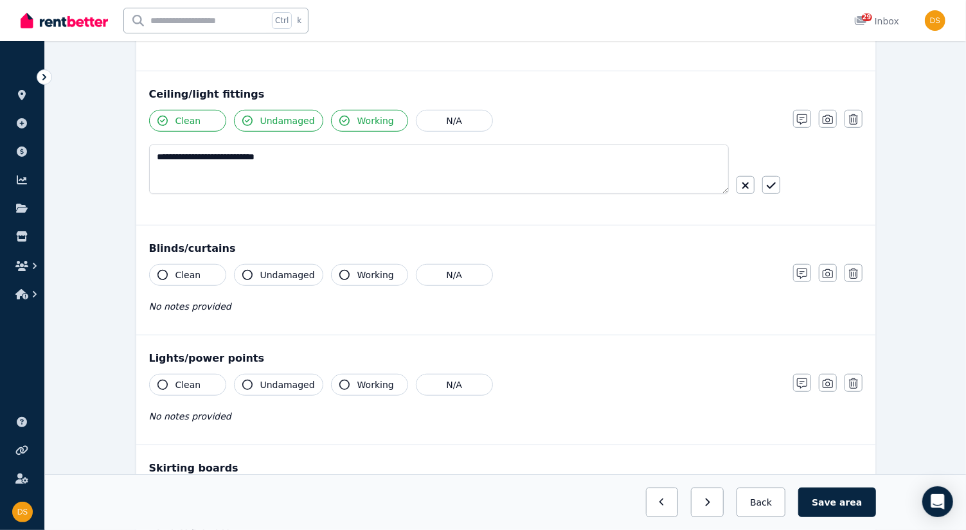
click at [156, 276] on button "Clean" at bounding box center [187, 275] width 77 height 22
click at [348, 273] on button "Working" at bounding box center [369, 274] width 77 height 22
click at [251, 312] on div "Clean Undamaged Working N/A No notes provided" at bounding box center [464, 294] width 631 height 63
click at [245, 269] on icon "button" at bounding box center [247, 274] width 10 height 10
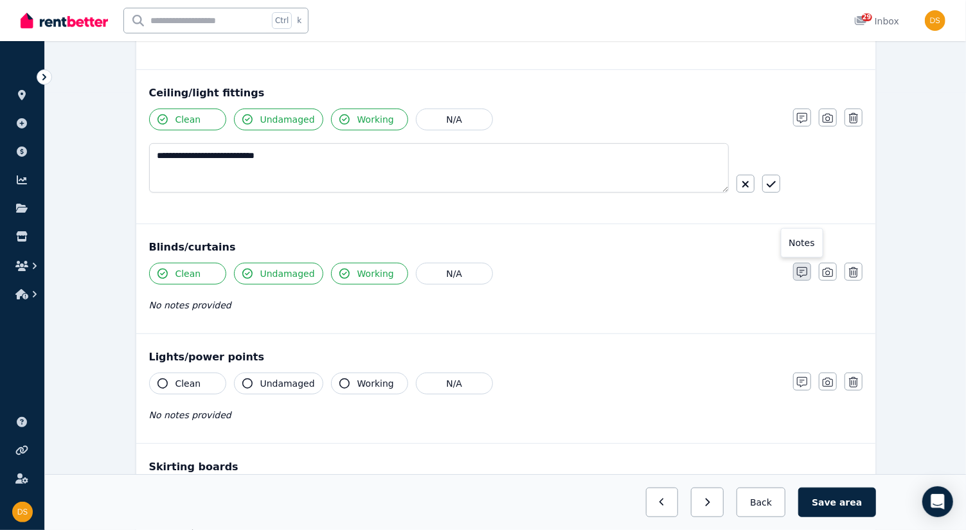
click at [807, 269] on button "button" at bounding box center [802, 272] width 18 height 18
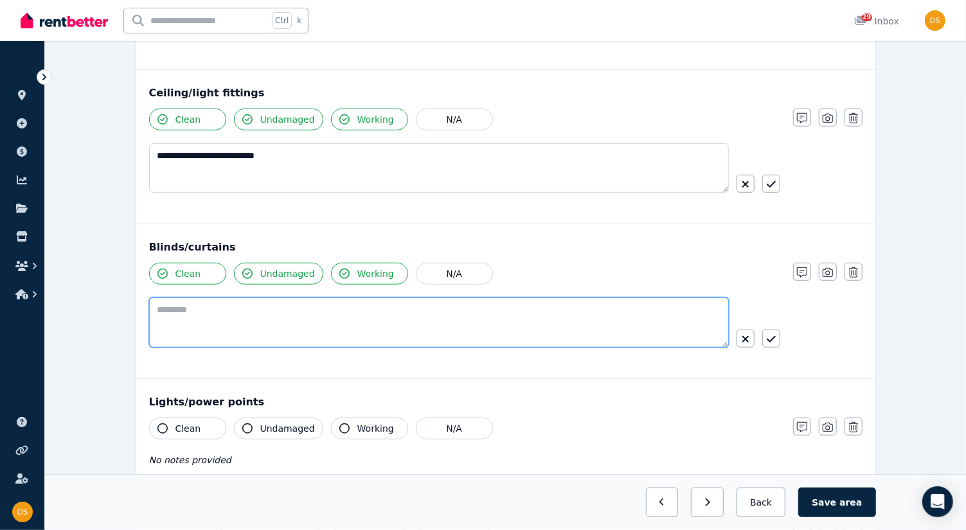
click at [624, 323] on textarea at bounding box center [439, 323] width 580 height 50
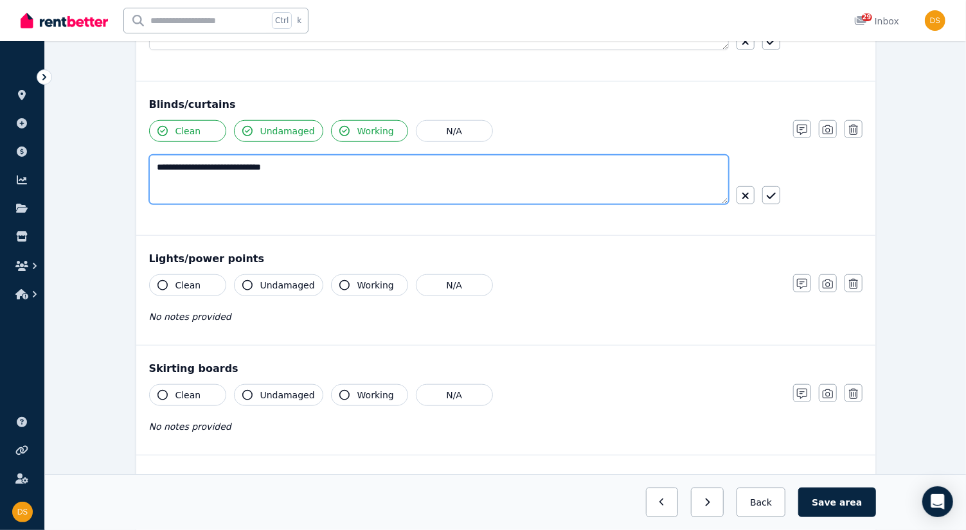
scroll to position [582, 0]
type textarea "**********"
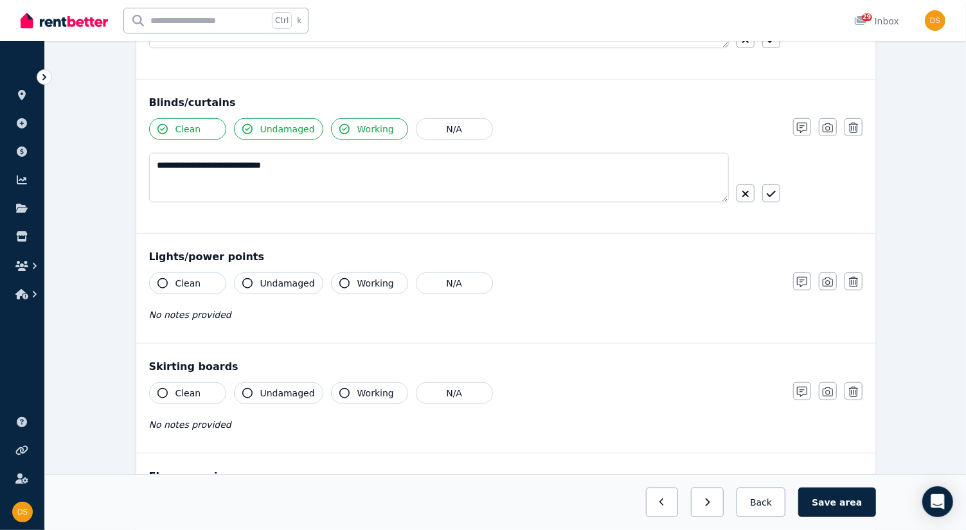
click at [161, 278] on icon "button" at bounding box center [163, 283] width 10 height 10
click at [260, 281] on span "Undamaged" at bounding box center [287, 283] width 55 height 13
click at [345, 276] on button "Working" at bounding box center [369, 284] width 77 height 22
click at [802, 278] on icon "button" at bounding box center [802, 282] width 10 height 10
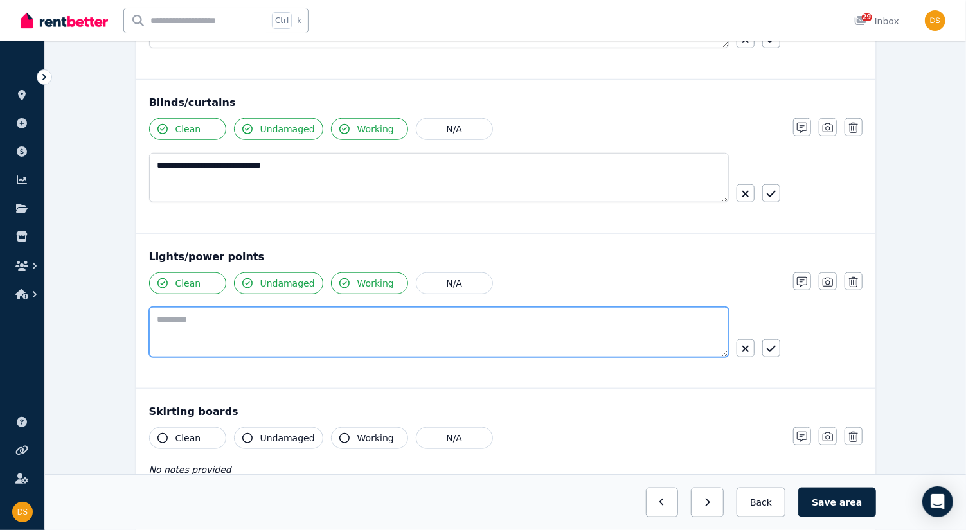
click at [582, 338] on textarea at bounding box center [439, 332] width 580 height 50
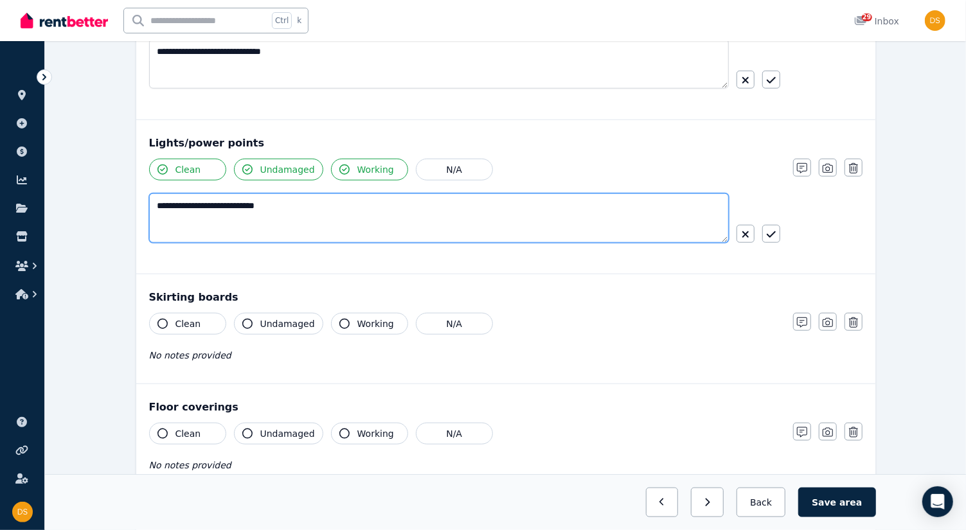
scroll to position [701, 0]
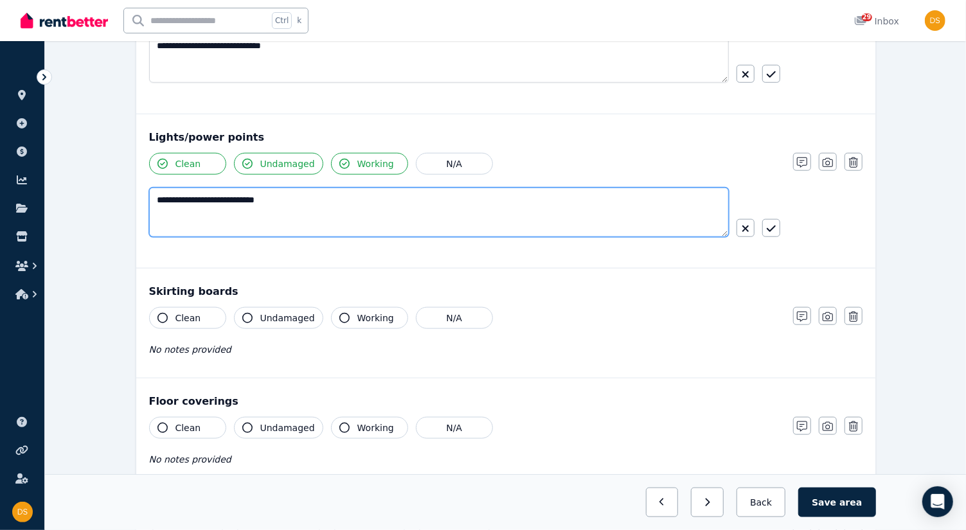
type textarea "**********"
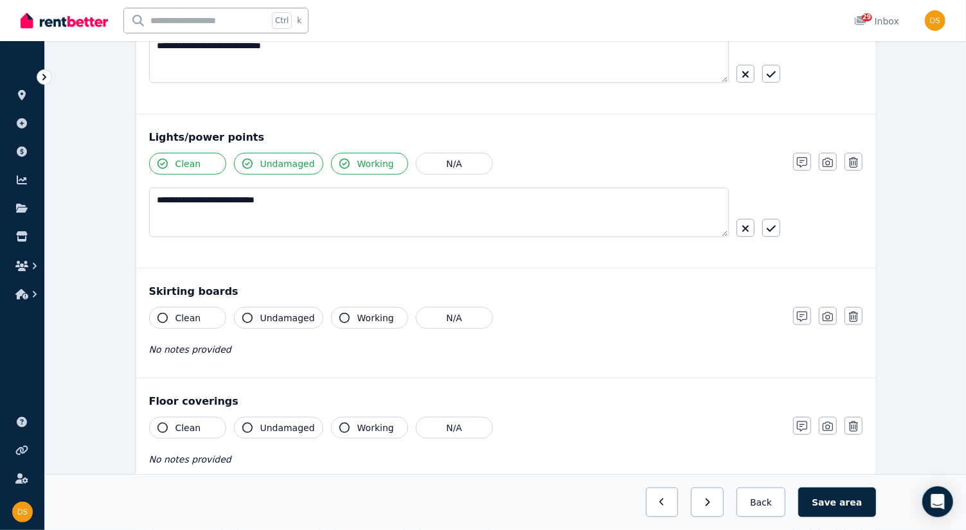
click at [158, 313] on icon "button" at bounding box center [163, 318] width 10 height 10
click at [261, 312] on span "Undamaged" at bounding box center [287, 318] width 55 height 13
click at [280, 343] on div "No notes provided" at bounding box center [464, 349] width 631 height 15
click at [802, 312] on icon "button" at bounding box center [802, 317] width 10 height 10
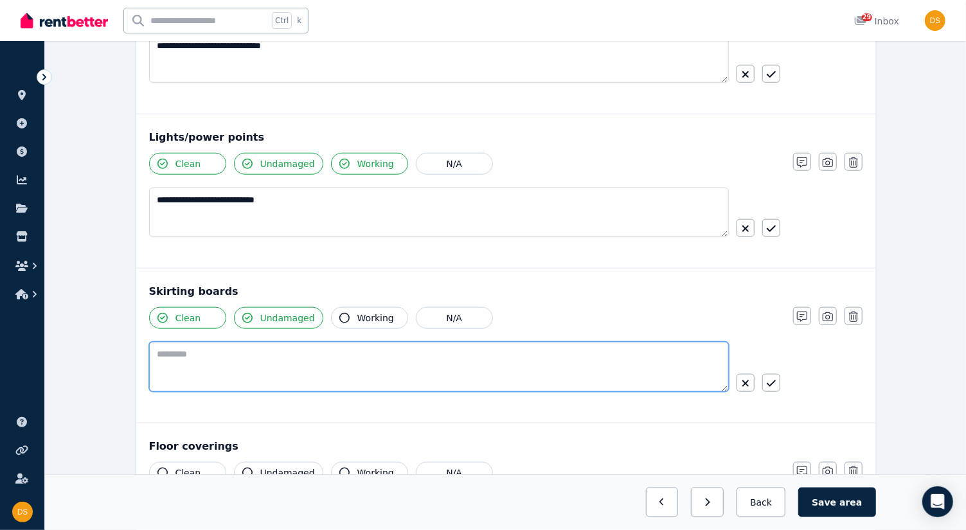
click at [401, 376] on textarea at bounding box center [439, 367] width 580 height 50
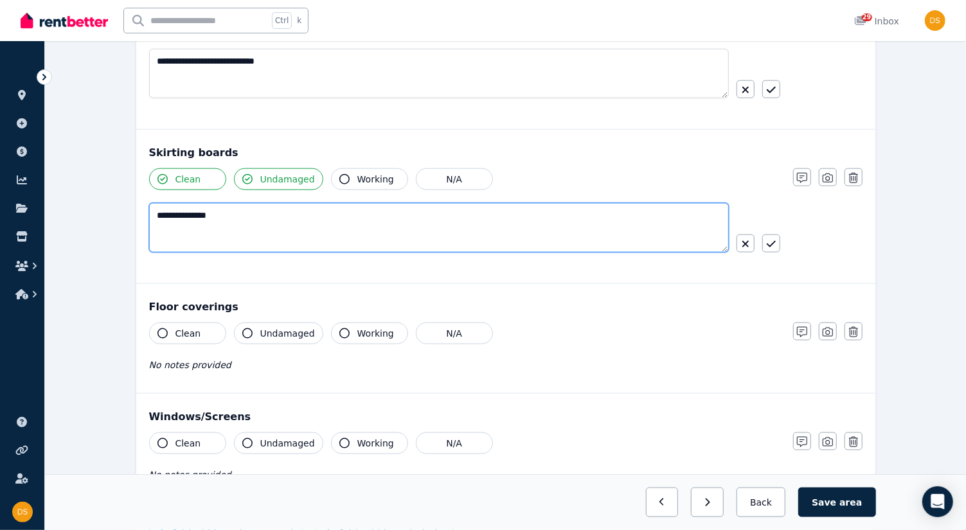
scroll to position [842, 0]
type textarea "**********"
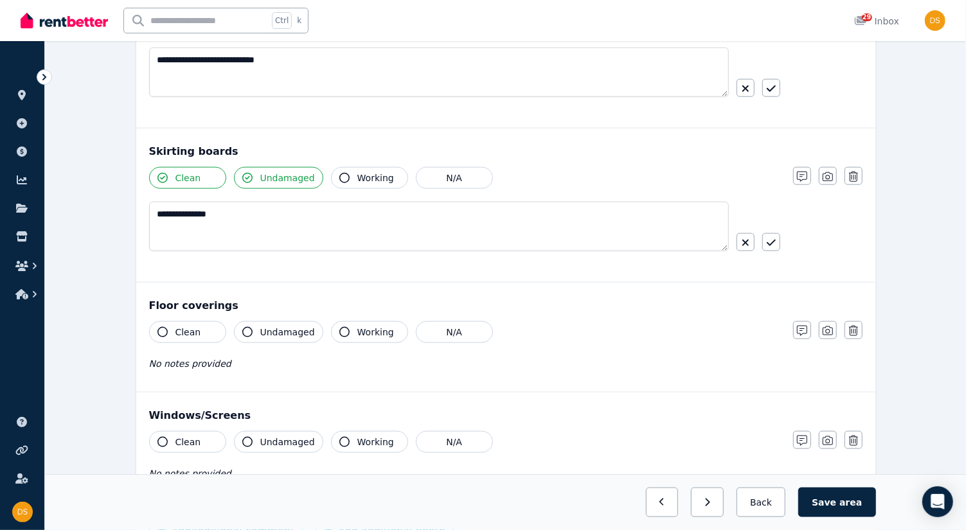
click at [649, 271] on div "**********" at bounding box center [505, 206] width 739 height 154
click at [160, 332] on button "Clean" at bounding box center [187, 332] width 77 height 22
click at [255, 327] on button "Undamaged" at bounding box center [278, 332] width 89 height 22
click at [404, 374] on div "Clean Undamaged Working N/A No notes provided" at bounding box center [464, 352] width 631 height 63
click at [806, 329] on icon "button" at bounding box center [802, 331] width 10 height 10
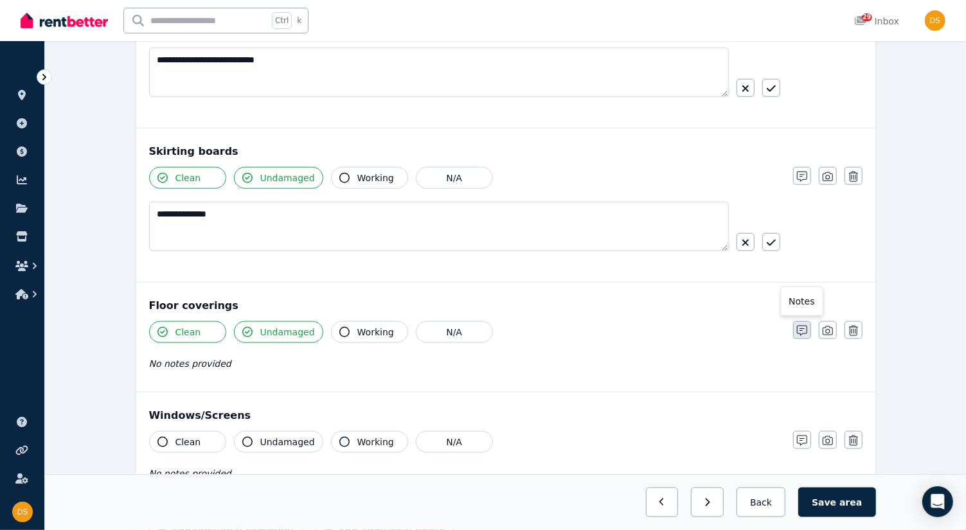
scroll to position [886, 0]
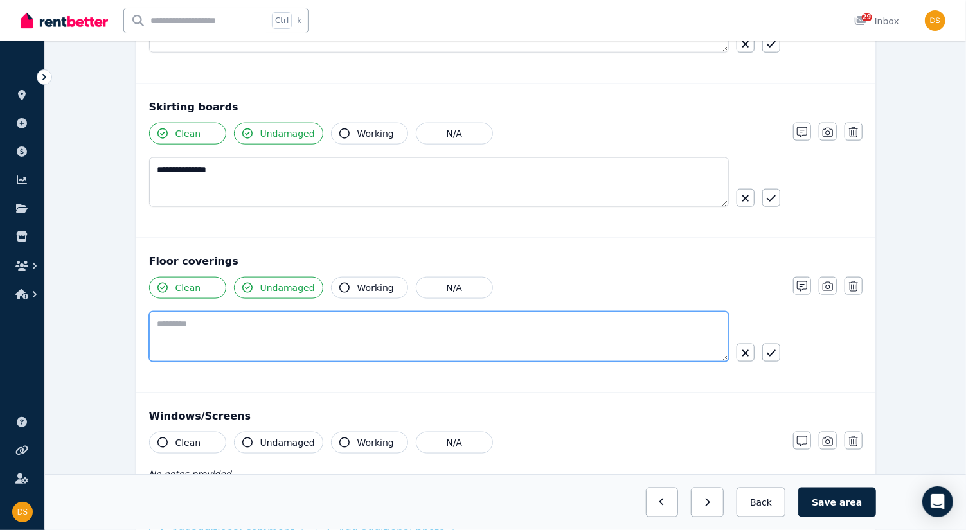
click at [434, 347] on textarea at bounding box center [439, 337] width 580 height 50
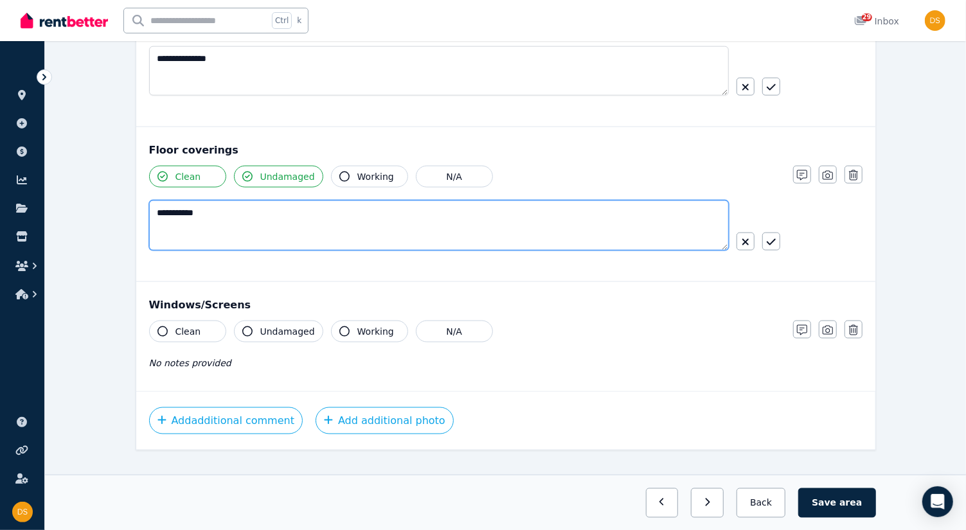
scroll to position [1009, 0]
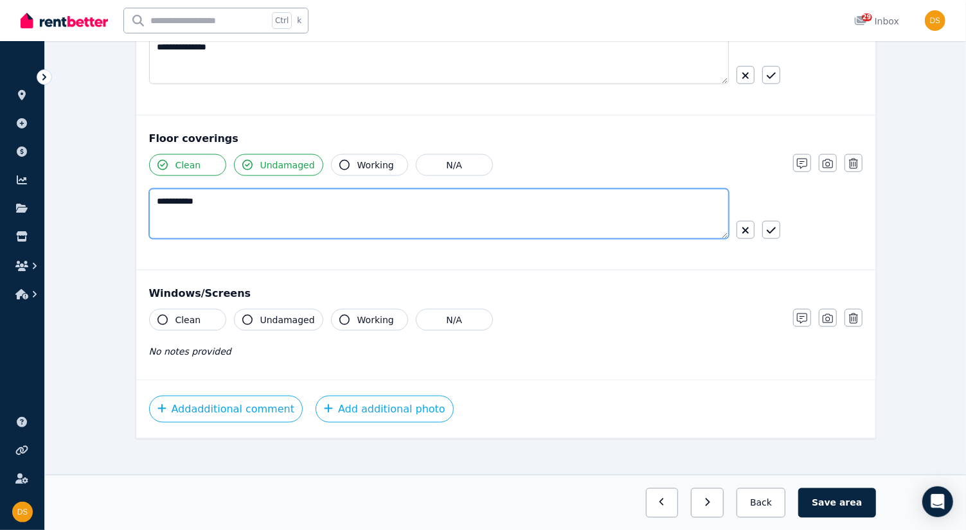
type textarea "**********"
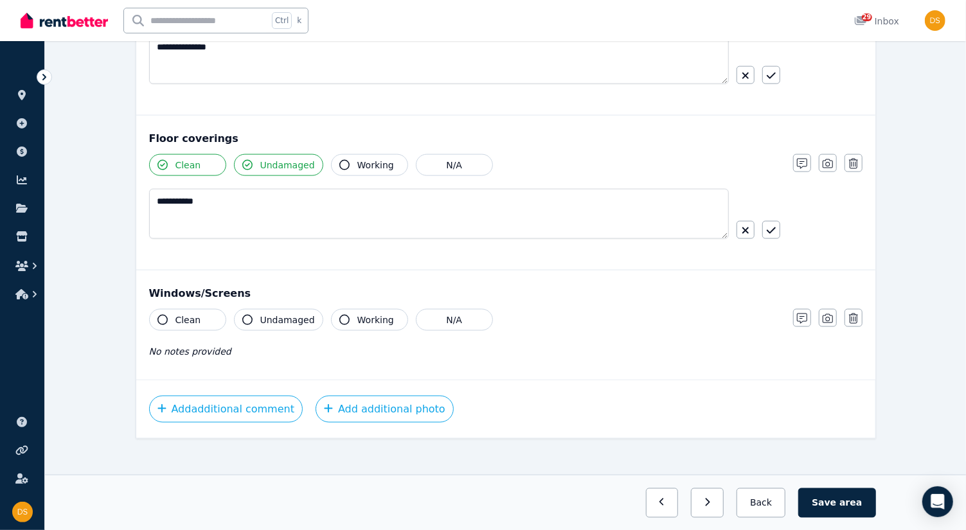
click at [157, 314] on button "Clean" at bounding box center [187, 320] width 77 height 22
click at [257, 319] on button "Undamaged" at bounding box center [278, 320] width 89 height 22
click at [357, 314] on span "Working" at bounding box center [375, 320] width 37 height 13
click at [800, 314] on icon "button" at bounding box center [802, 319] width 10 height 10
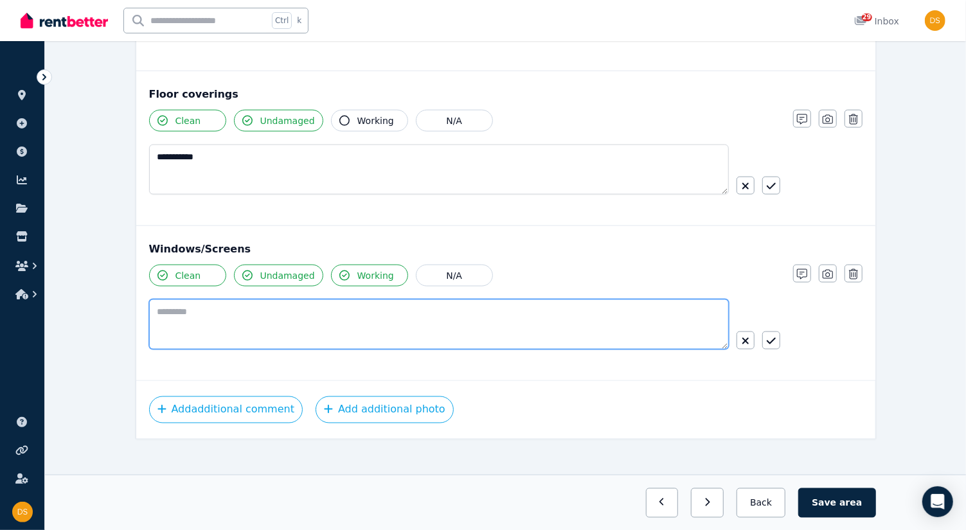
click at [322, 305] on textarea at bounding box center [439, 325] width 580 height 50
type textarea "**********"
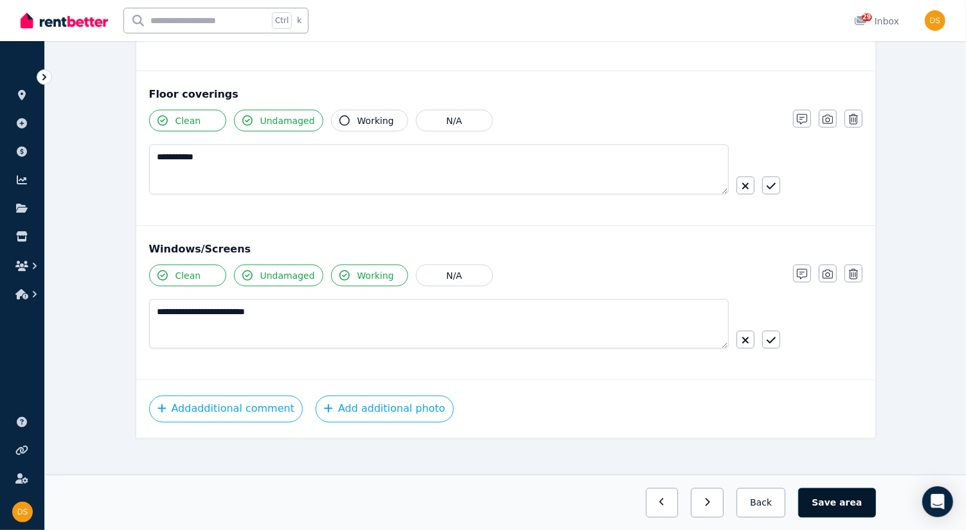
click at [846, 506] on span "area" at bounding box center [851, 502] width 23 height 13
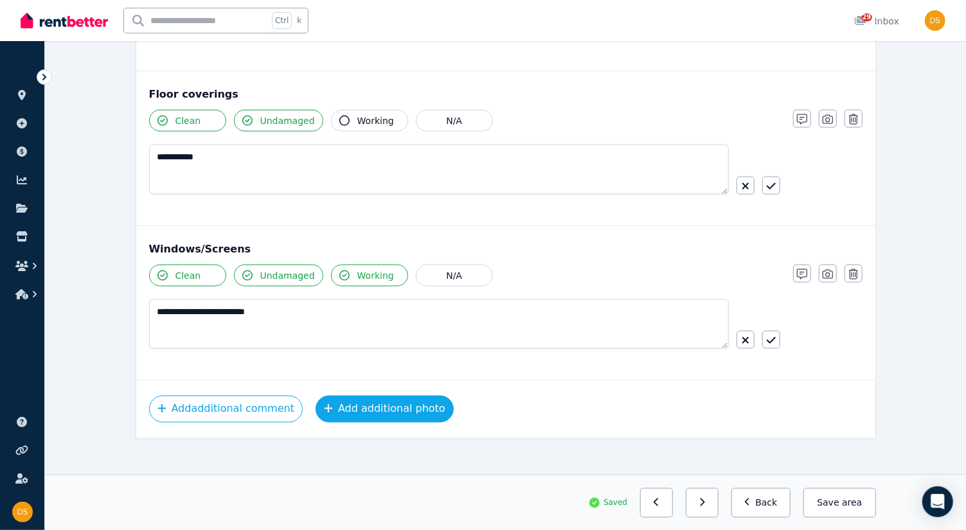
click at [339, 396] on button "Add additional photo" at bounding box center [385, 409] width 138 height 27
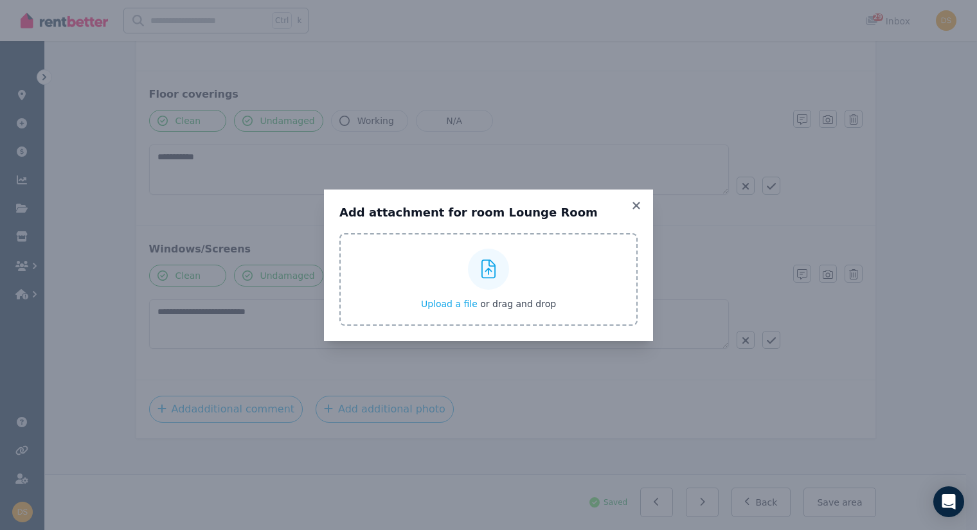
click at [492, 268] on icon at bounding box center [489, 269] width 15 height 19
click at [0, 0] on input "Upload a file or drag and drop" at bounding box center [0, 0] width 0 height 0
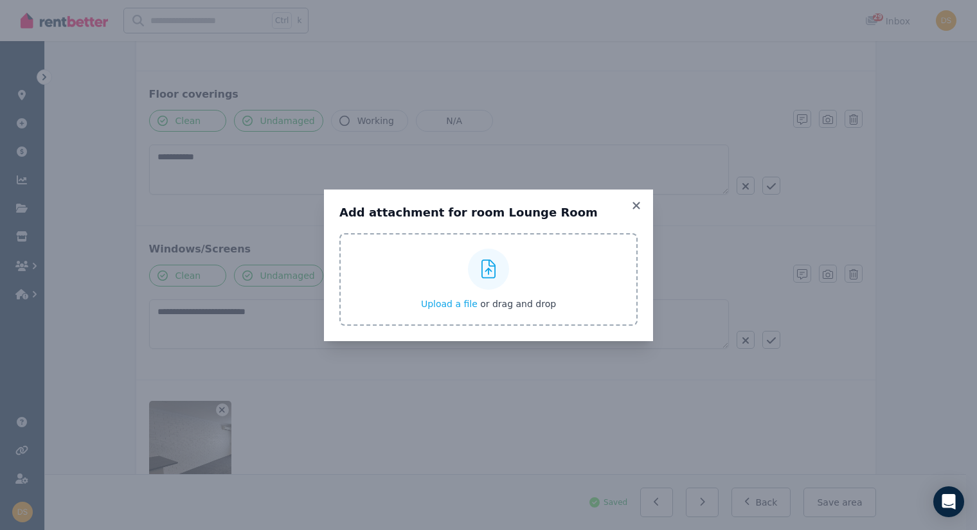
click at [489, 248] on div "Upload a file or drag and drop" at bounding box center [488, 279] width 135 height 77
click at [0, 0] on input "Upload a file or drag and drop" at bounding box center [0, 0] width 0 height 0
click at [480, 267] on div at bounding box center [488, 269] width 41 height 41
click at [0, 0] on input "Upload a file or drag and drop" at bounding box center [0, 0] width 0 height 0
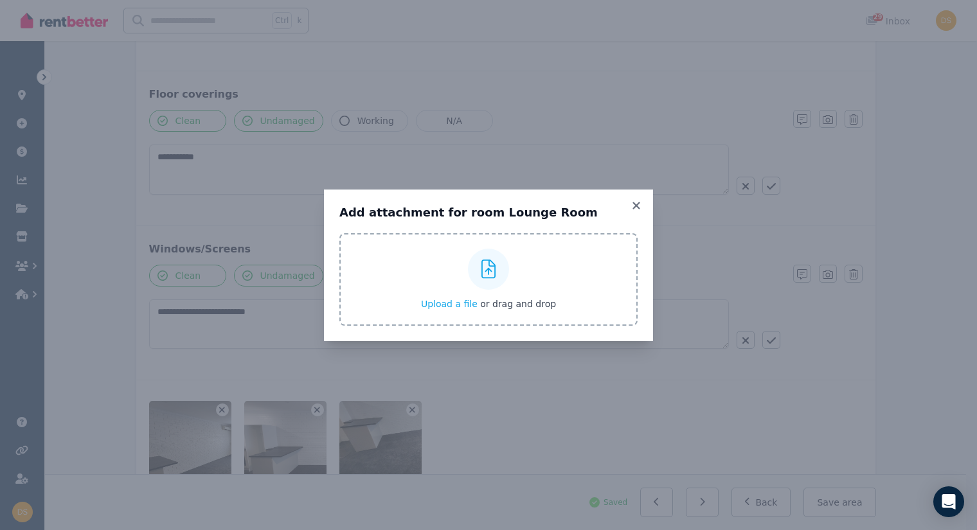
click at [519, 262] on div "Upload a file or drag and drop" at bounding box center [488, 279] width 135 height 77
click at [0, 0] on input "Upload a file or drag and drop" at bounding box center [0, 0] width 0 height 0
click at [489, 284] on div at bounding box center [488, 269] width 41 height 41
click at [0, 0] on input "Upload a file or drag and drop" at bounding box center [0, 0] width 0 height 0
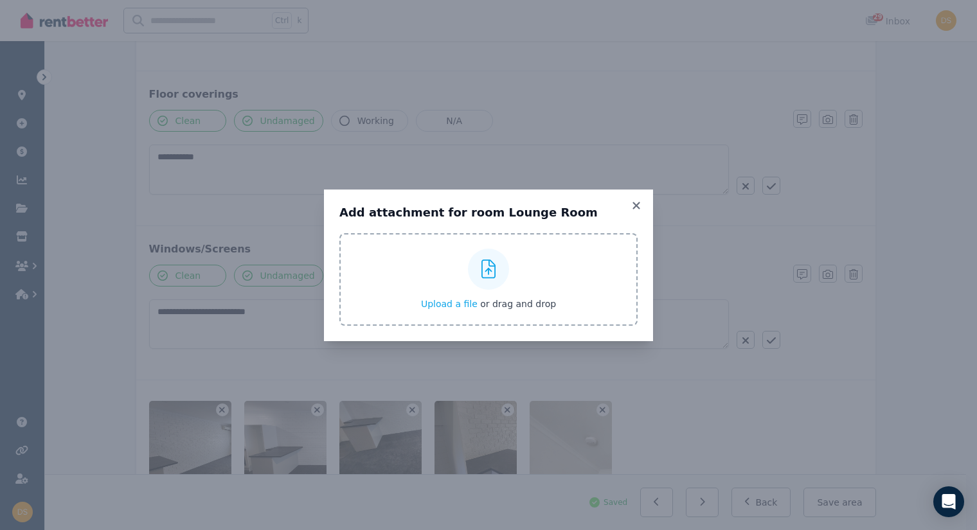
click at [492, 269] on icon at bounding box center [489, 269] width 15 height 19
click at [0, 0] on input "Upload a file or drag and drop" at bounding box center [0, 0] width 0 height 0
click at [487, 254] on div at bounding box center [488, 269] width 41 height 41
click at [0, 0] on input "Upload a file or drag and drop" at bounding box center [0, 0] width 0 height 0
click at [486, 274] on icon at bounding box center [489, 269] width 15 height 19
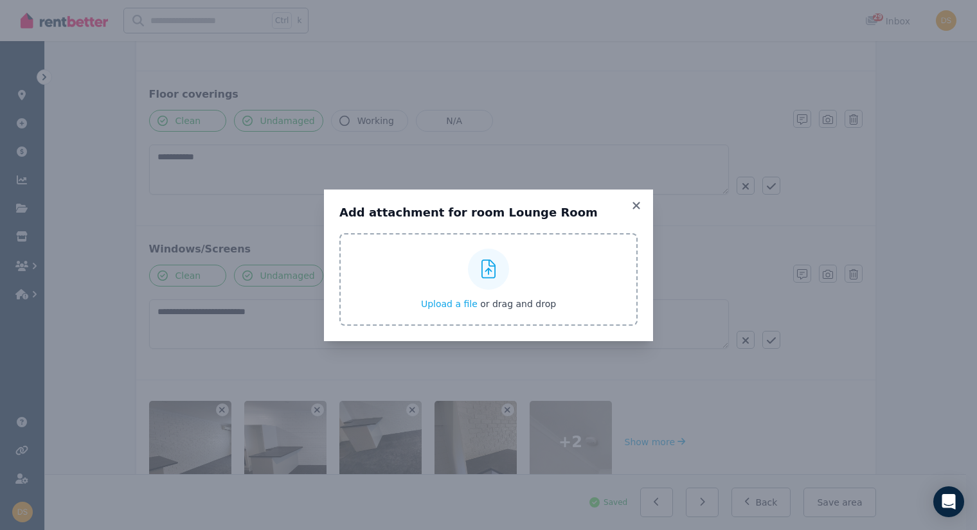
click at [0, 0] on input "Upload a file or drag and drop" at bounding box center [0, 0] width 0 height 0
click at [485, 269] on icon at bounding box center [489, 269] width 15 height 19
click at [0, 0] on input "Upload a file or drag and drop" at bounding box center [0, 0] width 0 height 0
click at [487, 266] on icon at bounding box center [489, 269] width 15 height 19
click at [0, 0] on input "Upload a file or drag and drop" at bounding box center [0, 0] width 0 height 0
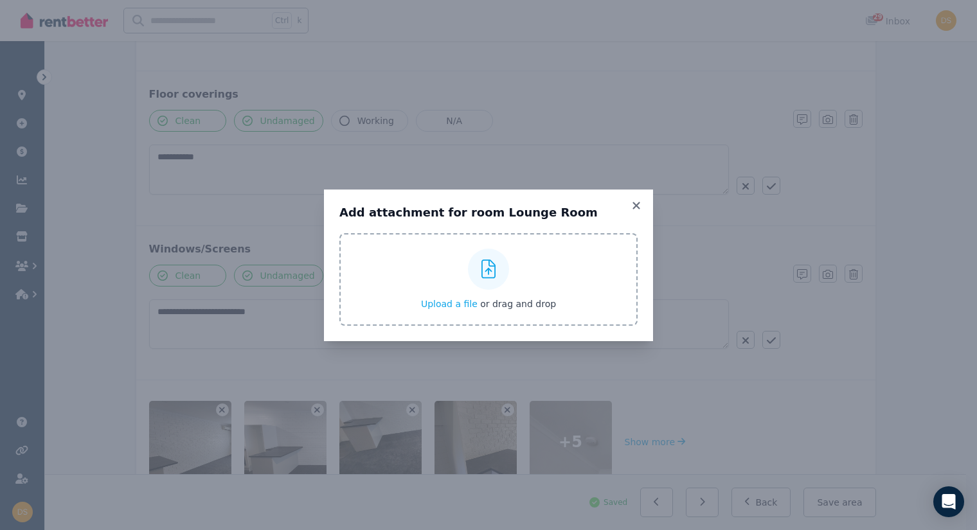
click at [489, 271] on icon at bounding box center [489, 269] width 15 height 19
click at [0, 0] on input "Upload a file or drag and drop" at bounding box center [0, 0] width 0 height 0
click at [487, 258] on div at bounding box center [488, 269] width 41 height 41
click at [0, 0] on input "Upload a file or drag and drop" at bounding box center [0, 0] width 0 height 0
click at [484, 276] on icon at bounding box center [489, 269] width 15 height 19
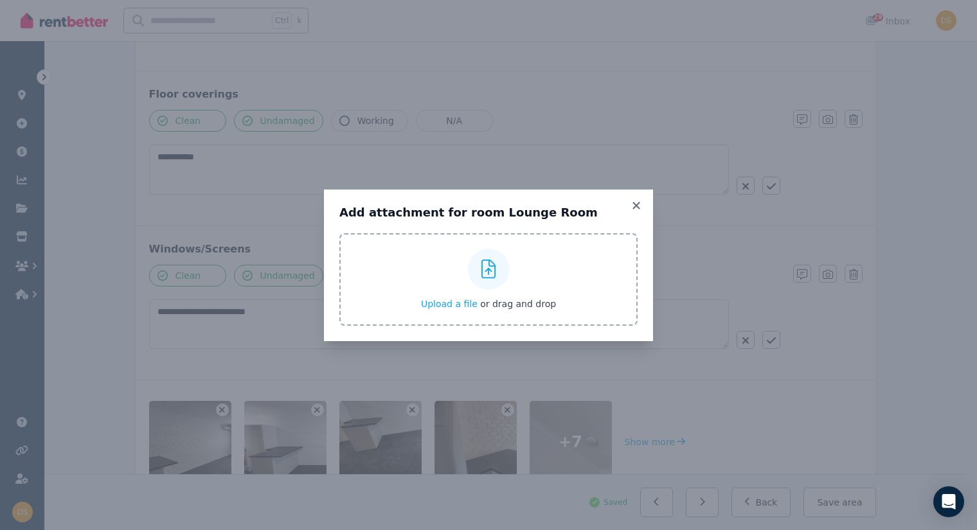
click at [0, 0] on input "Upload a file or drag and drop" at bounding box center [0, 0] width 0 height 0
click at [485, 253] on div at bounding box center [488, 269] width 41 height 41
click at [0, 0] on input "Upload a file or drag and drop" at bounding box center [0, 0] width 0 height 0
click at [483, 276] on icon at bounding box center [489, 269] width 15 height 19
click at [0, 0] on input "Upload a file or drag and drop" at bounding box center [0, 0] width 0 height 0
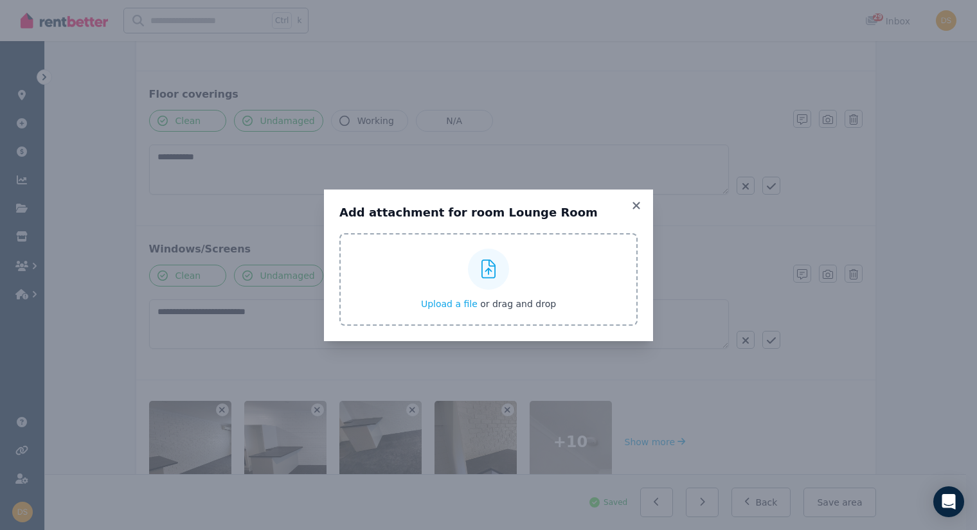
click at [487, 255] on div at bounding box center [488, 269] width 41 height 41
click at [0, 0] on input "Upload a file or drag and drop" at bounding box center [0, 0] width 0 height 0
click at [489, 251] on div at bounding box center [488, 269] width 41 height 41
click at [0, 0] on input "Upload a file or drag and drop" at bounding box center [0, 0] width 0 height 0
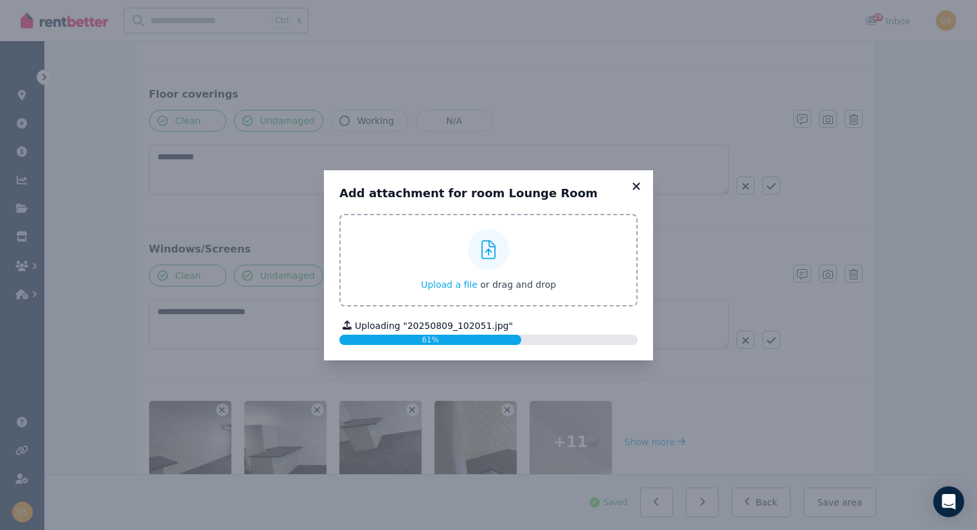
click at [641, 182] on icon at bounding box center [636, 187] width 13 height 12
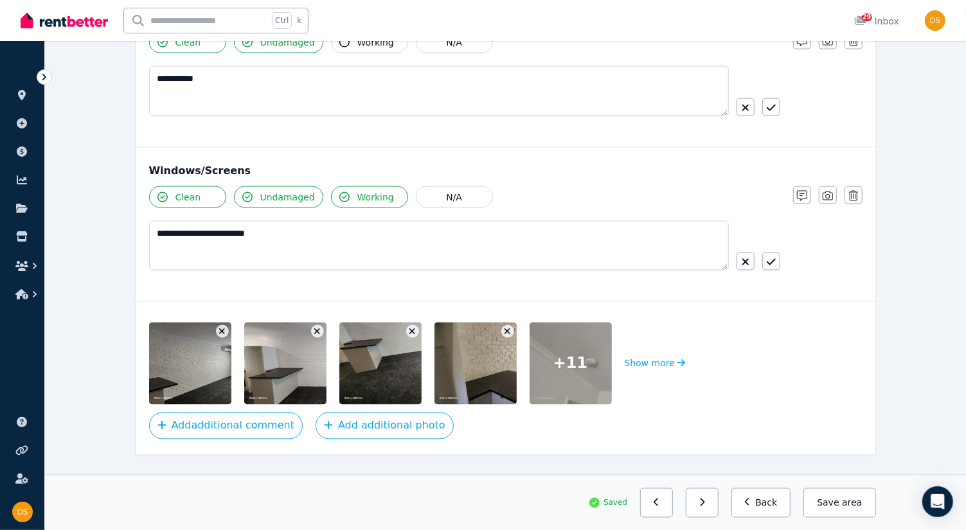
scroll to position [1148, 0]
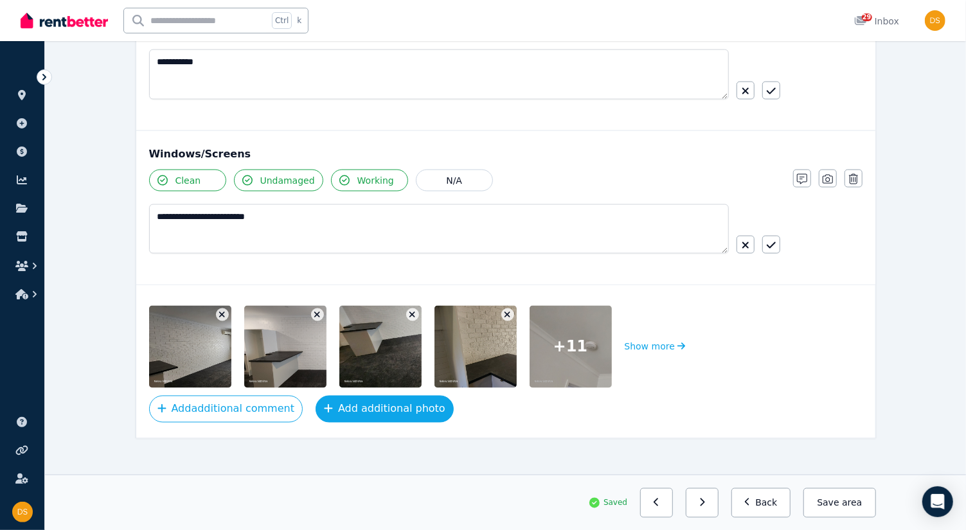
click at [400, 399] on button "Add additional photo" at bounding box center [385, 409] width 138 height 27
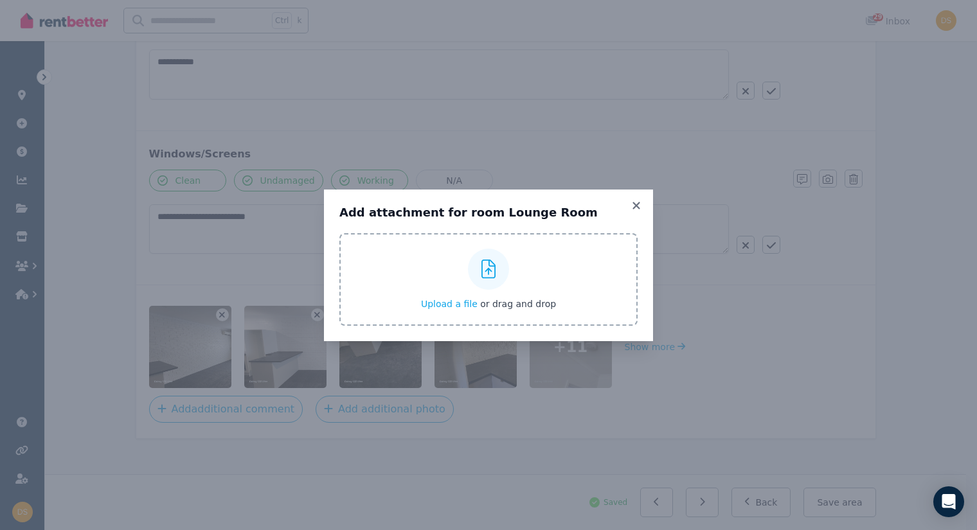
click at [491, 269] on icon at bounding box center [489, 269] width 15 height 19
click at [0, 0] on input "Upload a file or drag and drop" at bounding box center [0, 0] width 0 height 0
click at [636, 202] on icon at bounding box center [636, 206] width 13 height 12
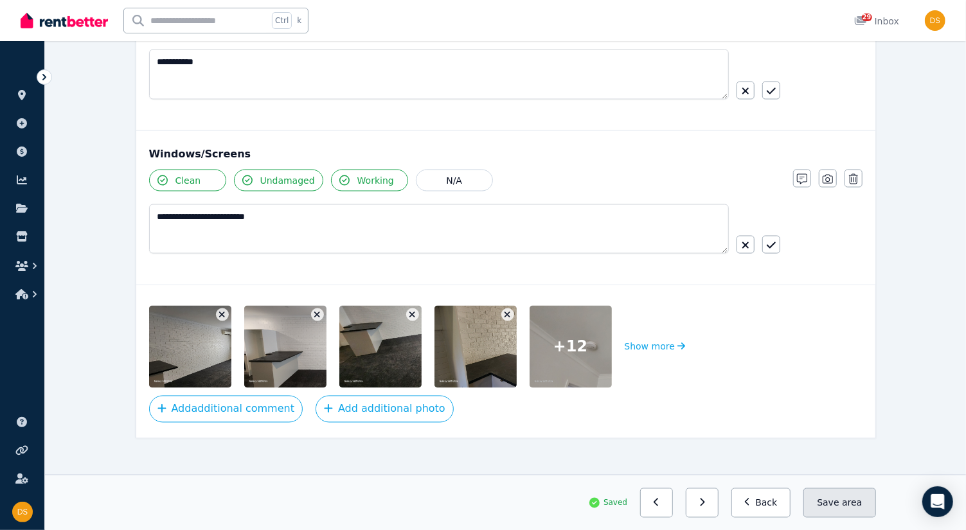
click at [856, 504] on span "area" at bounding box center [852, 502] width 20 height 13
click at [834, 501] on button "Save area" at bounding box center [840, 503] width 72 height 30
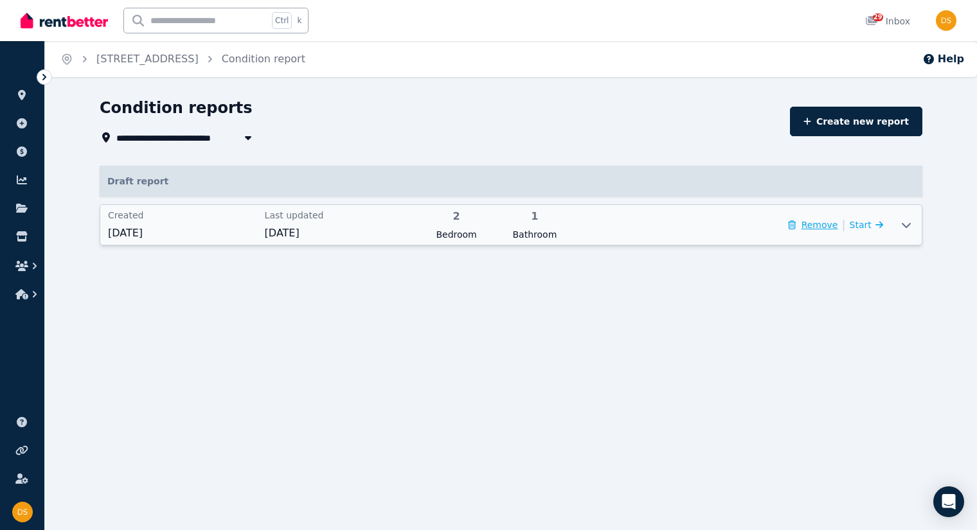
click at [823, 225] on button "Remove" at bounding box center [813, 225] width 50 height 13
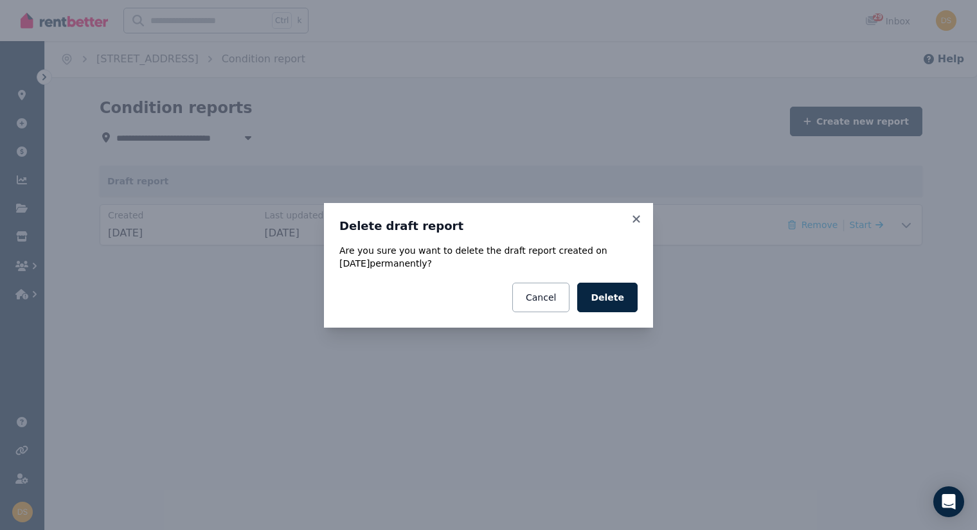
click at [825, 287] on div "Delete draft report Are you sure you want to delete the draft report created on…" at bounding box center [488, 265] width 977 height 530
click at [555, 293] on button "Cancel" at bounding box center [540, 298] width 57 height 30
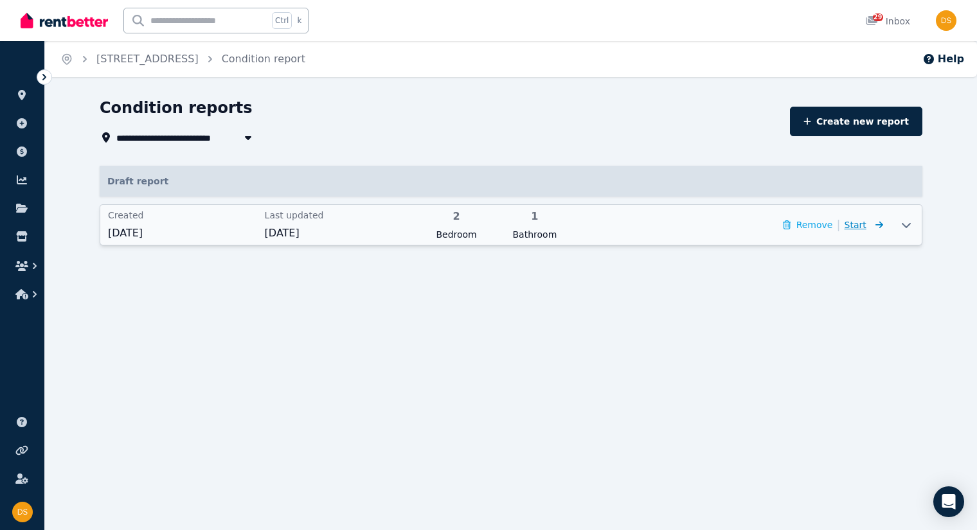
click at [865, 222] on span "Start" at bounding box center [856, 225] width 22 height 10
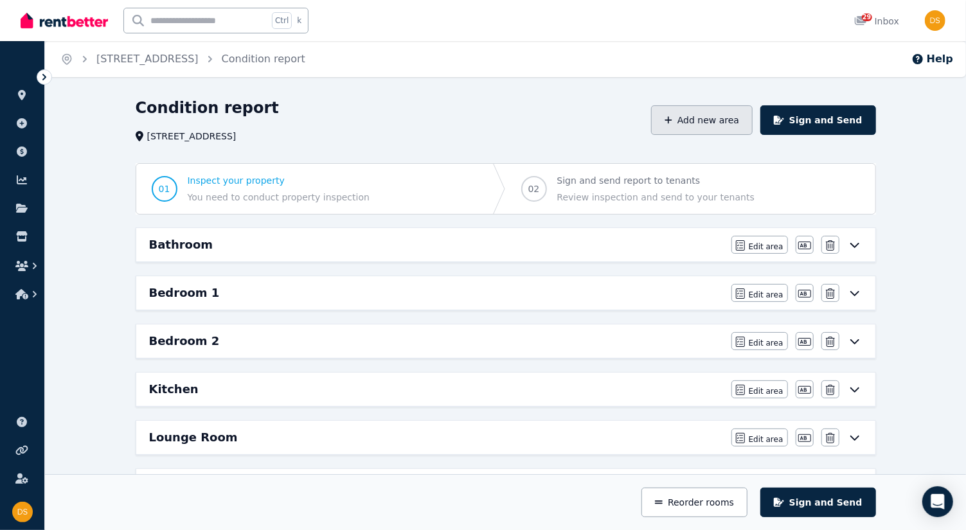
click at [728, 120] on button "Add new area" at bounding box center [702, 120] width 102 height 30
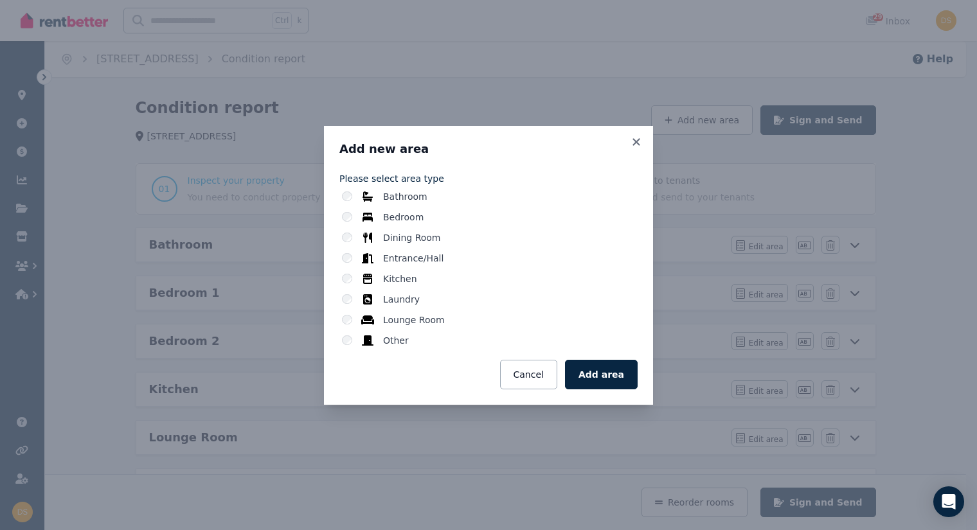
click at [405, 300] on label "Laundry" at bounding box center [401, 299] width 37 height 13
click at [606, 369] on button "Add area" at bounding box center [601, 375] width 73 height 30
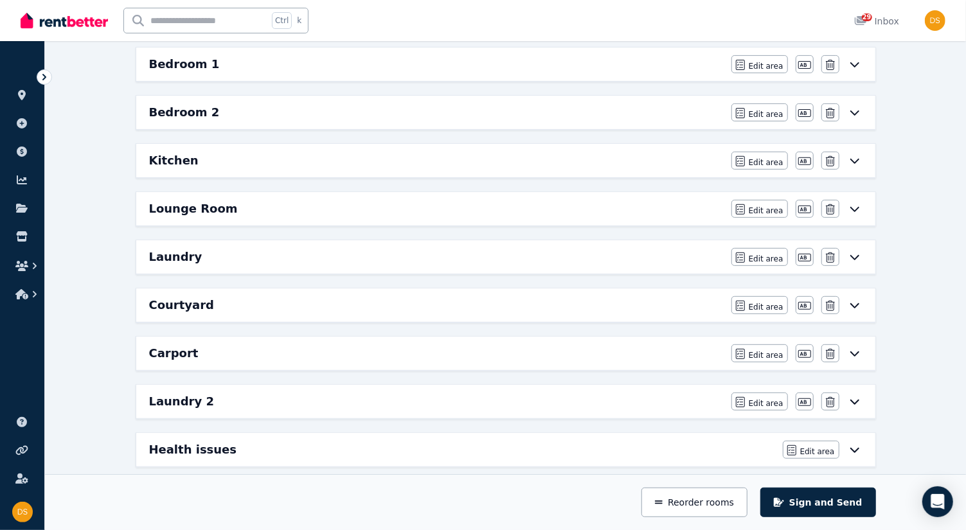
scroll to position [230, 0]
click at [831, 396] on icon "button" at bounding box center [830, 401] width 9 height 10
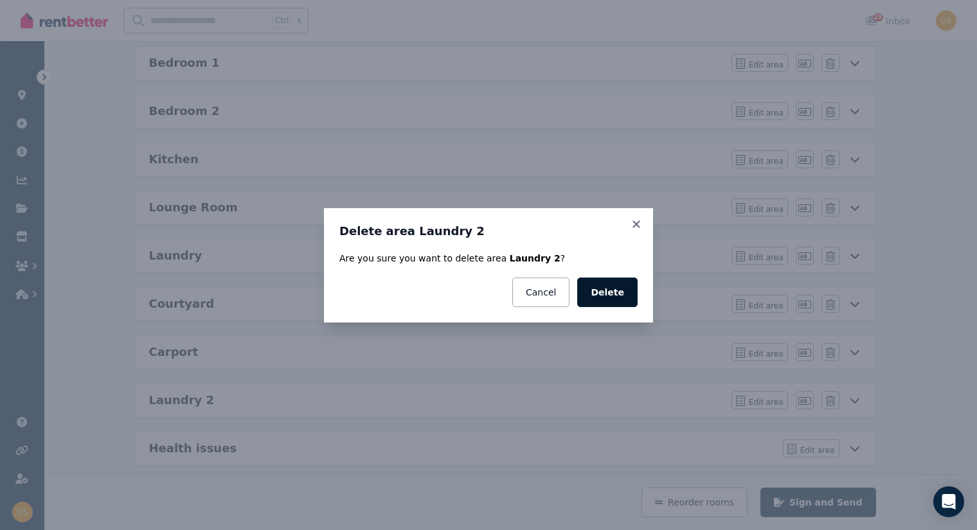
click at [610, 291] on button "Delete" at bounding box center [607, 293] width 60 height 30
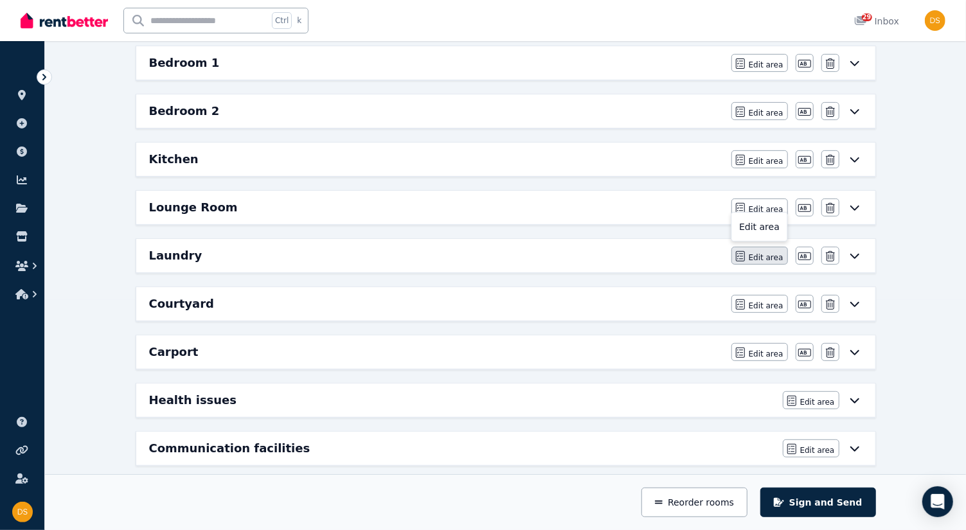
click at [762, 253] on span "Edit area" at bounding box center [766, 258] width 35 height 10
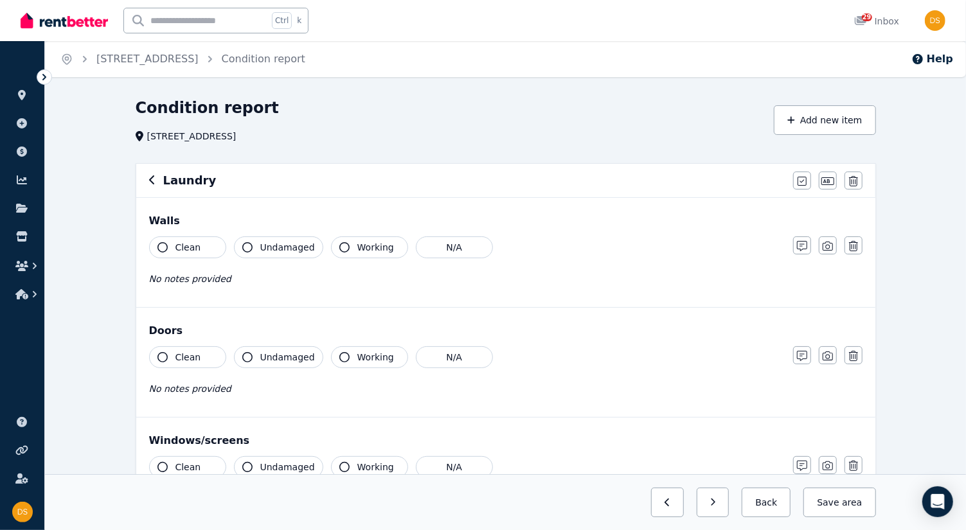
click at [161, 246] on icon "button" at bounding box center [163, 247] width 10 height 10
click at [247, 247] on icon "button" at bounding box center [247, 247] width 10 height 10
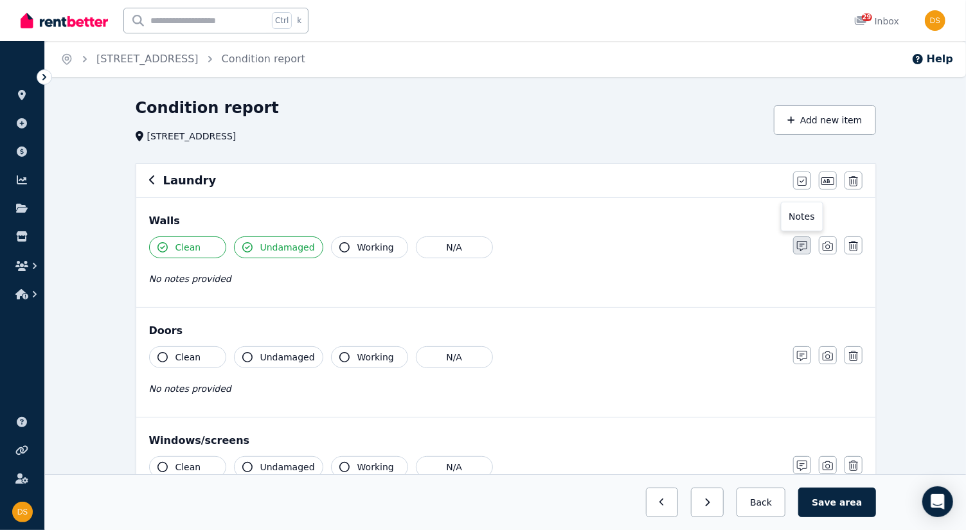
click at [798, 248] on icon "button" at bounding box center [802, 246] width 10 height 10
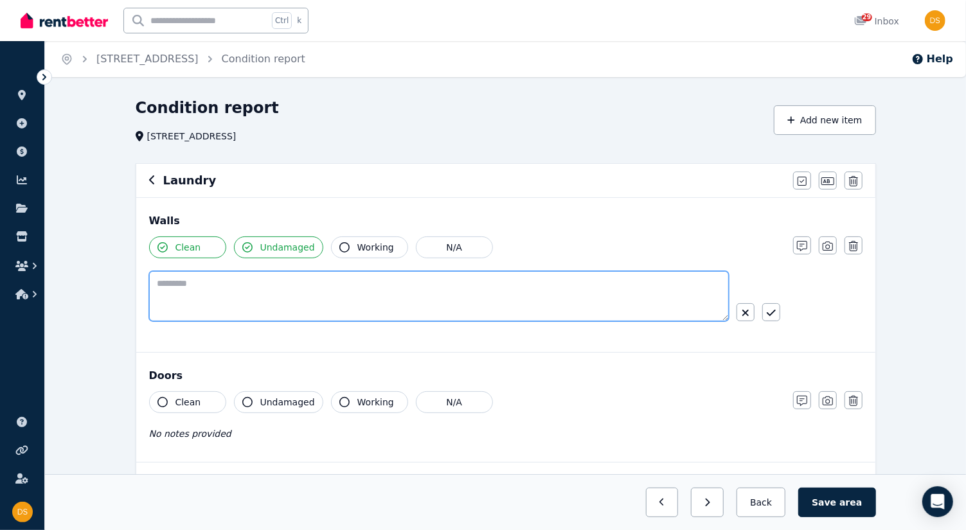
click at [510, 297] on textarea at bounding box center [439, 296] width 580 height 50
type textarea "**********"
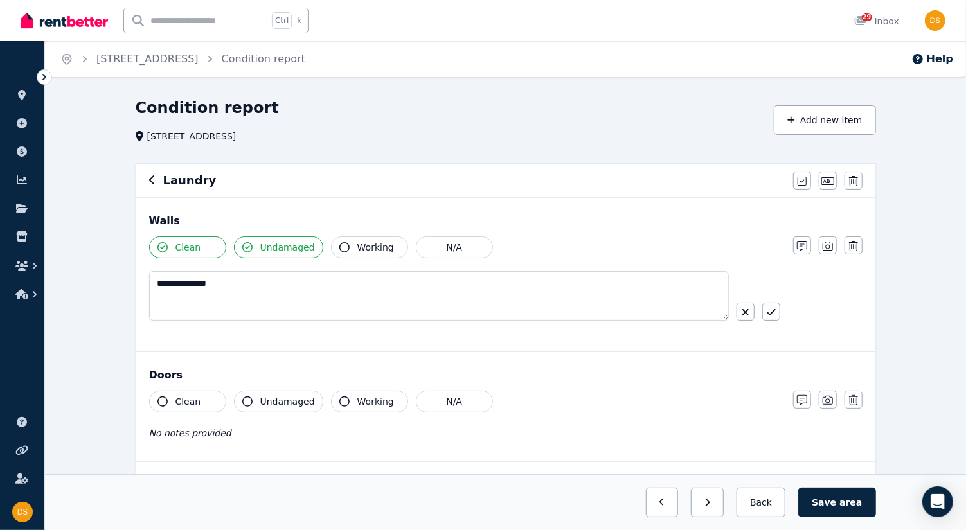
click at [686, 371] on div "Doors" at bounding box center [506, 375] width 714 height 15
click at [802, 405] on button "button" at bounding box center [802, 400] width 18 height 18
click at [169, 401] on button "Clean" at bounding box center [187, 402] width 77 height 22
click at [247, 400] on icon "button" at bounding box center [247, 402] width 10 height 10
click at [339, 402] on icon "button" at bounding box center [344, 402] width 10 height 10
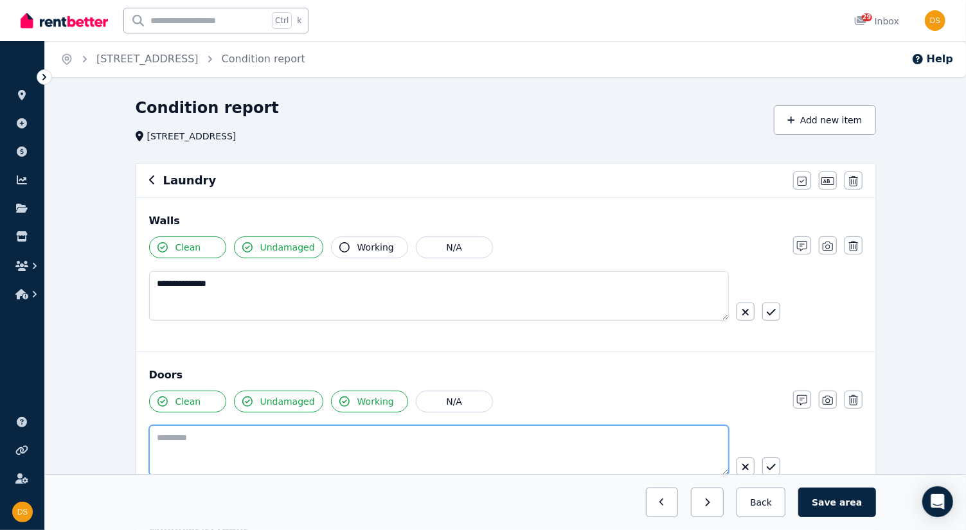
click at [282, 441] on textarea at bounding box center [439, 451] width 580 height 50
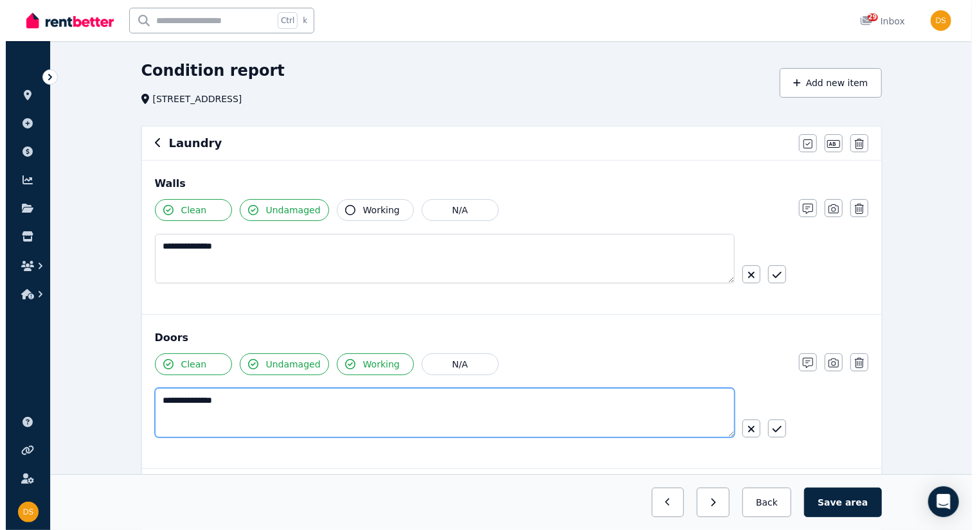
scroll to position [32, 0]
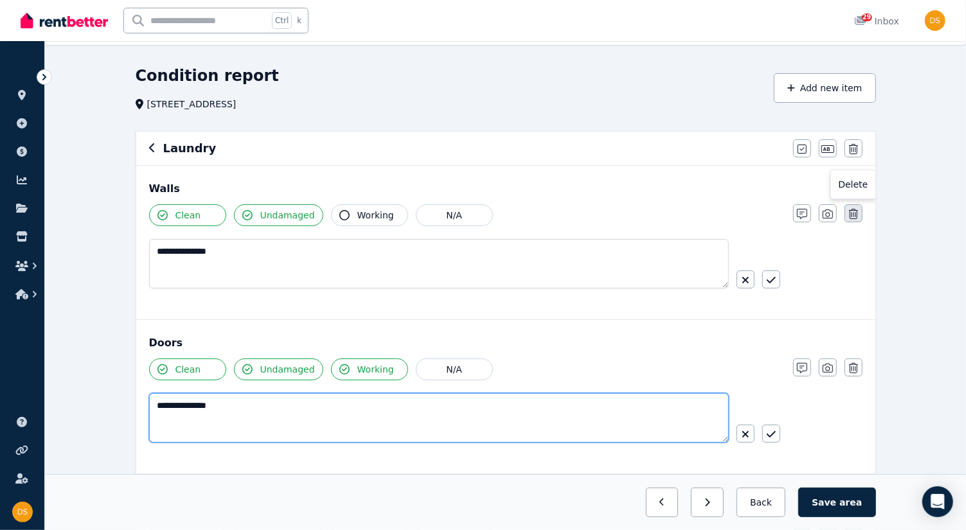
type textarea "**********"
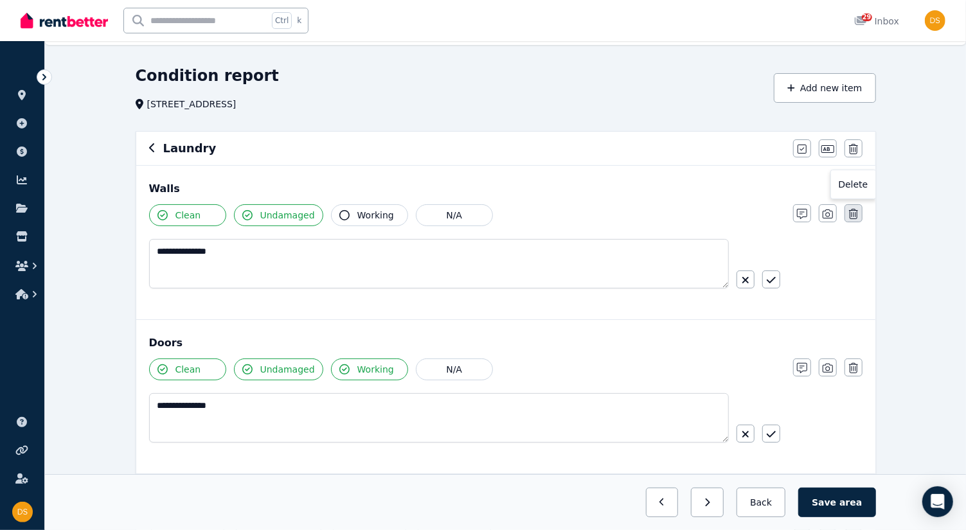
click at [854, 213] on icon "button" at bounding box center [853, 214] width 9 height 10
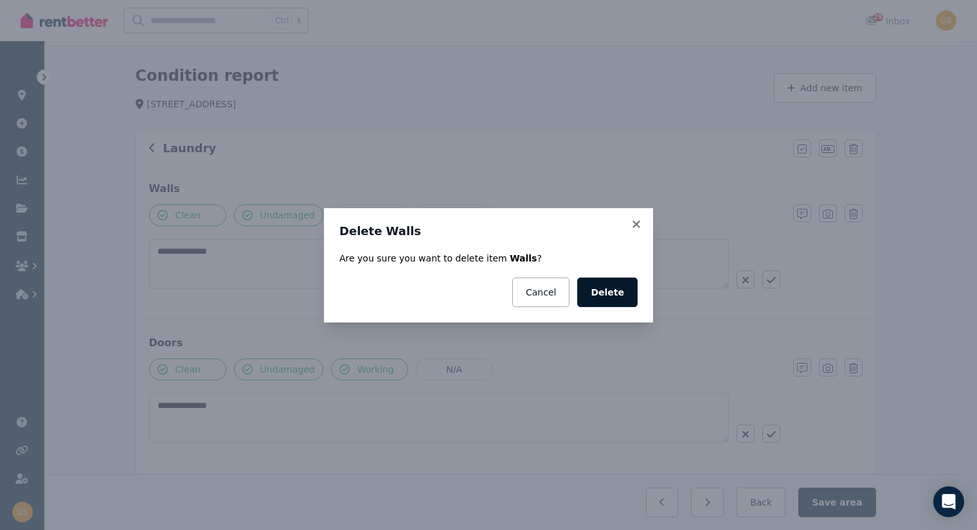
click at [618, 300] on button "Delete" at bounding box center [607, 293] width 60 height 30
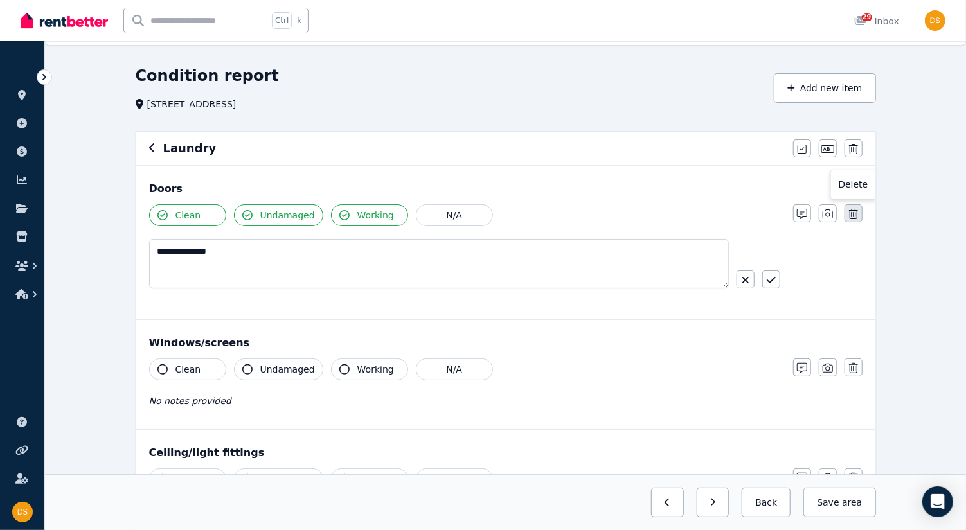
click at [854, 215] on icon "button" at bounding box center [853, 214] width 9 height 10
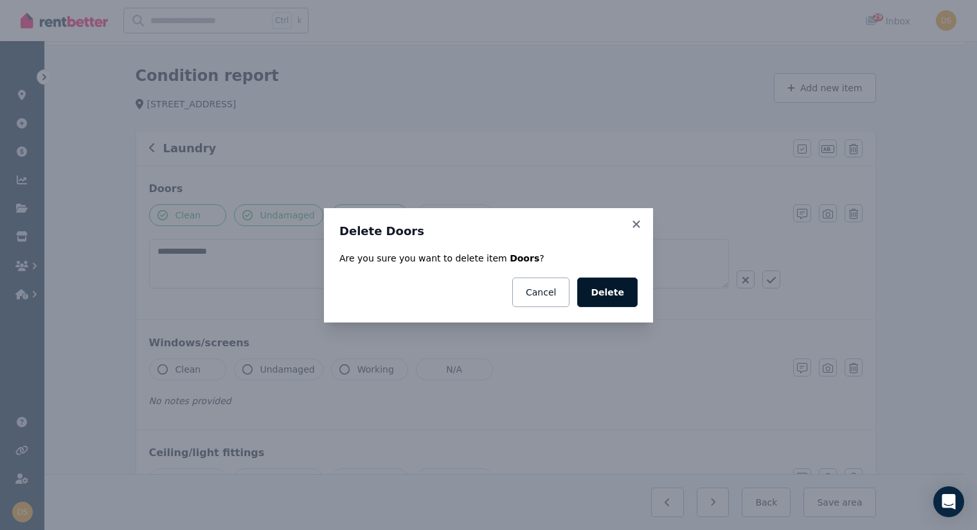
click at [626, 294] on button "Delete" at bounding box center [607, 293] width 60 height 30
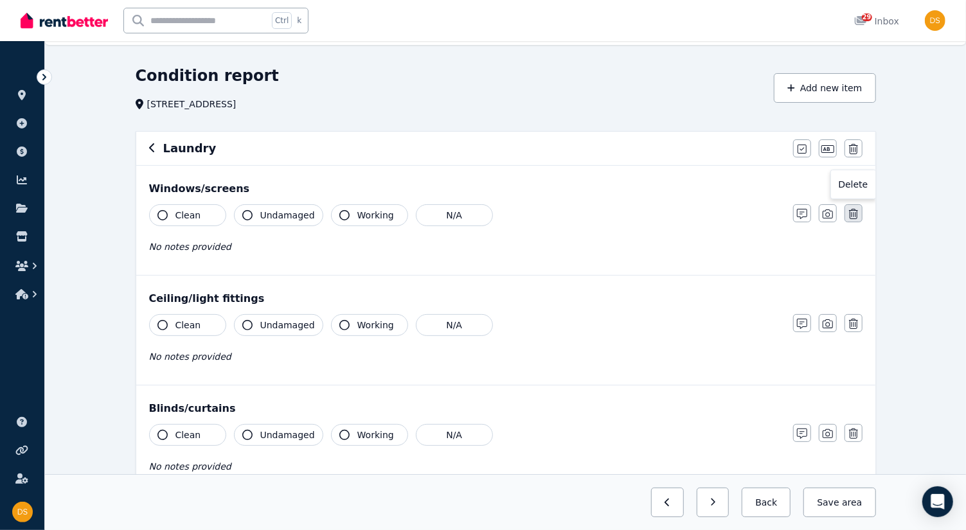
click at [859, 216] on button "button" at bounding box center [854, 213] width 18 height 18
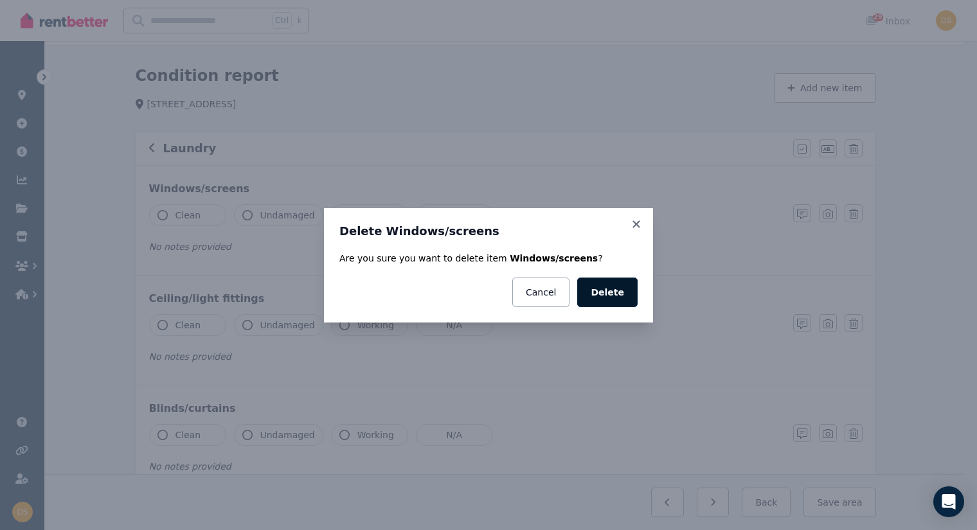
click at [624, 296] on button "Delete" at bounding box center [607, 293] width 60 height 30
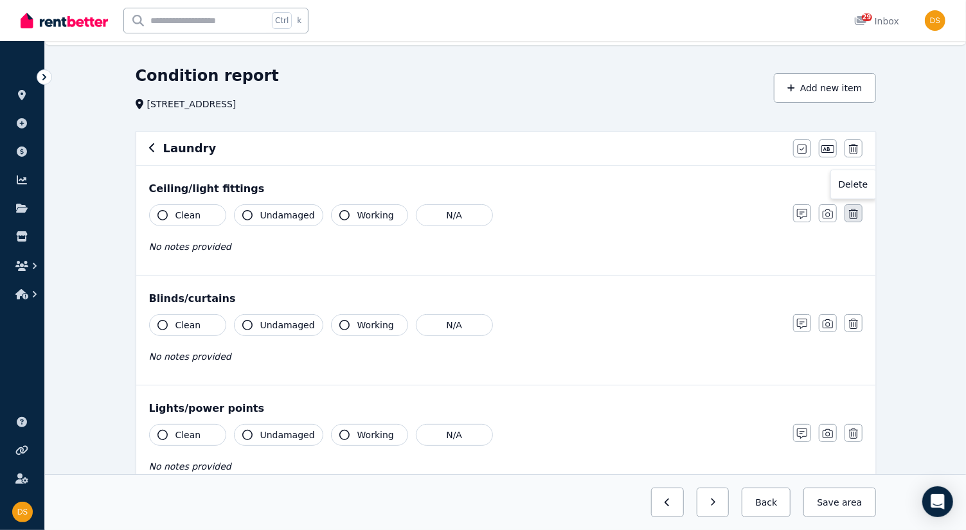
click at [859, 212] on button "button" at bounding box center [854, 213] width 18 height 18
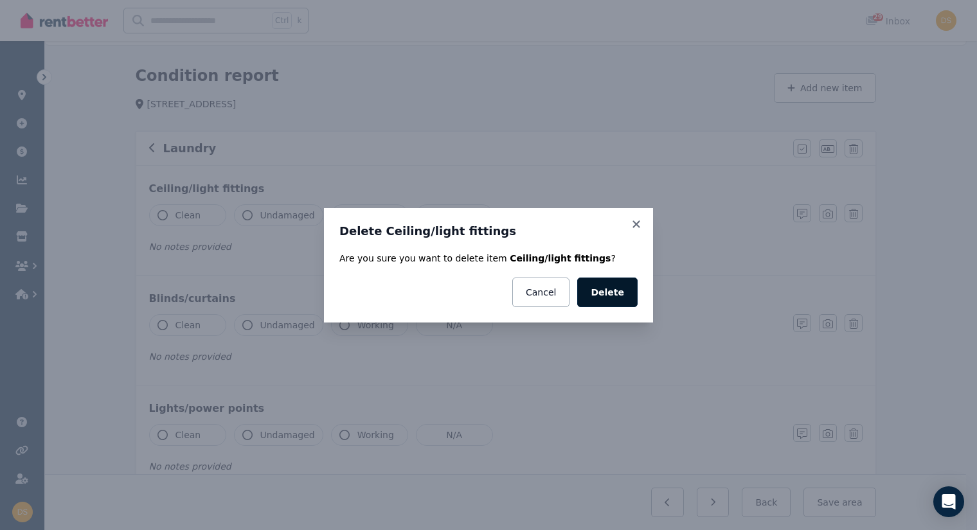
click at [631, 288] on button "Delete" at bounding box center [607, 293] width 60 height 30
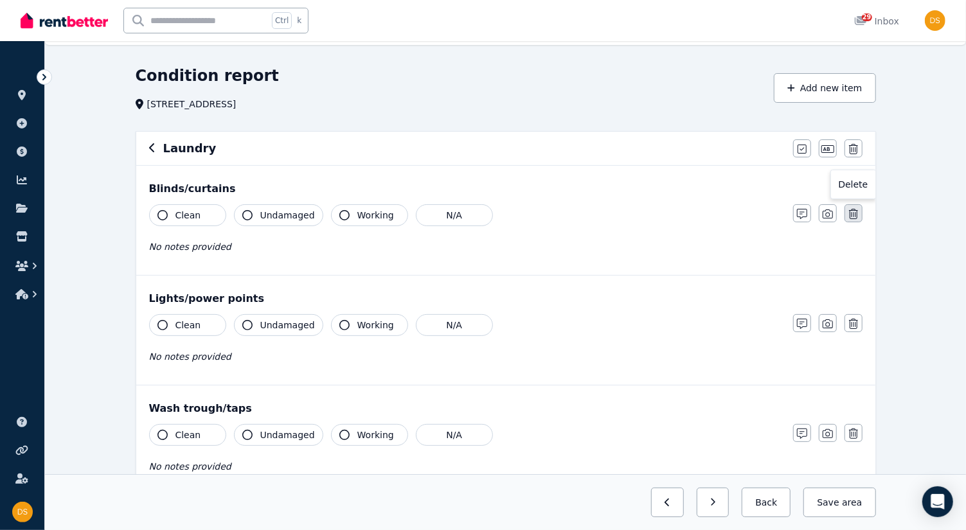
click at [861, 210] on button "button" at bounding box center [854, 213] width 18 height 18
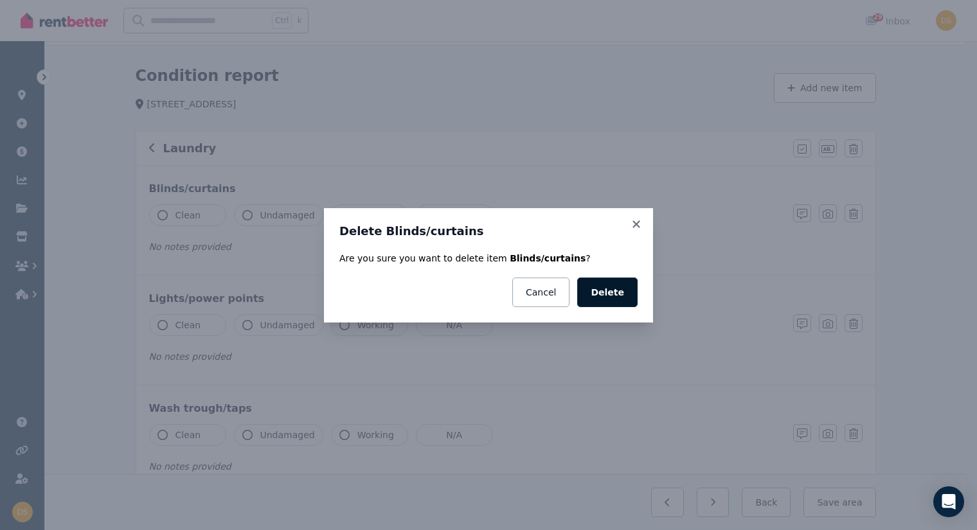
click at [627, 297] on button "Delete" at bounding box center [607, 293] width 60 height 30
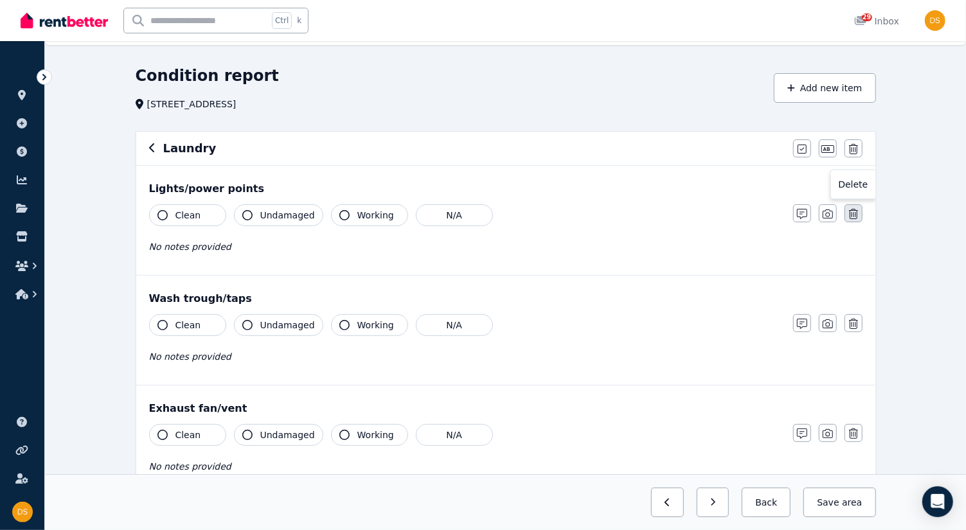
click at [858, 212] on icon "button" at bounding box center [853, 214] width 9 height 10
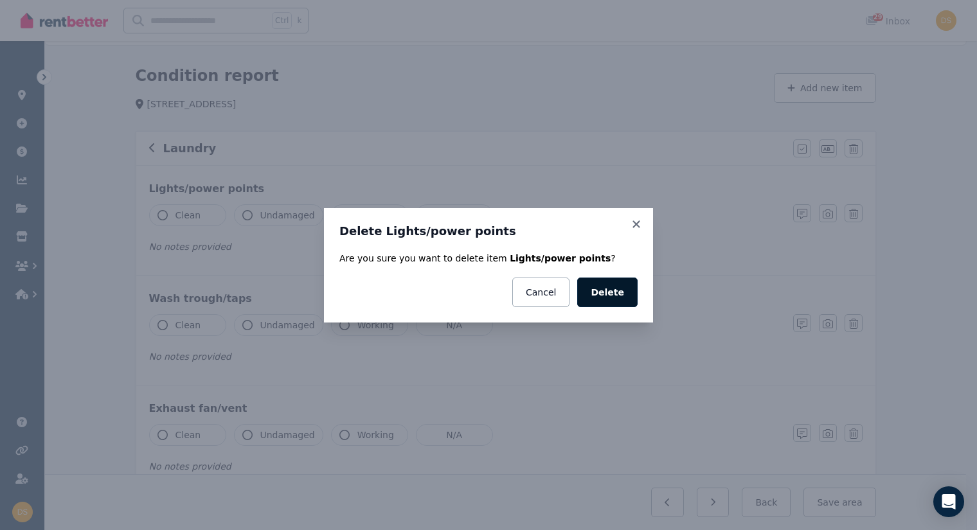
click at [623, 302] on button "Delete" at bounding box center [607, 293] width 60 height 30
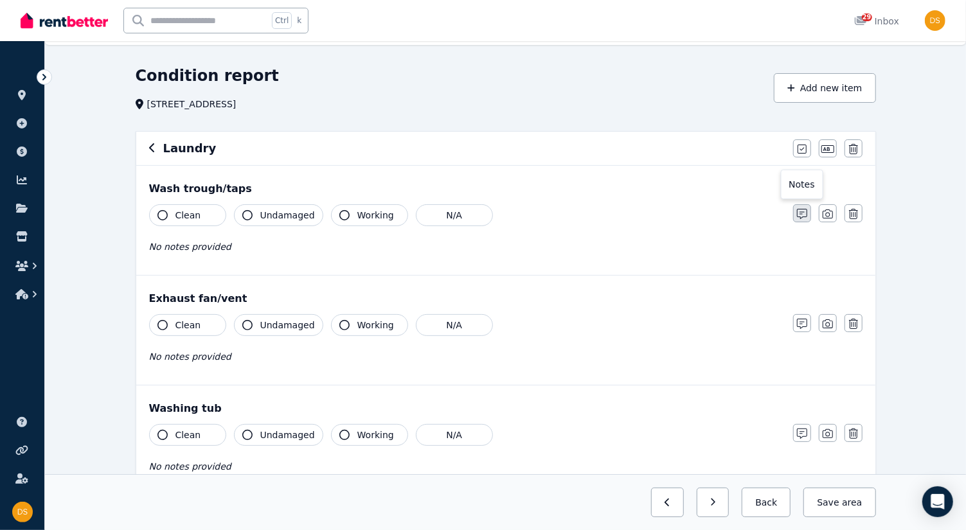
click at [798, 216] on icon "button" at bounding box center [802, 214] width 10 height 10
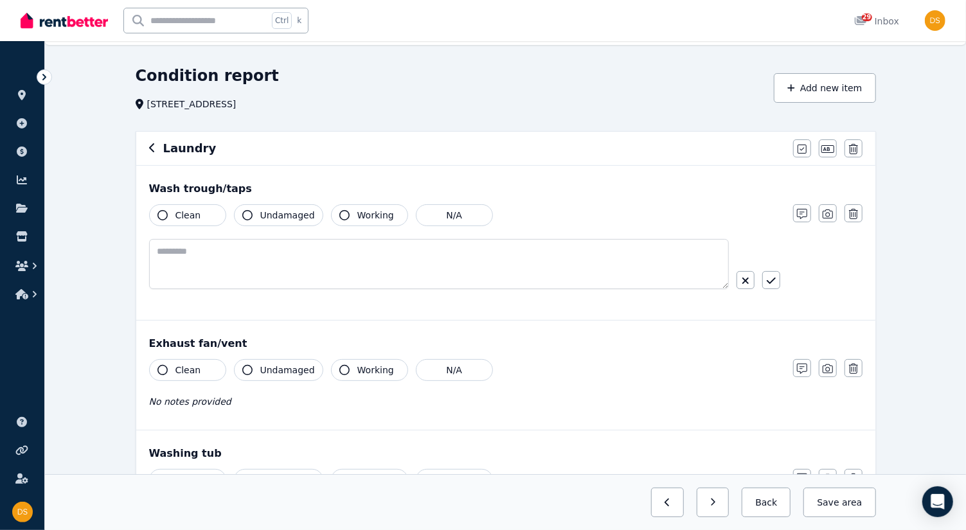
click at [162, 213] on icon "button" at bounding box center [163, 215] width 10 height 10
click at [249, 213] on icon "button" at bounding box center [247, 215] width 10 height 10
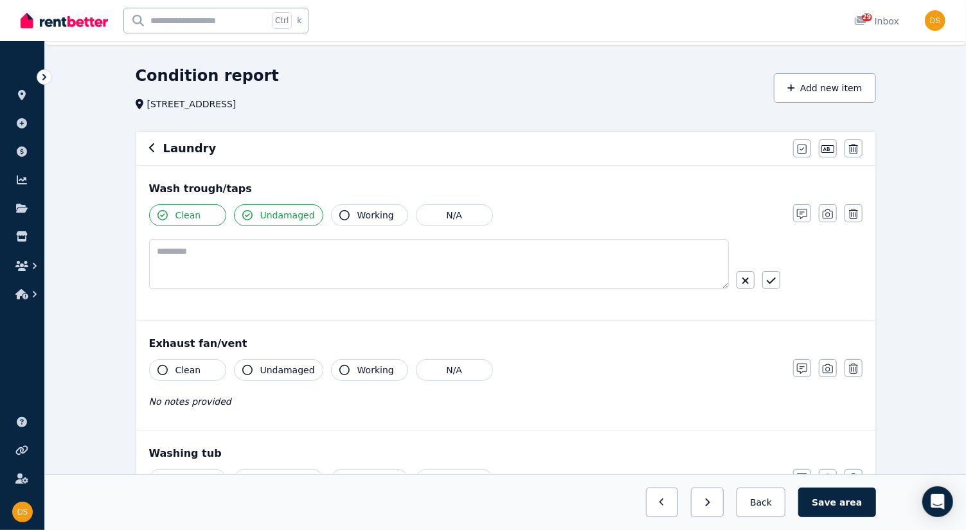
click at [339, 213] on icon "button" at bounding box center [344, 215] width 10 height 10
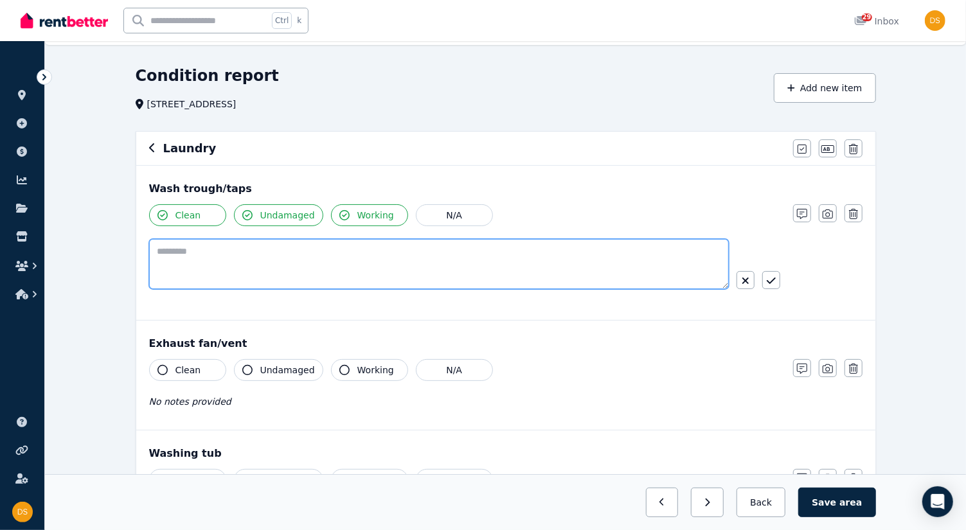
click at [195, 255] on textarea at bounding box center [439, 264] width 580 height 50
click at [201, 249] on textarea "**********" at bounding box center [439, 264] width 581 height 50
type textarea "**********"
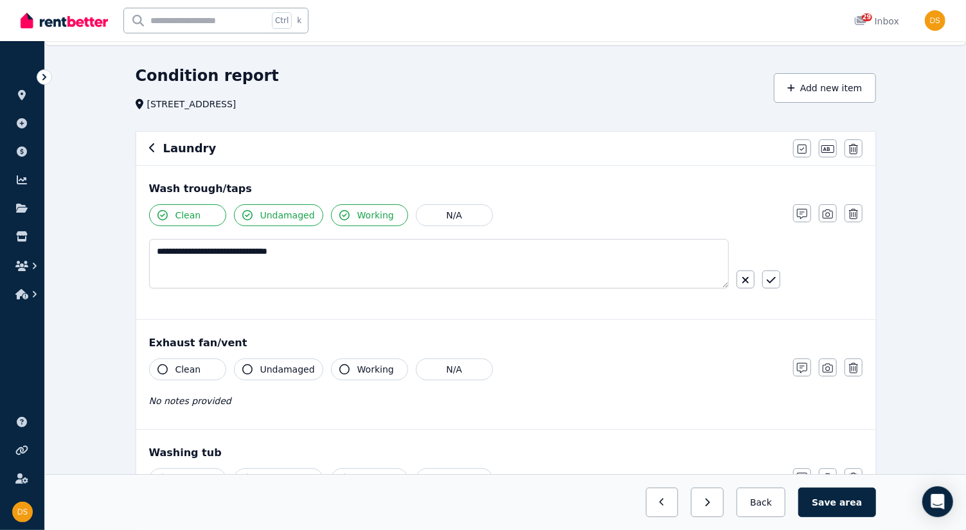
click at [447, 313] on div "**********" at bounding box center [505, 243] width 739 height 154
click at [853, 367] on icon "button" at bounding box center [853, 368] width 9 height 10
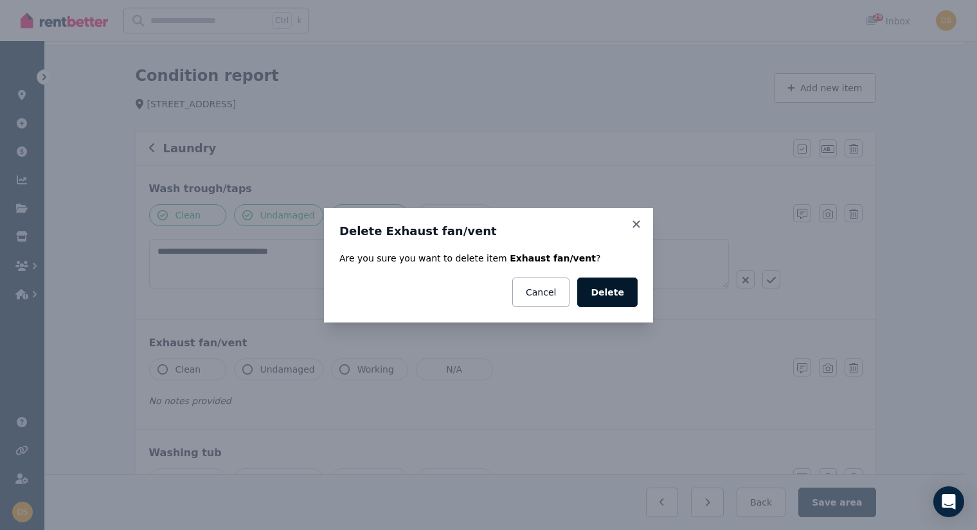
click at [622, 295] on button "Delete" at bounding box center [607, 293] width 60 height 30
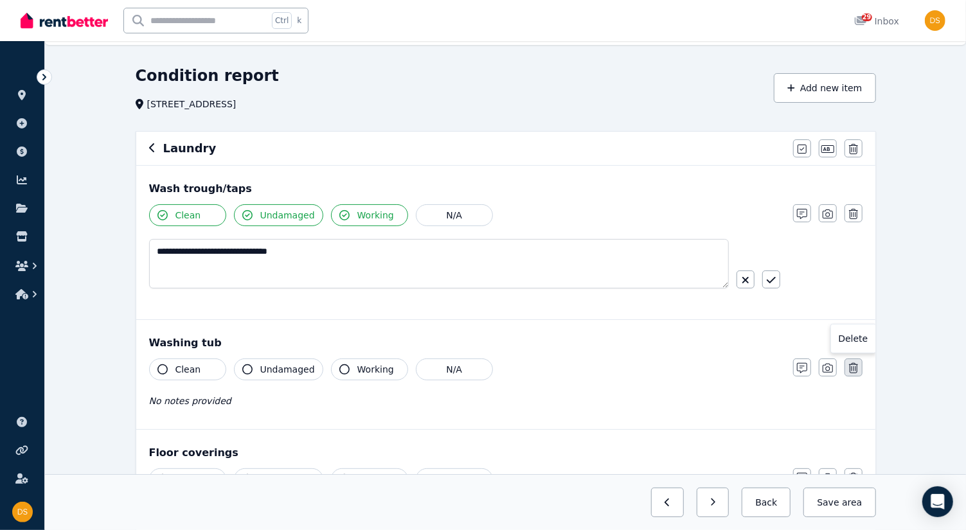
click at [853, 370] on icon "button" at bounding box center [853, 368] width 9 height 10
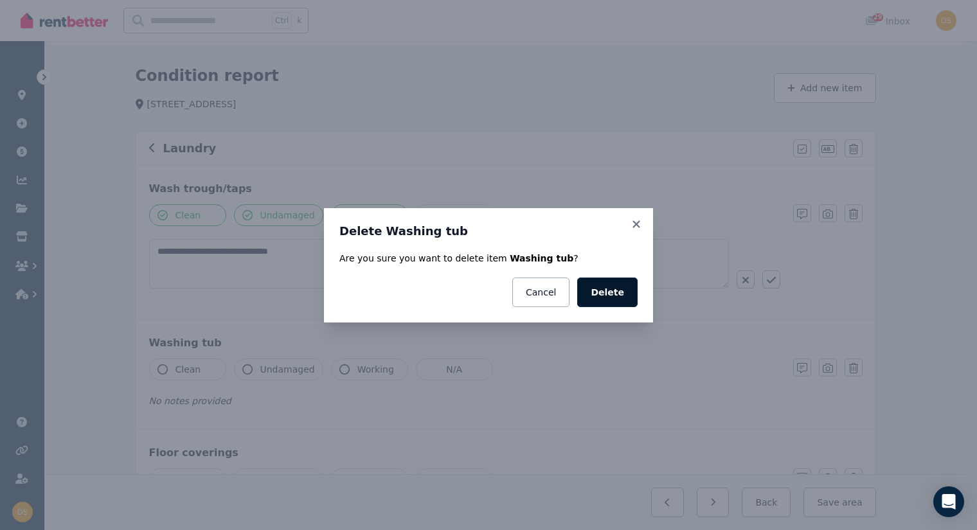
click at [618, 300] on button "Delete" at bounding box center [607, 293] width 60 height 30
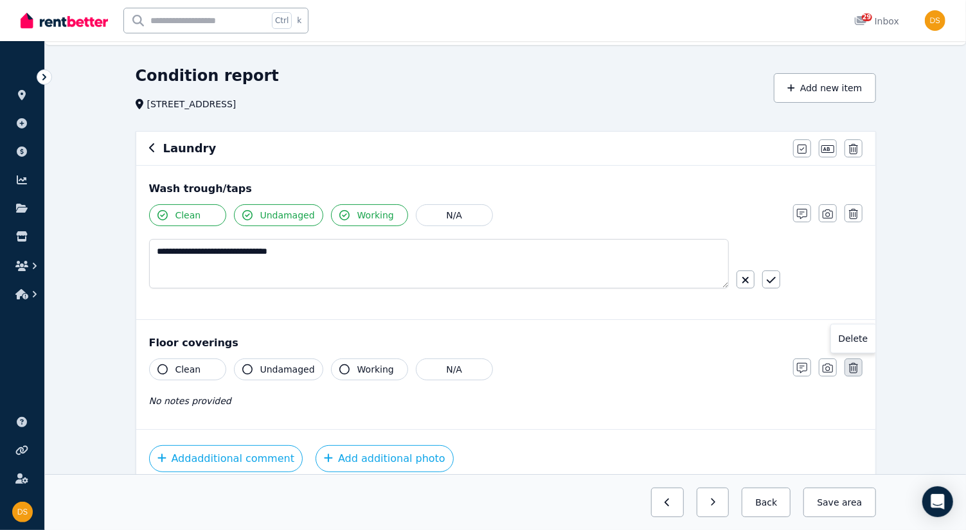
click at [856, 370] on icon "button" at bounding box center [853, 368] width 9 height 10
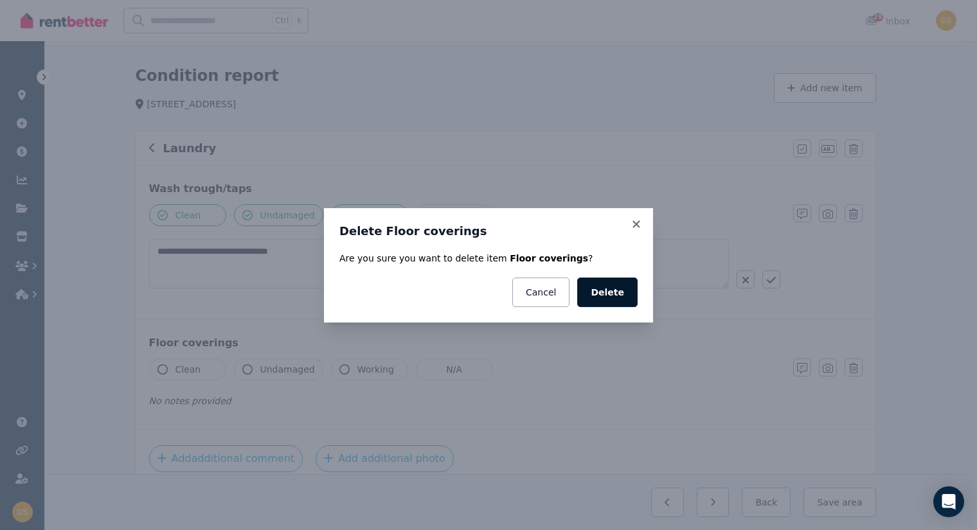
click at [617, 294] on button "Delete" at bounding box center [607, 293] width 60 height 30
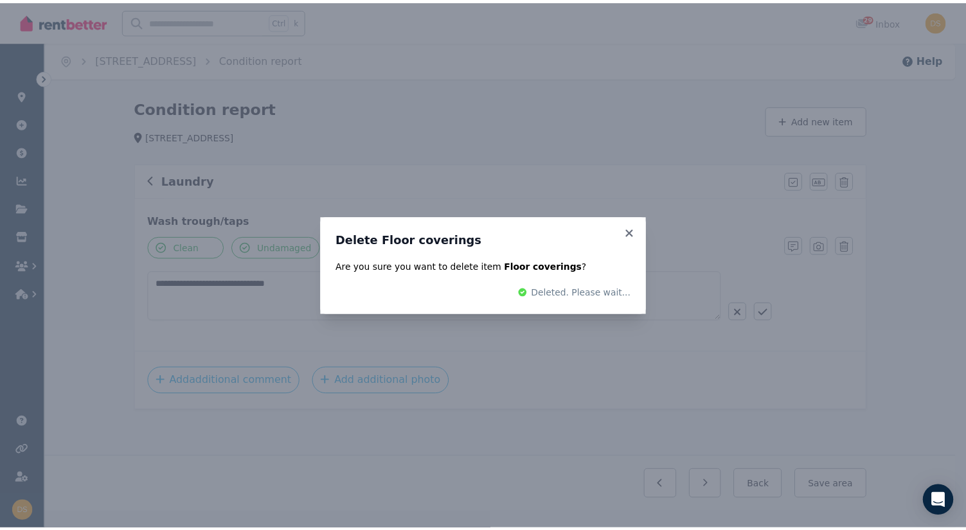
scroll to position [0, 0]
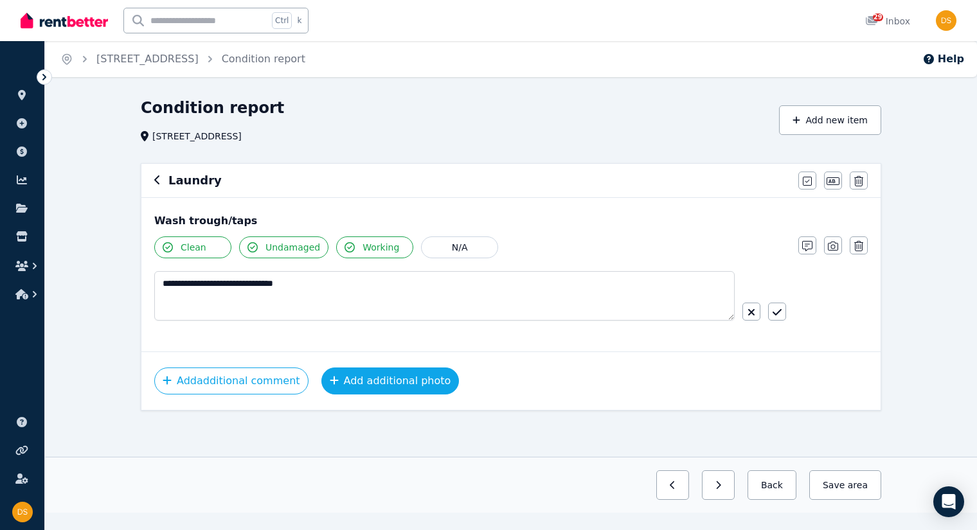
click at [413, 384] on button "Add additional photo" at bounding box center [390, 381] width 138 height 27
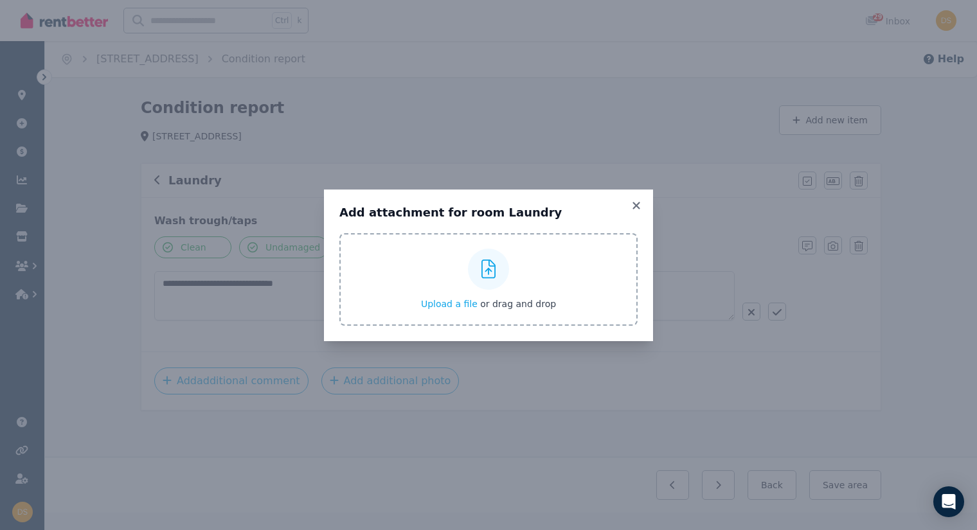
click at [487, 265] on icon at bounding box center [489, 269] width 15 height 19
click at [0, 0] on input "Upload a file or drag and drop" at bounding box center [0, 0] width 0 height 0
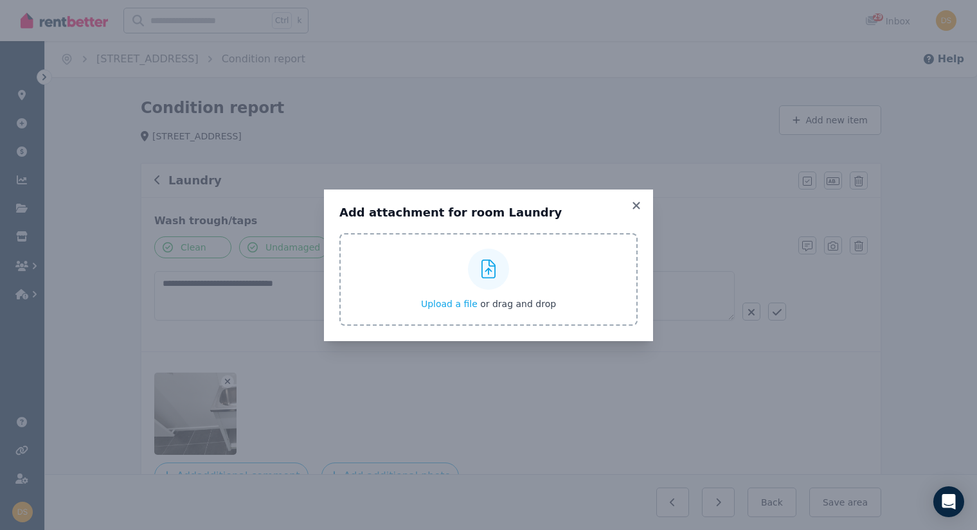
click at [490, 251] on div at bounding box center [488, 269] width 41 height 41
click at [0, 0] on input "Upload a file or drag and drop" at bounding box center [0, 0] width 0 height 0
click at [487, 267] on icon at bounding box center [489, 269] width 15 height 19
click at [0, 0] on input "Upload a file or drag and drop" at bounding box center [0, 0] width 0 height 0
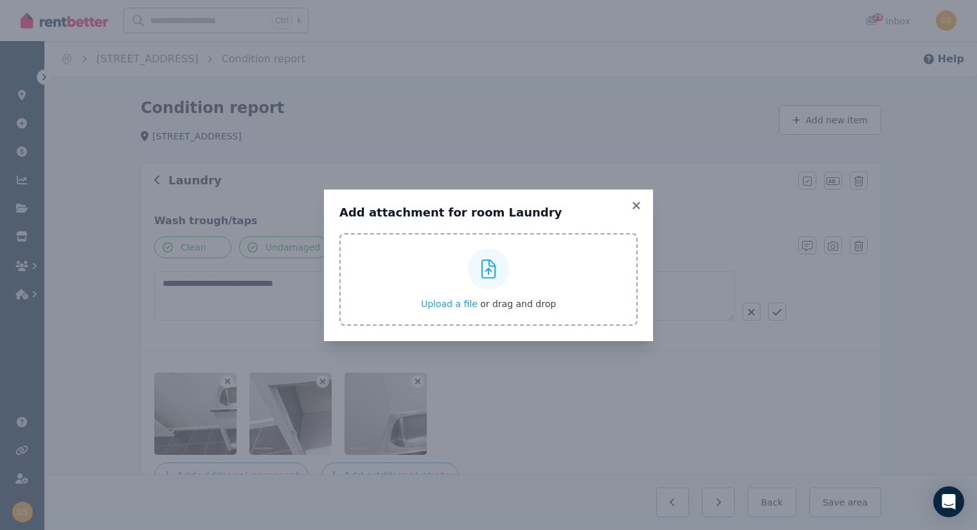
click at [487, 258] on div at bounding box center [488, 269] width 41 height 41
click at [0, 0] on input "Upload a file or drag and drop" at bounding box center [0, 0] width 0 height 0
click at [484, 256] on div at bounding box center [488, 269] width 41 height 41
click at [0, 0] on input "Upload a file or drag and drop" at bounding box center [0, 0] width 0 height 0
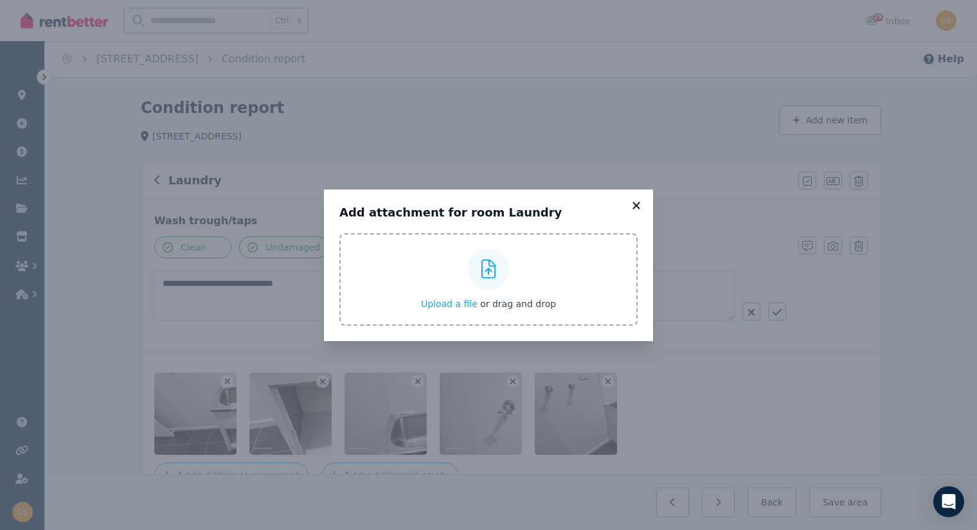
click at [633, 204] on icon at bounding box center [636, 206] width 13 height 12
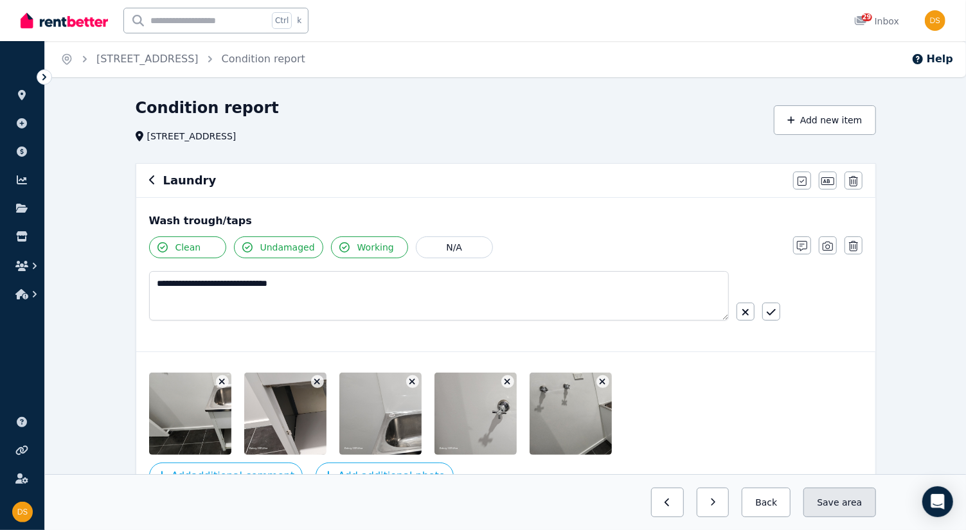
click at [844, 503] on button "Save area" at bounding box center [840, 503] width 72 height 30
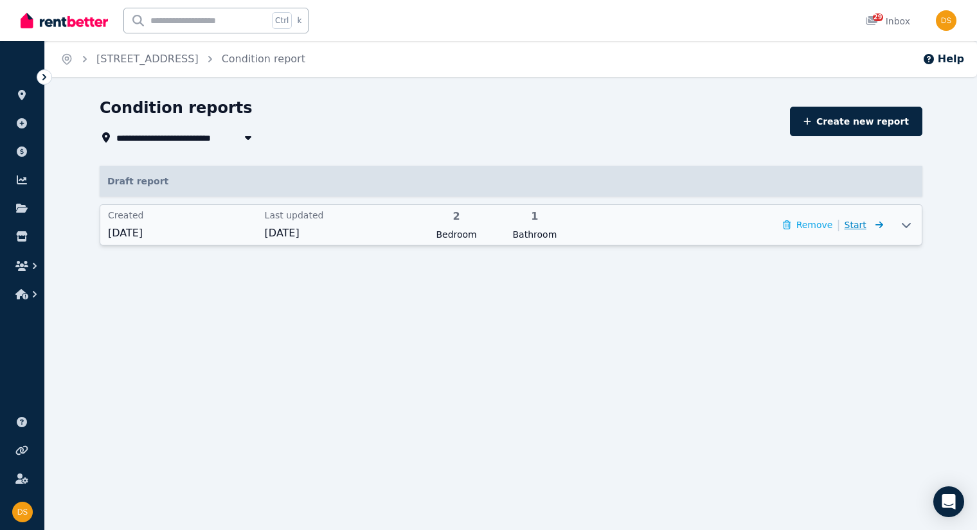
click at [869, 223] on span "Start" at bounding box center [864, 224] width 39 height 15
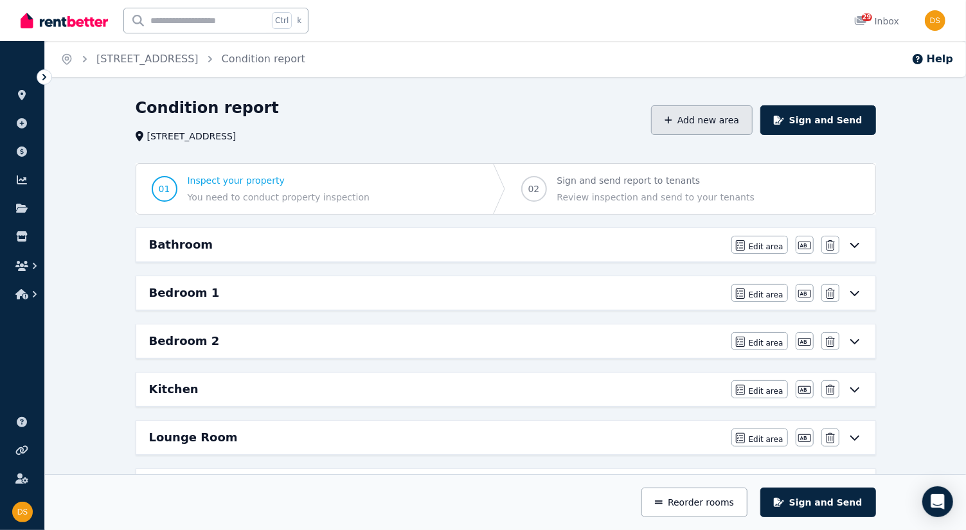
click at [744, 119] on button "Add new area" at bounding box center [702, 120] width 102 height 30
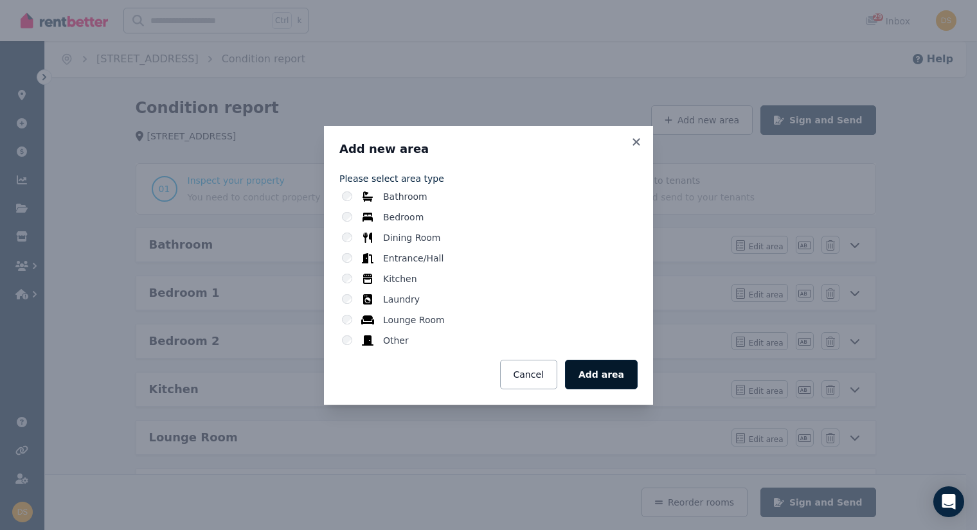
click at [600, 375] on button "Add area" at bounding box center [601, 375] width 73 height 30
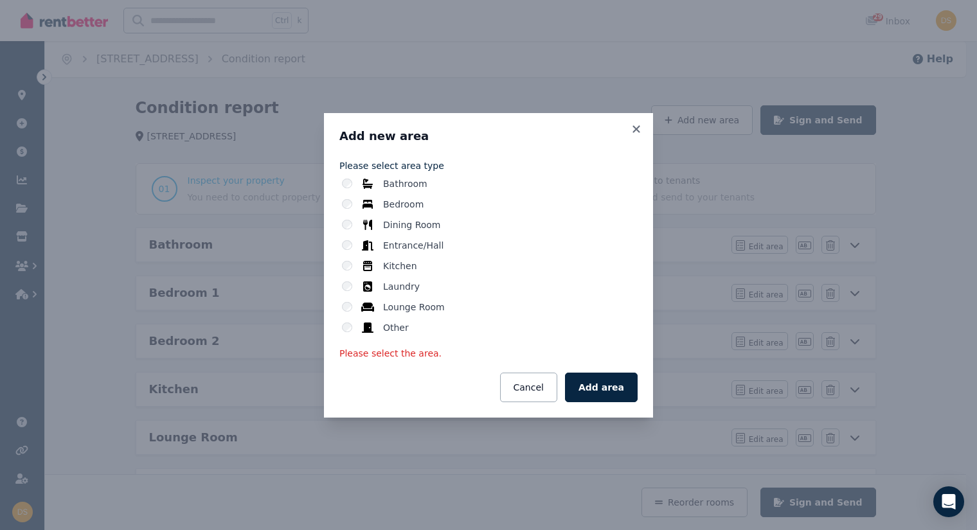
click at [402, 329] on label "Other" at bounding box center [396, 327] width 26 height 13
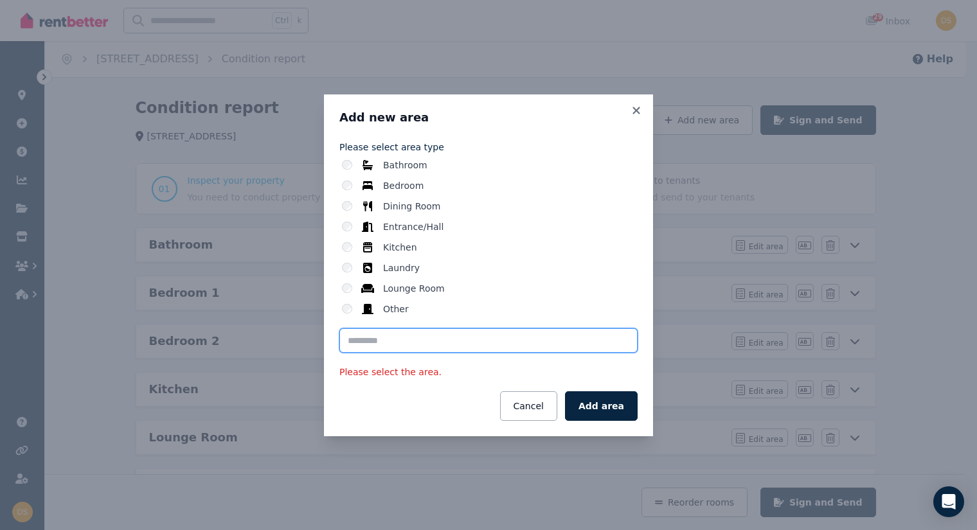
click at [403, 338] on input "text" at bounding box center [488, 341] width 298 height 24
type input "**********"
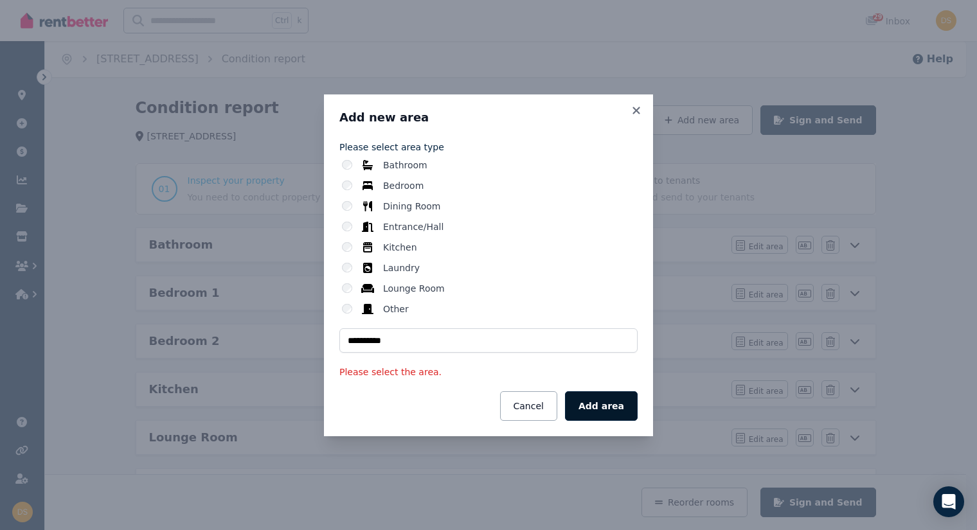
click at [599, 406] on button "Add area" at bounding box center [601, 407] width 73 height 30
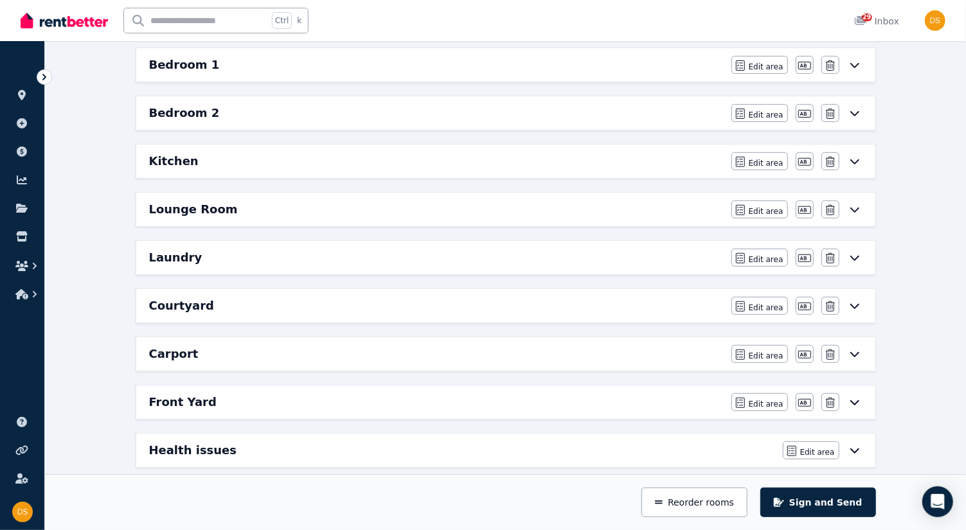
scroll to position [230, 0]
drag, startPoint x: 151, startPoint y: 393, endPoint x: 176, endPoint y: 419, distance: 35.9
click at [152, 371] on div "Bathroom Edit area Edit area Edit name Delete Bedroom 1 Edit area Edit area Edi…" at bounding box center [506, 305] width 751 height 614
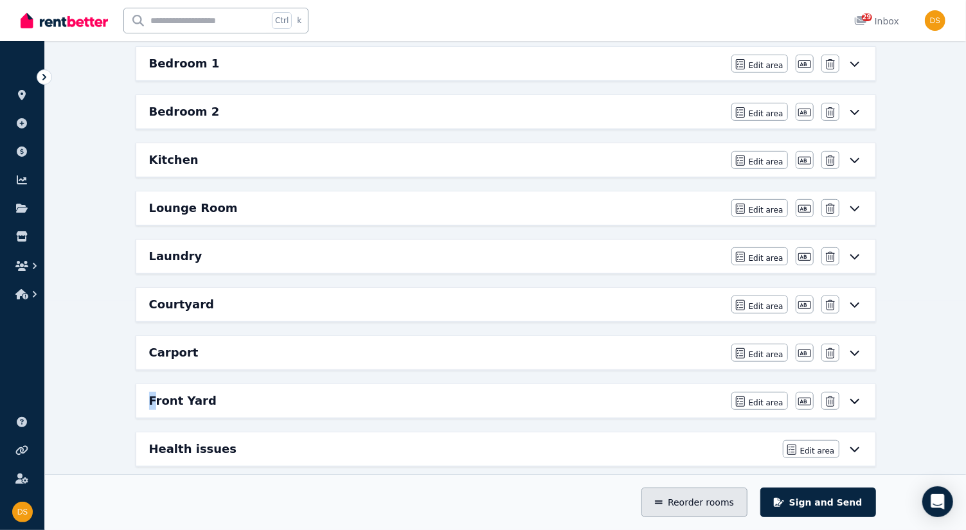
click at [717, 498] on button "Reorder rooms" at bounding box center [695, 503] width 106 height 30
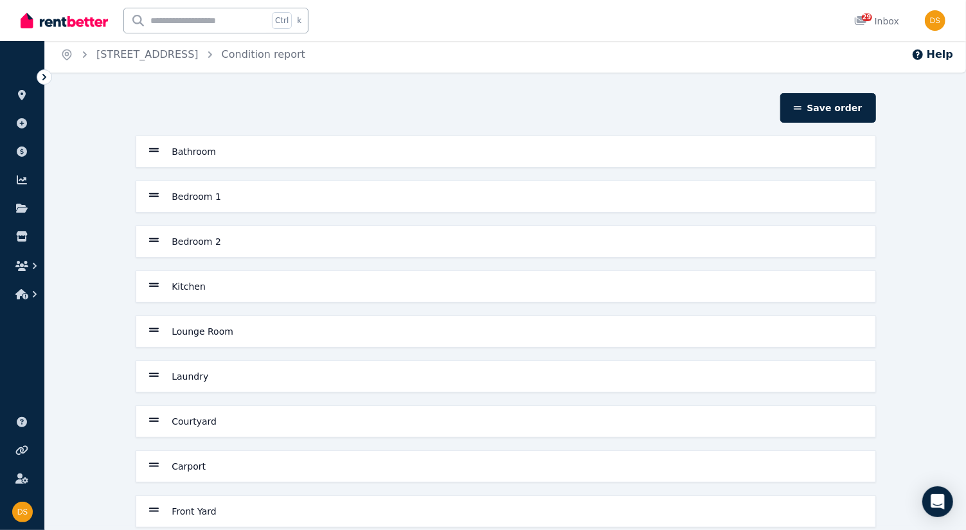
scroll to position [19, 0]
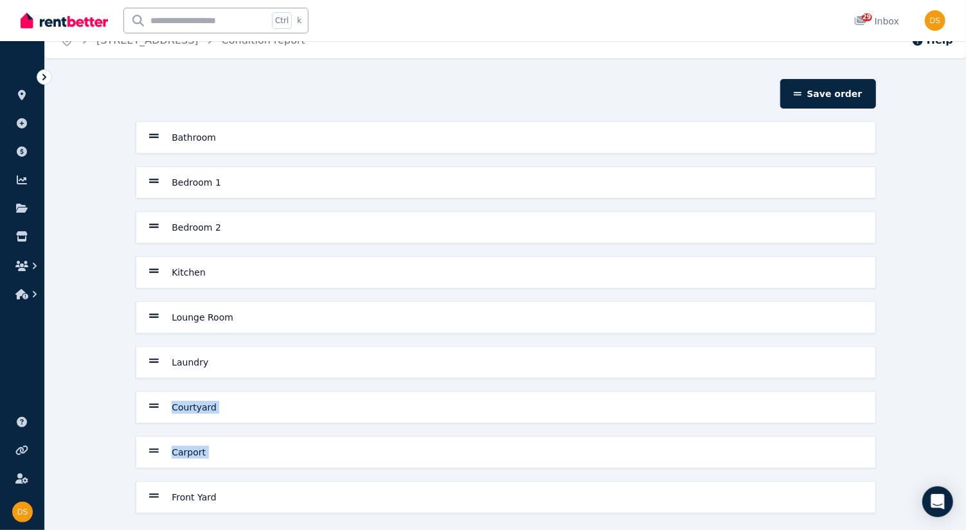
drag, startPoint x: 158, startPoint y: 499, endPoint x: 105, endPoint y: 407, distance: 106.0
click at [105, 407] on div "Save order Bathroom Bedroom 1 Bedroom 2 Kitchen Lounge Room Laundry Courtyard C…" at bounding box center [505, 308] width 921 height 458
click at [109, 480] on div "Save order Bathroom Bedroom 1 Bedroom 2 Kitchen Lounge Room Laundry Courtyard C…" at bounding box center [505, 308] width 921 height 458
drag, startPoint x: 293, startPoint y: 488, endPoint x: 294, endPoint y: 415, distance: 73.3
click at [296, 401] on div "Bathroom Bedroom 1 Bedroom 2 Kitchen Lounge Room Laundry Courtyard Carport Fron…" at bounding box center [506, 318] width 751 height 392
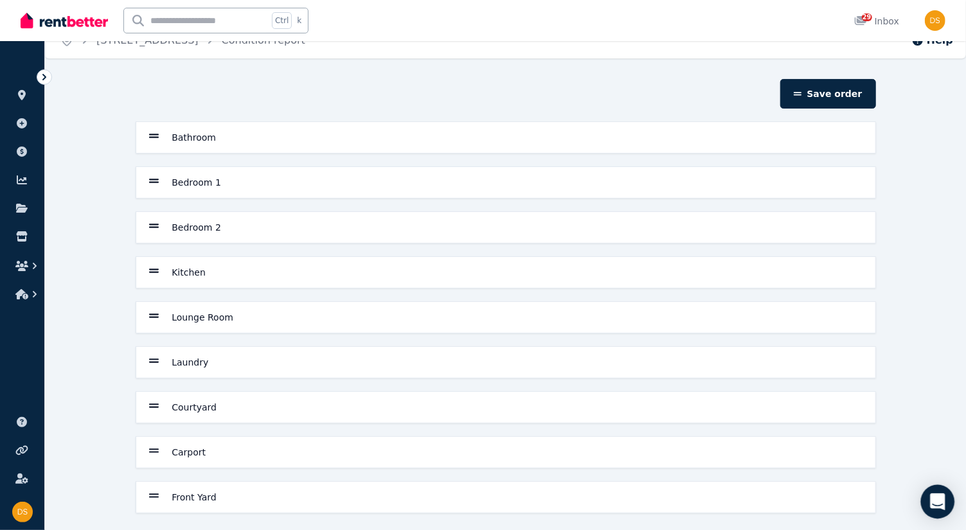
click at [943, 499] on icon "Open Intercom Messenger" at bounding box center [937, 502] width 15 height 17
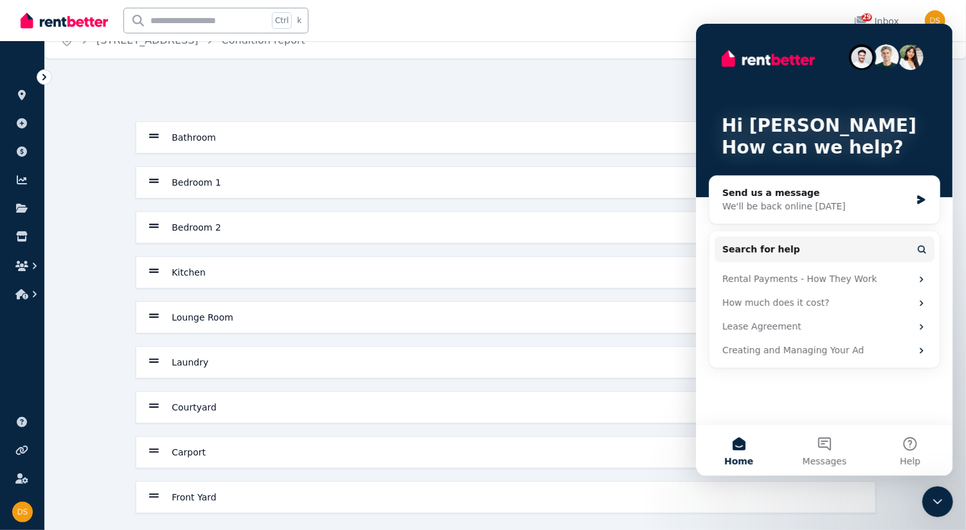
scroll to position [0, 0]
click at [595, 21] on div "Ctrl k 29 Inbox" at bounding box center [461, 20] width 881 height 41
click at [941, 62] on div "Hi [PERSON_NAME] 👋 How can we help? Send us a message We'll be back online [DAT…" at bounding box center [824, 223] width 257 height 401
click at [587, 96] on div "Save order" at bounding box center [506, 94] width 751 height 30
click at [237, 491] on div "Front Yard" at bounding box center [506, 497] width 714 height 15
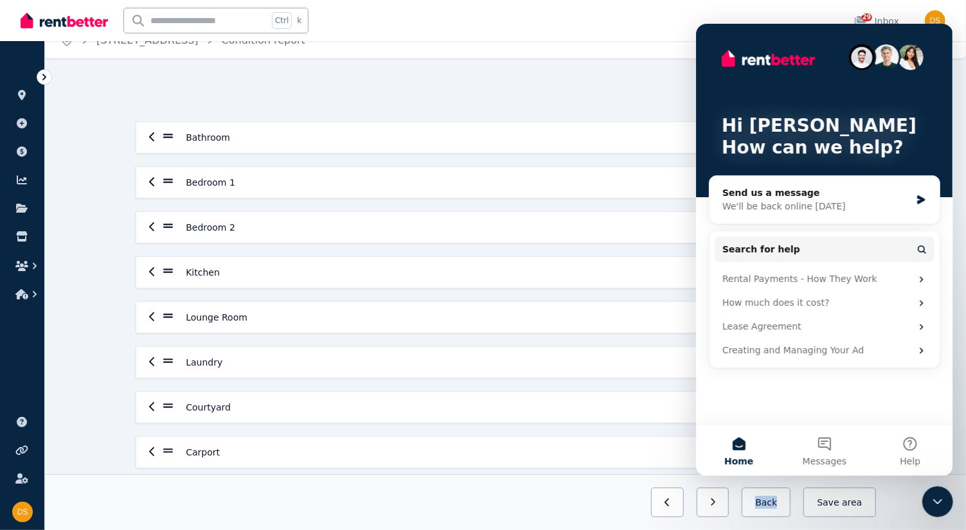
click at [237, 491] on div "Previous: Carport Next: Health issues Back Save area" at bounding box center [506, 503] width 741 height 30
click at [935, 113] on div "Hi [PERSON_NAME] 👋 How can we help?" at bounding box center [823, 110] width 231 height 174
click at [747, 454] on button "Home" at bounding box center [739, 449] width 86 height 51
click at [888, 116] on p "Hi [PERSON_NAME]" at bounding box center [824, 125] width 206 height 22
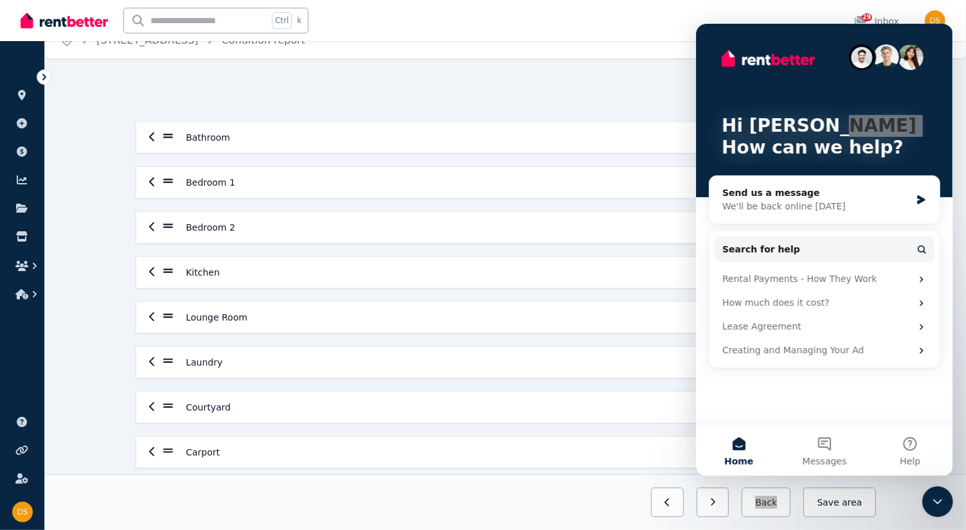
click at [941, 499] on icon "Close Intercom Messenger" at bounding box center [937, 501] width 9 height 5
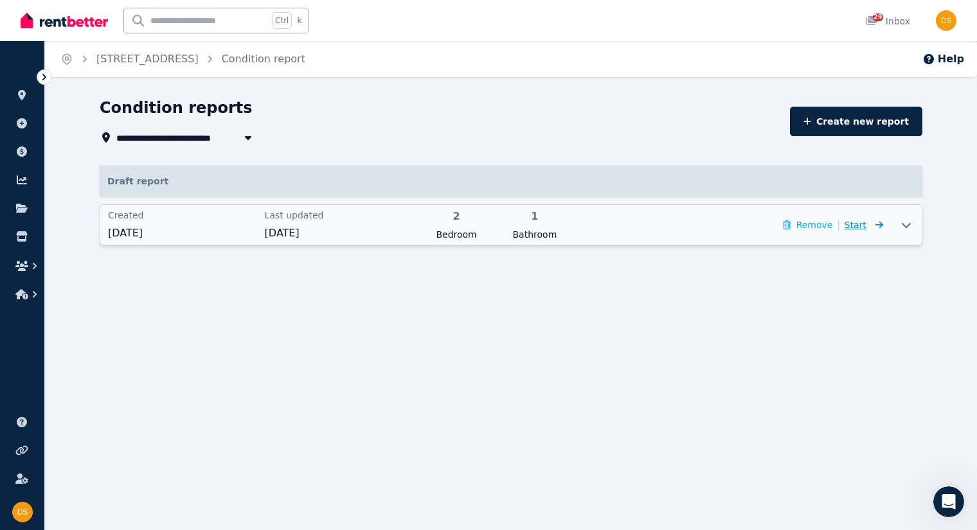
click at [868, 224] on span "Start" at bounding box center [864, 224] width 39 height 15
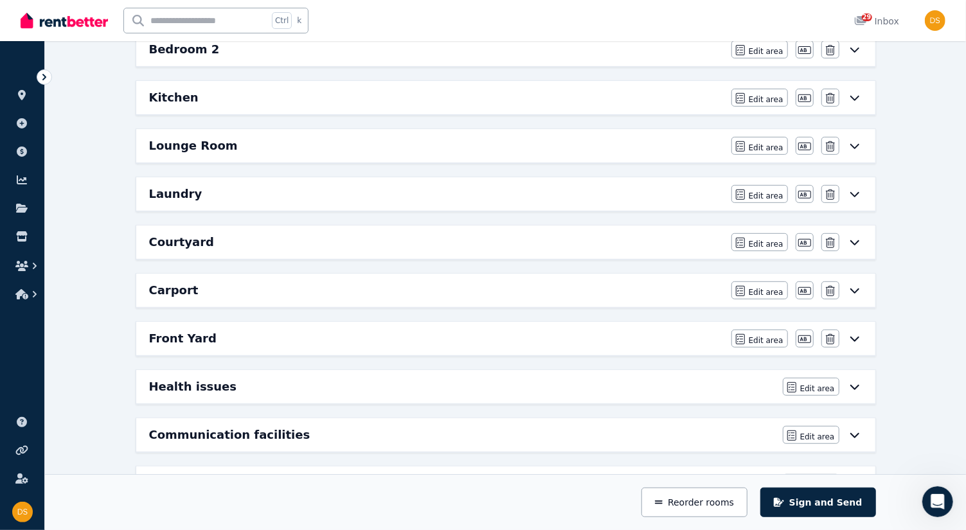
scroll to position [293, 0]
click at [766, 239] on span "Edit area" at bounding box center [766, 244] width 35 height 10
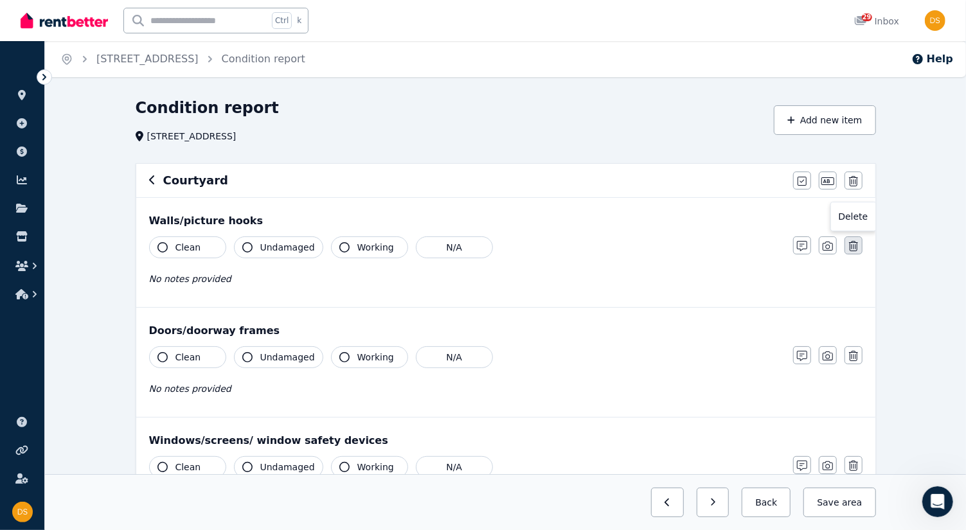
click at [854, 245] on icon "button" at bounding box center [853, 246] width 9 height 10
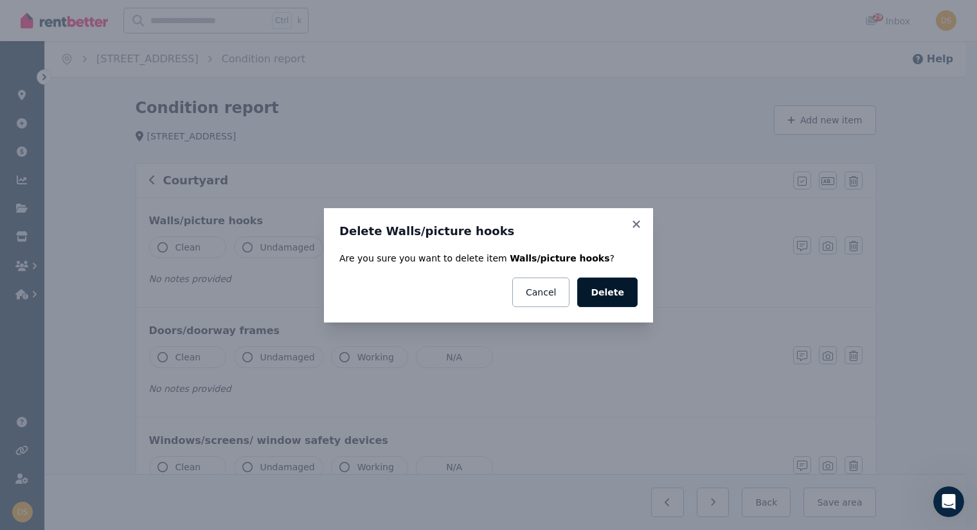
click at [603, 293] on button "Delete" at bounding box center [607, 293] width 60 height 30
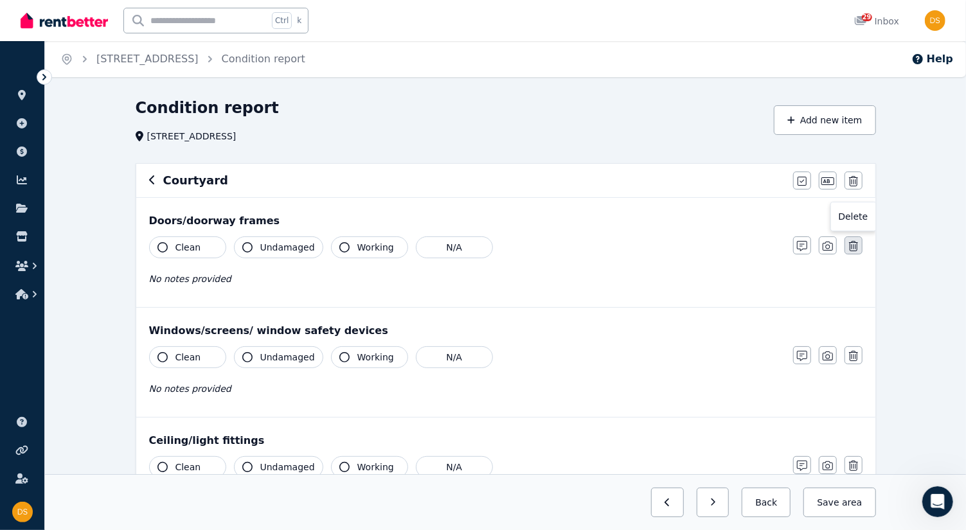
click at [849, 244] on icon "button" at bounding box center [853, 246] width 9 height 10
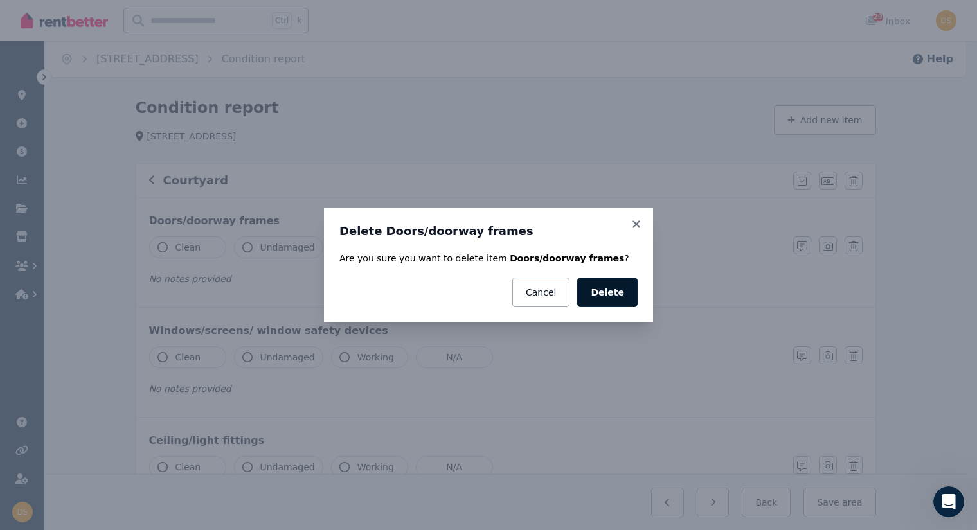
click at [608, 298] on button "Delete" at bounding box center [607, 293] width 60 height 30
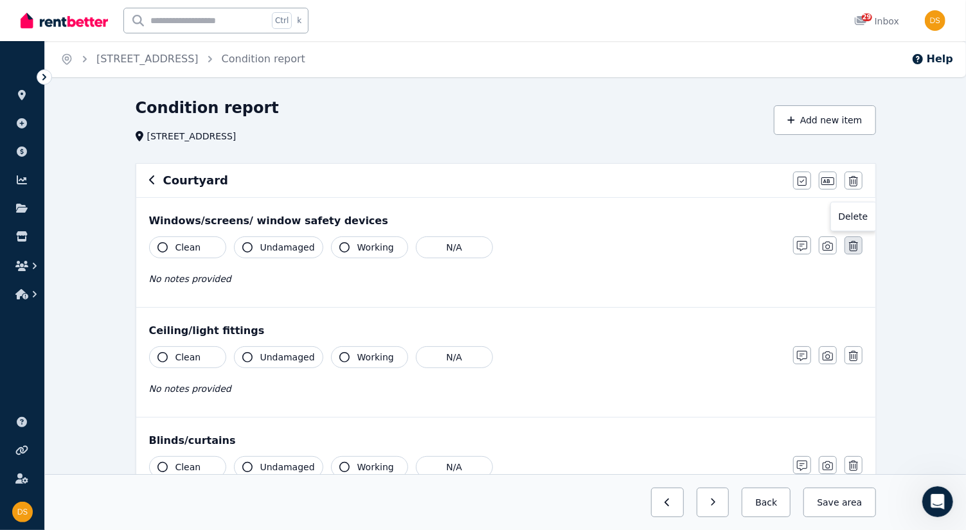
click at [852, 241] on icon "button" at bounding box center [853, 246] width 9 height 10
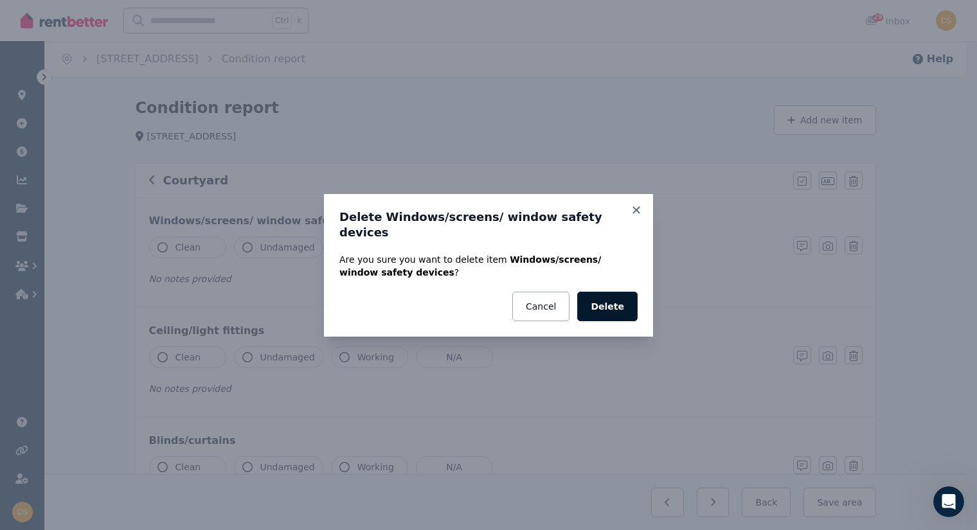
click at [617, 296] on button "Delete" at bounding box center [607, 307] width 60 height 30
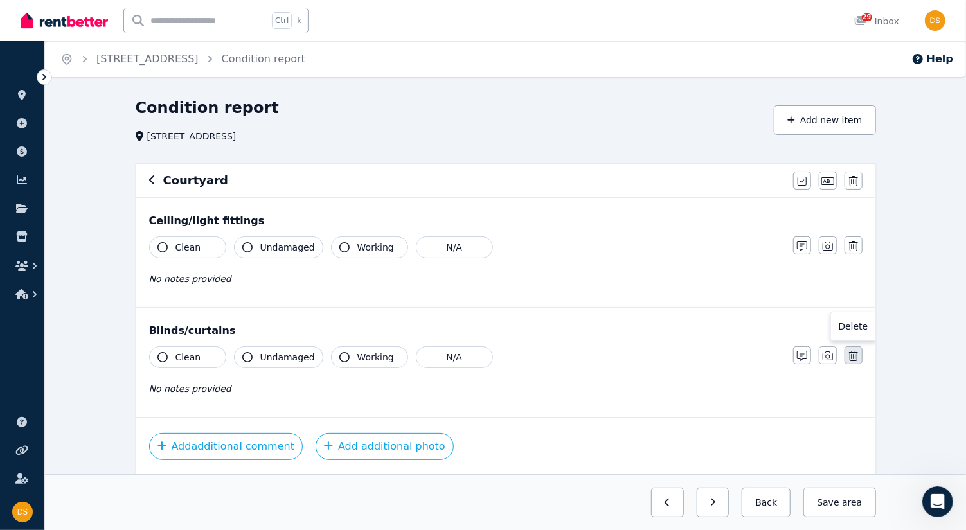
click at [853, 357] on icon "button" at bounding box center [853, 356] width 9 height 10
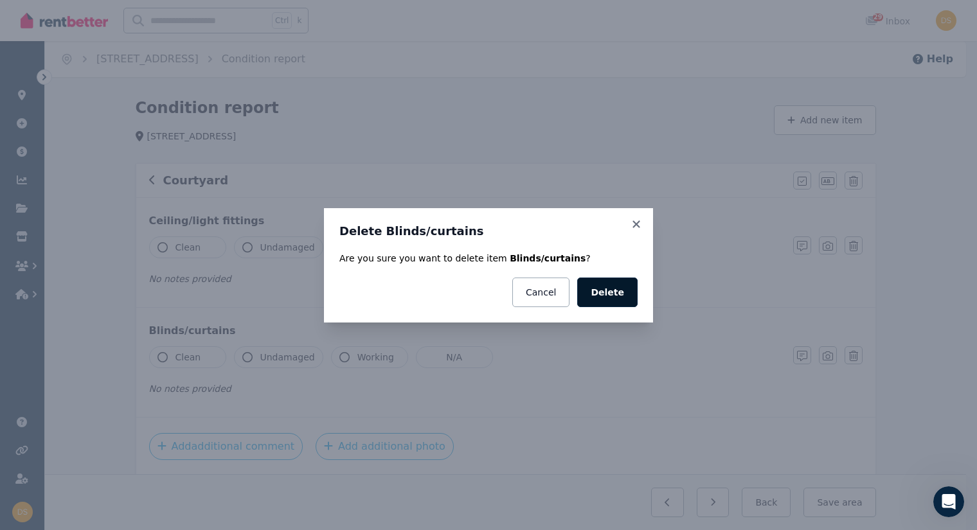
click at [619, 297] on button "Delete" at bounding box center [607, 293] width 60 height 30
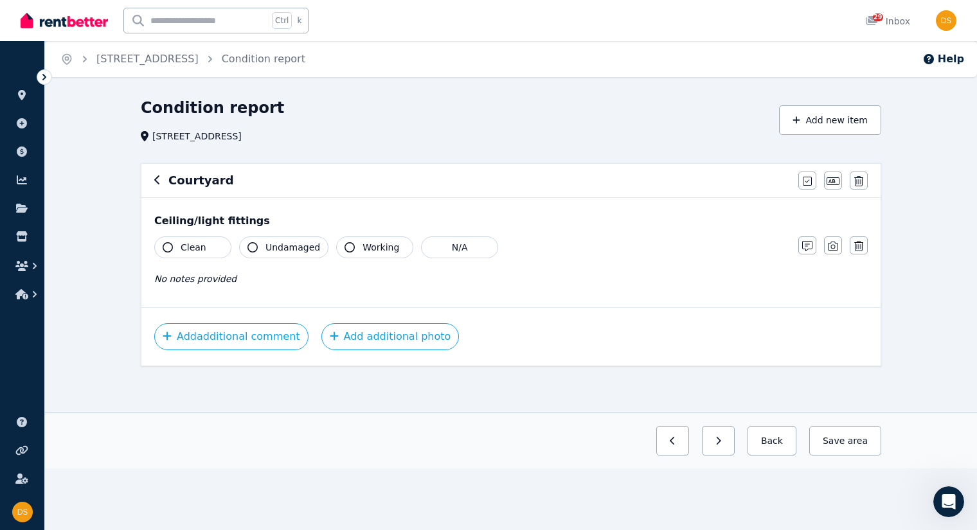
click at [165, 244] on icon "button" at bounding box center [168, 247] width 10 height 10
click at [254, 240] on button "Undamaged" at bounding box center [283, 248] width 89 height 22
click at [277, 289] on div "Clean Undamaged Working N/A No notes provided" at bounding box center [469, 268] width 631 height 63
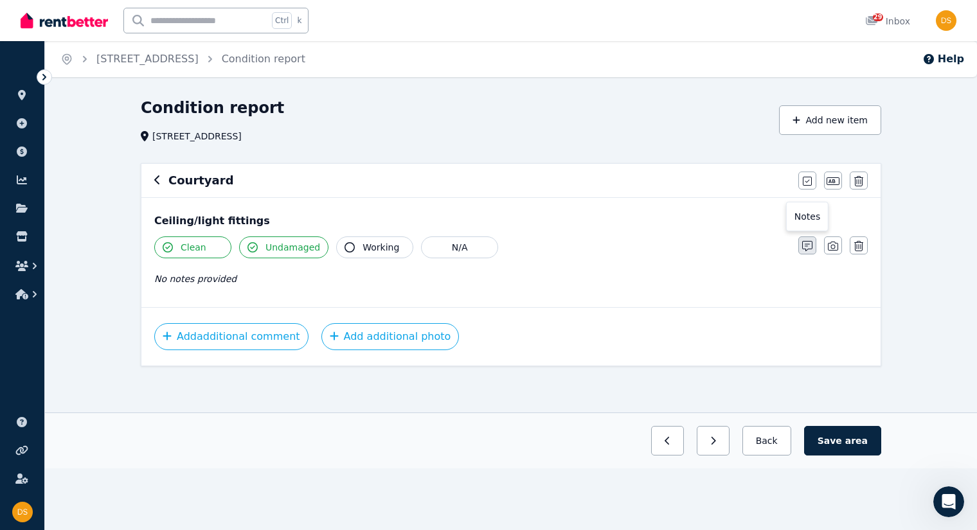
click at [804, 242] on icon "button" at bounding box center [807, 246] width 10 height 10
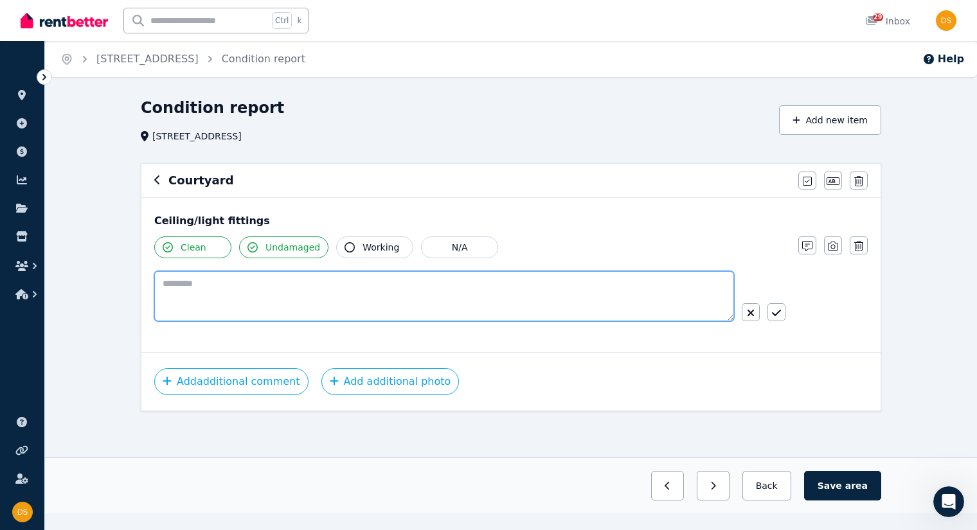
click at [247, 290] on textarea at bounding box center [444, 296] width 580 height 50
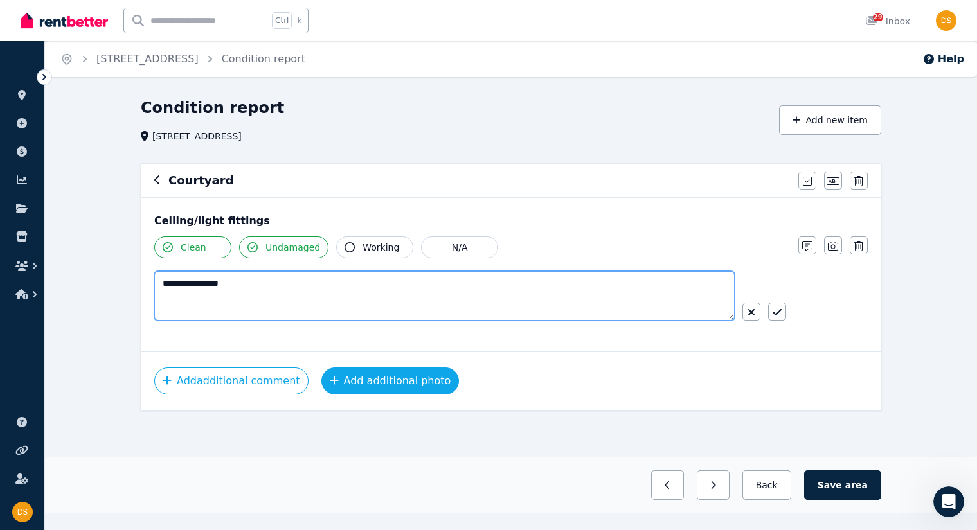
type textarea "**********"
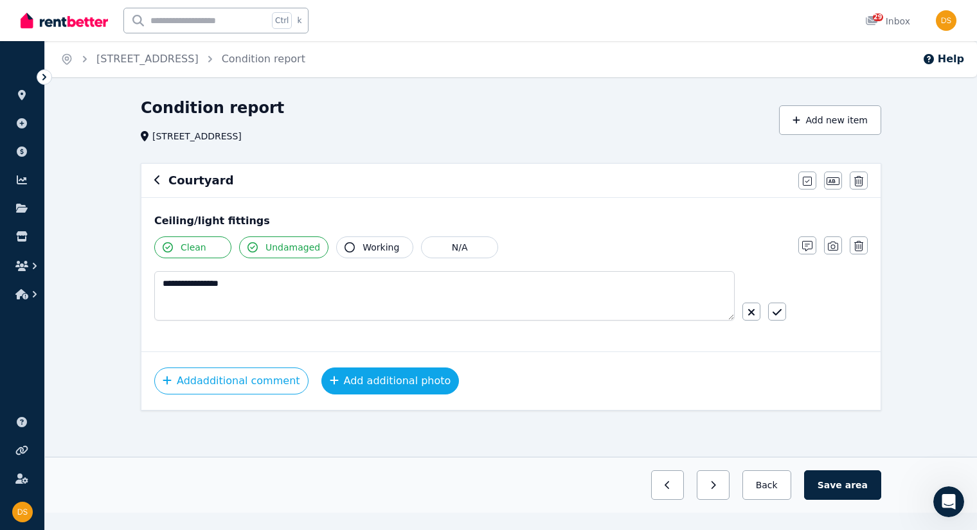
click at [362, 379] on button "Add additional photo" at bounding box center [390, 381] width 138 height 27
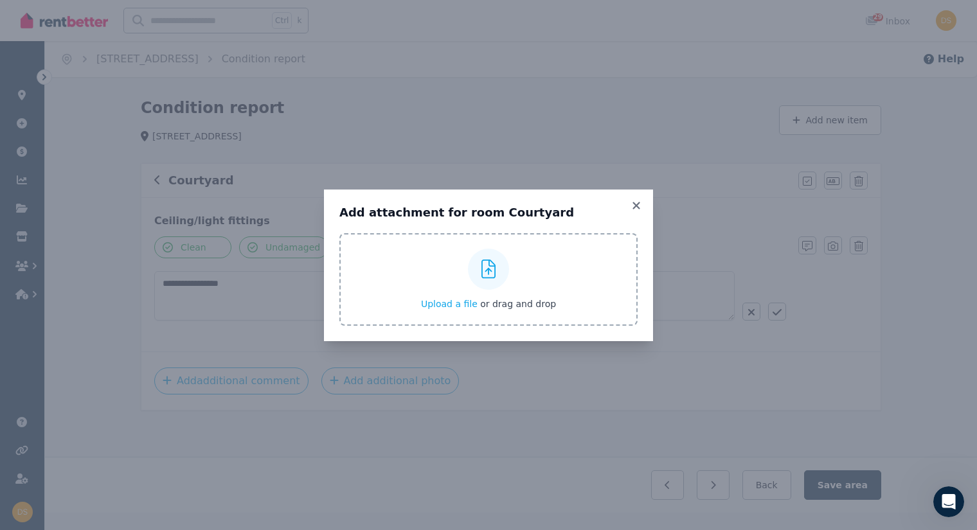
click at [488, 275] on icon at bounding box center [489, 269] width 15 height 19
click at [0, 0] on input "Upload a file or drag and drop" at bounding box center [0, 0] width 0 height 0
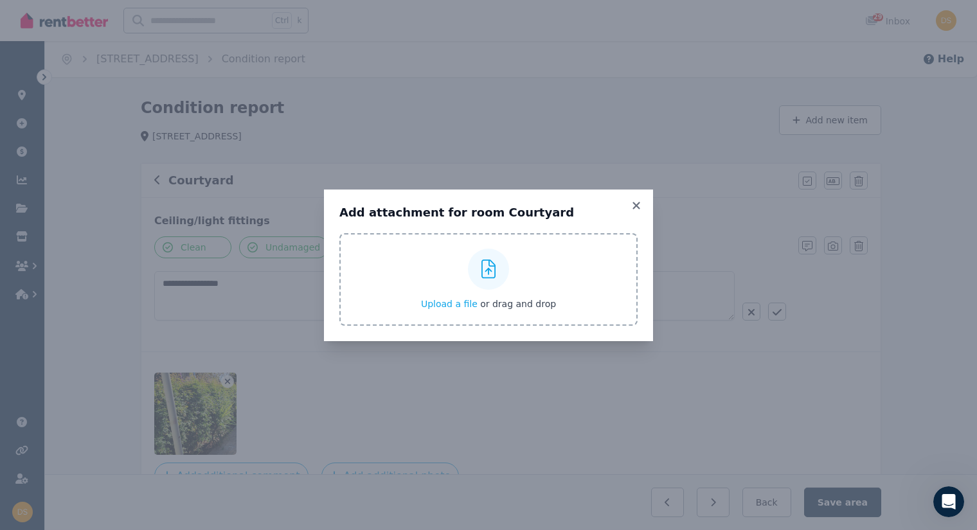
click at [484, 271] on icon at bounding box center [489, 269] width 15 height 19
click at [0, 0] on input "Upload a file or drag and drop" at bounding box center [0, 0] width 0 height 0
click at [638, 203] on icon at bounding box center [636, 206] width 13 height 12
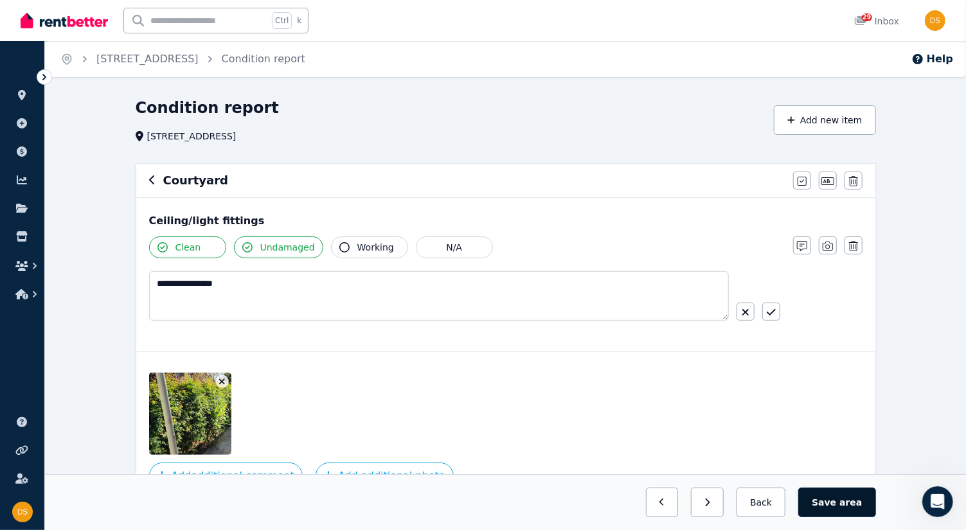
click at [854, 509] on span "area" at bounding box center [851, 502] width 23 height 13
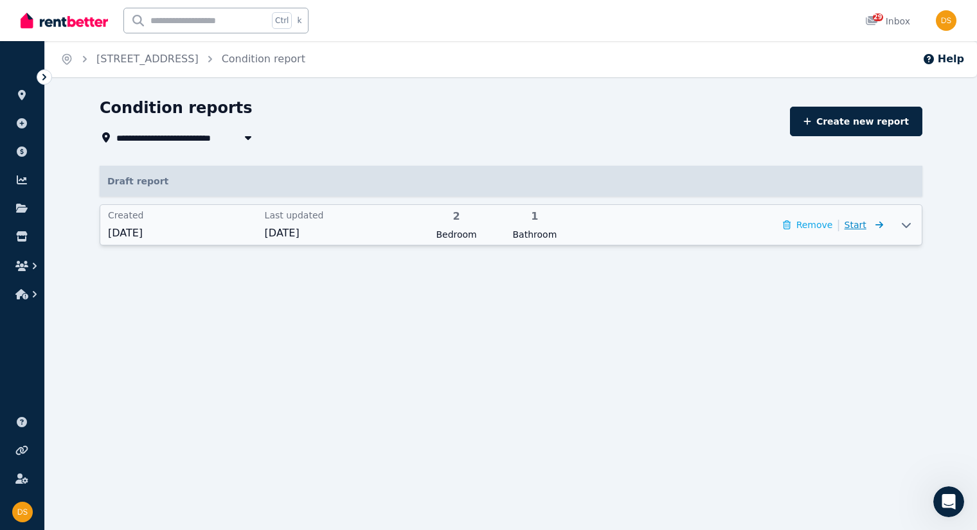
click at [862, 224] on span "Start" at bounding box center [856, 225] width 22 height 10
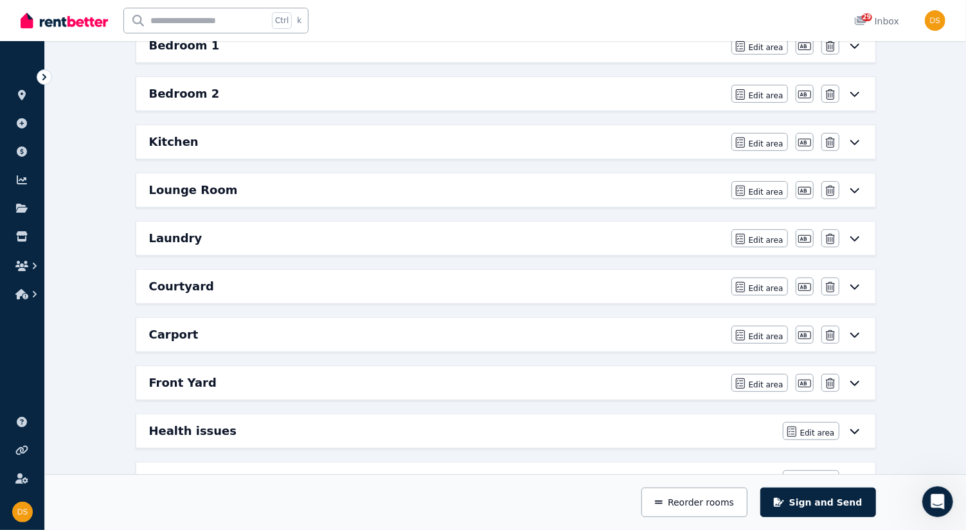
scroll to position [291, 0]
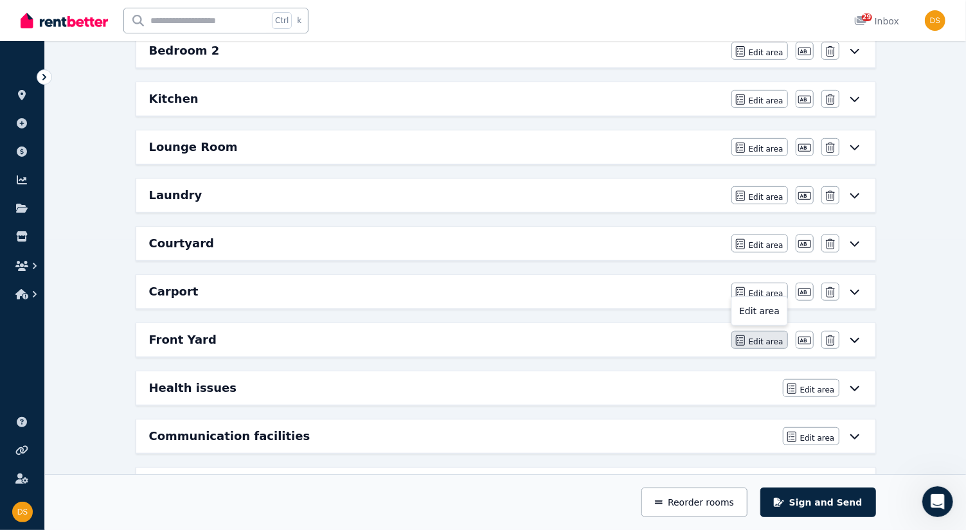
click at [763, 337] on span "Edit area" at bounding box center [766, 342] width 35 height 10
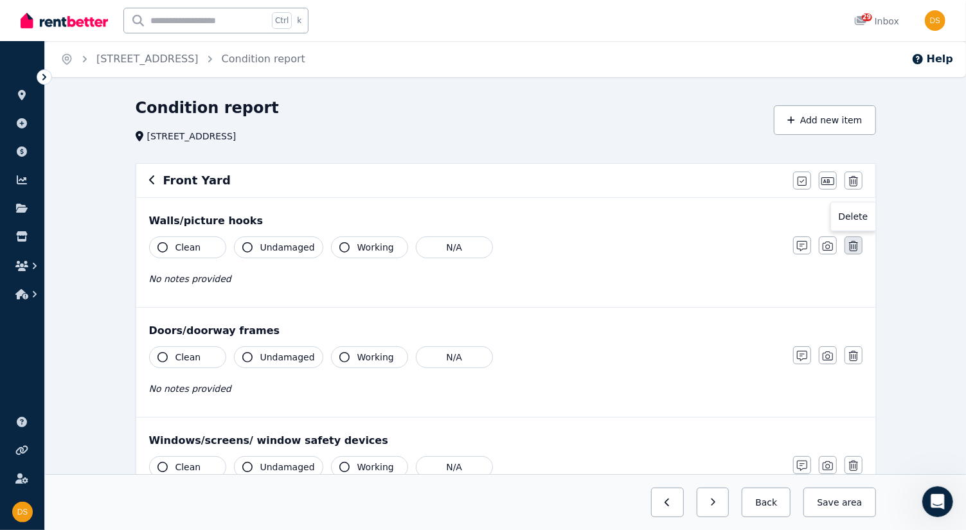
click at [856, 242] on icon "button" at bounding box center [853, 246] width 9 height 10
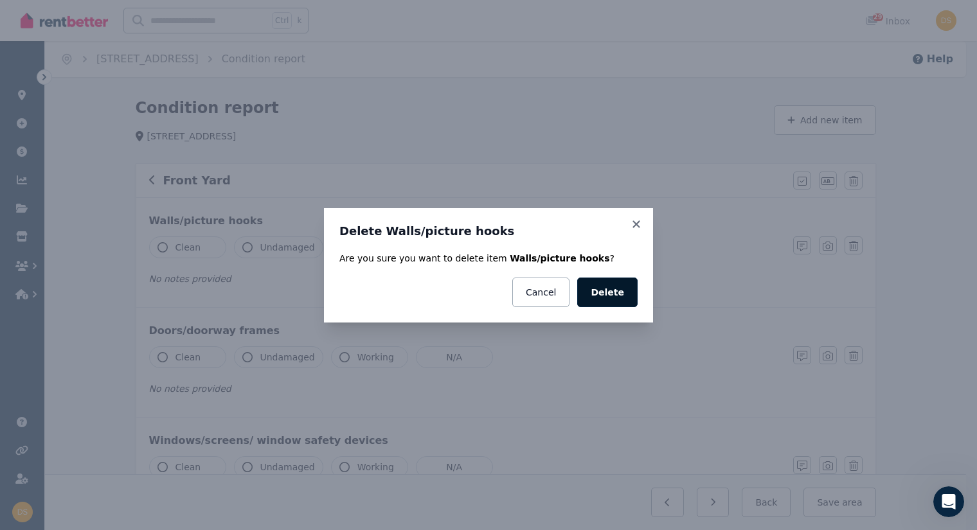
click at [621, 291] on button "Delete" at bounding box center [607, 293] width 60 height 30
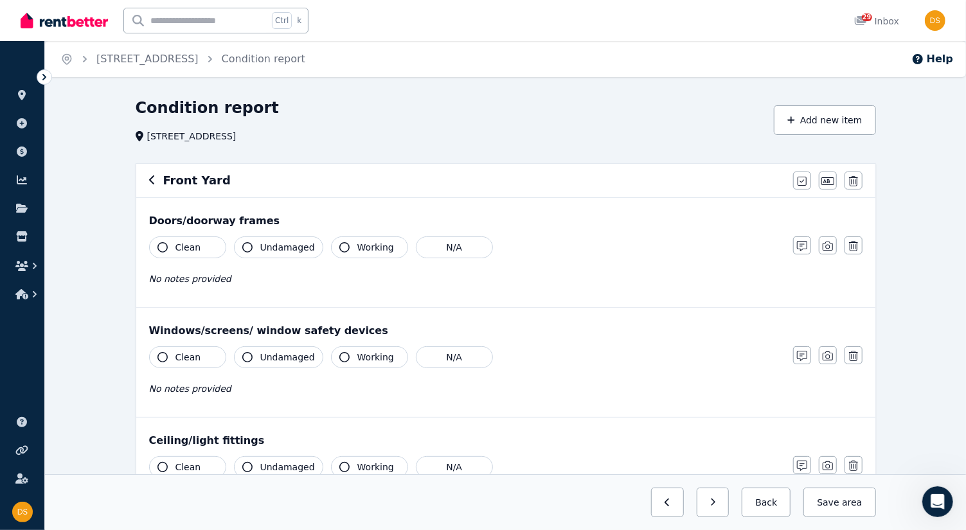
click at [853, 356] on icon "button" at bounding box center [853, 356] width 9 height 10
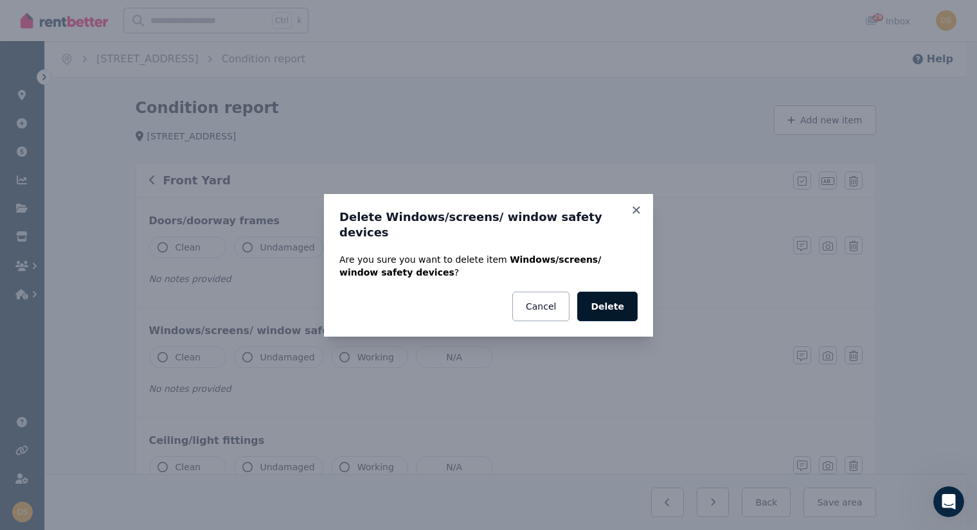
click at [612, 296] on button "Delete" at bounding box center [607, 307] width 60 height 30
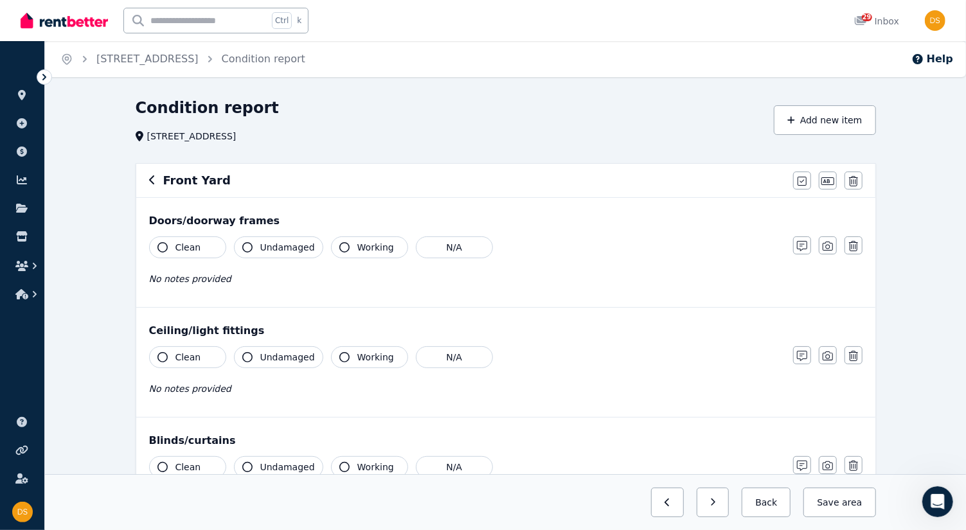
click at [852, 352] on icon "button" at bounding box center [853, 356] width 9 height 10
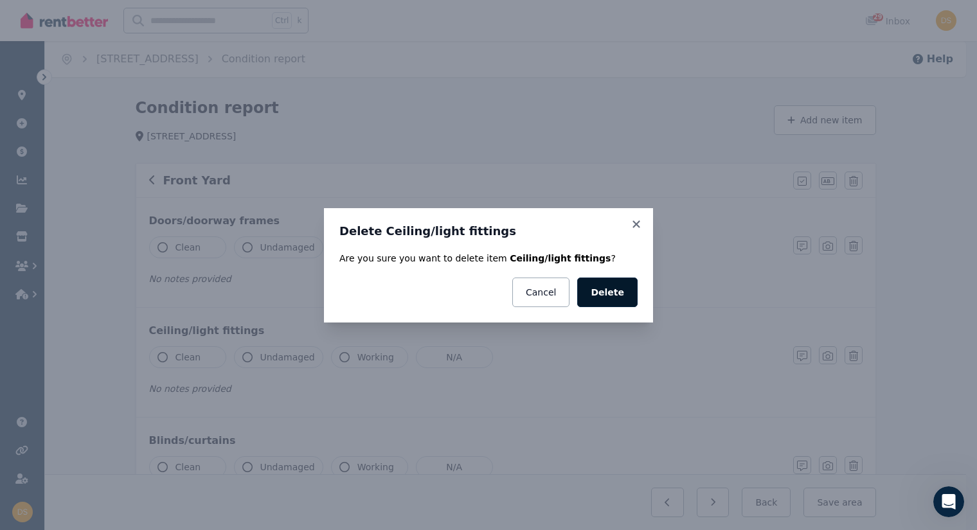
click at [617, 293] on button "Delete" at bounding box center [607, 293] width 60 height 30
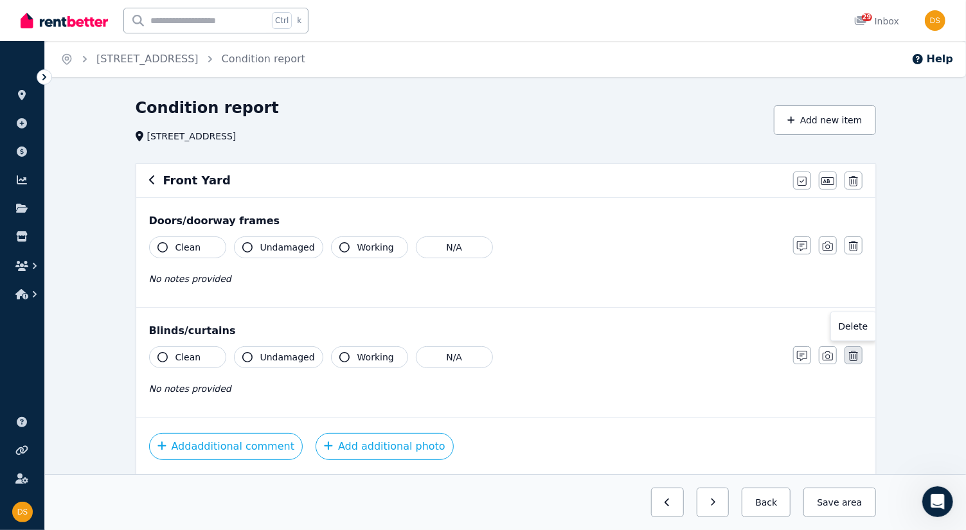
click at [853, 356] on icon "button" at bounding box center [853, 356] width 9 height 10
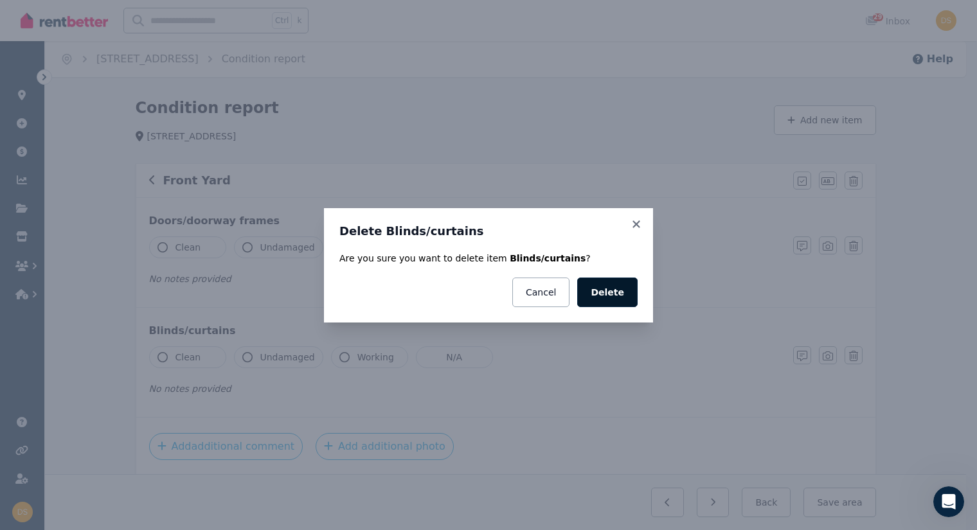
click at [620, 293] on button "Delete" at bounding box center [607, 293] width 60 height 30
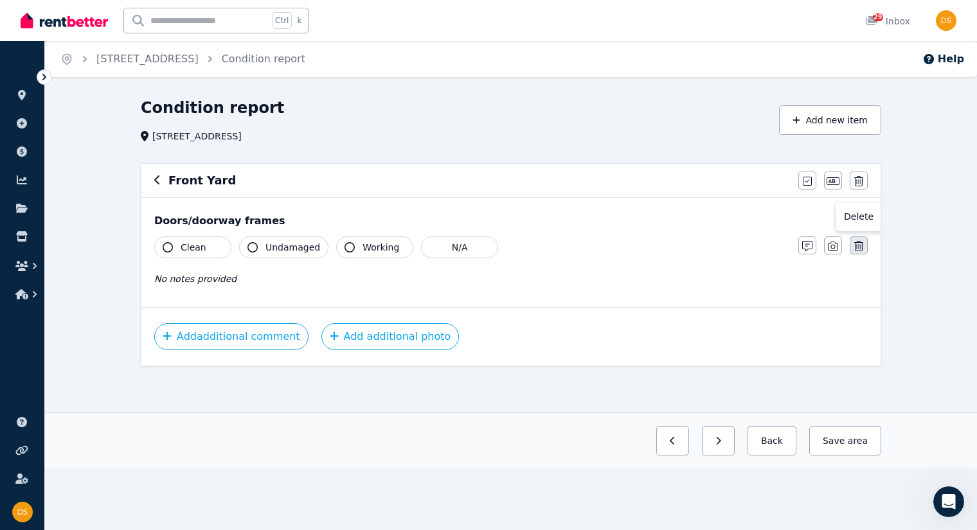
click at [860, 245] on icon "button" at bounding box center [858, 246] width 9 height 10
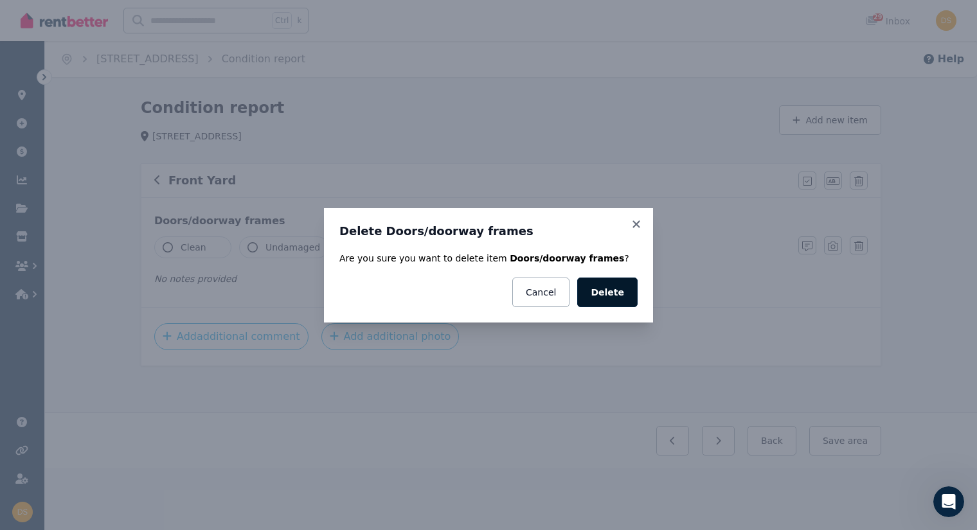
click at [611, 298] on button "Delete" at bounding box center [607, 293] width 60 height 30
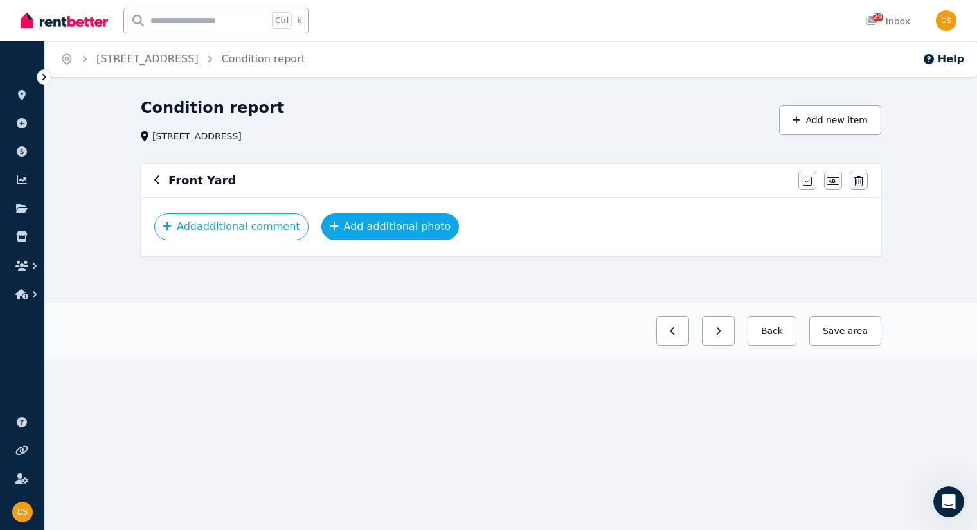
click at [396, 231] on button "Add additional photo" at bounding box center [390, 226] width 138 height 27
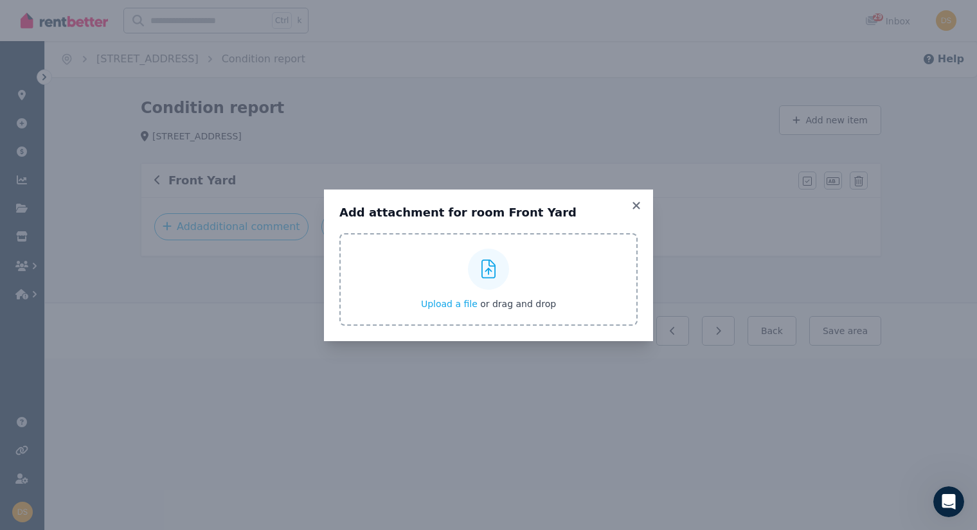
click at [495, 268] on icon at bounding box center [489, 269] width 15 height 19
click at [0, 0] on input "Upload a file or drag and drop" at bounding box center [0, 0] width 0 height 0
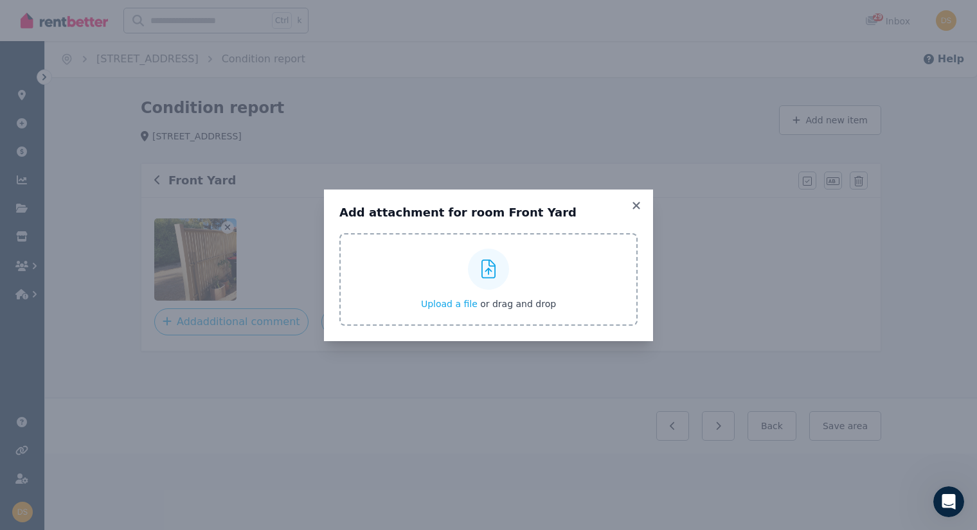
click at [486, 258] on div at bounding box center [488, 269] width 41 height 41
click at [0, 0] on input "Upload a file or drag and drop" at bounding box center [0, 0] width 0 height 0
click at [492, 275] on icon at bounding box center [489, 269] width 15 height 19
click at [0, 0] on input "Upload a file or drag and drop" at bounding box center [0, 0] width 0 height 0
click at [483, 271] on icon at bounding box center [489, 269] width 15 height 19
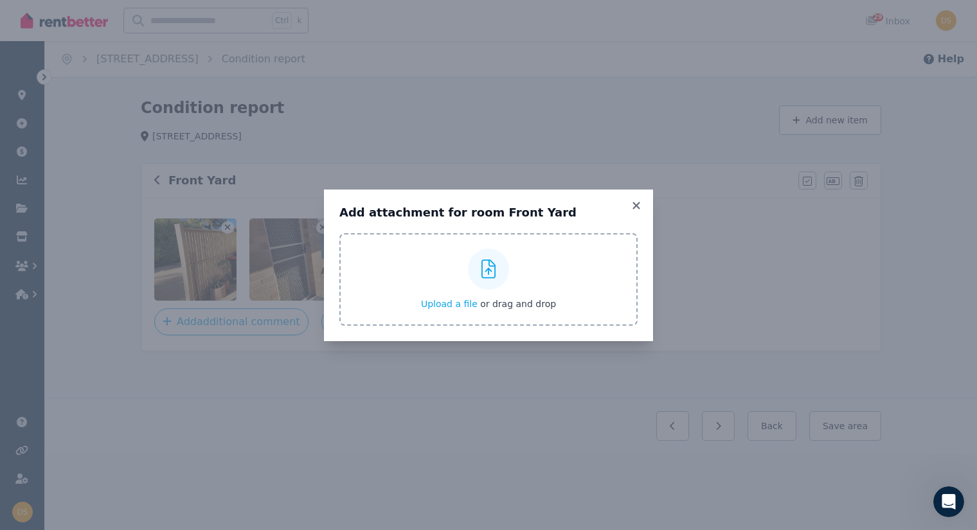
click at [0, 0] on input "Upload a file or drag and drop" at bounding box center [0, 0] width 0 height 0
click at [635, 203] on icon at bounding box center [636, 206] width 13 height 12
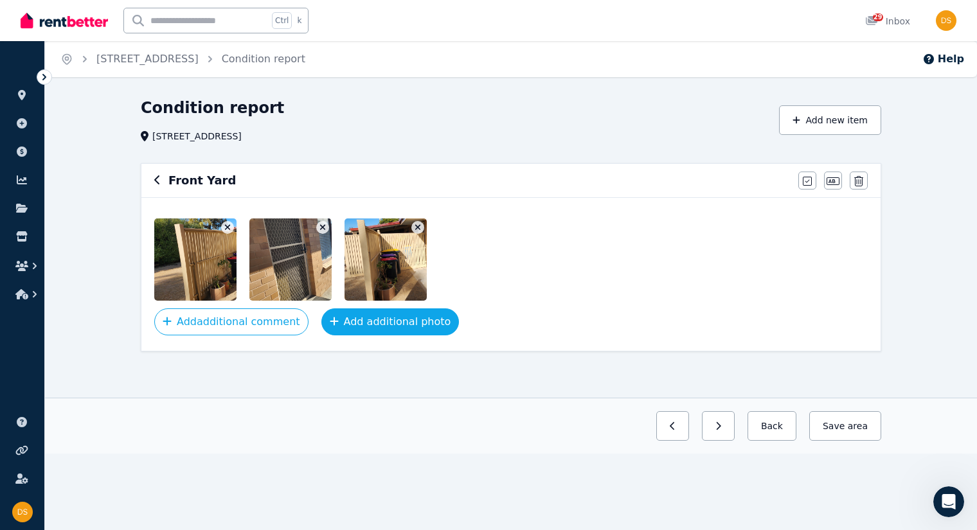
click at [411, 314] on button "Add additional photo" at bounding box center [390, 322] width 138 height 27
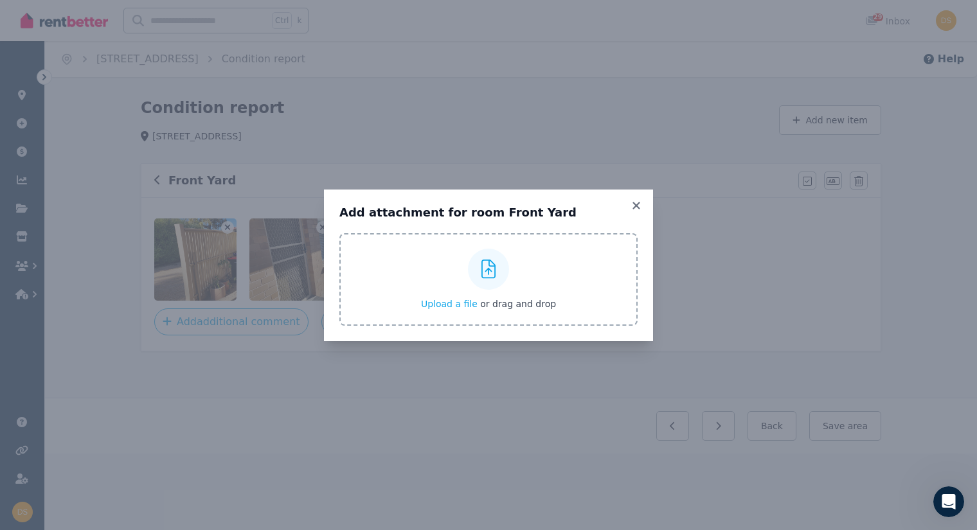
click at [494, 264] on icon at bounding box center [489, 269] width 15 height 19
click at [0, 0] on input "Upload a file or drag and drop" at bounding box center [0, 0] width 0 height 0
click at [636, 207] on icon at bounding box center [636, 206] width 13 height 12
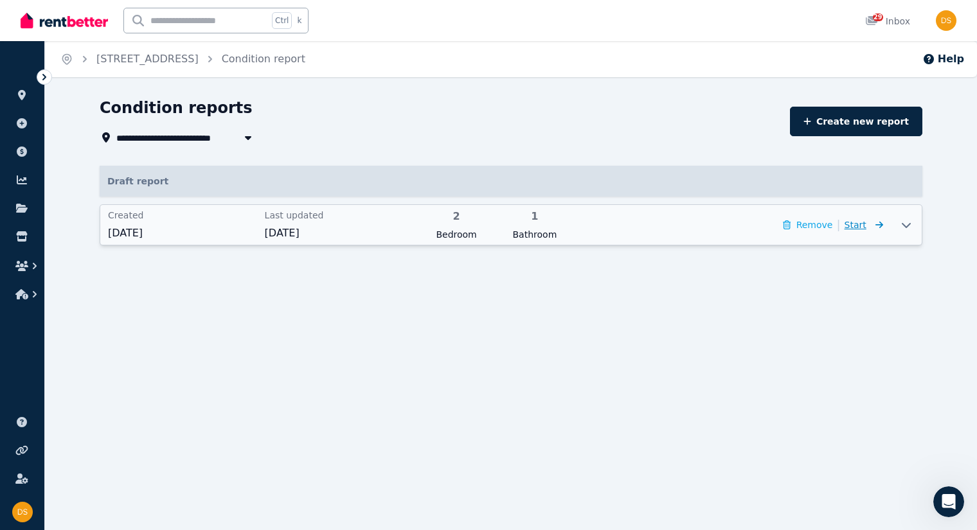
click at [861, 227] on span "Start" at bounding box center [856, 225] width 22 height 10
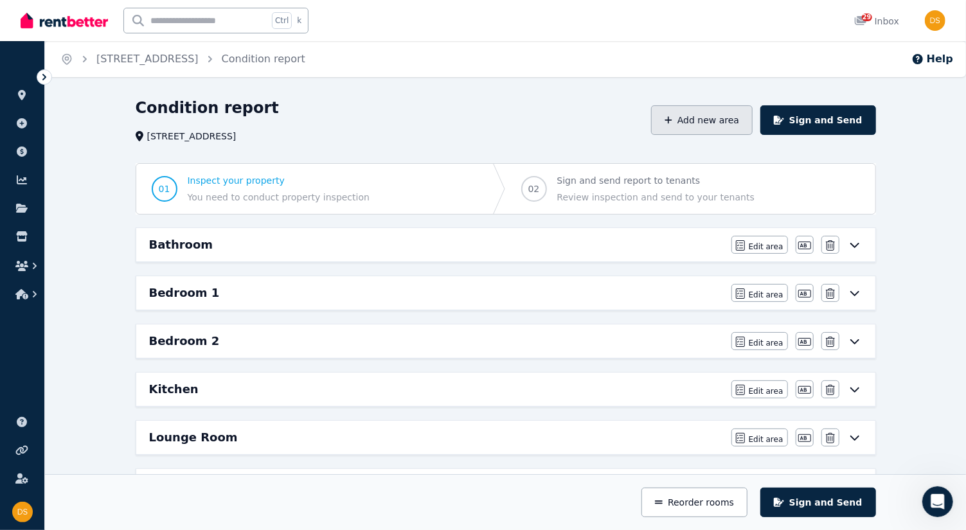
click at [724, 110] on button "Add new area" at bounding box center [702, 120] width 102 height 30
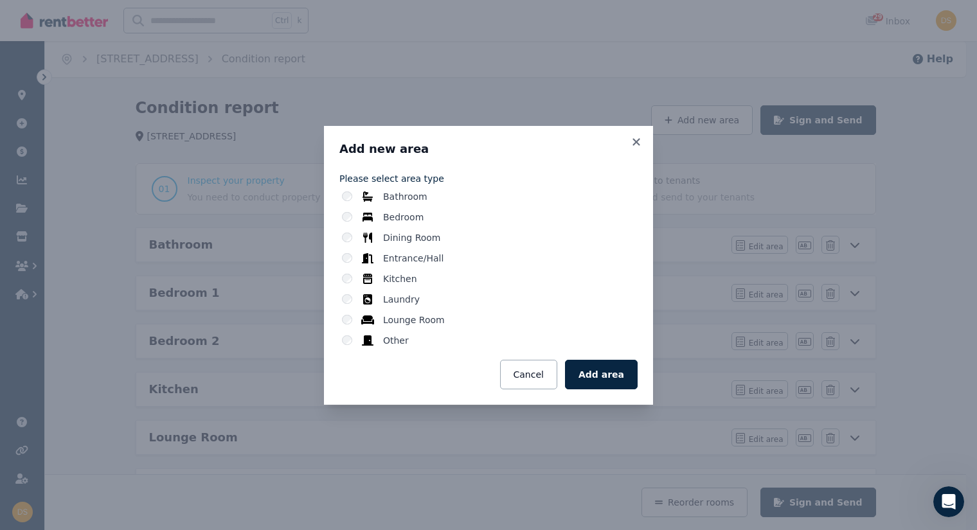
click at [395, 345] on label "Other" at bounding box center [396, 340] width 26 height 13
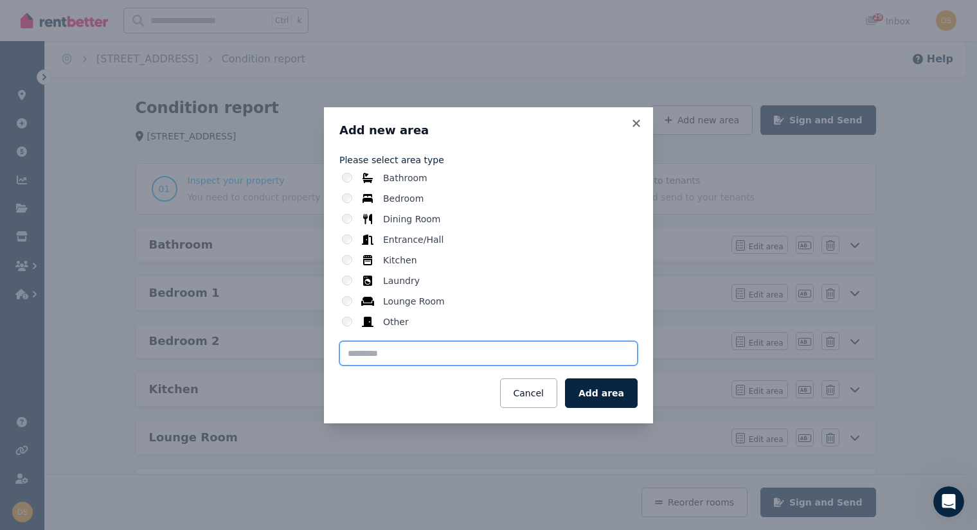
click at [438, 348] on input "text" at bounding box center [488, 353] width 298 height 24
type input "****"
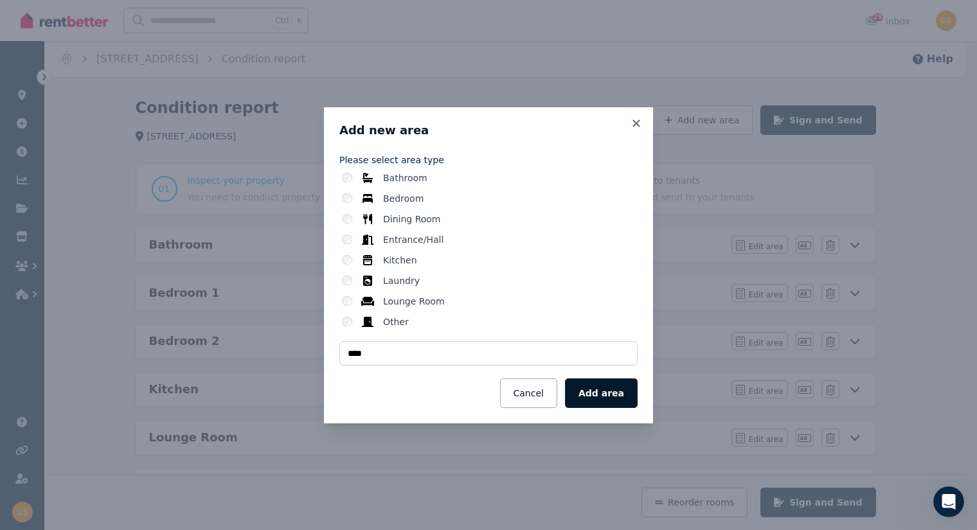
click at [606, 390] on button "Add area" at bounding box center [601, 394] width 73 height 30
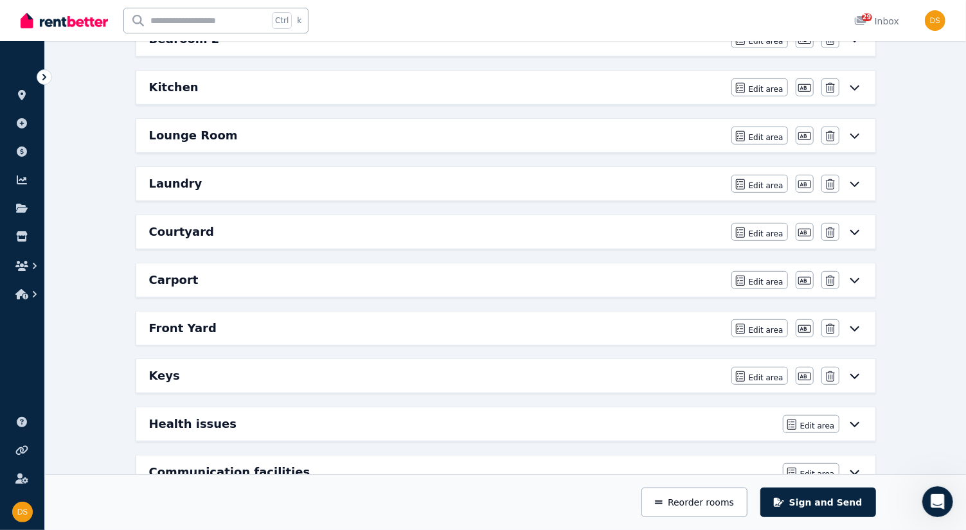
scroll to position [303, 0]
click at [765, 372] on span "Edit area" at bounding box center [766, 377] width 35 height 10
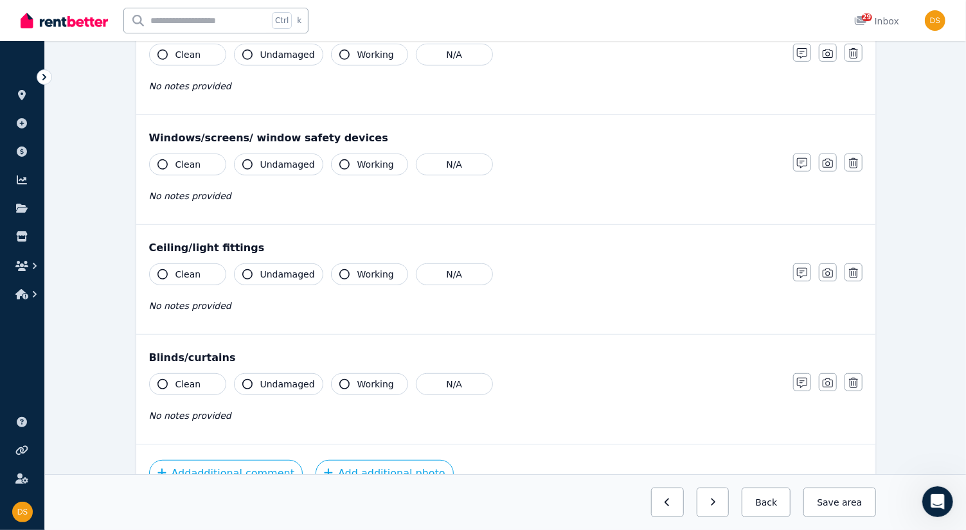
scroll to position [0, 0]
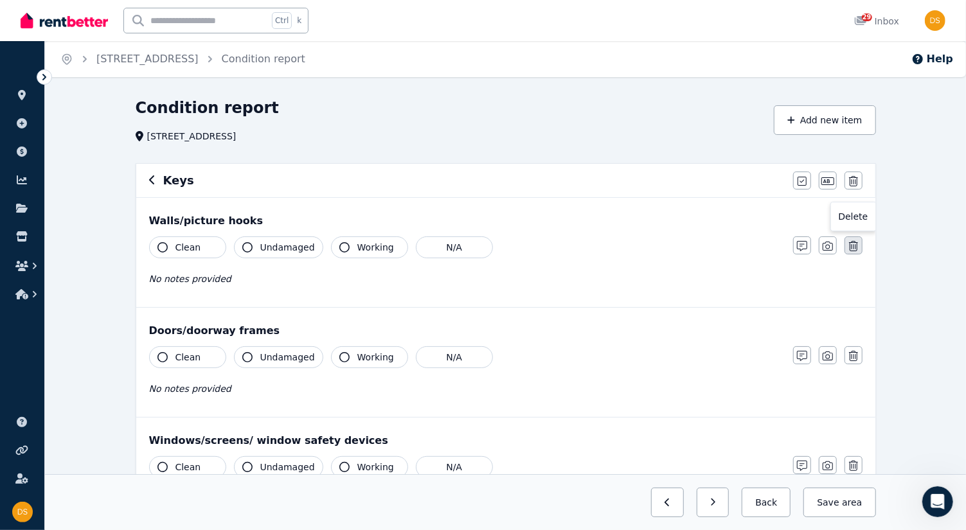
click at [848, 249] on button "button" at bounding box center [854, 246] width 18 height 18
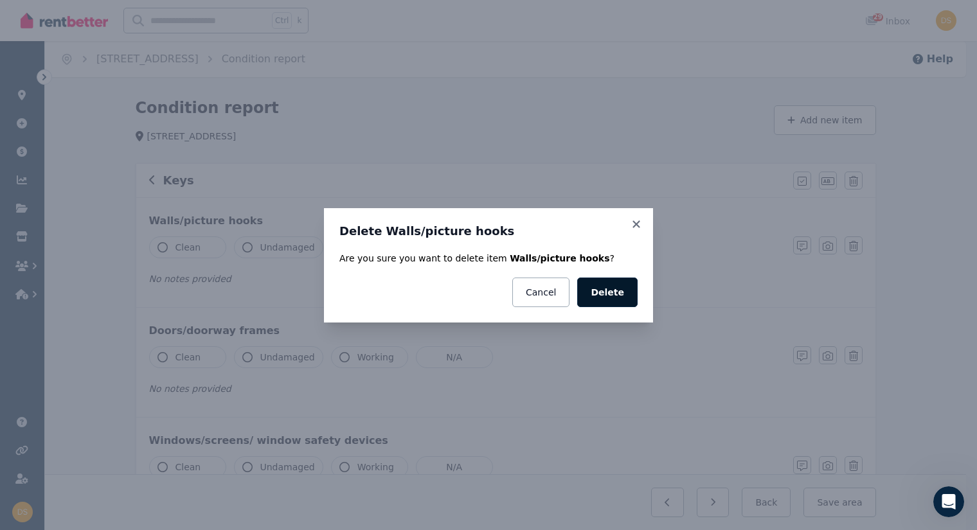
click at [598, 299] on button "Delete" at bounding box center [607, 293] width 60 height 30
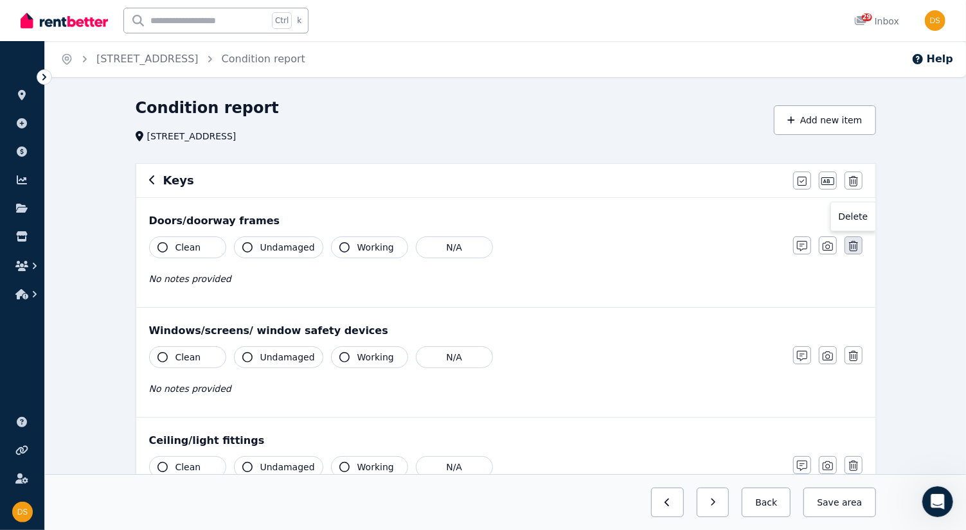
click at [852, 246] on icon "button" at bounding box center [853, 246] width 9 height 10
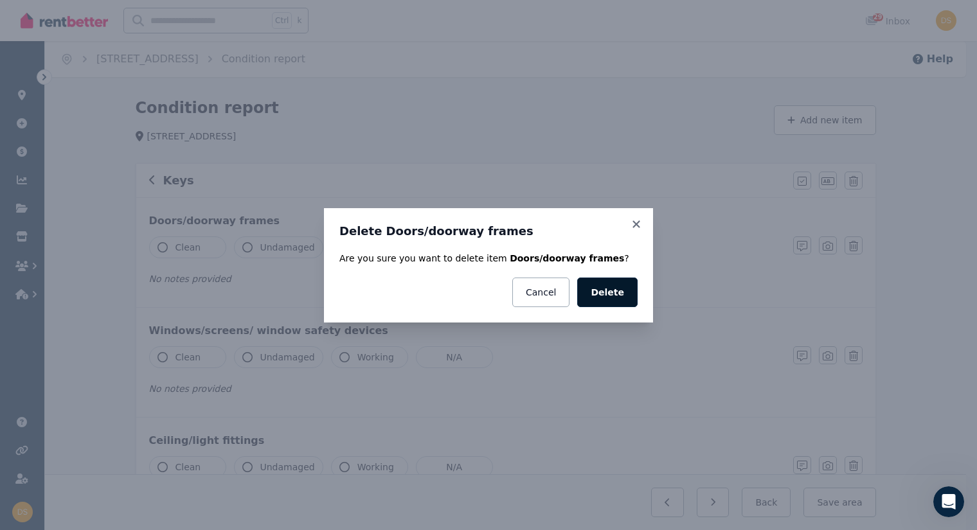
click at [609, 296] on button "Delete" at bounding box center [607, 293] width 60 height 30
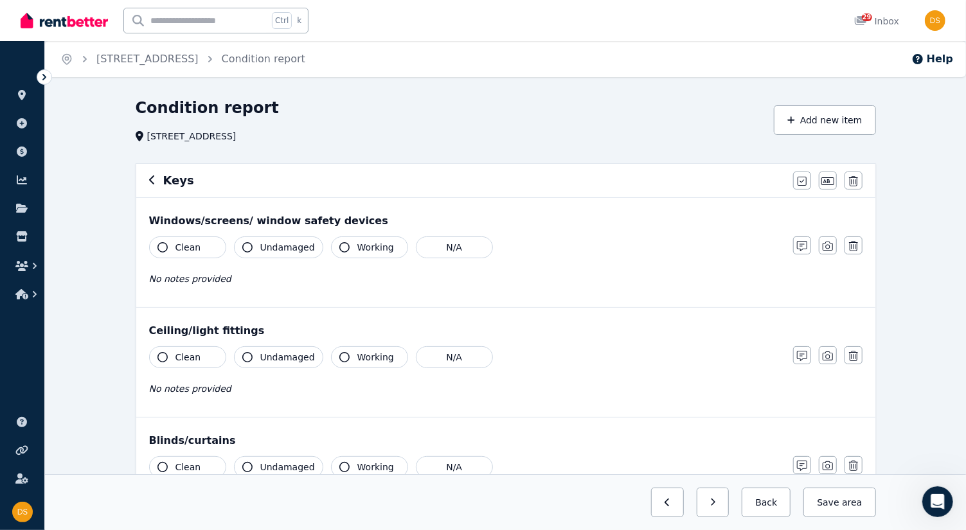
click at [856, 246] on icon "button" at bounding box center [853, 246] width 9 height 10
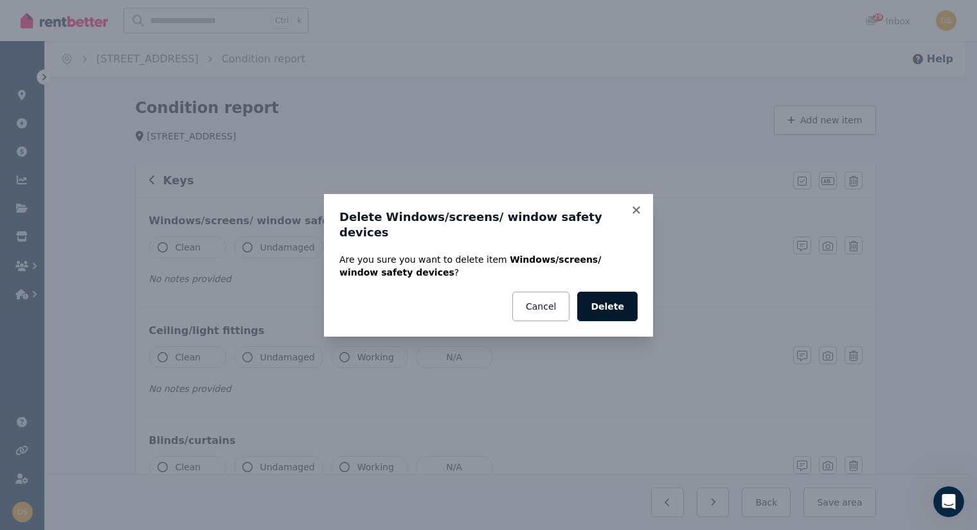
click at [603, 300] on button "Delete" at bounding box center [607, 307] width 60 height 30
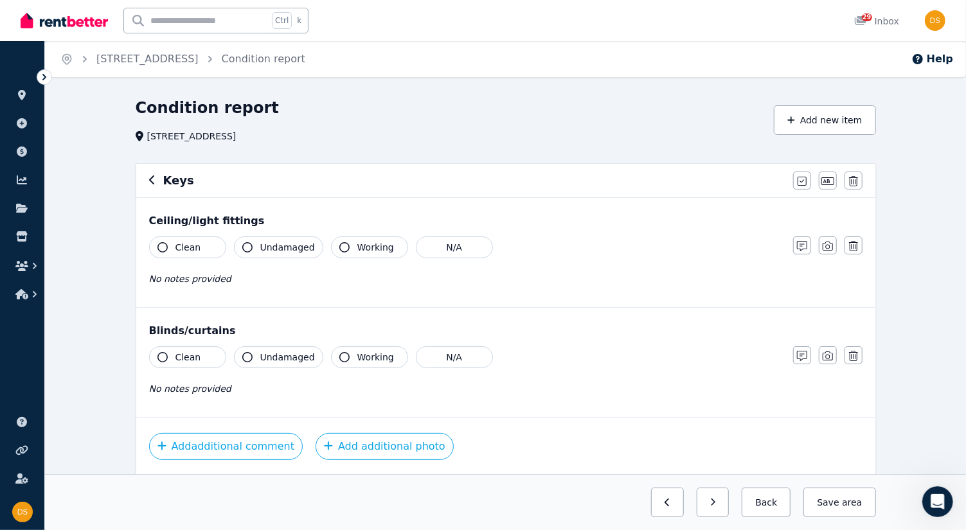
click at [852, 246] on icon "button" at bounding box center [853, 246] width 9 height 10
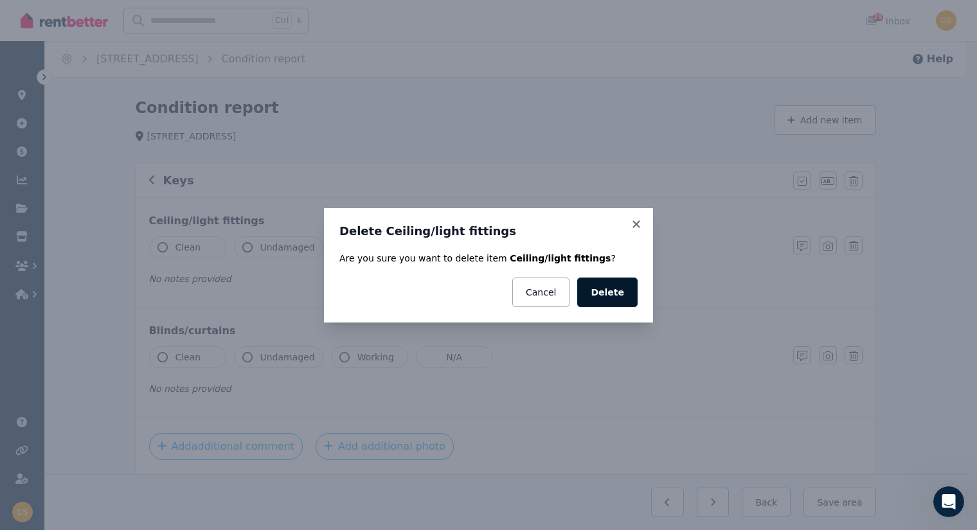
click at [613, 293] on button "Delete" at bounding box center [607, 293] width 60 height 30
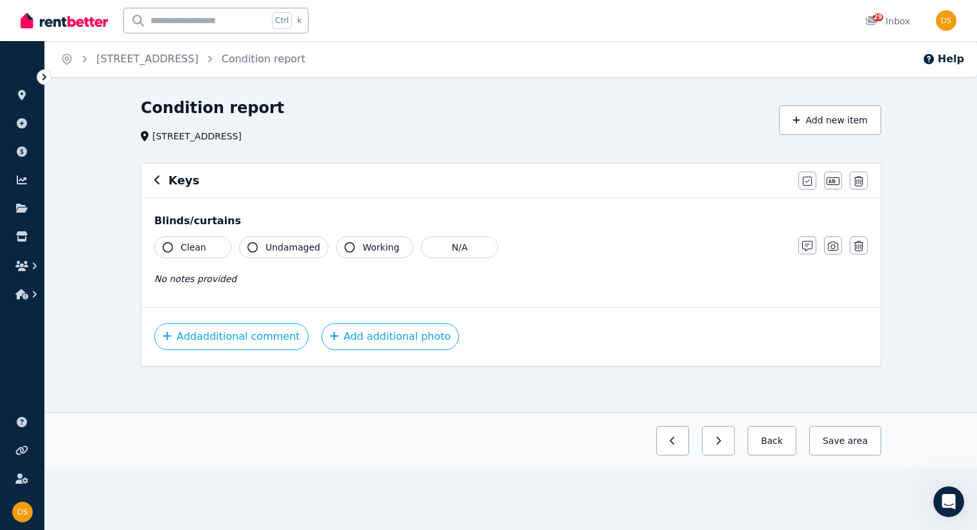
click at [850, 247] on button "button" at bounding box center [859, 246] width 18 height 18
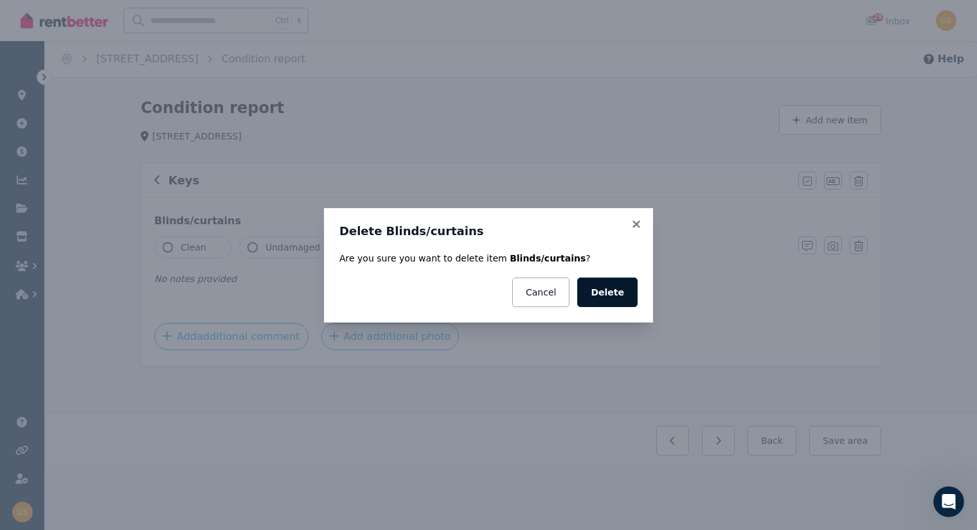
click at [617, 288] on button "Delete" at bounding box center [607, 293] width 60 height 30
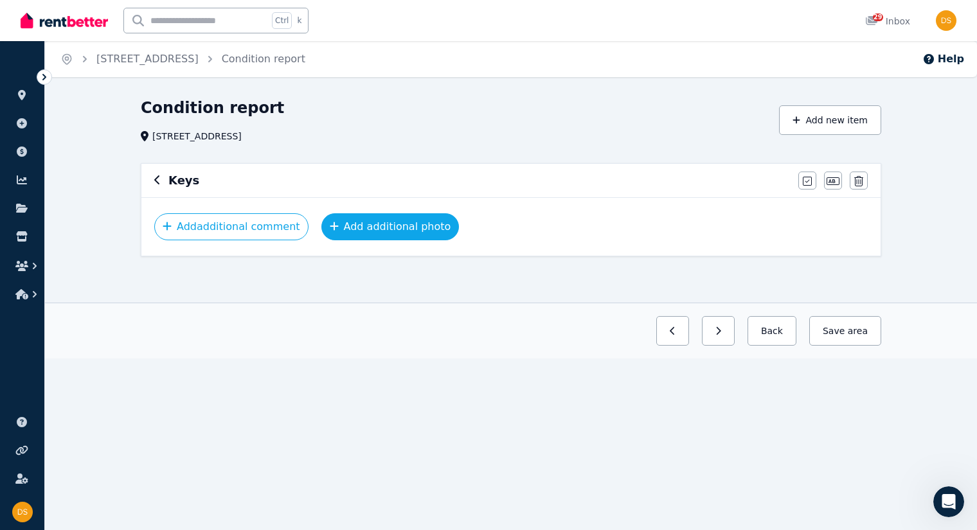
click at [396, 226] on button "Add additional photo" at bounding box center [390, 226] width 138 height 27
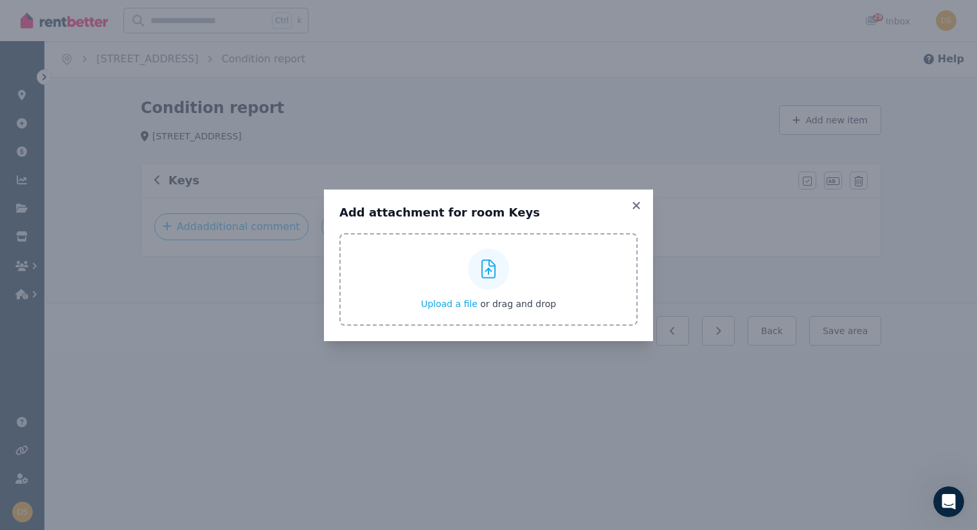
click at [490, 268] on icon at bounding box center [489, 269] width 15 height 19
click at [0, 0] on input "Upload a file or drag and drop" at bounding box center [0, 0] width 0 height 0
click at [631, 208] on icon at bounding box center [636, 206] width 13 height 12
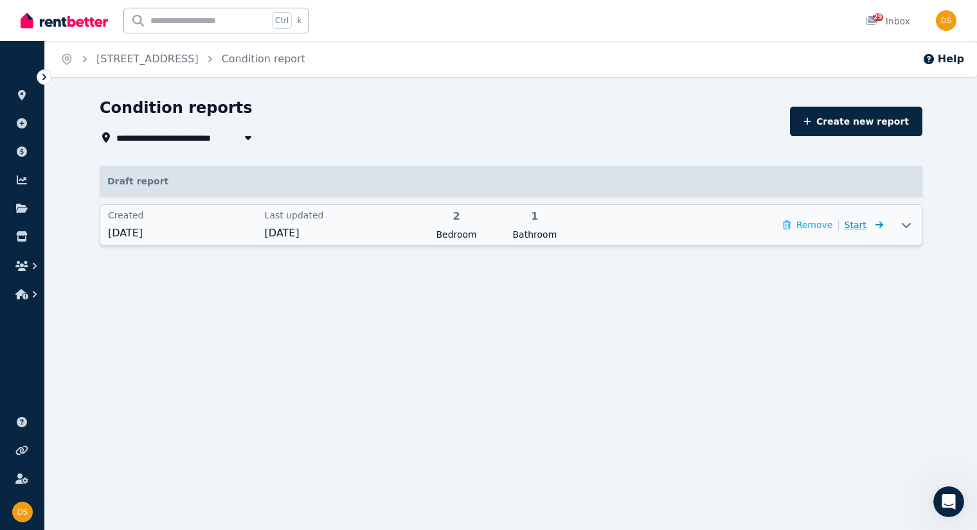
click at [860, 225] on span "Start" at bounding box center [856, 225] width 22 height 10
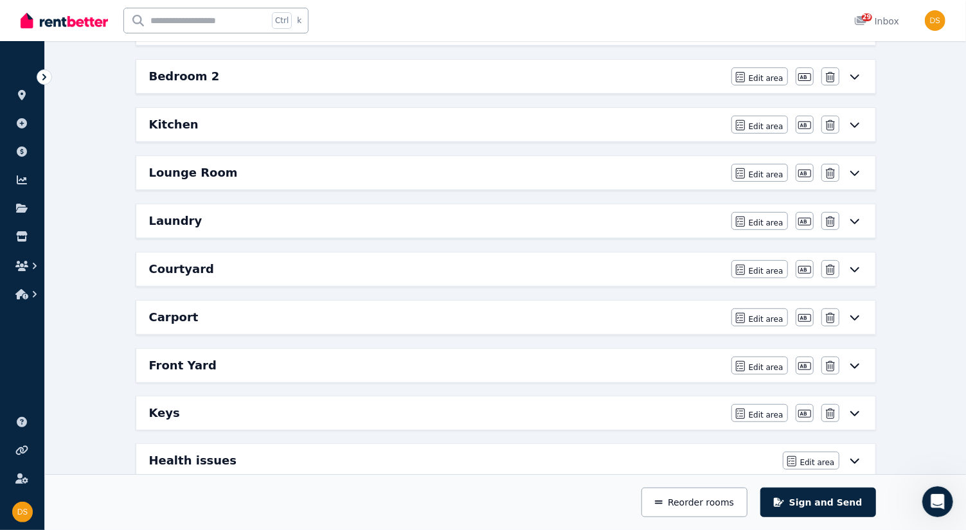
scroll to position [266, 0]
click at [767, 314] on span "Edit area" at bounding box center [766, 319] width 35 height 10
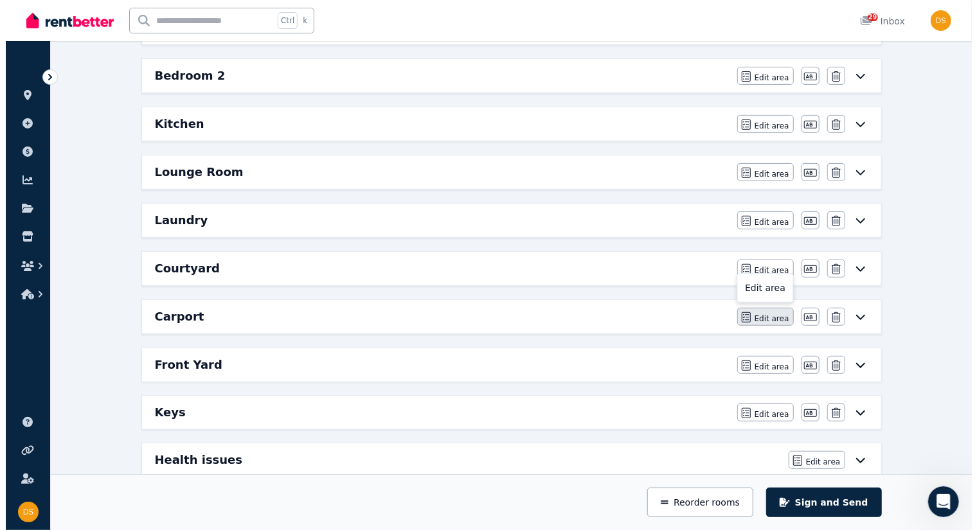
scroll to position [0, 0]
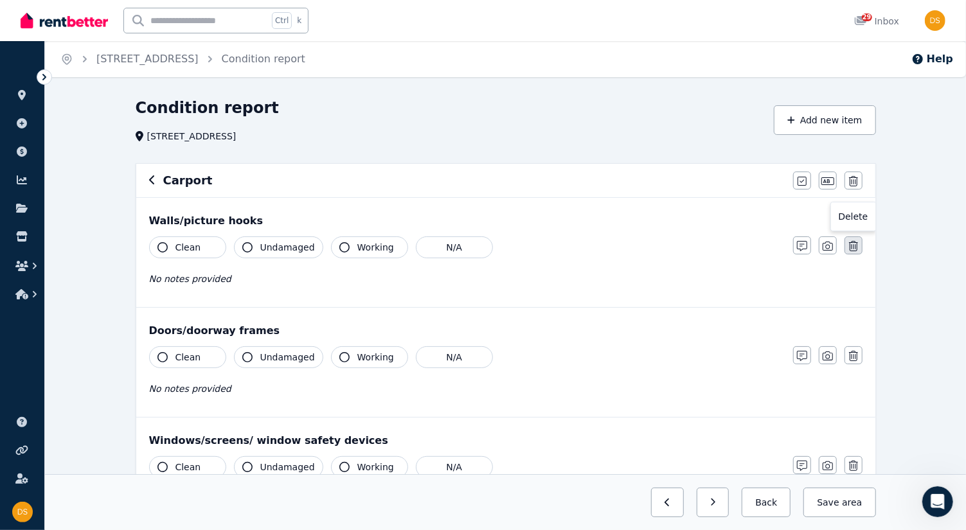
click at [854, 242] on icon "button" at bounding box center [853, 246] width 9 height 10
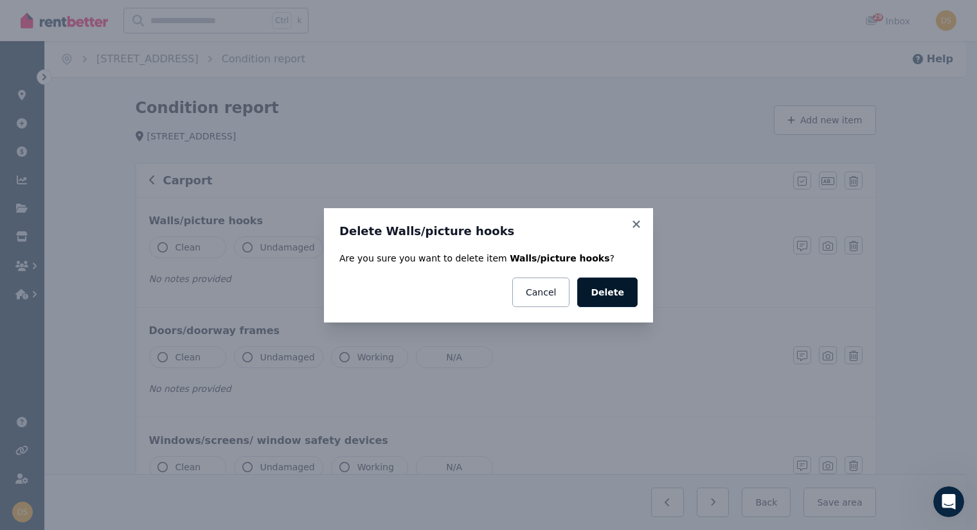
click at [620, 284] on button "Delete" at bounding box center [607, 293] width 60 height 30
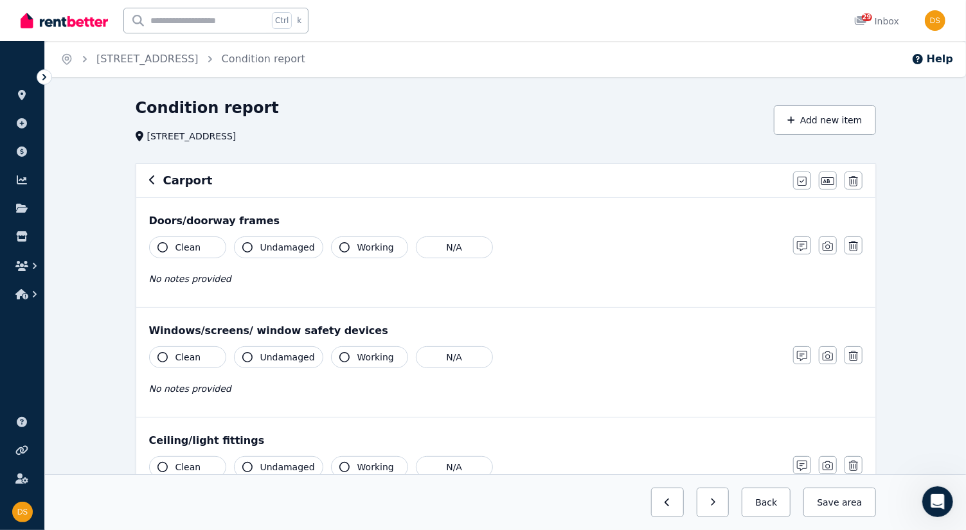
click at [852, 354] on icon "button" at bounding box center [853, 356] width 9 height 10
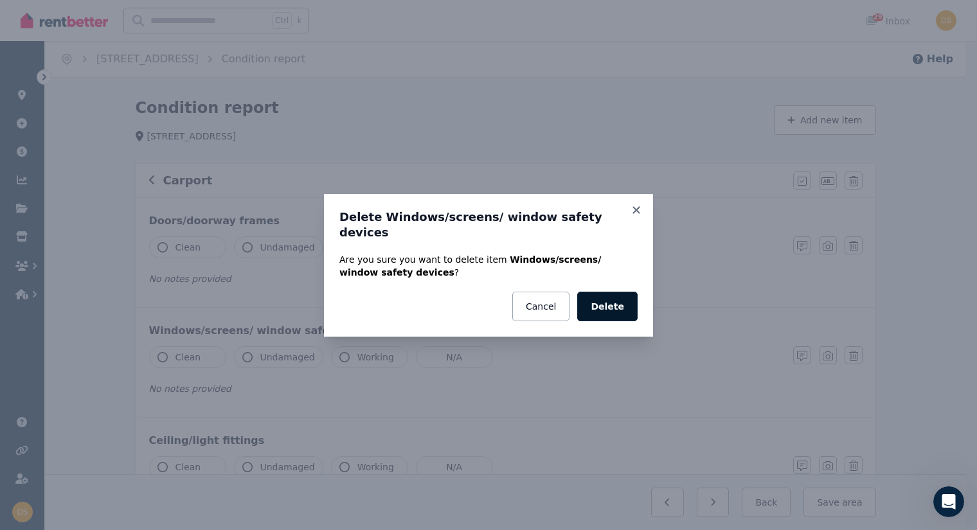
click at [619, 303] on button "Delete" at bounding box center [607, 307] width 60 height 30
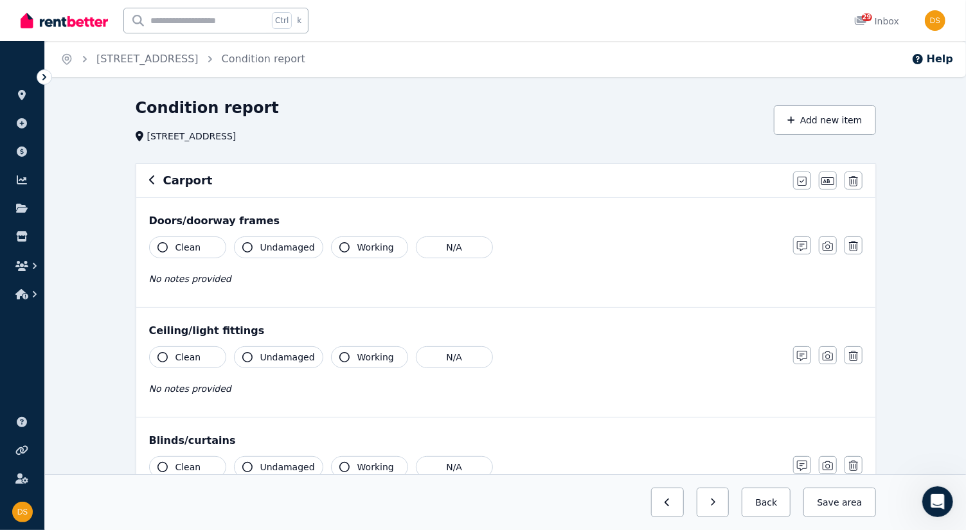
click at [851, 246] on icon "button" at bounding box center [853, 246] width 9 height 10
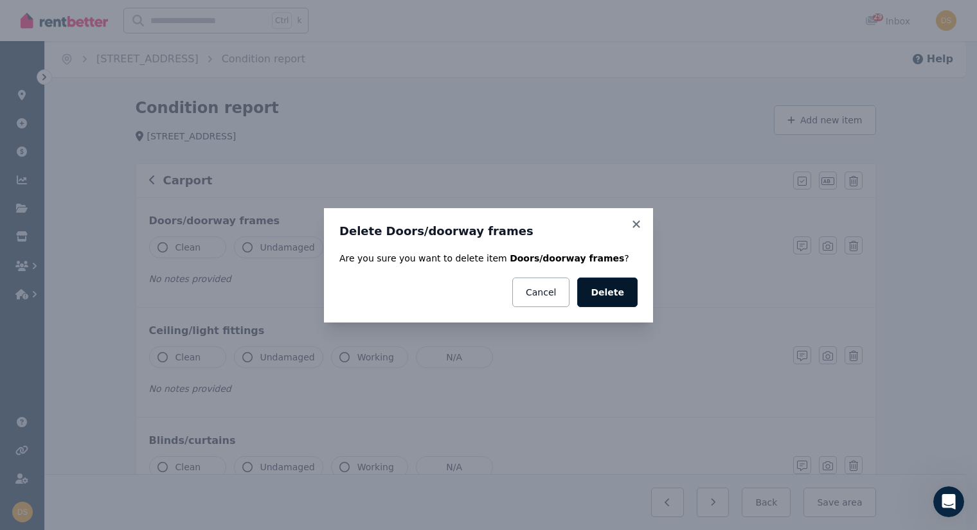
click at [608, 294] on button "Delete" at bounding box center [607, 293] width 60 height 30
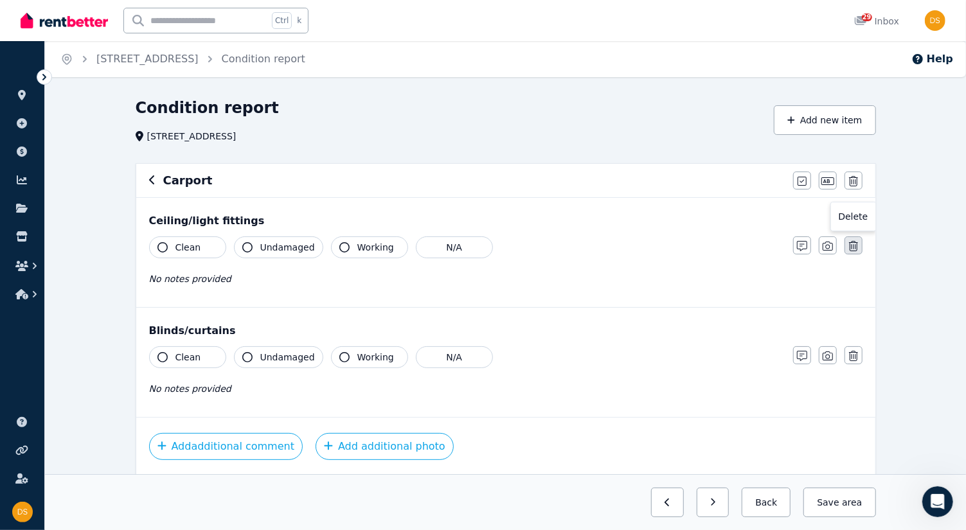
click at [854, 242] on icon "button" at bounding box center [853, 246] width 9 height 10
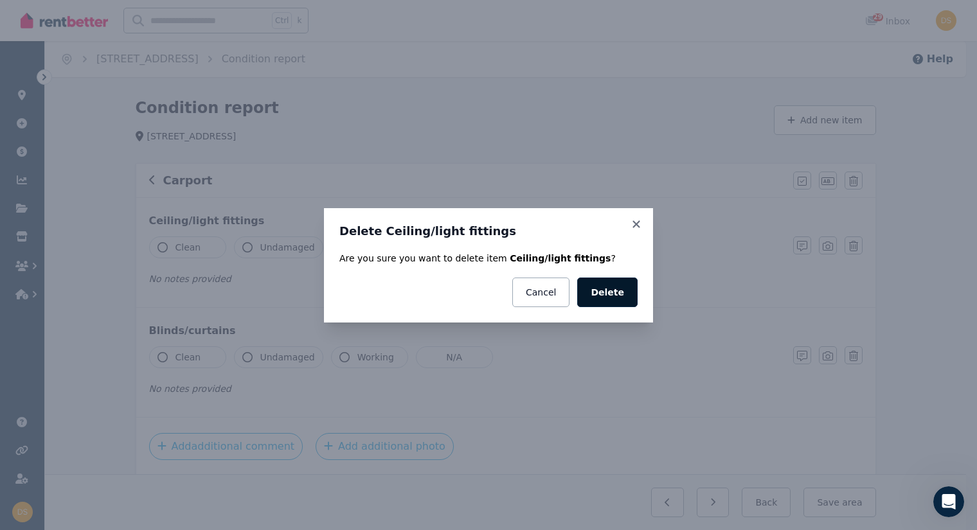
click at [613, 294] on button "Delete" at bounding box center [607, 293] width 60 height 30
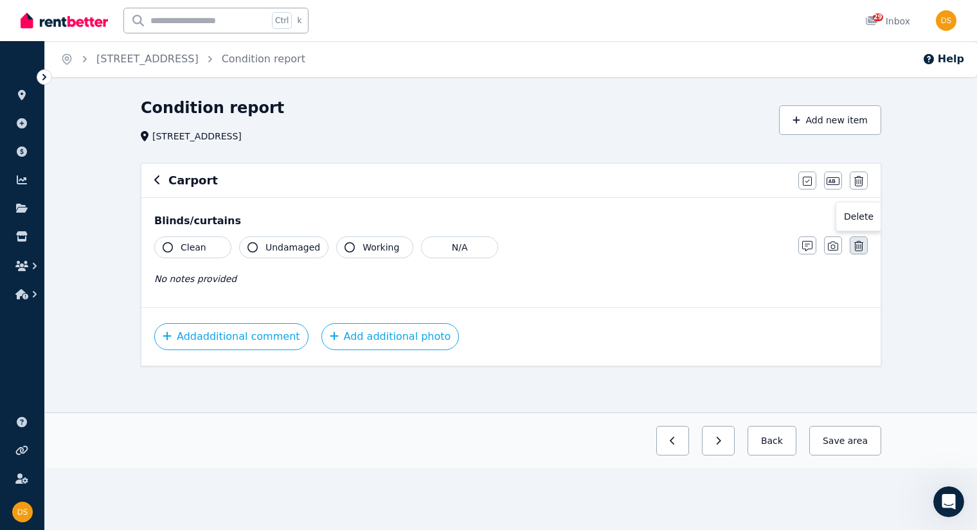
click at [856, 252] on button "button" at bounding box center [859, 246] width 18 height 18
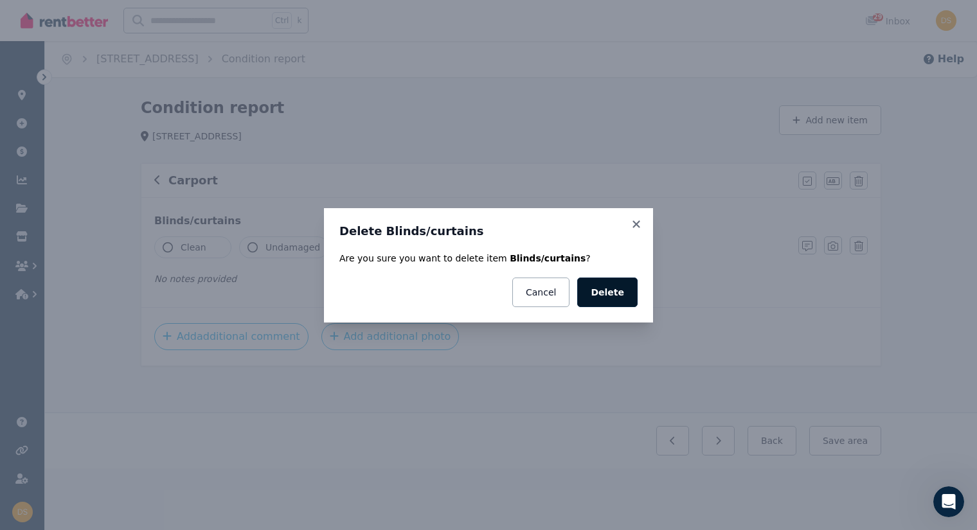
click at [618, 286] on button "Delete" at bounding box center [607, 293] width 60 height 30
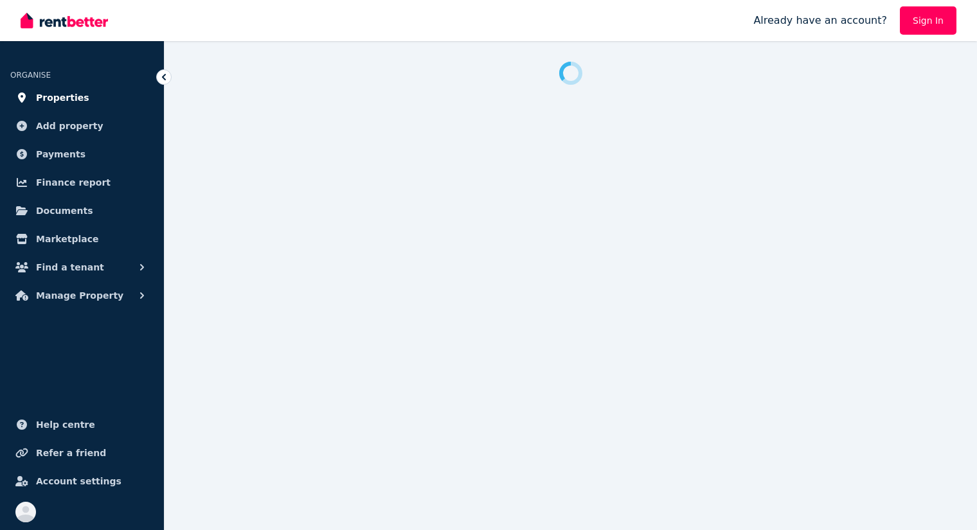
click at [82, 96] on link "Properties" at bounding box center [81, 98] width 143 height 26
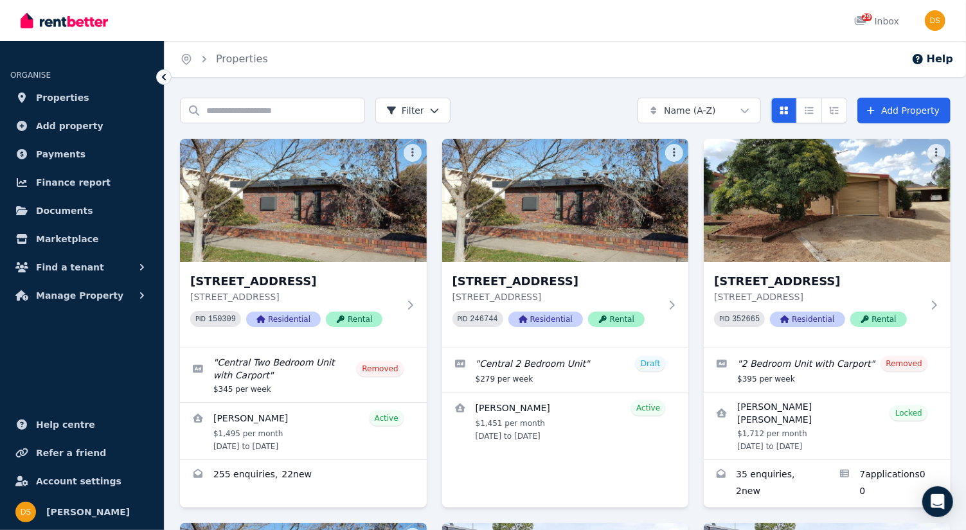
click at [807, 219] on img at bounding box center [827, 200] width 247 height 123
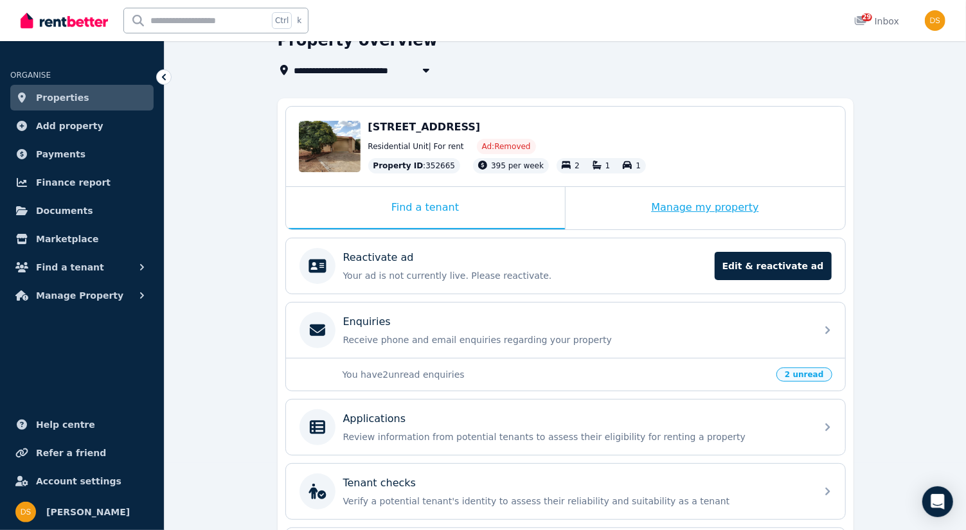
scroll to position [64, 0]
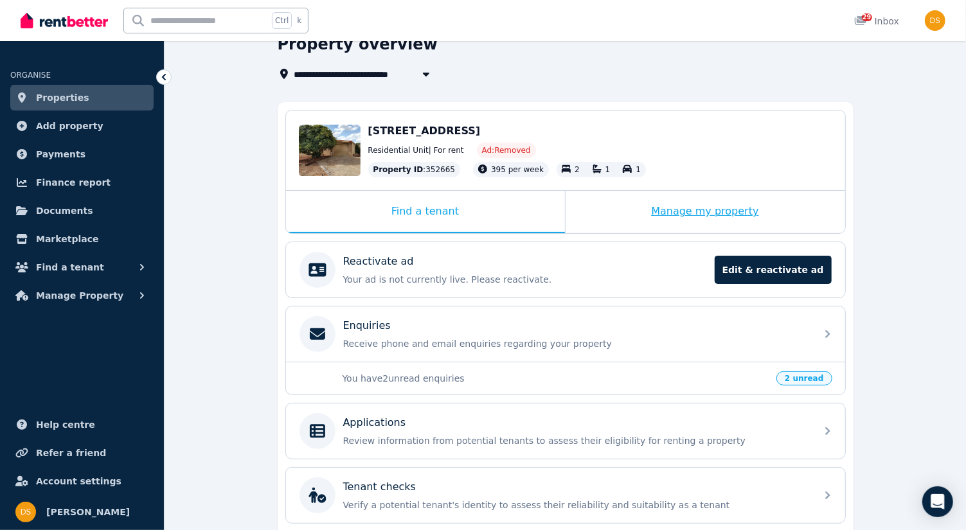
click at [744, 208] on div "Manage my property" at bounding box center [706, 212] width 280 height 42
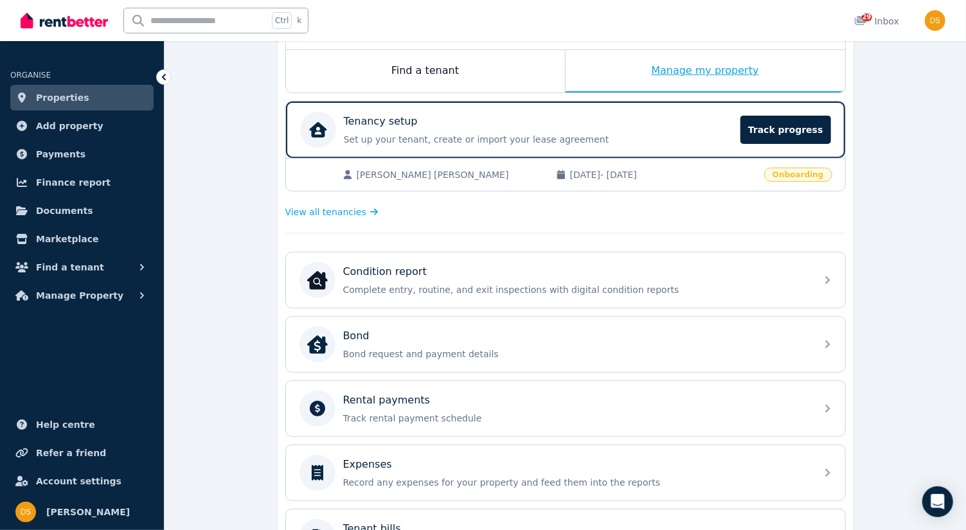
scroll to position [206, 0]
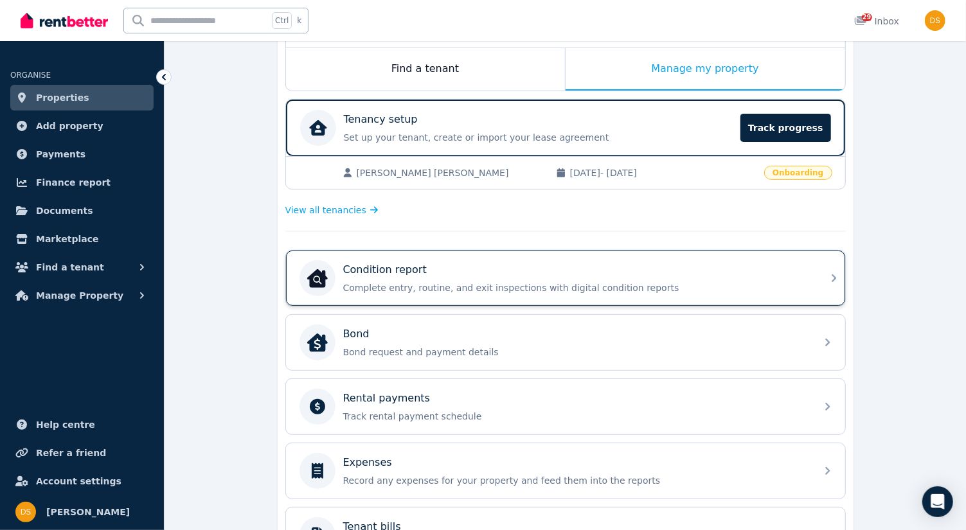
click at [834, 273] on icon at bounding box center [834, 278] width 15 height 15
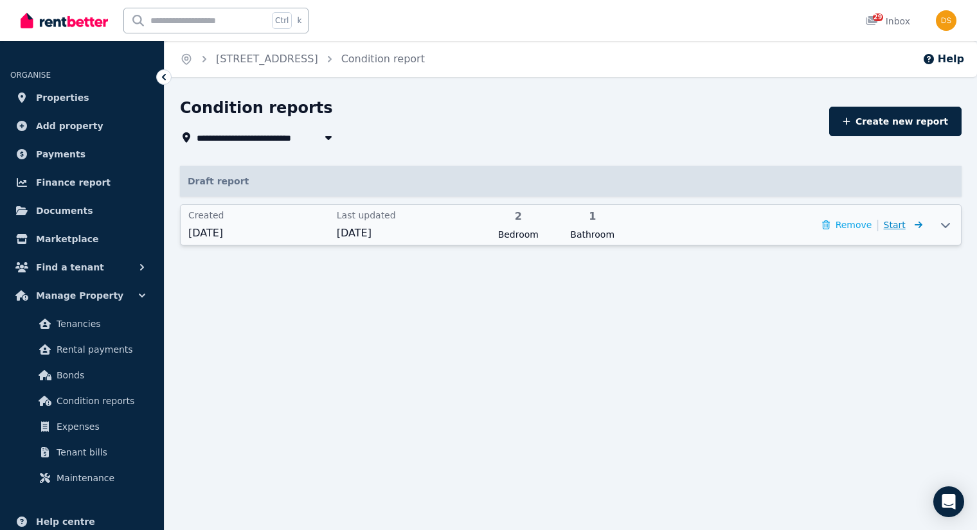
click at [901, 224] on span "Start" at bounding box center [895, 225] width 22 height 10
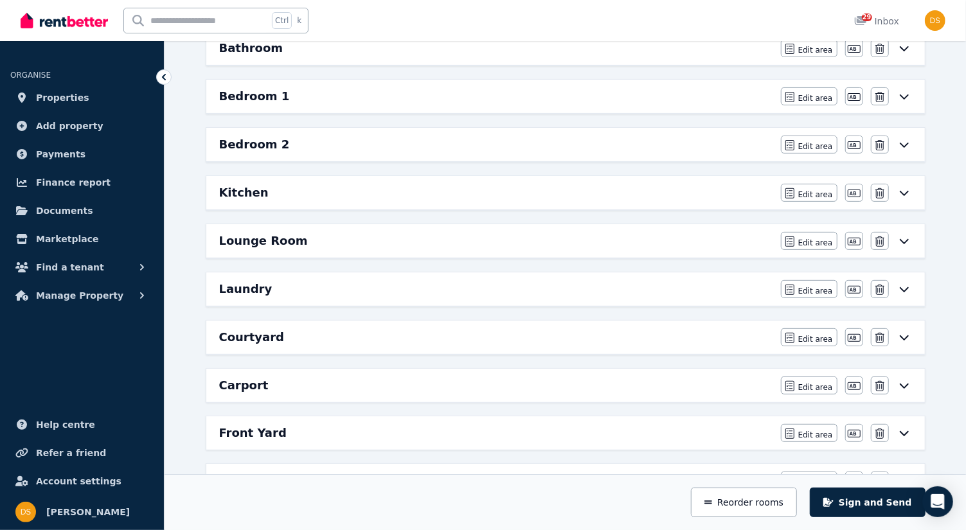
scroll to position [199, 0]
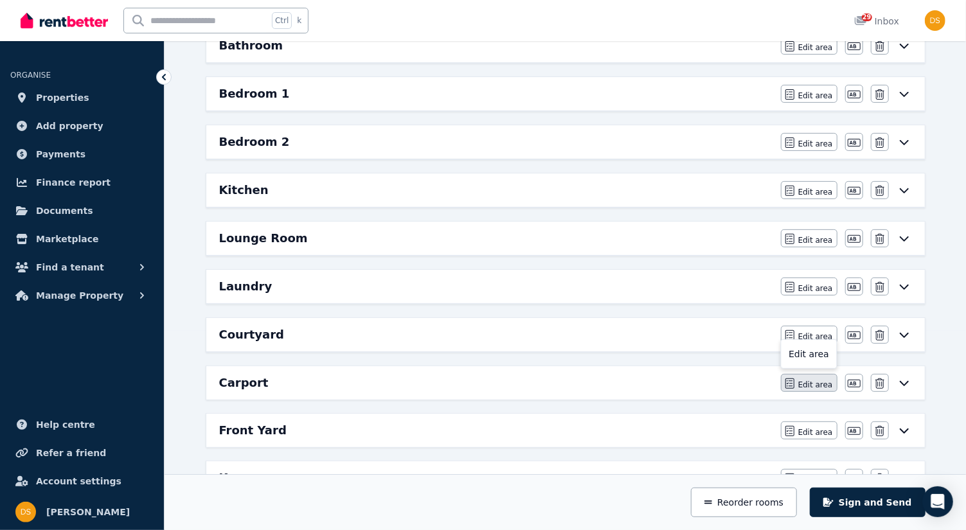
click at [814, 380] on span "Edit area" at bounding box center [815, 385] width 35 height 10
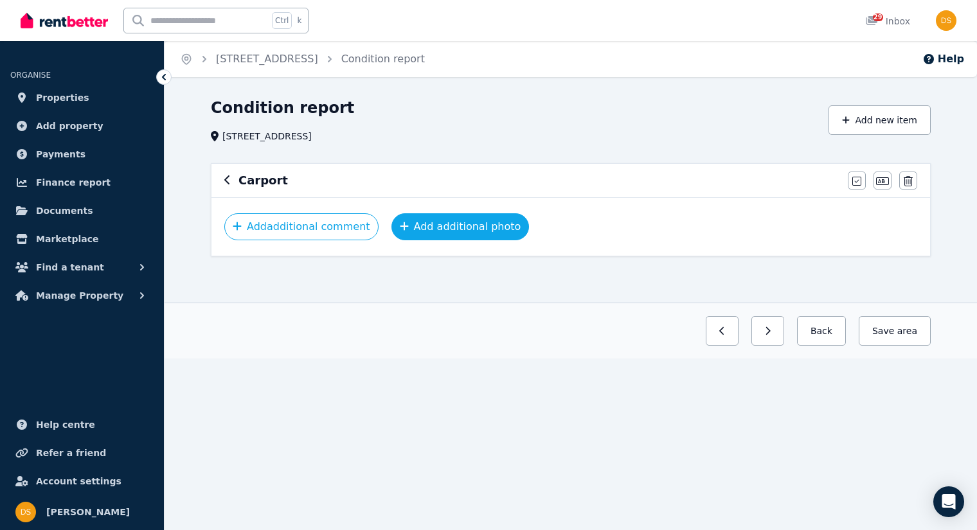
click at [479, 228] on button "Add additional photo" at bounding box center [461, 226] width 138 height 27
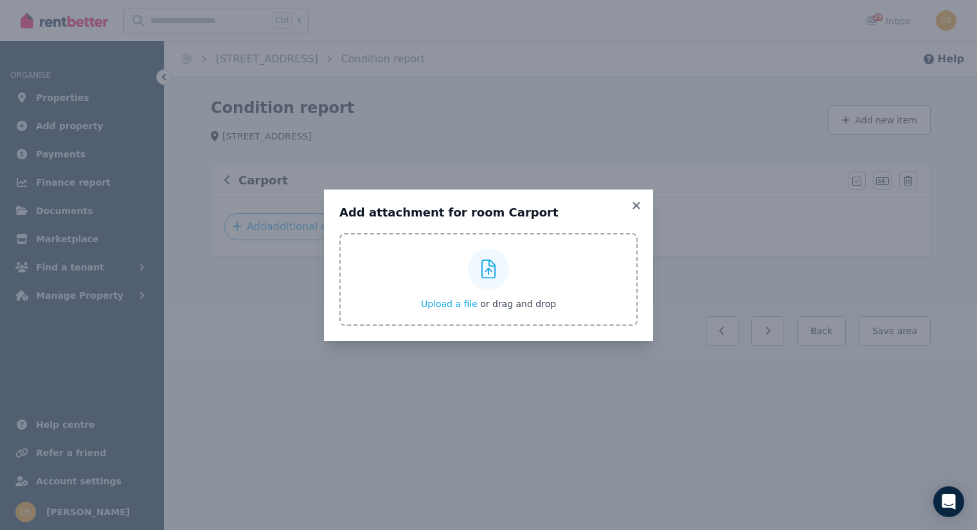
click at [489, 267] on icon at bounding box center [489, 269] width 15 height 19
click at [0, 0] on input "Upload a file or drag and drop" at bounding box center [0, 0] width 0 height 0
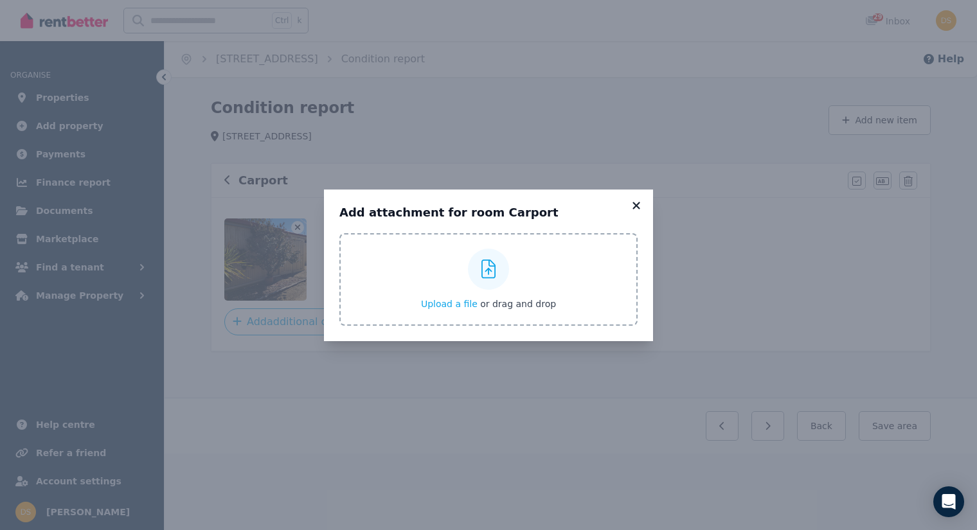
click at [636, 207] on icon at bounding box center [636, 206] width 13 height 12
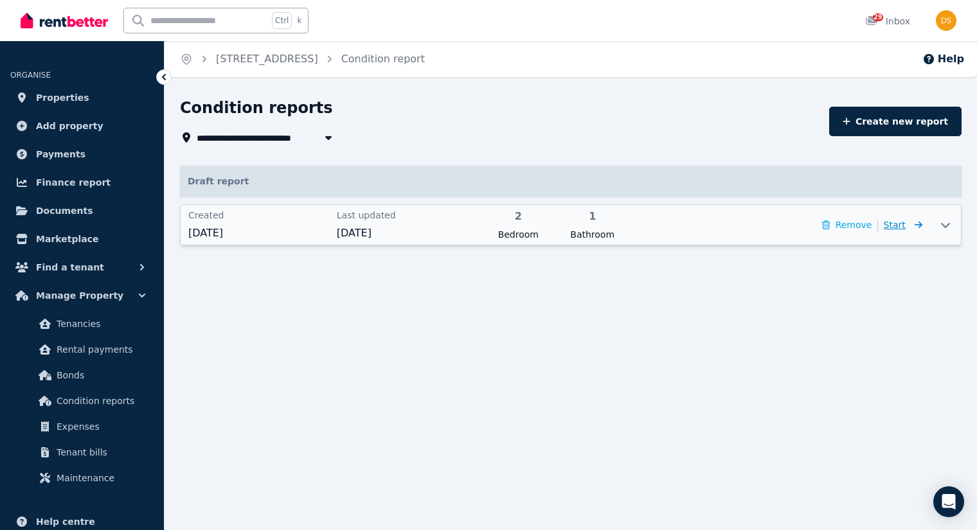
click at [901, 222] on span "Start" at bounding box center [895, 225] width 22 height 10
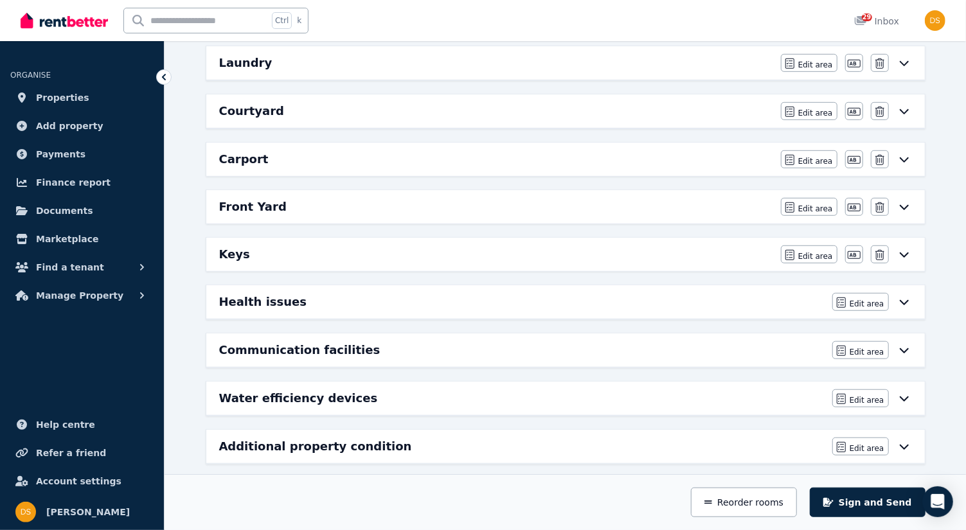
scroll to position [423, 0]
click at [863, 444] on span "Edit area" at bounding box center [867, 449] width 35 height 10
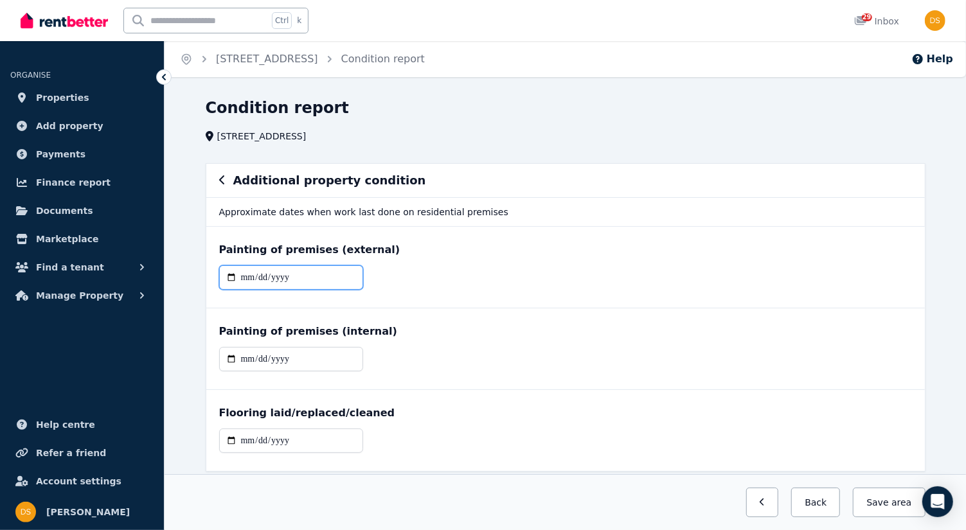
click at [307, 278] on input "date" at bounding box center [291, 278] width 144 height 24
click at [248, 276] on input "date" at bounding box center [291, 278] width 144 height 24
click at [249, 276] on input "**********" at bounding box center [291, 278] width 144 height 24
type input "**********"
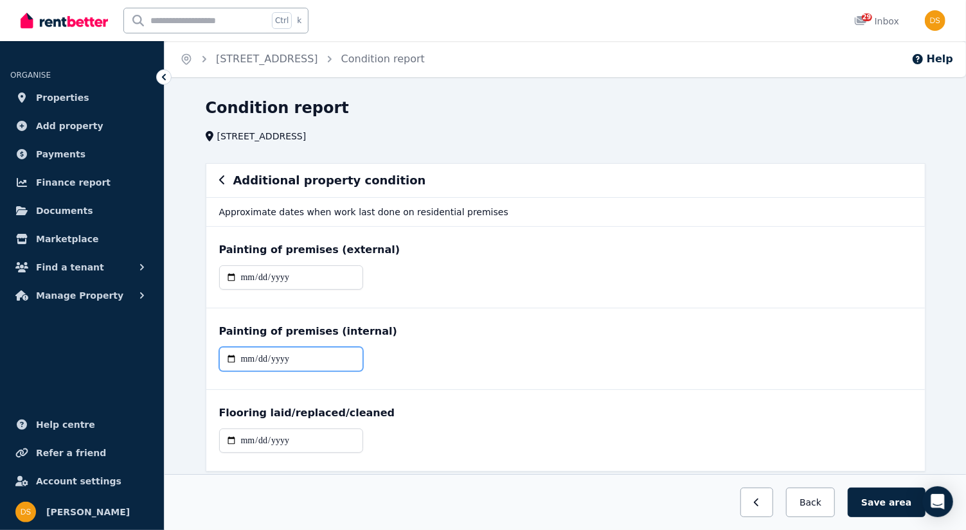
click at [298, 350] on input "date" at bounding box center [291, 359] width 144 height 24
type input "**********"
click at [302, 437] on input "date" at bounding box center [291, 441] width 144 height 24
type input "**********"
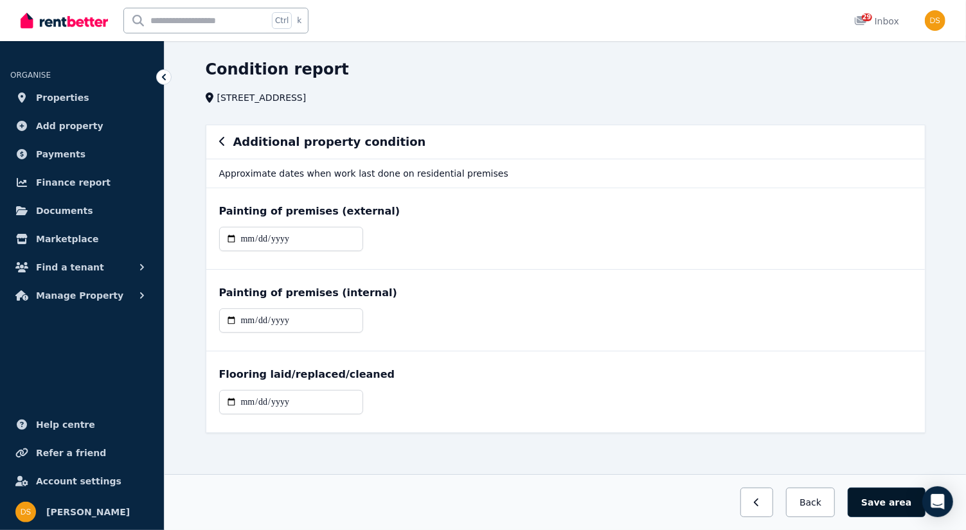
click at [883, 504] on button "Save area" at bounding box center [886, 503] width 77 height 30
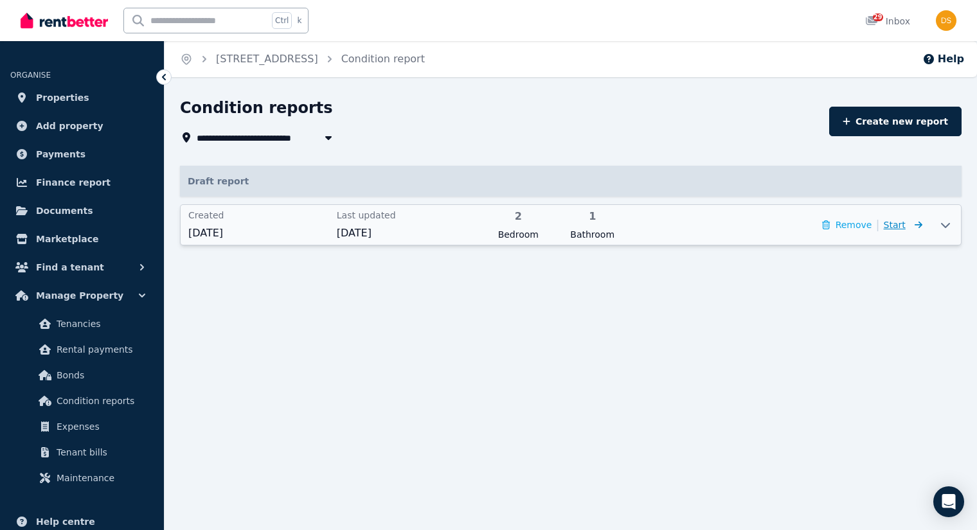
click at [902, 223] on span "Start" at bounding box center [895, 225] width 22 height 10
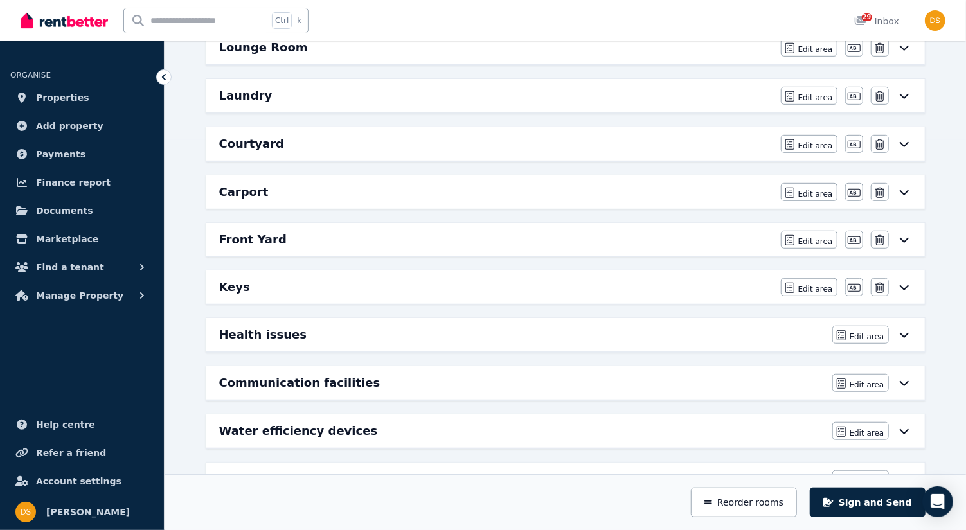
scroll to position [401, 0]
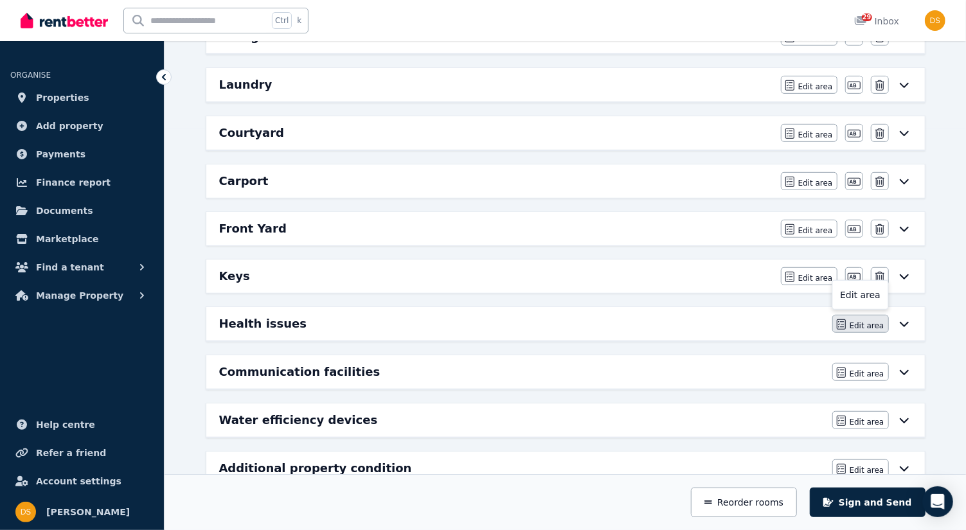
click at [866, 321] on span "Edit area" at bounding box center [867, 326] width 35 height 10
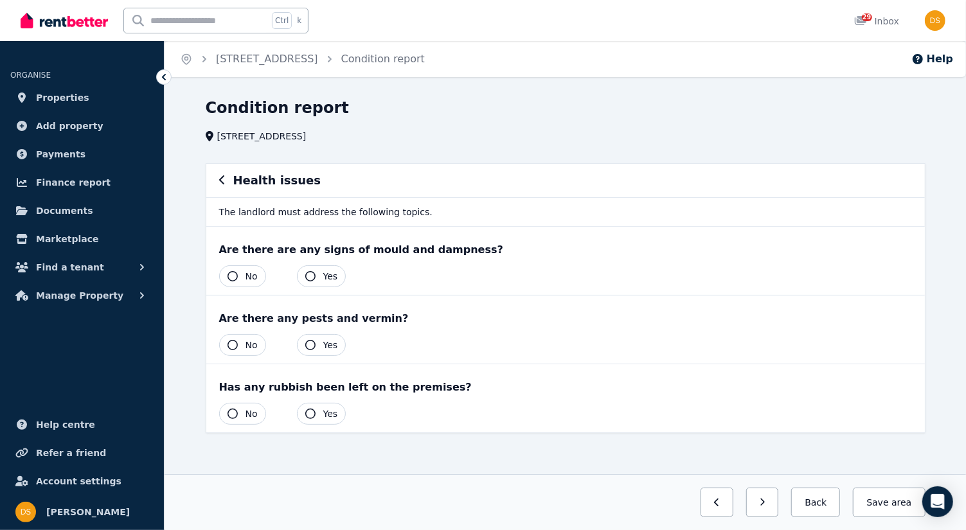
click at [228, 272] on icon "button" at bounding box center [233, 276] width 10 height 10
click at [232, 342] on icon "button" at bounding box center [233, 345] width 10 height 10
click at [230, 411] on icon "button" at bounding box center [233, 414] width 10 height 10
click at [894, 505] on button "Save area" at bounding box center [886, 503] width 77 height 30
click at [894, 505] on button "Save area" at bounding box center [889, 503] width 72 height 30
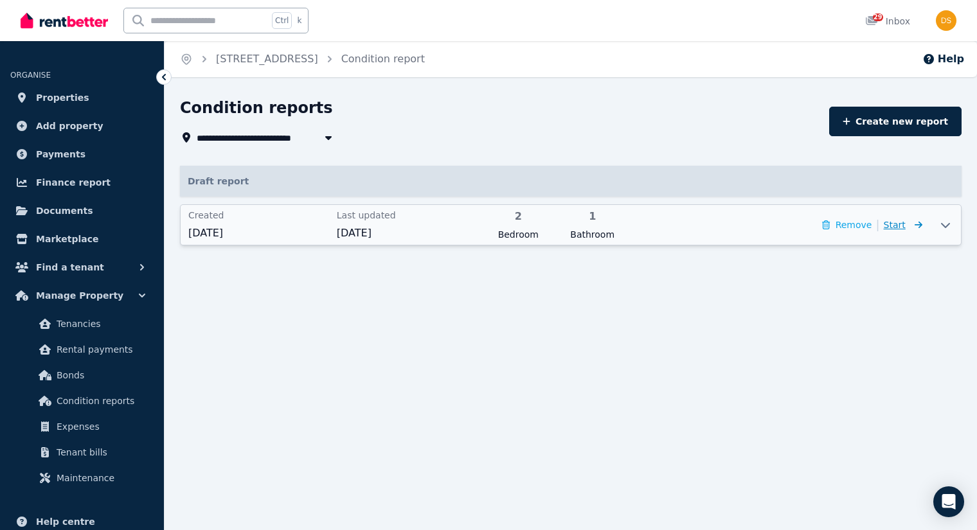
click at [897, 224] on span "Start" at bounding box center [895, 225] width 22 height 10
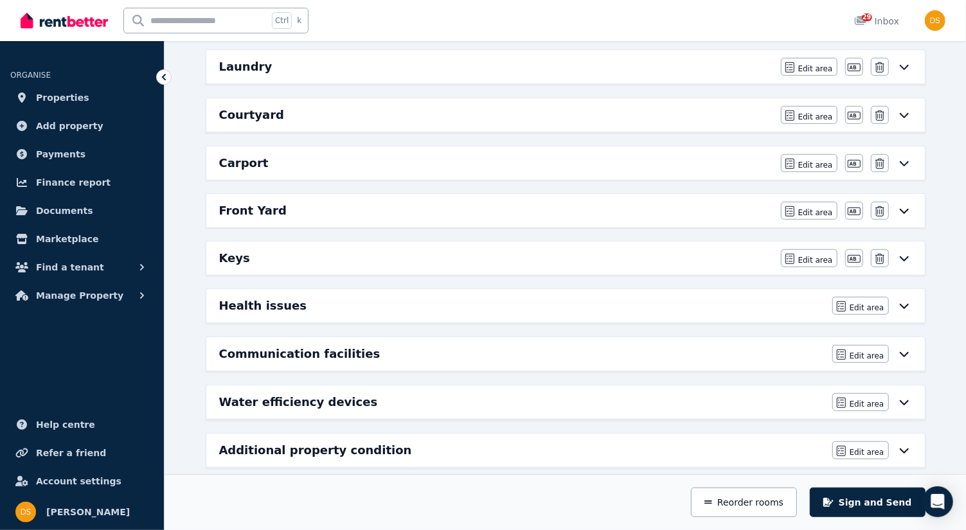
scroll to position [423, 0]
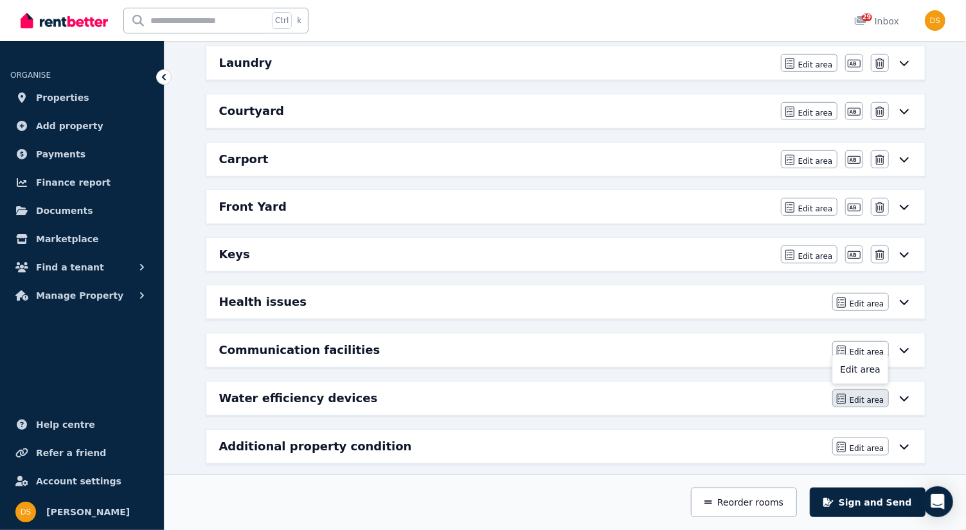
click at [872, 395] on span "Edit area" at bounding box center [867, 400] width 35 height 10
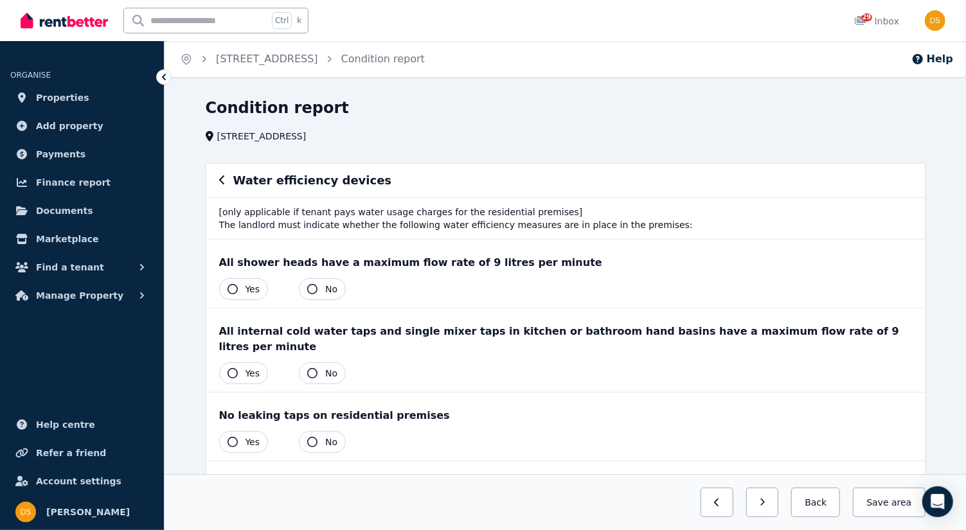
click at [231, 285] on icon "button" at bounding box center [233, 289] width 10 height 10
click at [235, 368] on icon "button" at bounding box center [233, 373] width 10 height 10
click at [230, 437] on icon "button" at bounding box center [233, 442] width 10 height 10
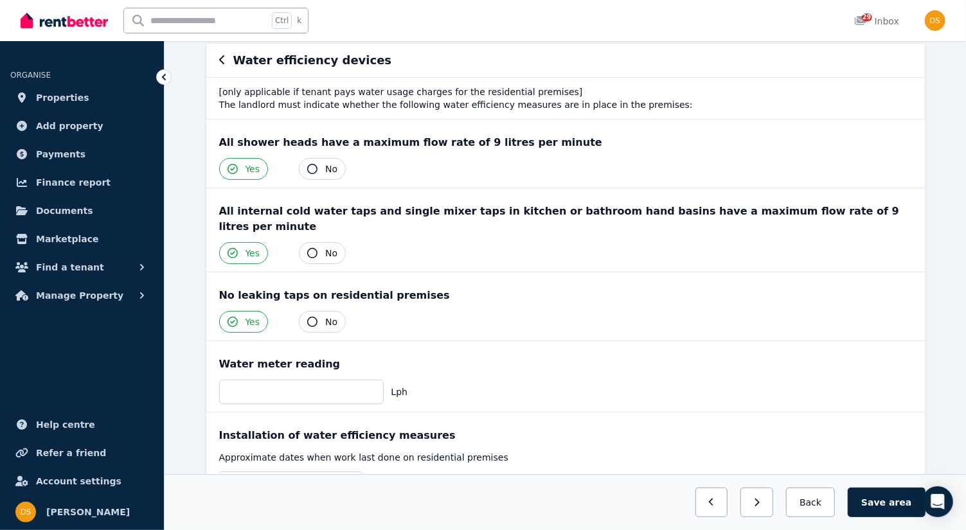
scroll to position [121, 0]
click at [258, 379] on input "number" at bounding box center [301, 391] width 165 height 24
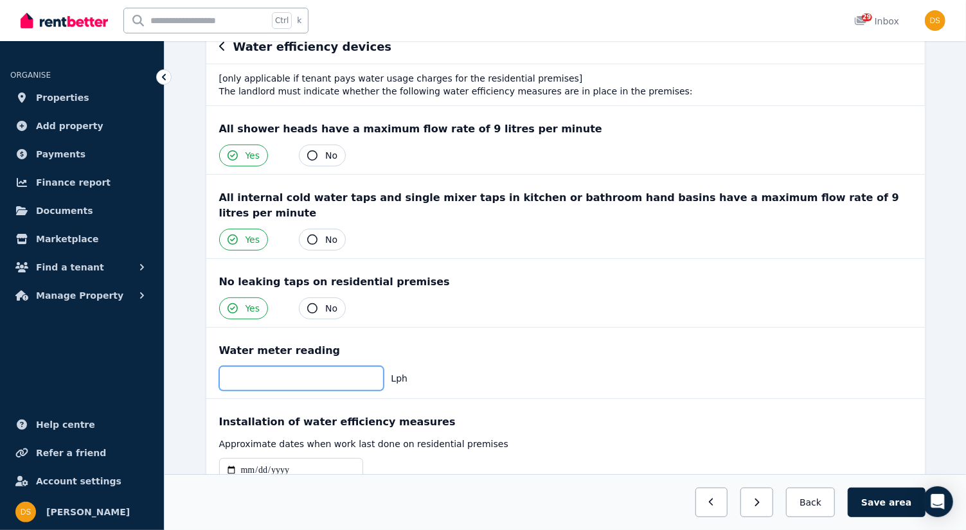
scroll to position [185, 0]
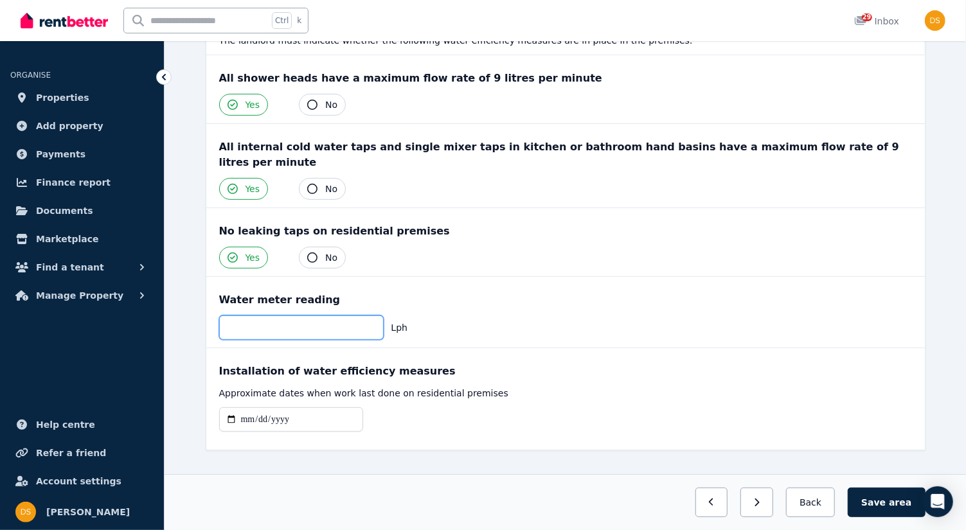
type input "**"
click at [231, 408] on input "date" at bounding box center [291, 420] width 144 height 24
type input "**********"
click at [888, 501] on button "Save area" at bounding box center [886, 503] width 77 height 30
drag, startPoint x: 888, startPoint y: 501, endPoint x: 586, endPoint y: 499, distance: 302.2
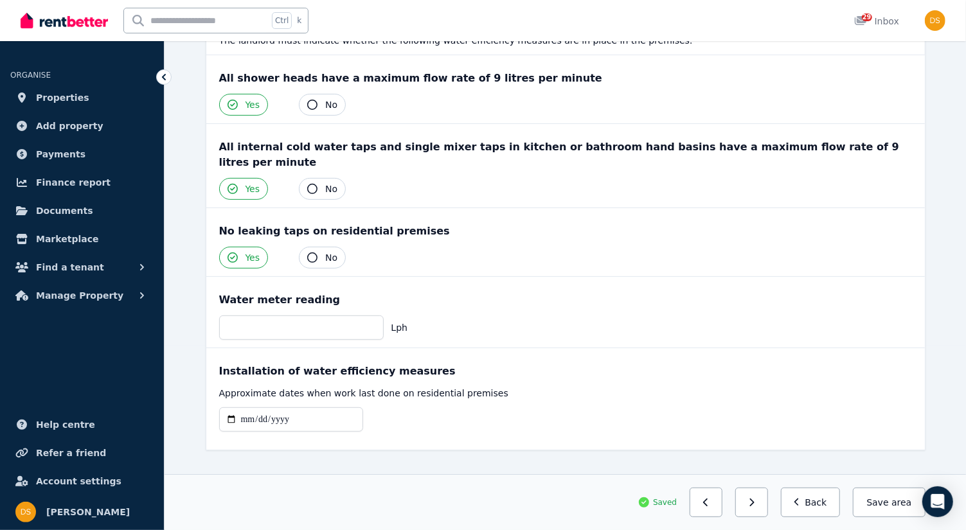
click at [586, 499] on div "Saved Previous: Communication facilities Next: Additional property condition Ba…" at bounding box center [566, 503] width 720 height 30
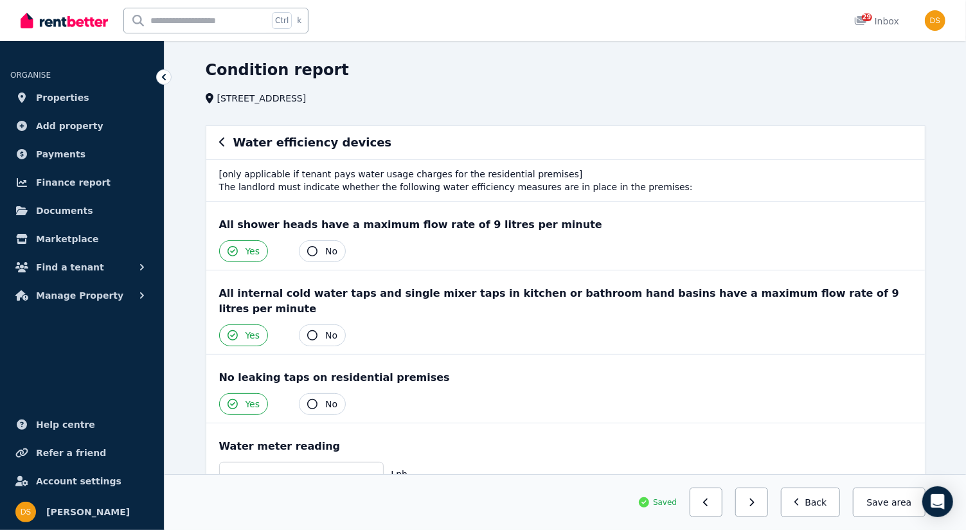
scroll to position [0, 0]
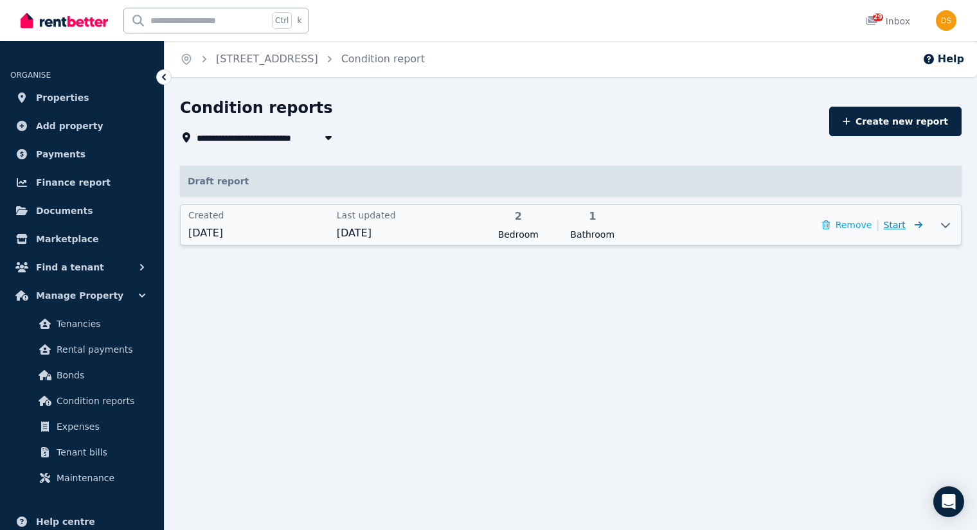
click at [902, 225] on span "Start" at bounding box center [895, 225] width 22 height 10
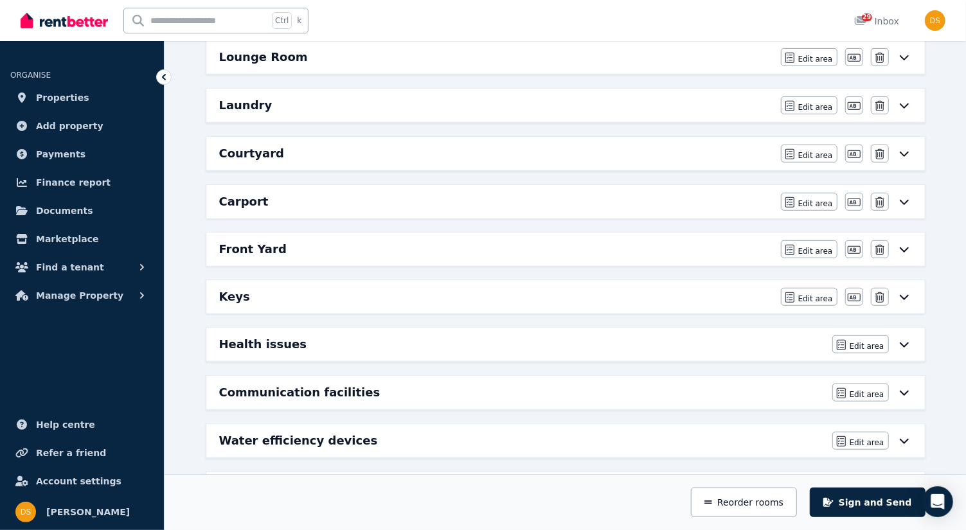
scroll to position [423, 0]
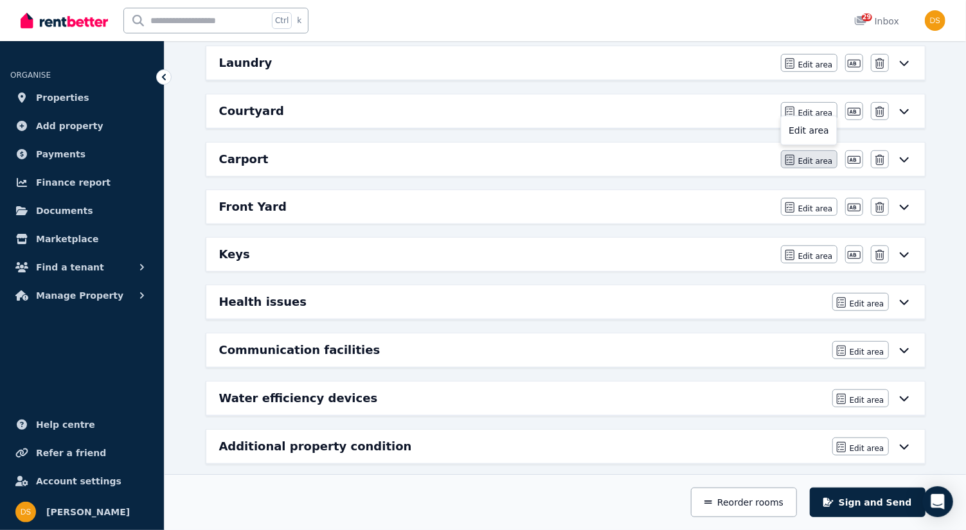
click at [808, 156] on span "Edit area" at bounding box center [815, 161] width 35 height 10
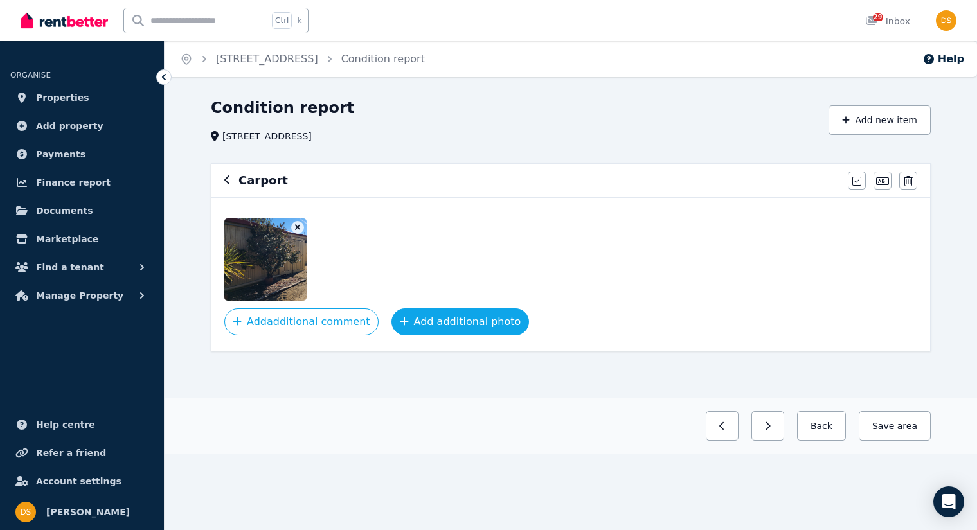
click at [413, 318] on button "Add additional photo" at bounding box center [461, 322] width 138 height 27
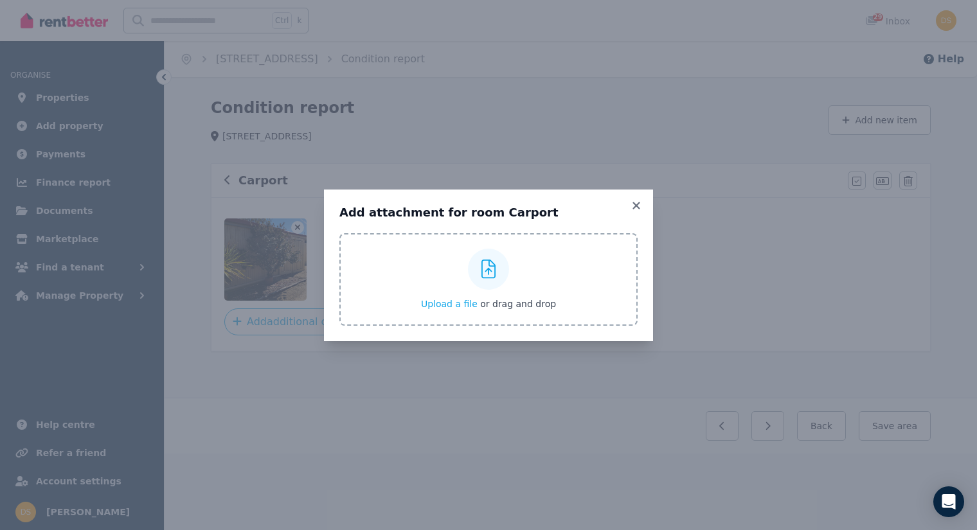
click at [487, 266] on icon at bounding box center [489, 269] width 15 height 19
click at [0, 0] on input "Upload a file or drag and drop" at bounding box center [0, 0] width 0 height 0
click at [636, 203] on icon at bounding box center [636, 206] width 13 height 12
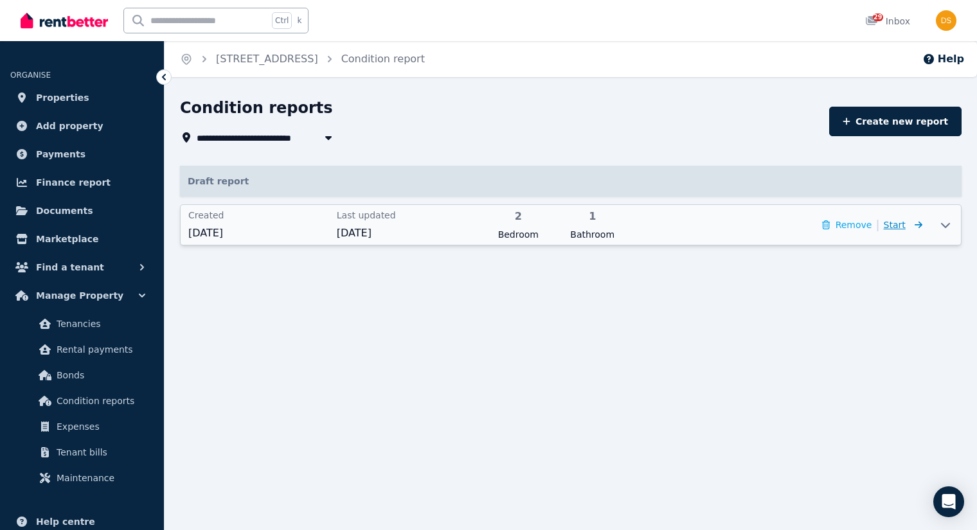
click at [899, 222] on span "Start" at bounding box center [895, 225] width 22 height 10
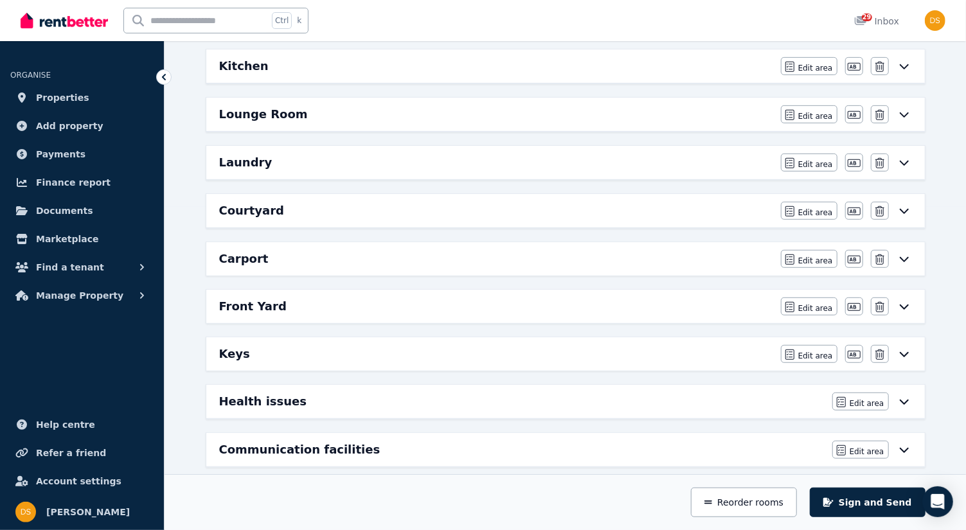
scroll to position [325, 0]
click at [869, 500] on button "Sign and Send" at bounding box center [867, 503] width 115 height 30
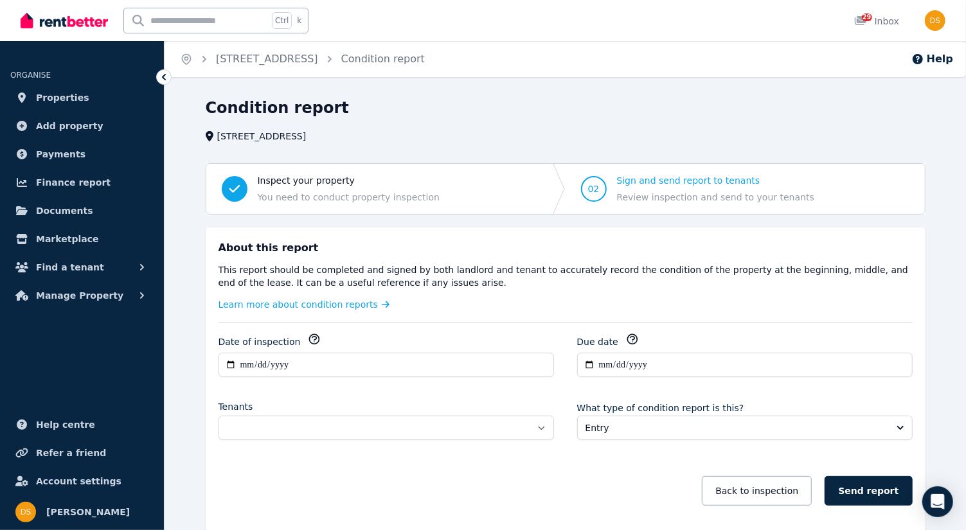
scroll to position [57, 0]
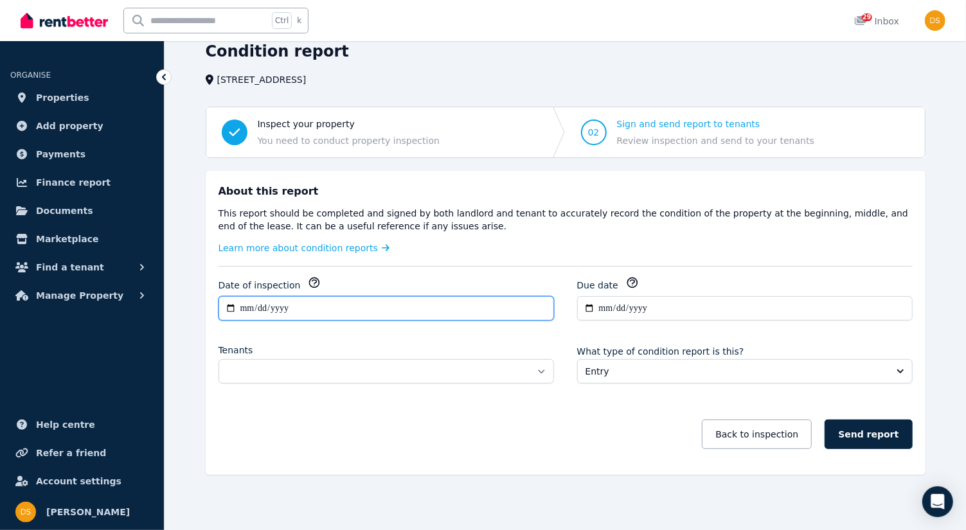
click at [232, 306] on input "**********" at bounding box center [387, 308] width 336 height 24
type input "**********"
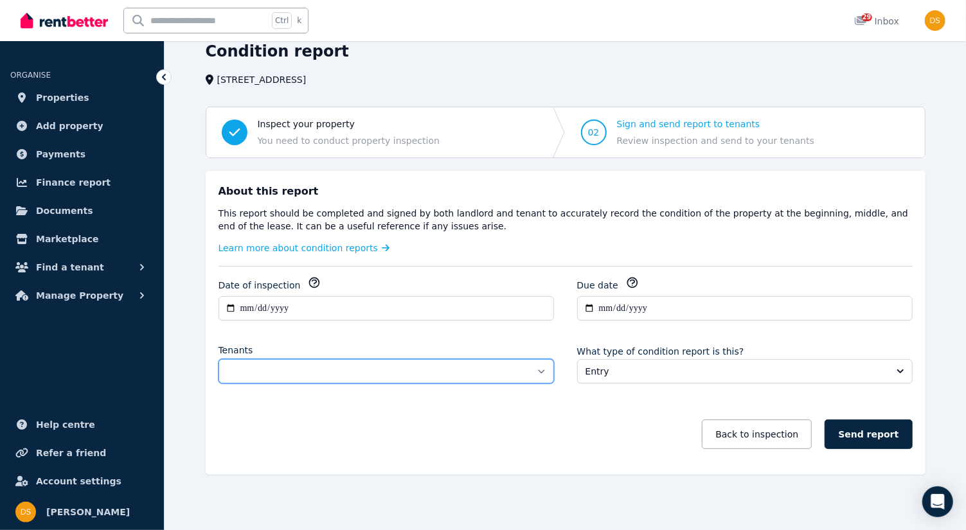
click at [291, 365] on select "**********" at bounding box center [387, 371] width 336 height 24
select select "**********"
click at [219, 359] on select "**********" at bounding box center [387, 371] width 336 height 24
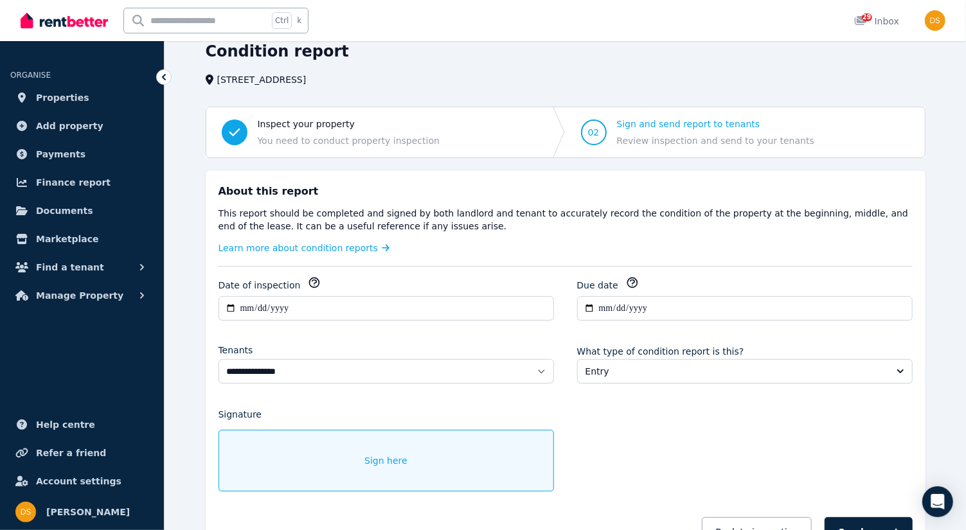
click at [431, 454] on div "Sign here" at bounding box center [387, 461] width 336 height 62
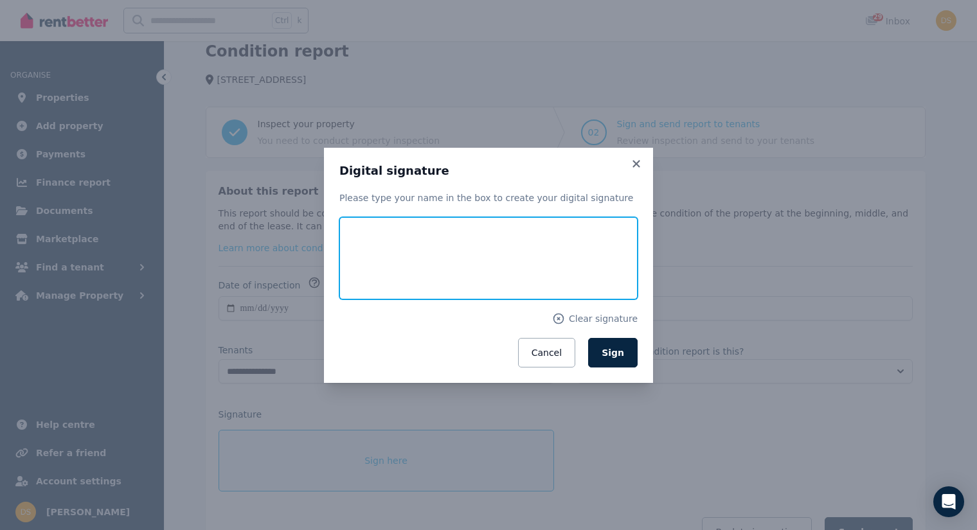
click at [474, 274] on input "text" at bounding box center [488, 258] width 298 height 82
type input "******"
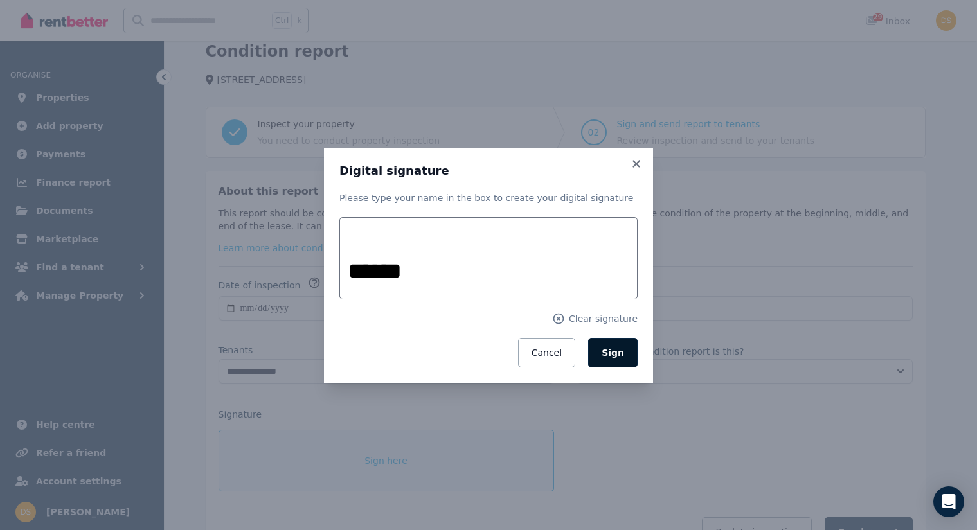
click at [617, 345] on button "Sign" at bounding box center [613, 353] width 50 height 30
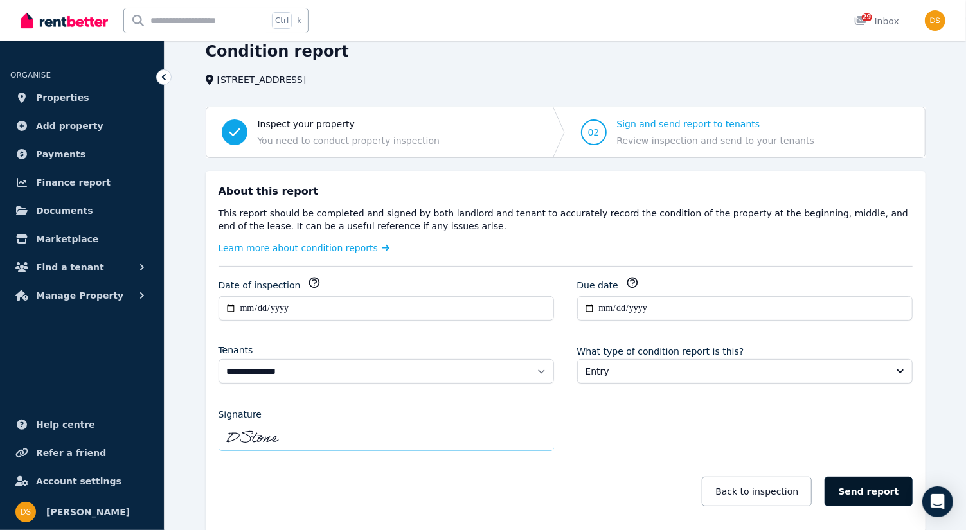
click at [874, 489] on button "Send report" at bounding box center [868, 492] width 87 height 30
